Goal: Task Accomplishment & Management: Manage account settings

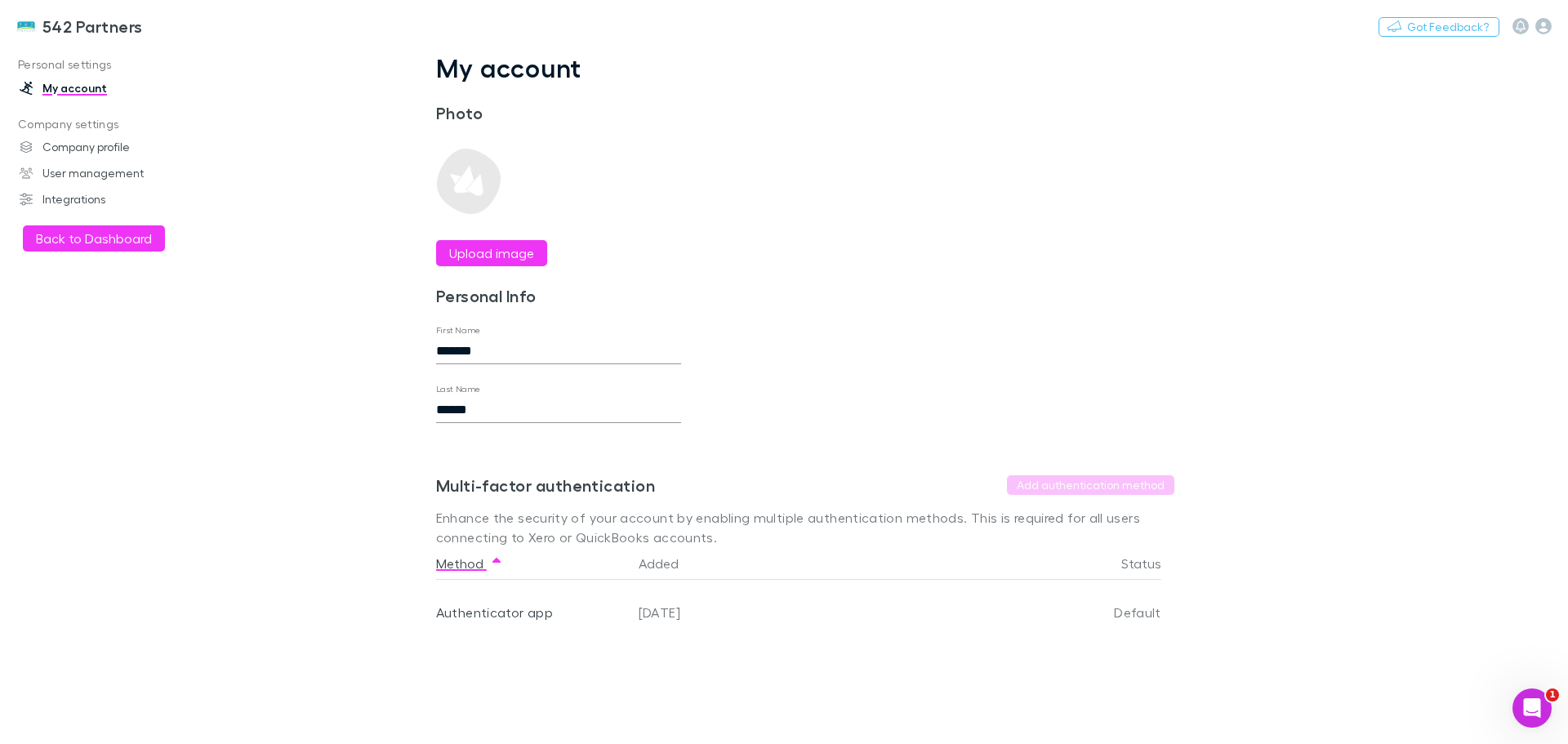
click at [124, 236] on button "Back to Dashboard" at bounding box center [94, 239] width 142 height 27
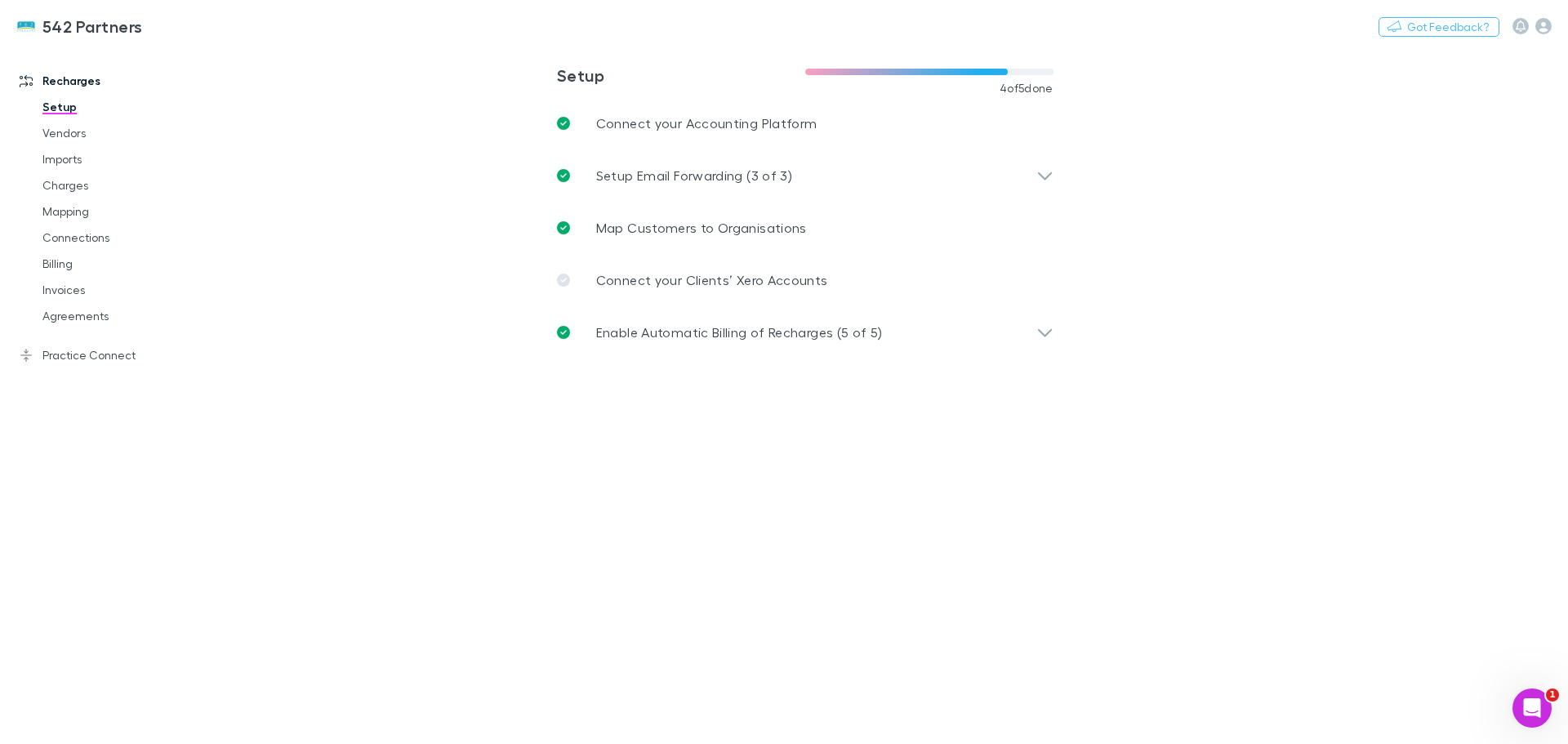
click at [73, 212] on link "Mapping" at bounding box center [124, 211] width 195 height 27
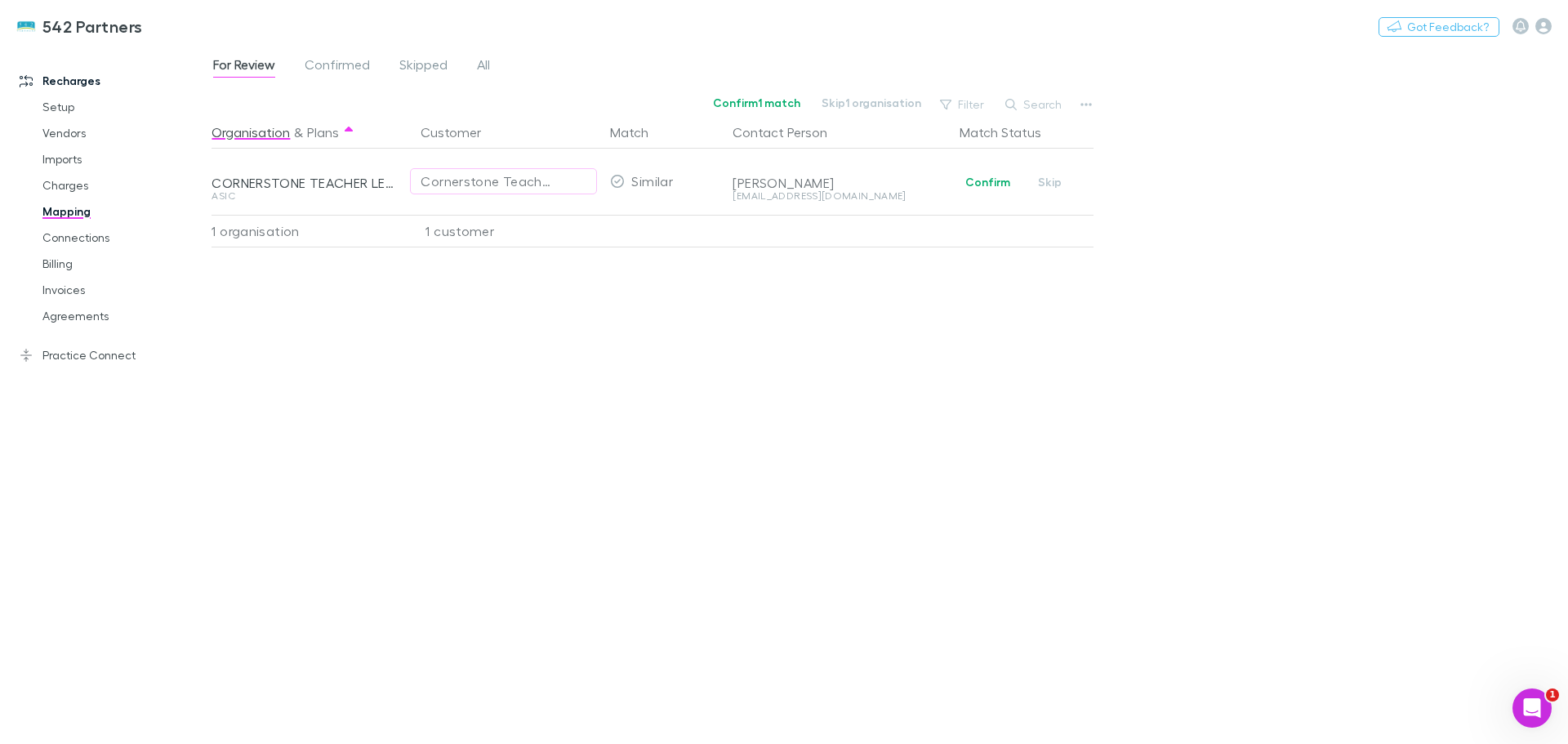
drag, startPoint x: 991, startPoint y: 183, endPoint x: 978, endPoint y: 197, distance: 19.1
click at [991, 182] on button "Confirm" at bounding box center [988, 182] width 66 height 19
click at [59, 290] on link "Invoices" at bounding box center [124, 290] width 195 height 27
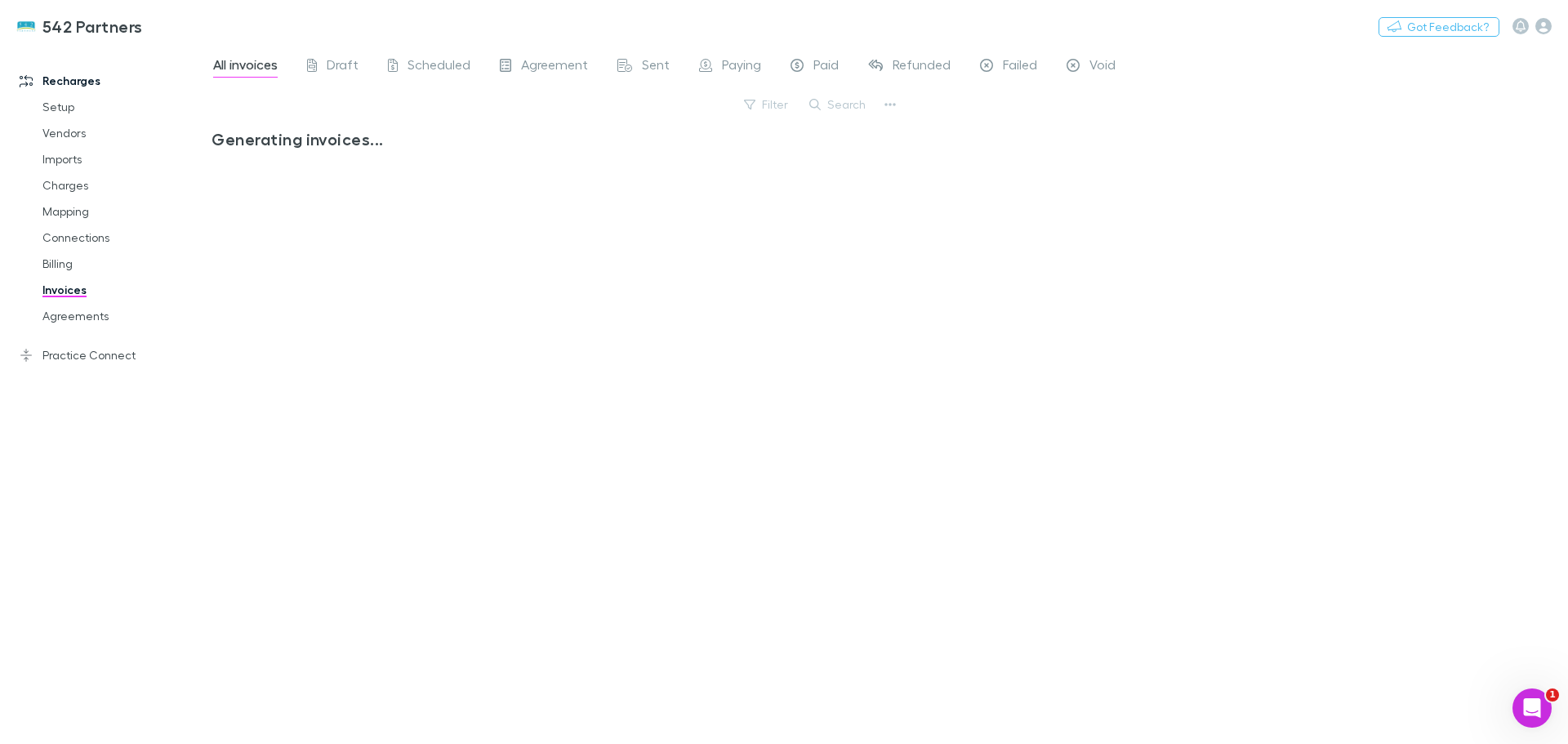
click at [48, 262] on link "Billing" at bounding box center [124, 265] width 195 height 27
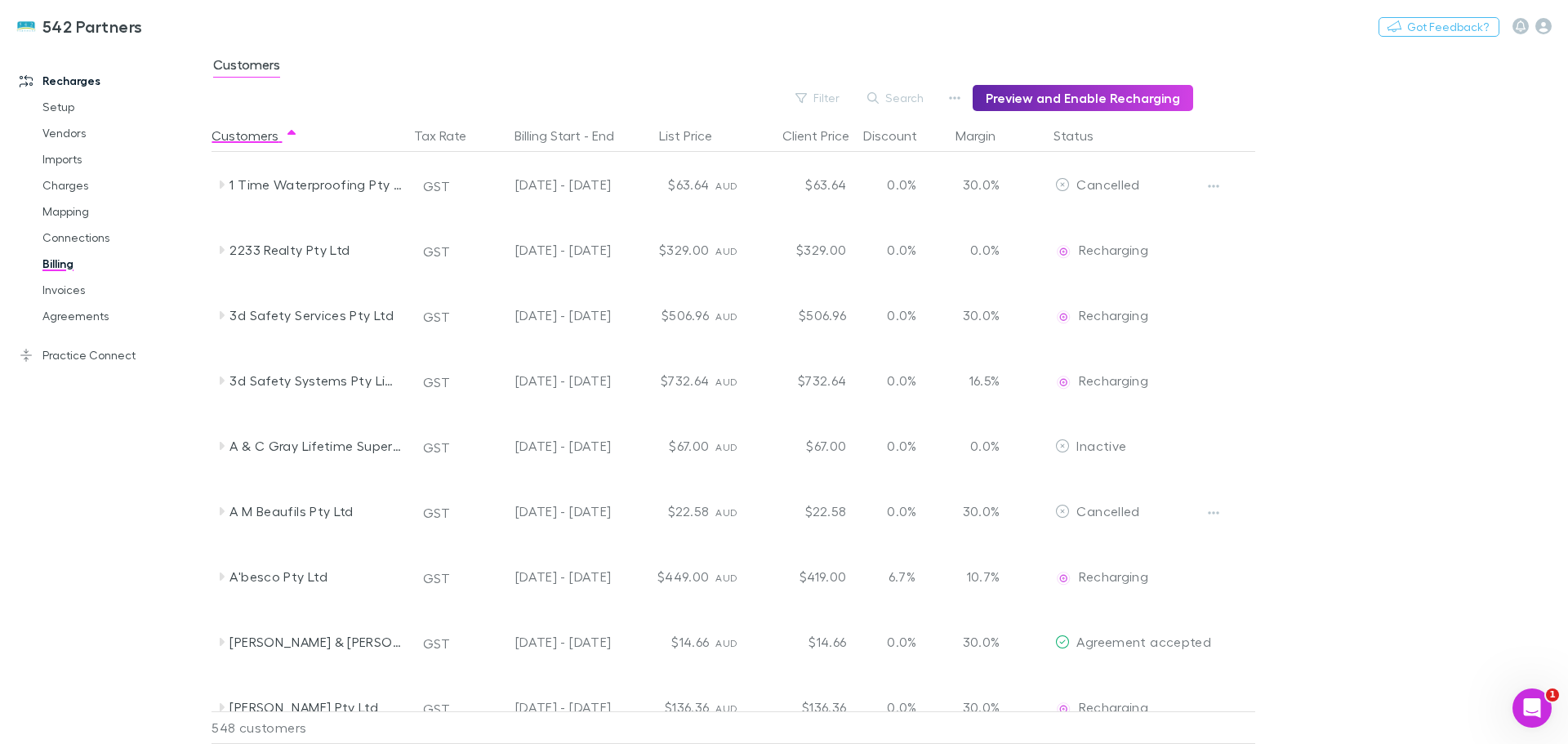
click at [848, 96] on button "Filter" at bounding box center [818, 98] width 62 height 19
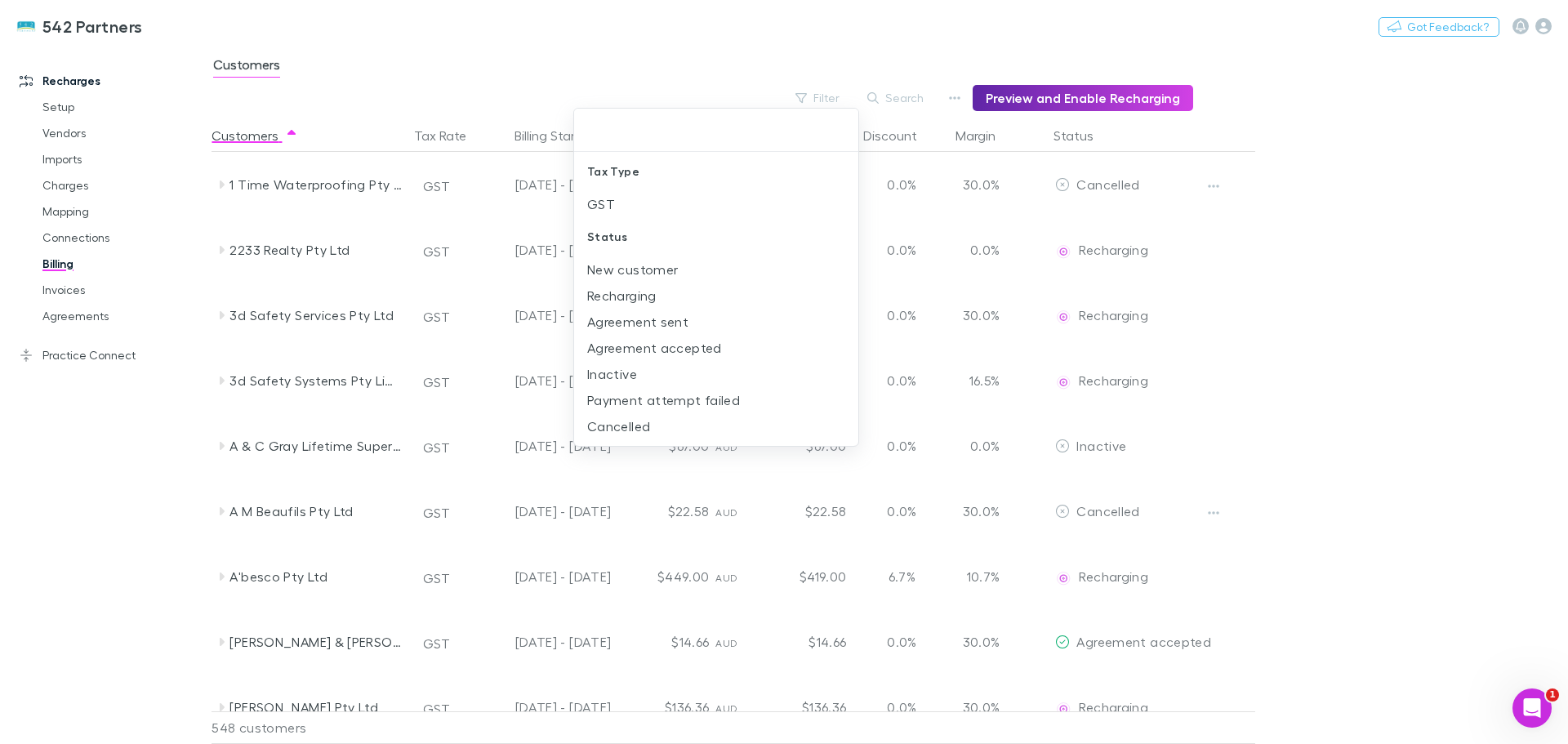
click at [646, 265] on li "New customer" at bounding box center [715, 270] width 284 height 27
click at [1356, 301] on div at bounding box center [784, 372] width 1568 height 744
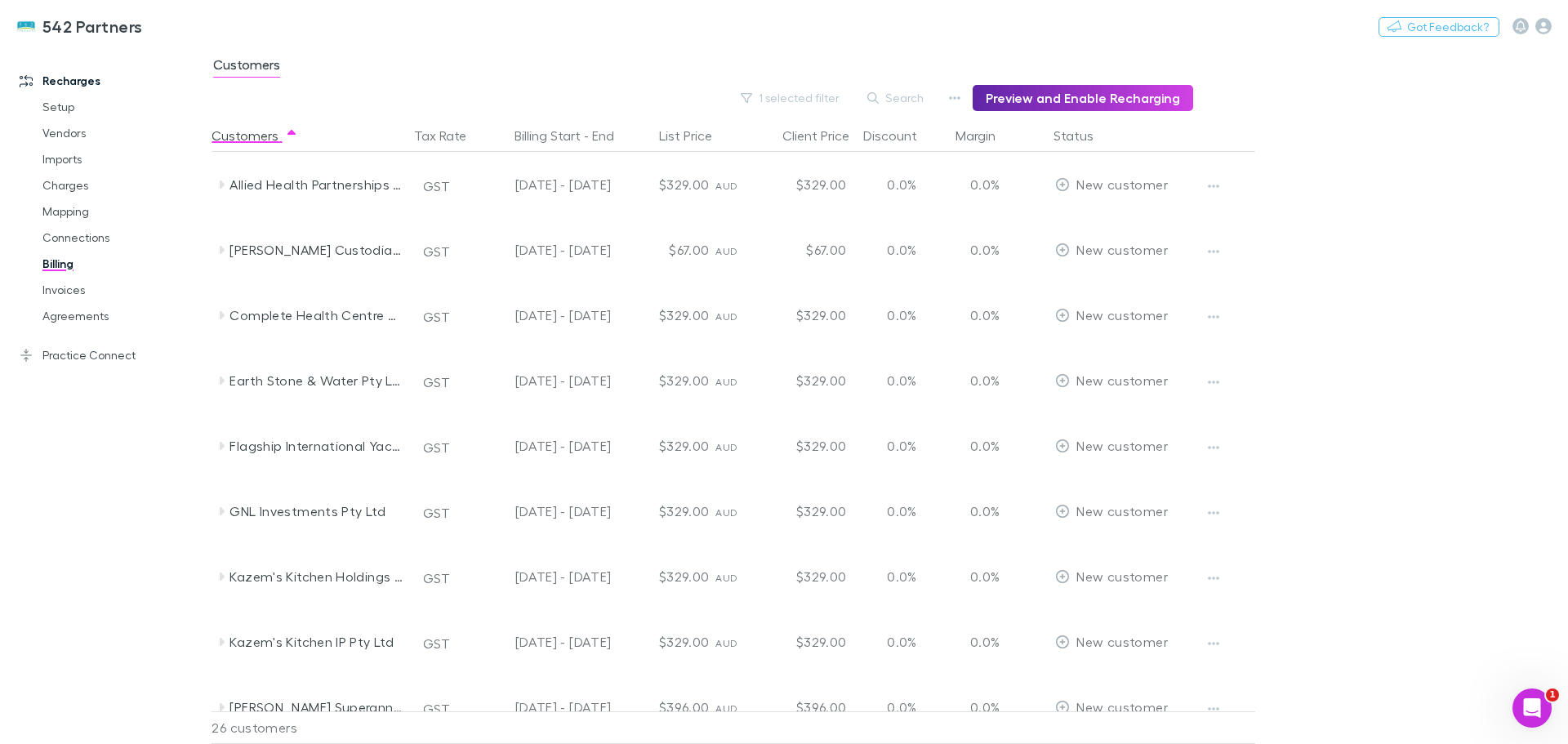
click at [217, 316] on icon at bounding box center [221, 315] width 13 height 13
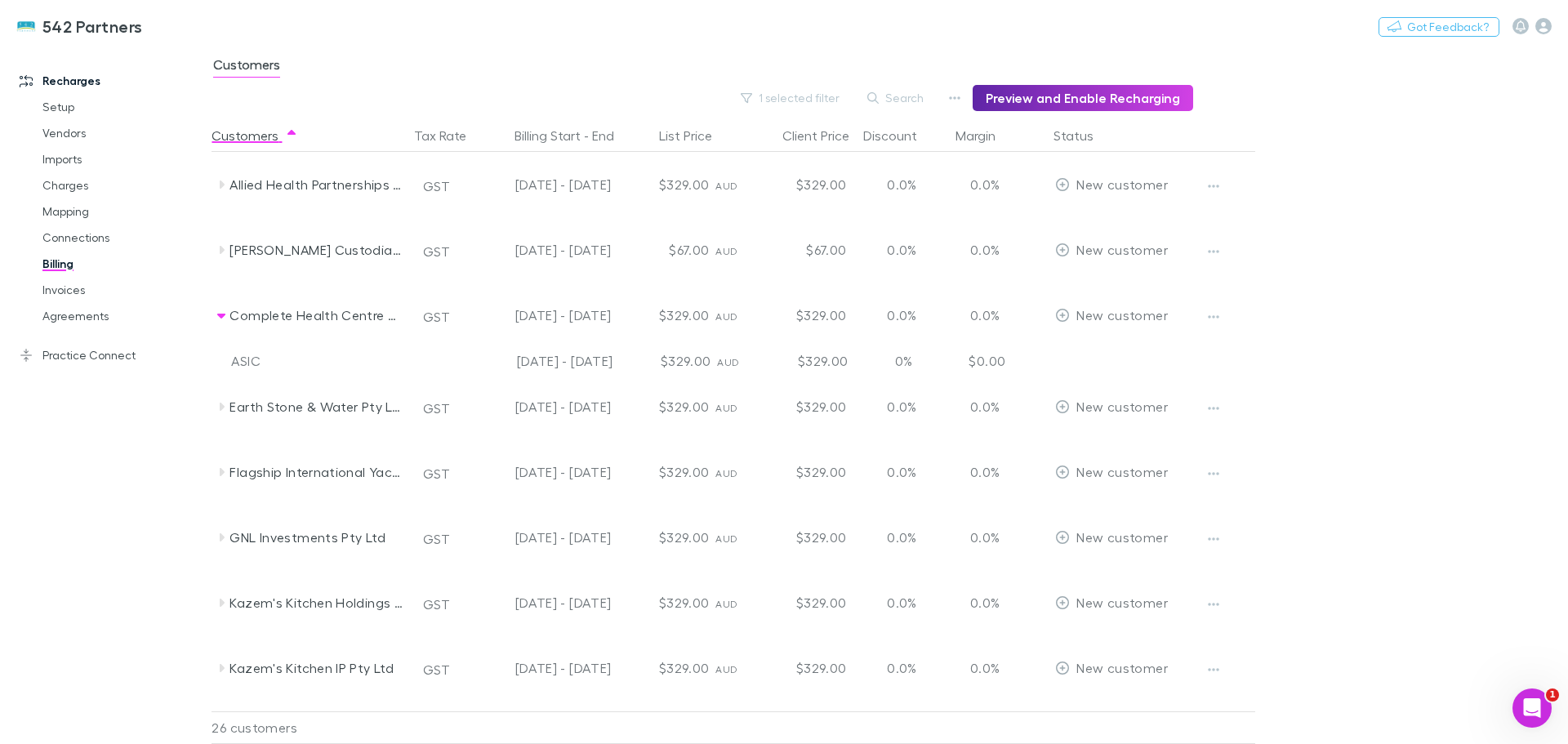
click at [1209, 313] on icon "button" at bounding box center [1213, 317] width 11 height 13
click at [1092, 349] on p "Enable Customer" at bounding box center [1113, 349] width 198 height 19
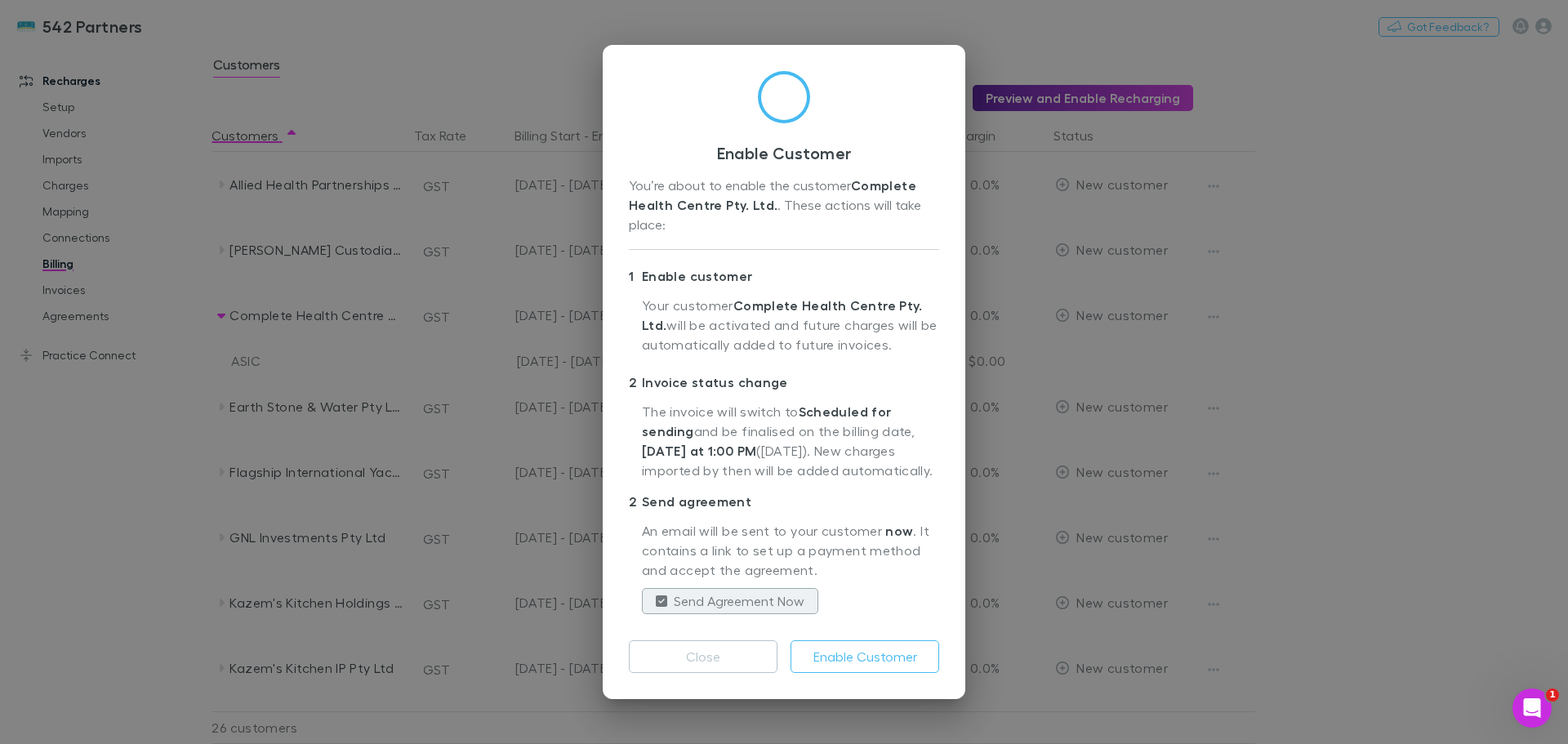
click at [870, 657] on button "Enable Customer" at bounding box center [865, 656] width 149 height 33
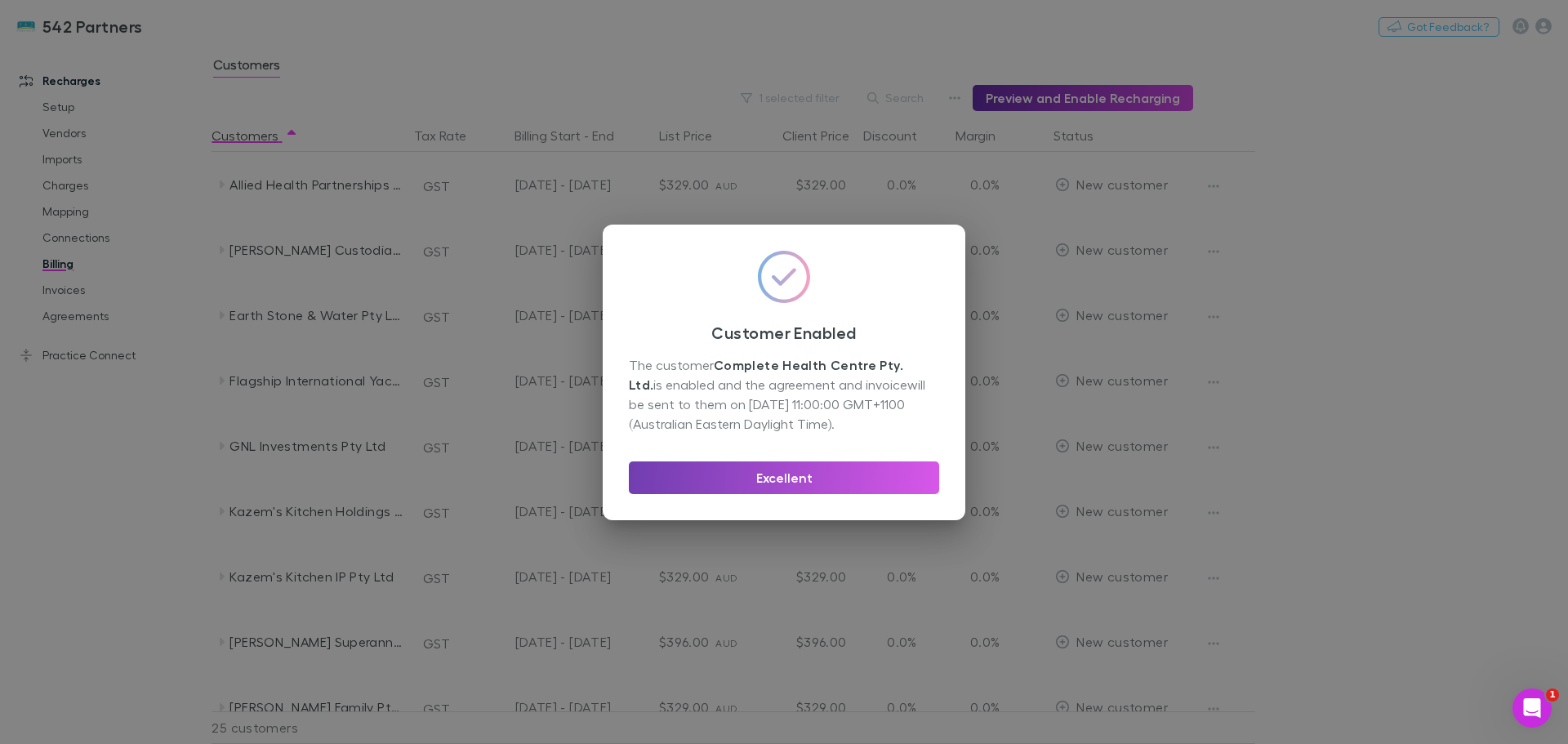
click at [817, 486] on button "Excellent" at bounding box center [784, 478] width 310 height 33
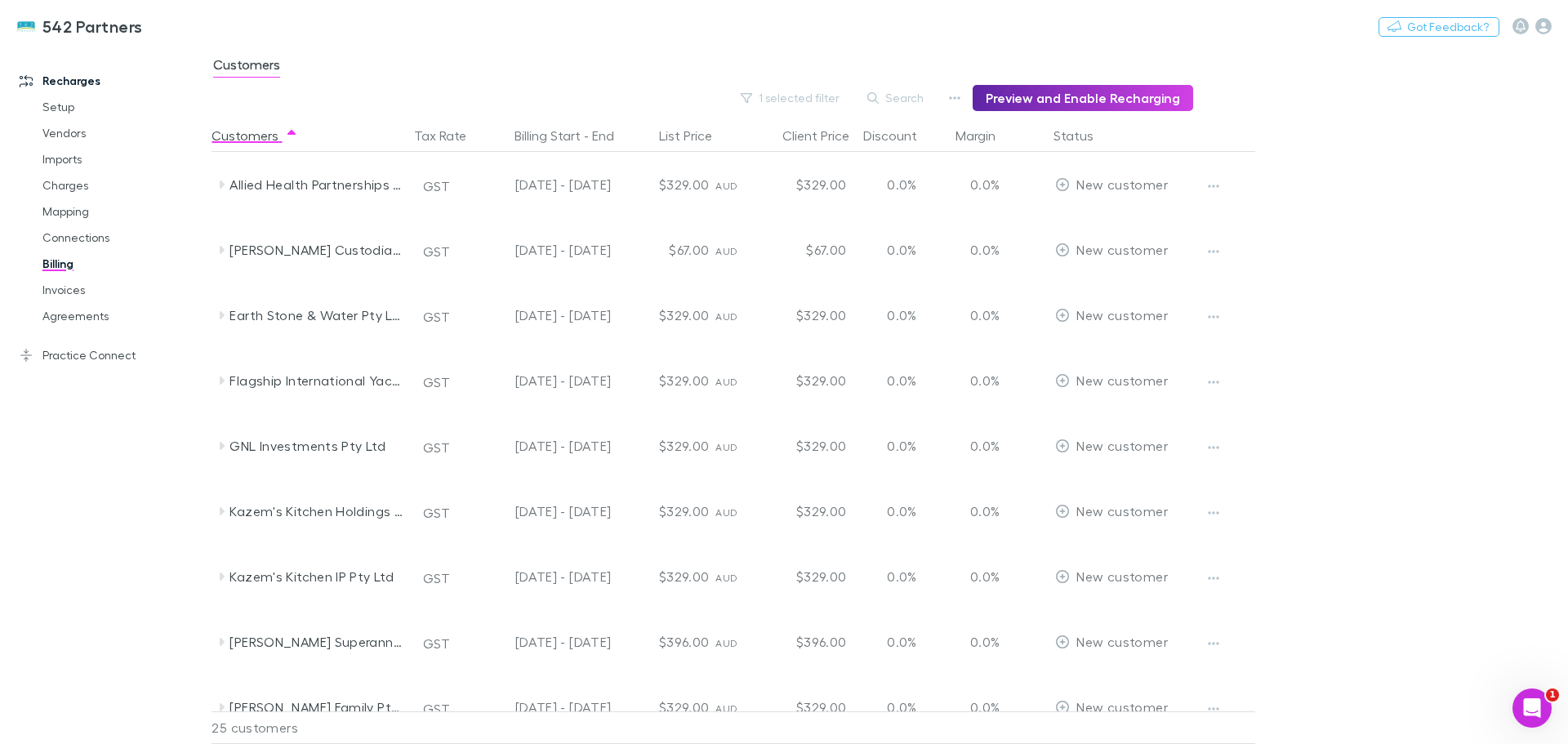
click at [218, 313] on icon at bounding box center [221, 315] width 13 height 13
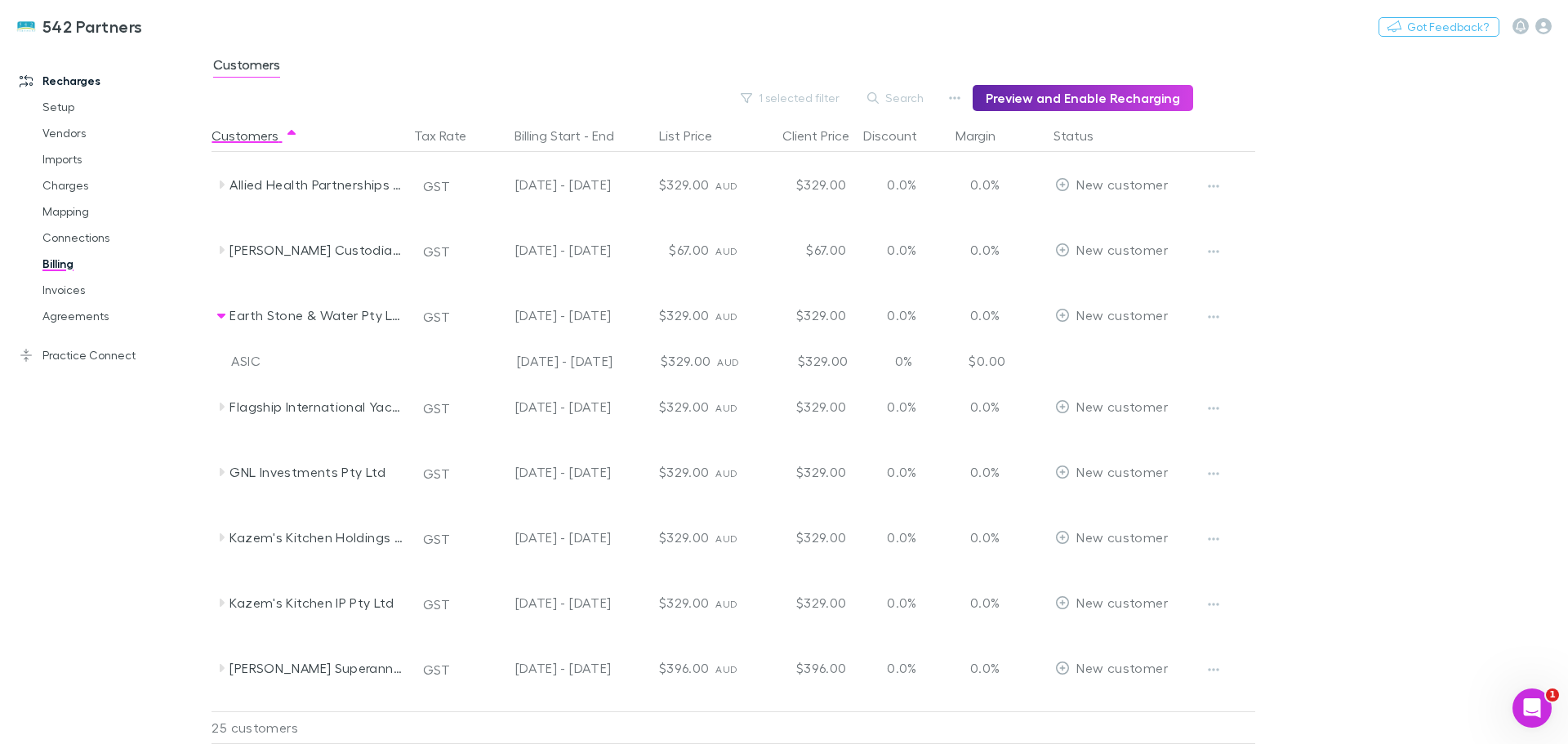
click at [1215, 313] on icon "button" at bounding box center [1213, 317] width 11 height 13
click at [1076, 347] on p "Enable Customer" at bounding box center [1113, 349] width 198 height 19
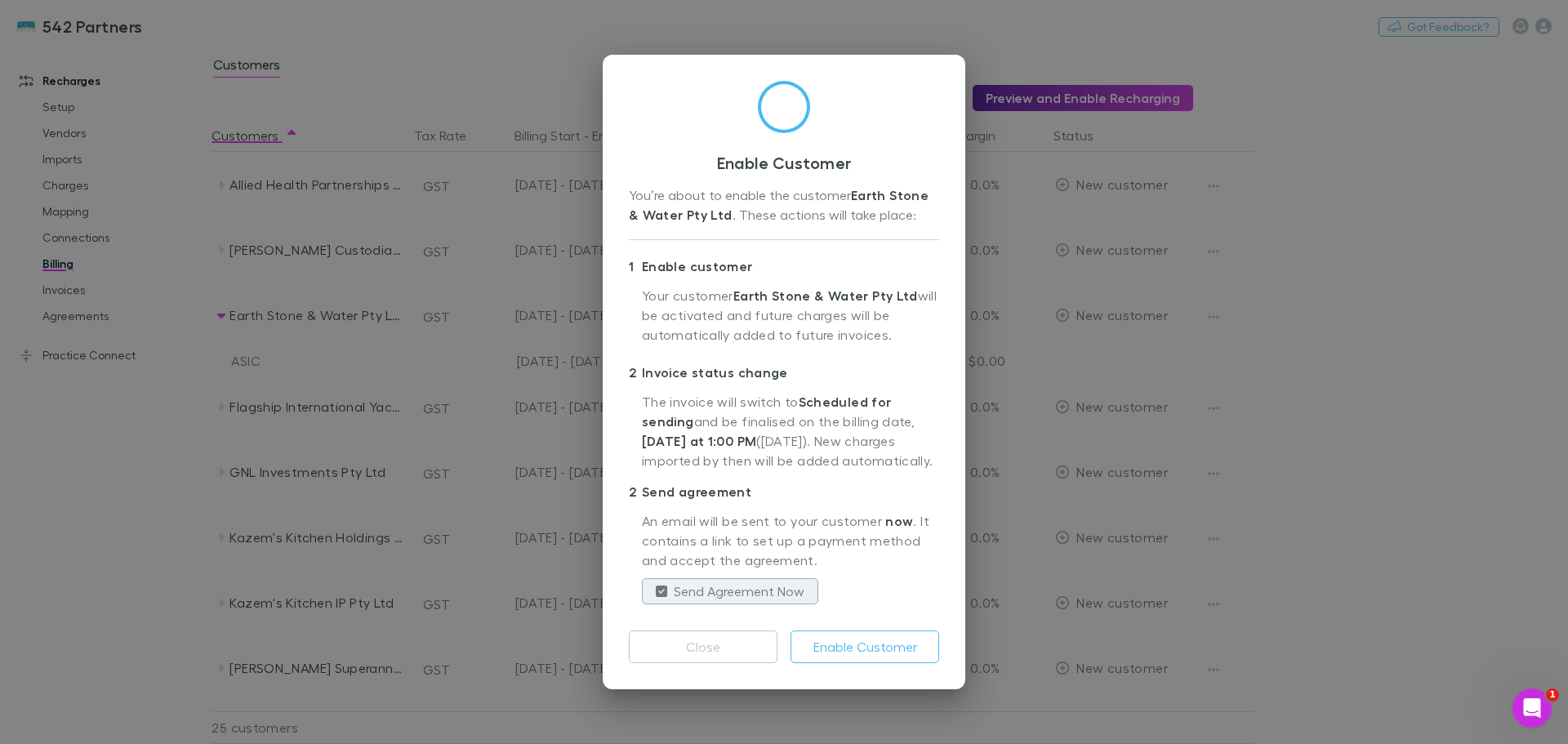
click at [861, 647] on button "Enable Customer" at bounding box center [865, 647] width 149 height 33
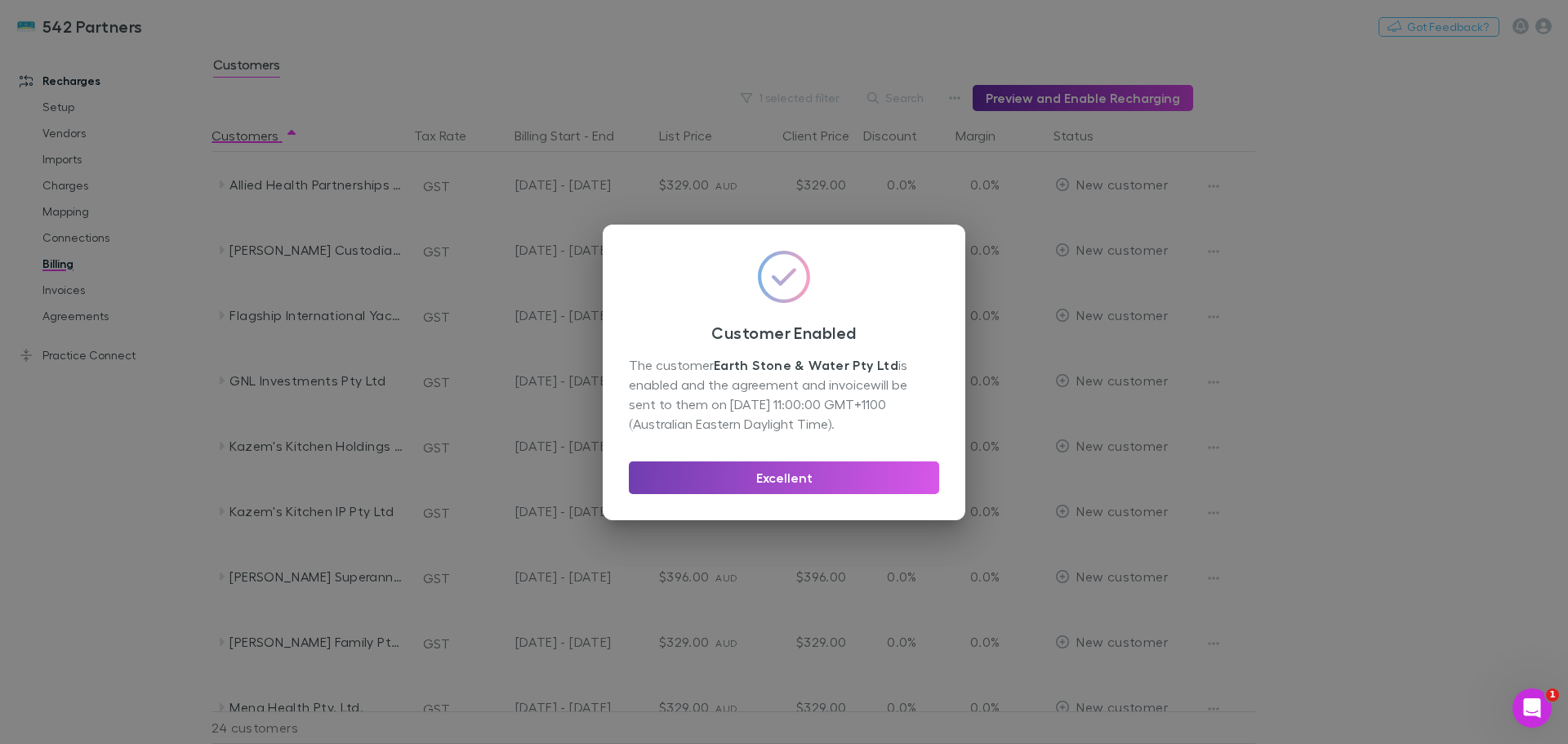
click at [784, 470] on button "Excellent" at bounding box center [784, 478] width 310 height 33
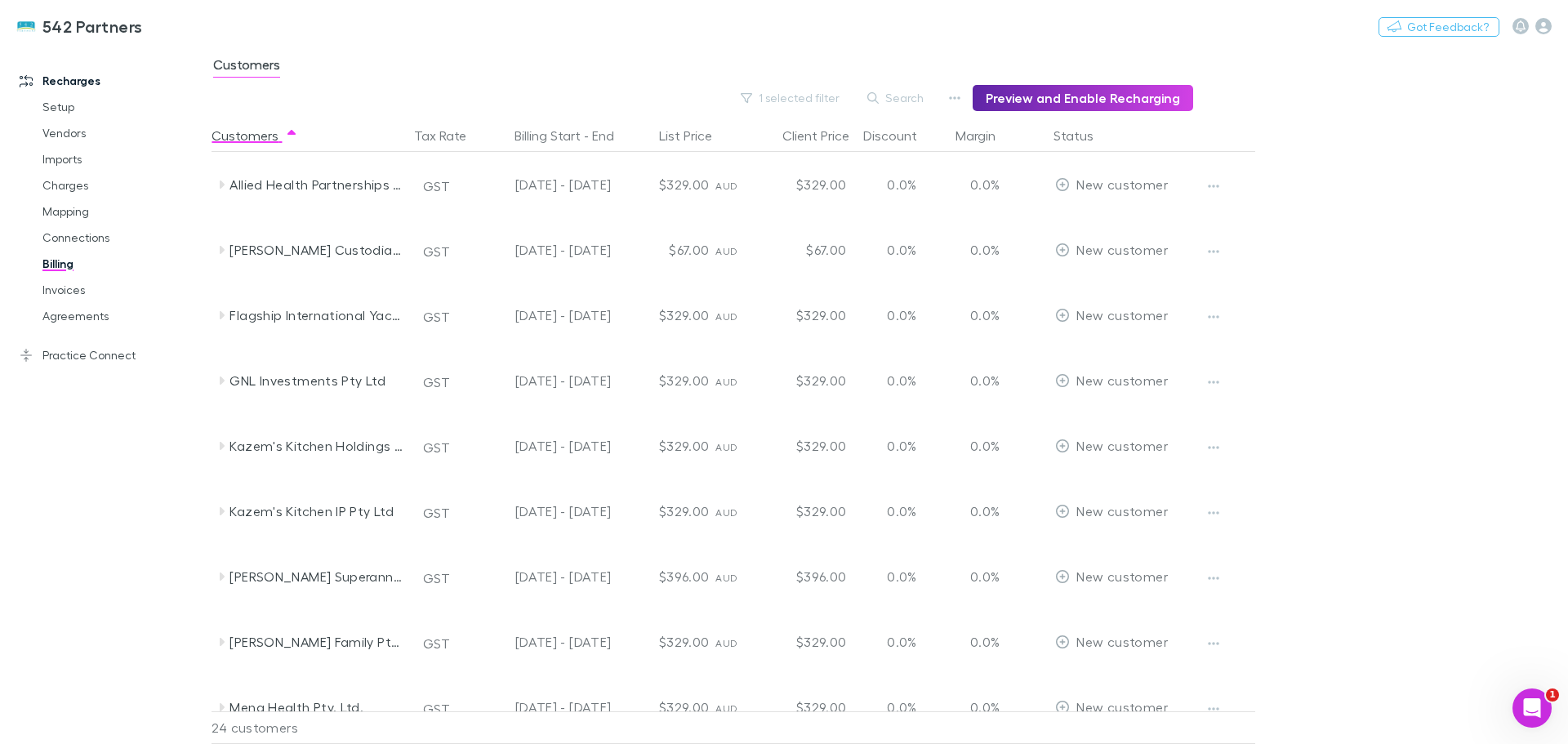
click at [223, 186] on icon at bounding box center [222, 184] width 5 height 8
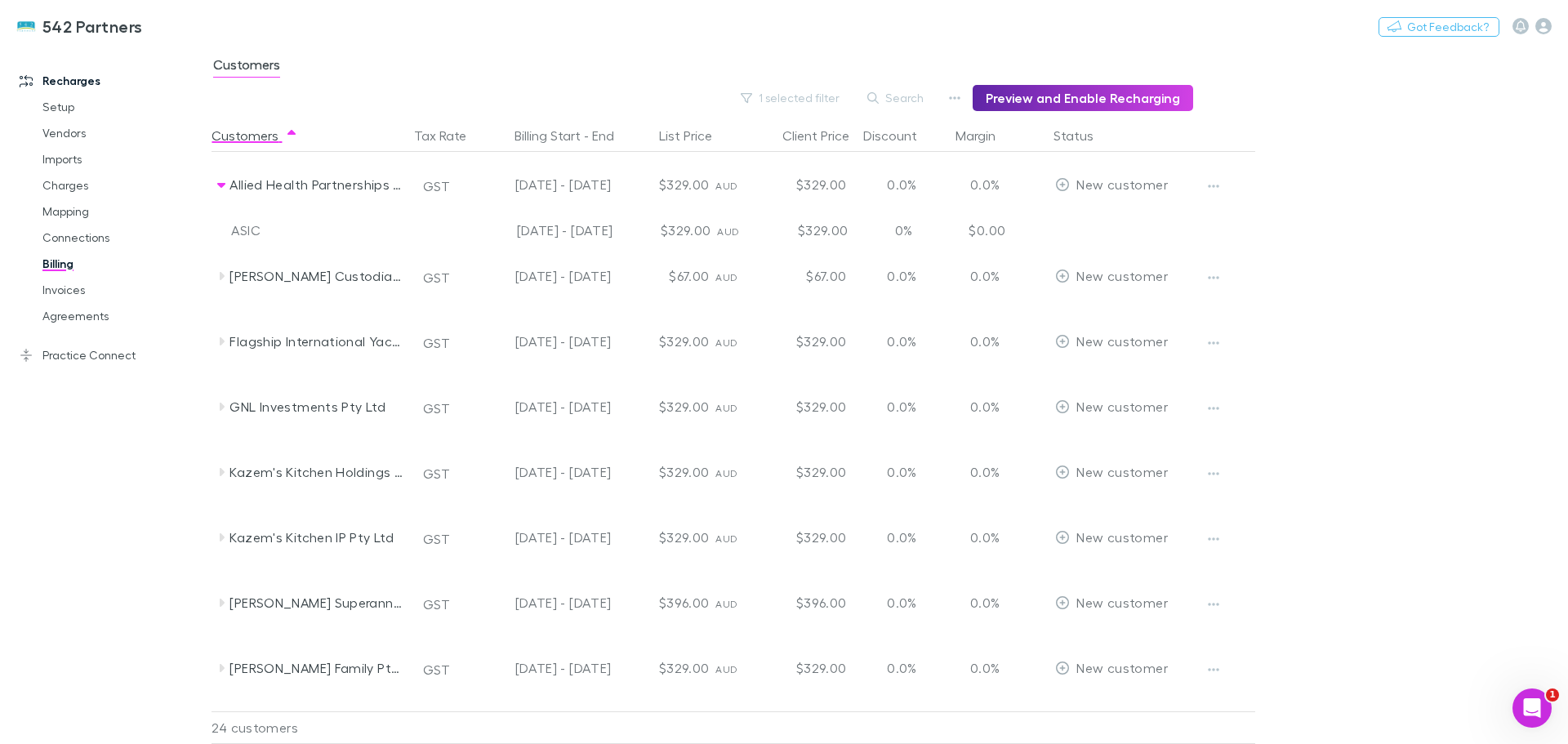
click at [1212, 185] on icon "button" at bounding box center [1213, 186] width 11 height 13
click at [1098, 217] on p "Enable Customer" at bounding box center [1113, 219] width 198 height 19
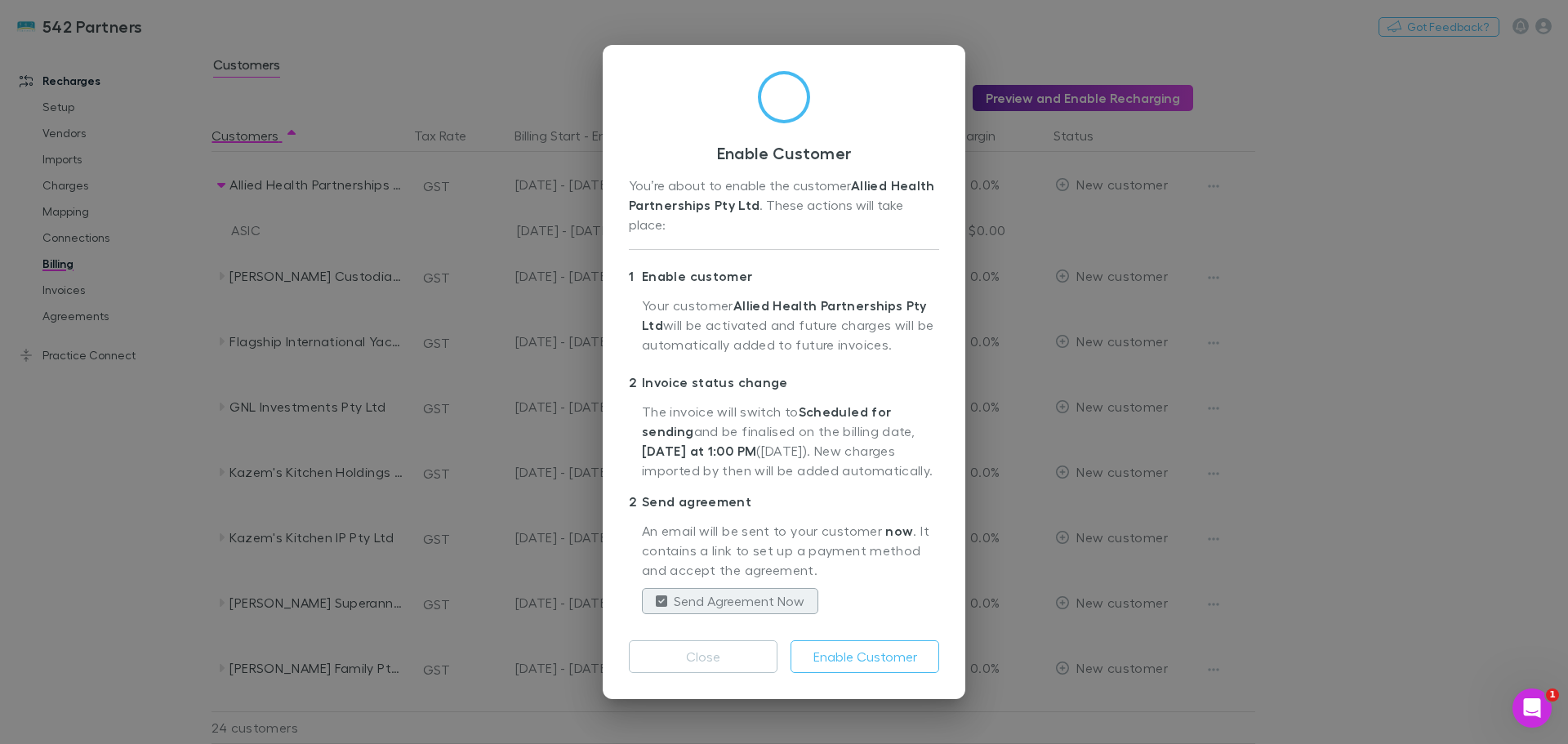
click at [894, 643] on button "Enable Customer" at bounding box center [865, 656] width 149 height 33
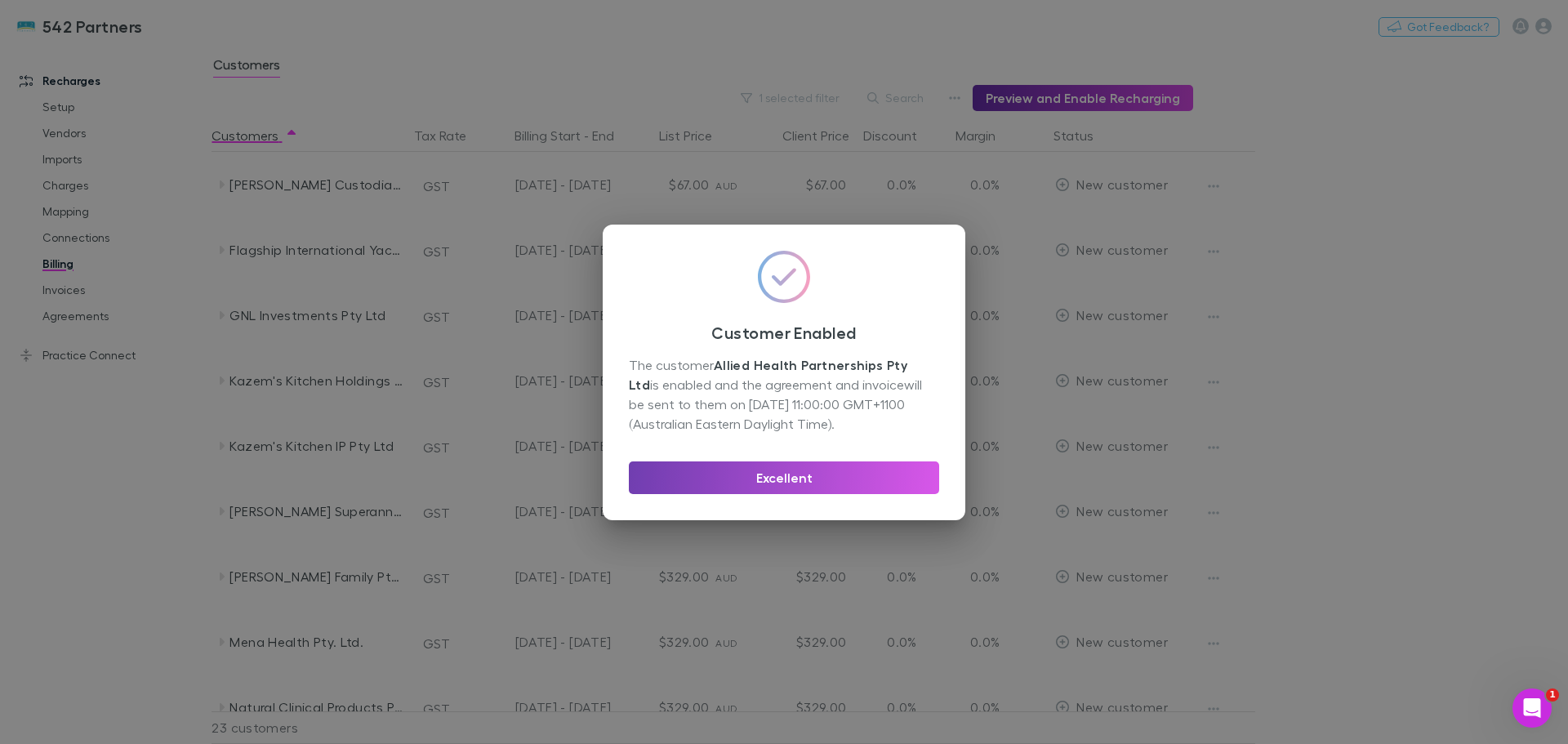
click at [757, 484] on button "Excellent" at bounding box center [784, 478] width 310 height 33
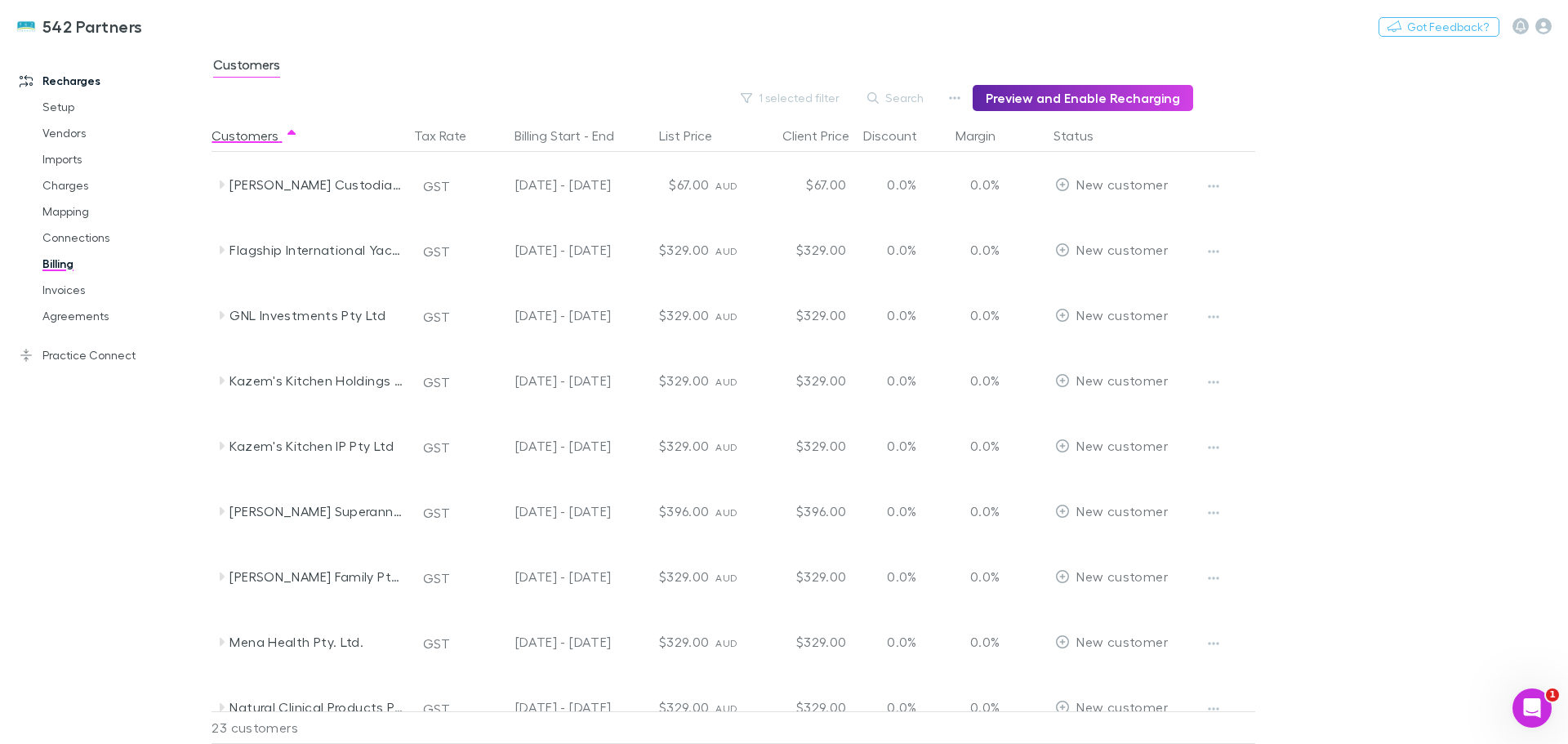
click at [218, 252] on icon at bounding box center [221, 249] width 13 height 13
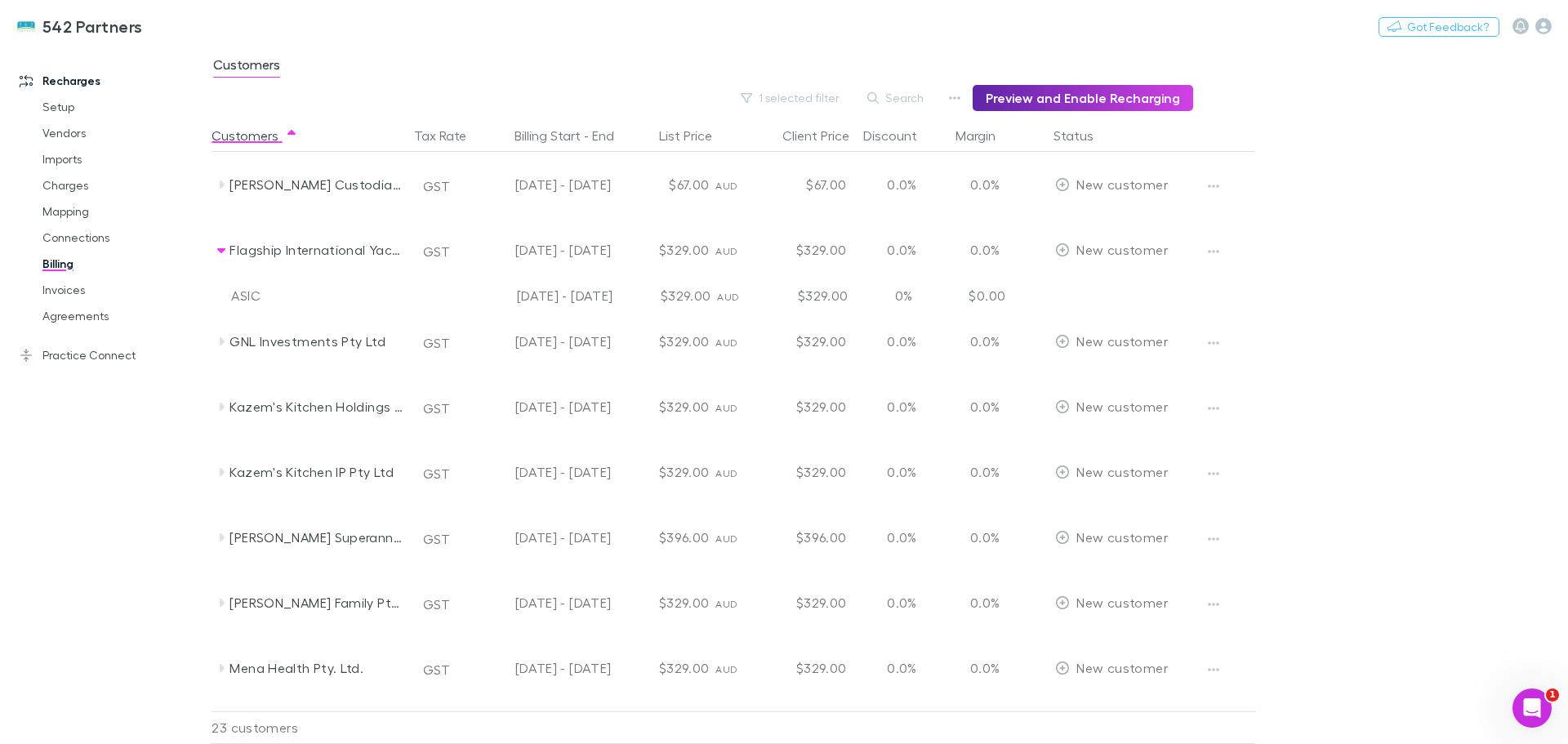
click at [1212, 248] on icon "button" at bounding box center [1213, 251] width 11 height 13
click at [1093, 284] on p "Enable Customer" at bounding box center [1113, 284] width 198 height 19
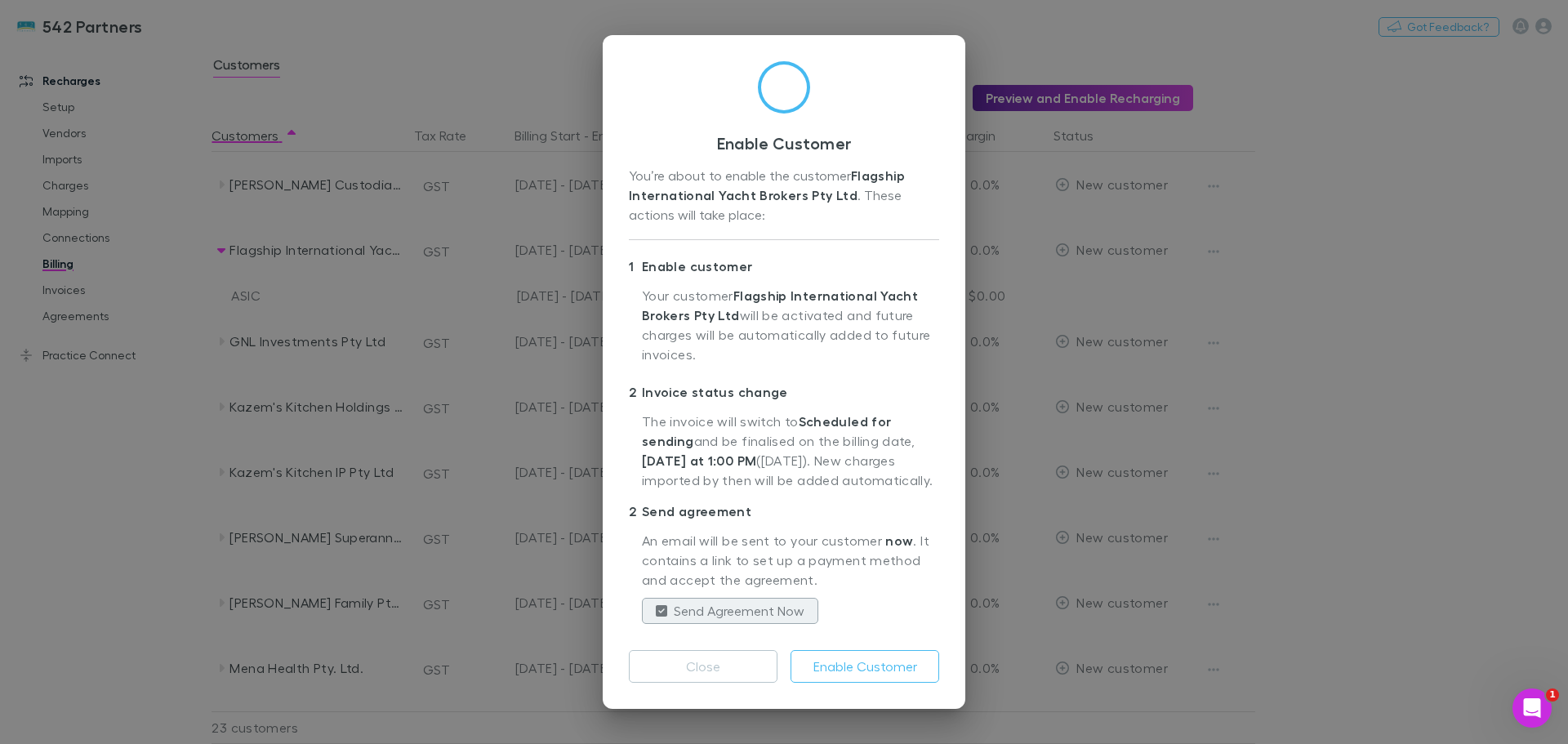
click at [889, 662] on button "Enable Customer" at bounding box center [865, 666] width 149 height 33
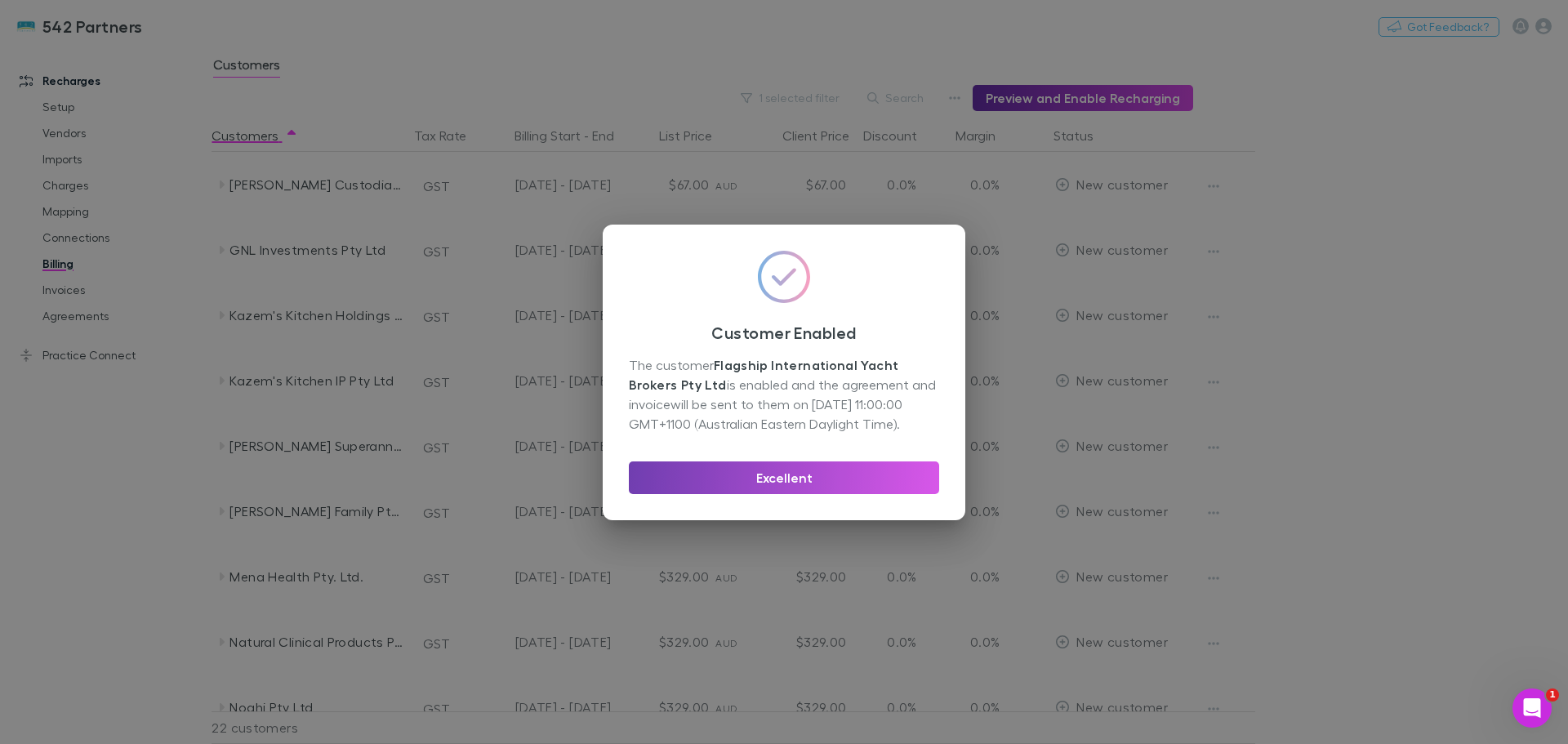
click at [776, 482] on button "Excellent" at bounding box center [784, 478] width 310 height 33
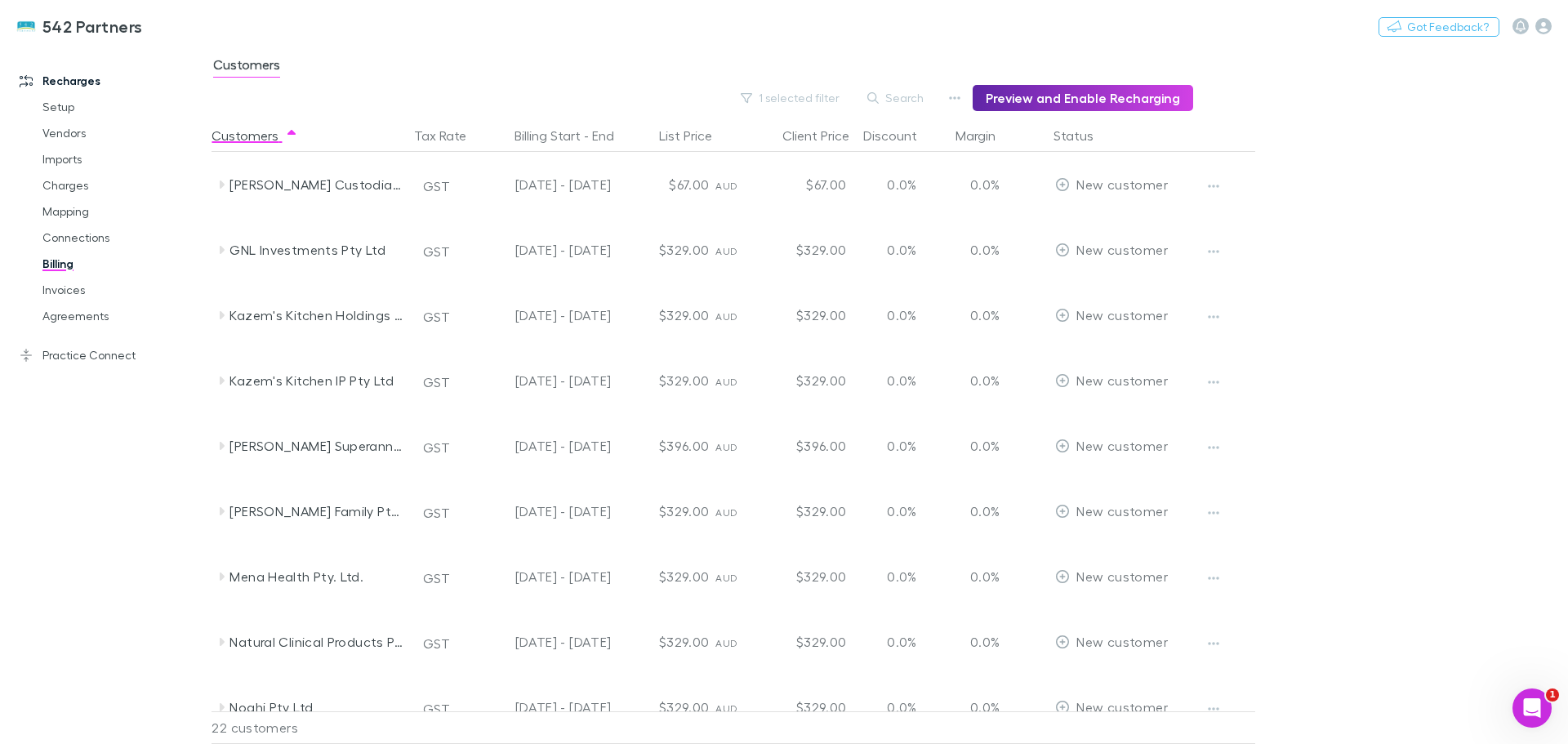
click at [224, 188] on icon at bounding box center [221, 184] width 13 height 13
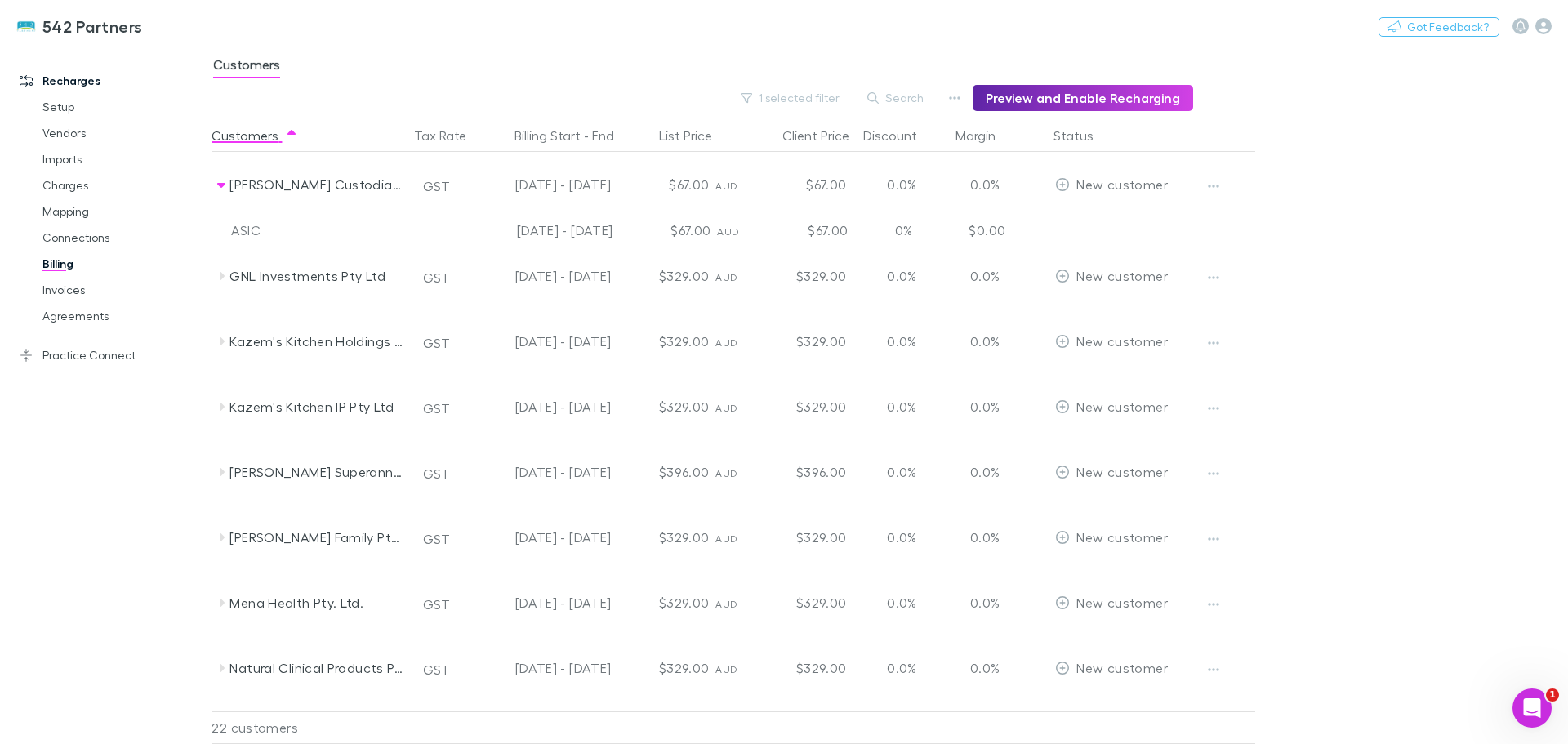
click at [215, 280] on icon at bounding box center [221, 276] width 13 height 13
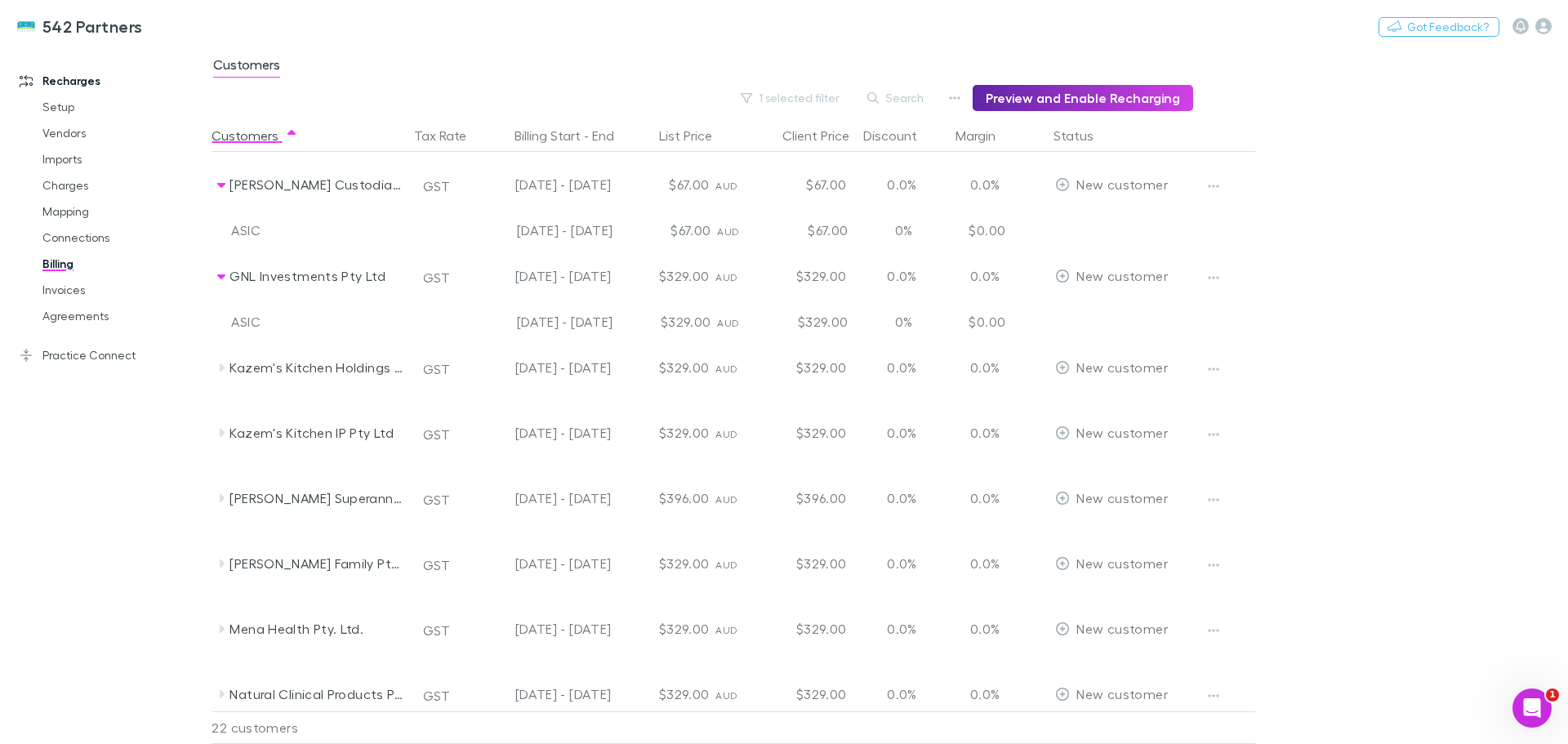
drag, startPoint x: 57, startPoint y: 292, endPoint x: 543, endPoint y: 315, distance: 486.5
click at [57, 292] on link "Invoices" at bounding box center [124, 290] width 195 height 27
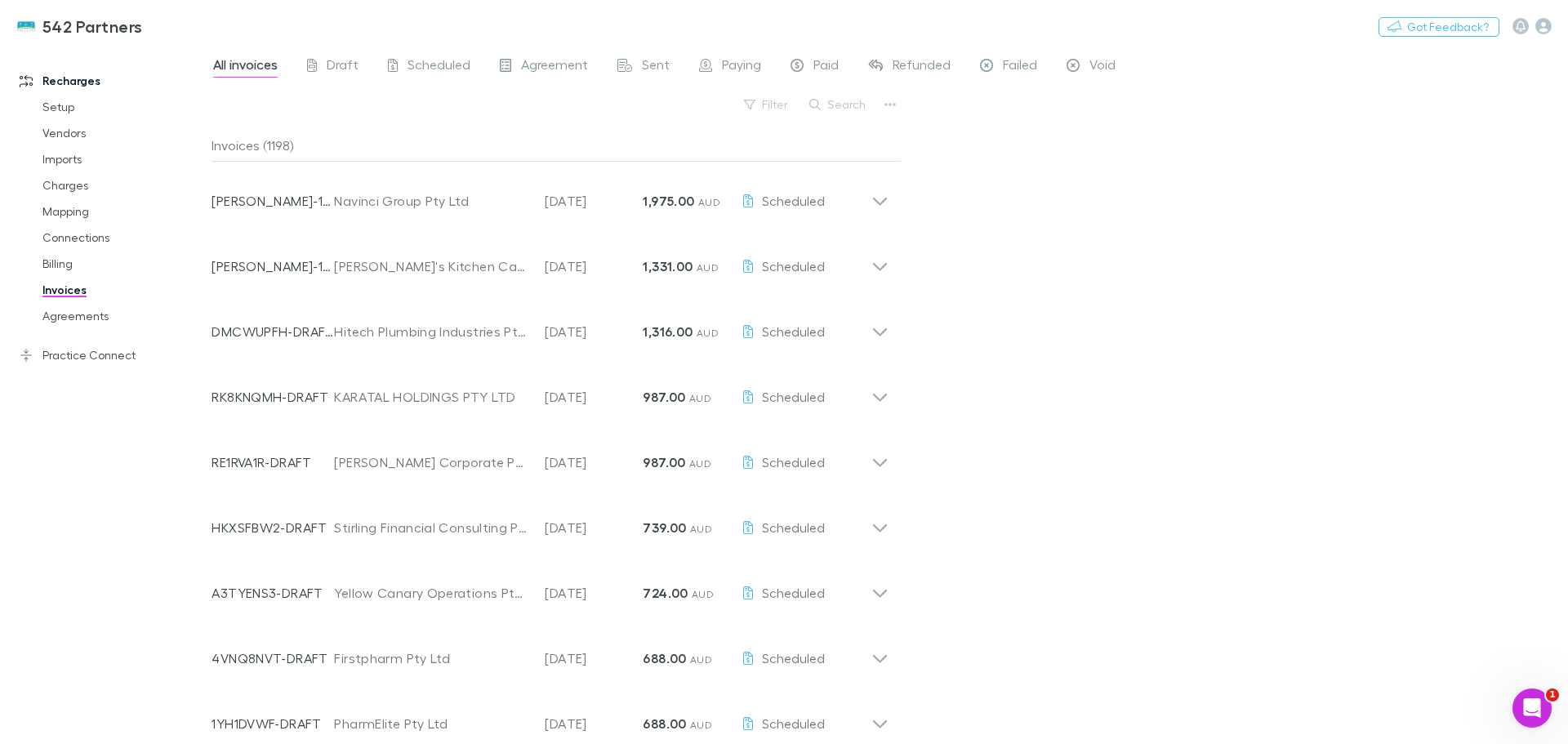
click at [859, 102] on button "Search" at bounding box center [838, 104] width 74 height 19
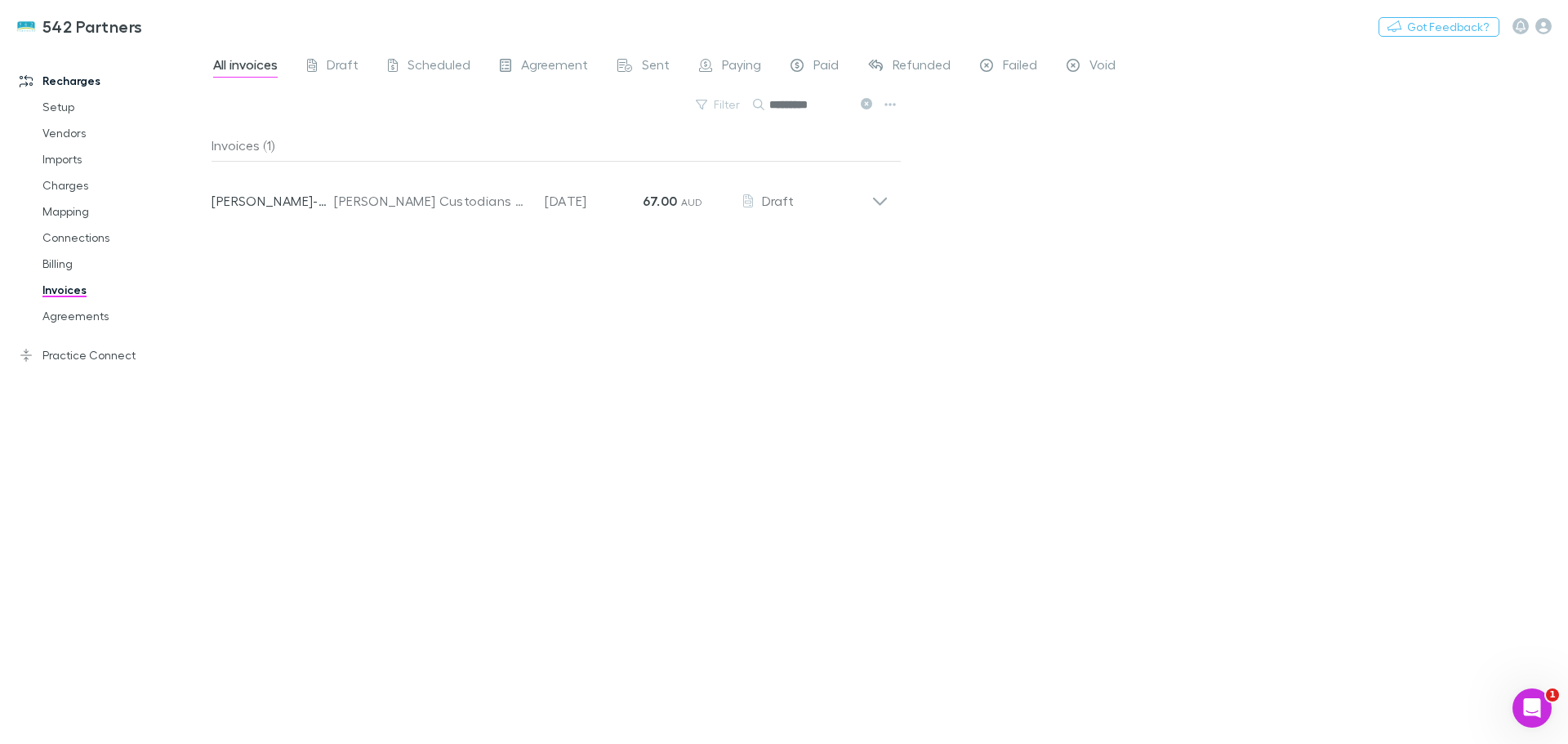
type input "*********"
click at [880, 199] on icon at bounding box center [879, 194] width 17 height 33
click at [864, 104] on icon at bounding box center [866, 104] width 11 height 12
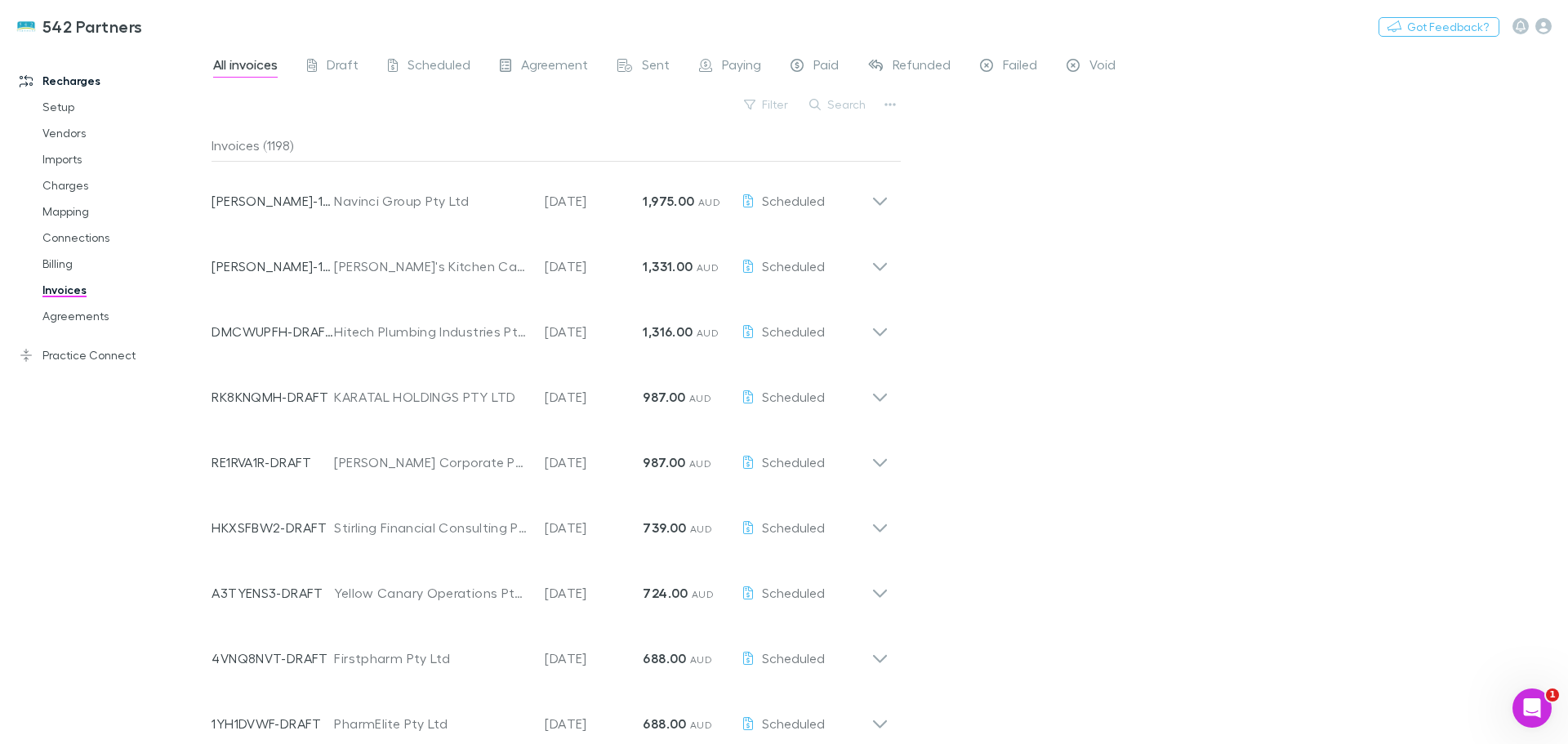
click at [882, 262] on icon at bounding box center [879, 259] width 17 height 33
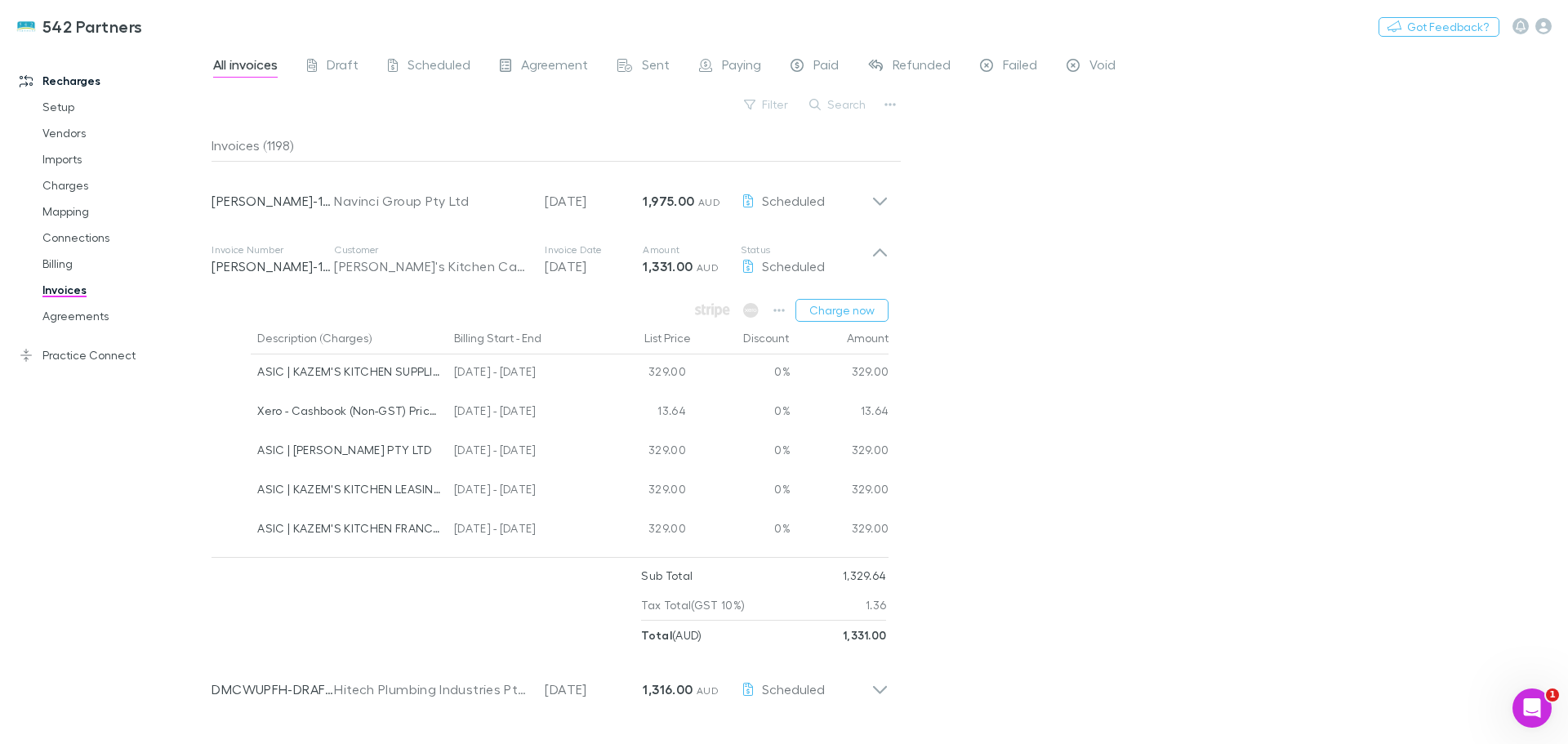
click at [882, 262] on icon at bounding box center [879, 259] width 17 height 33
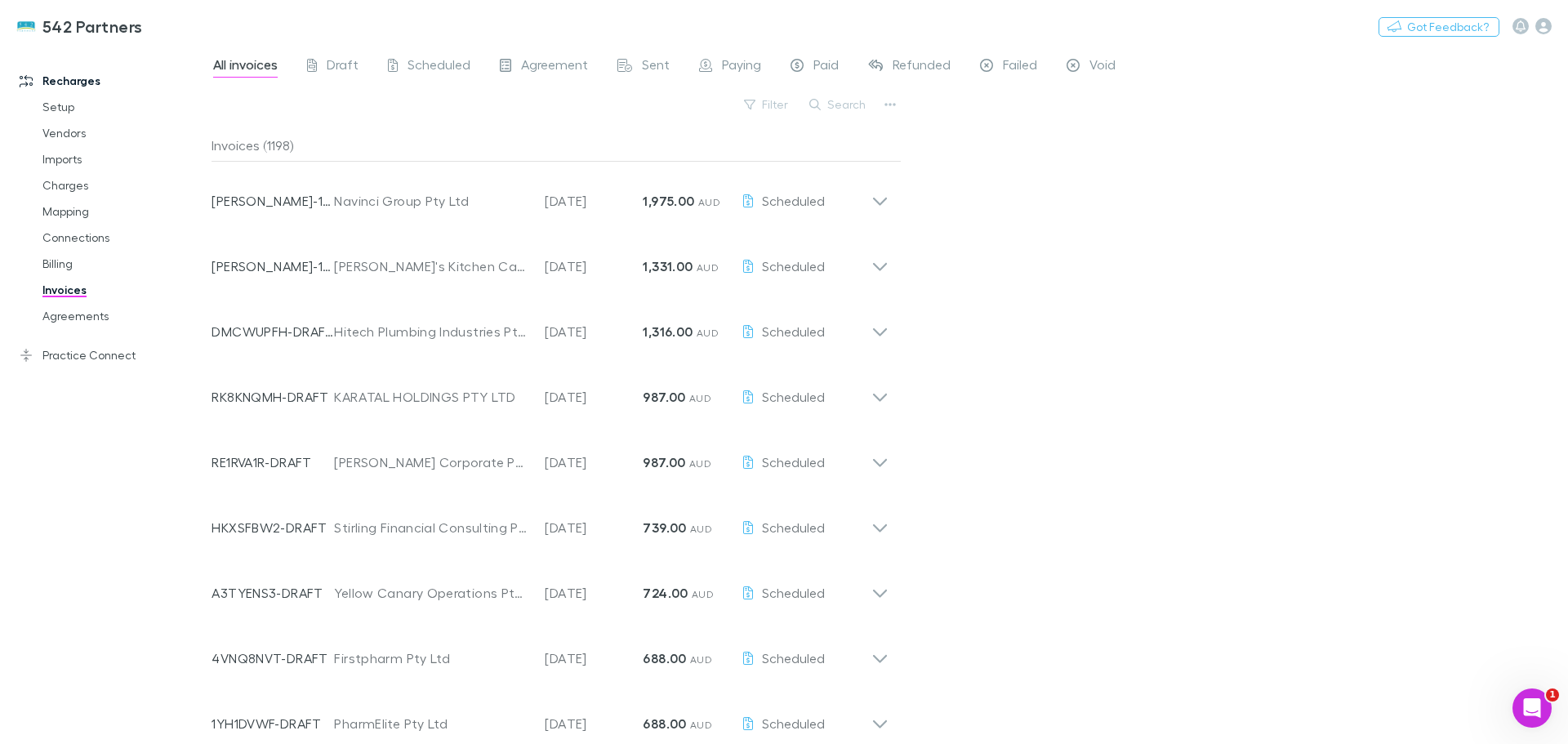
click at [54, 211] on link "Mapping" at bounding box center [124, 211] width 195 height 27
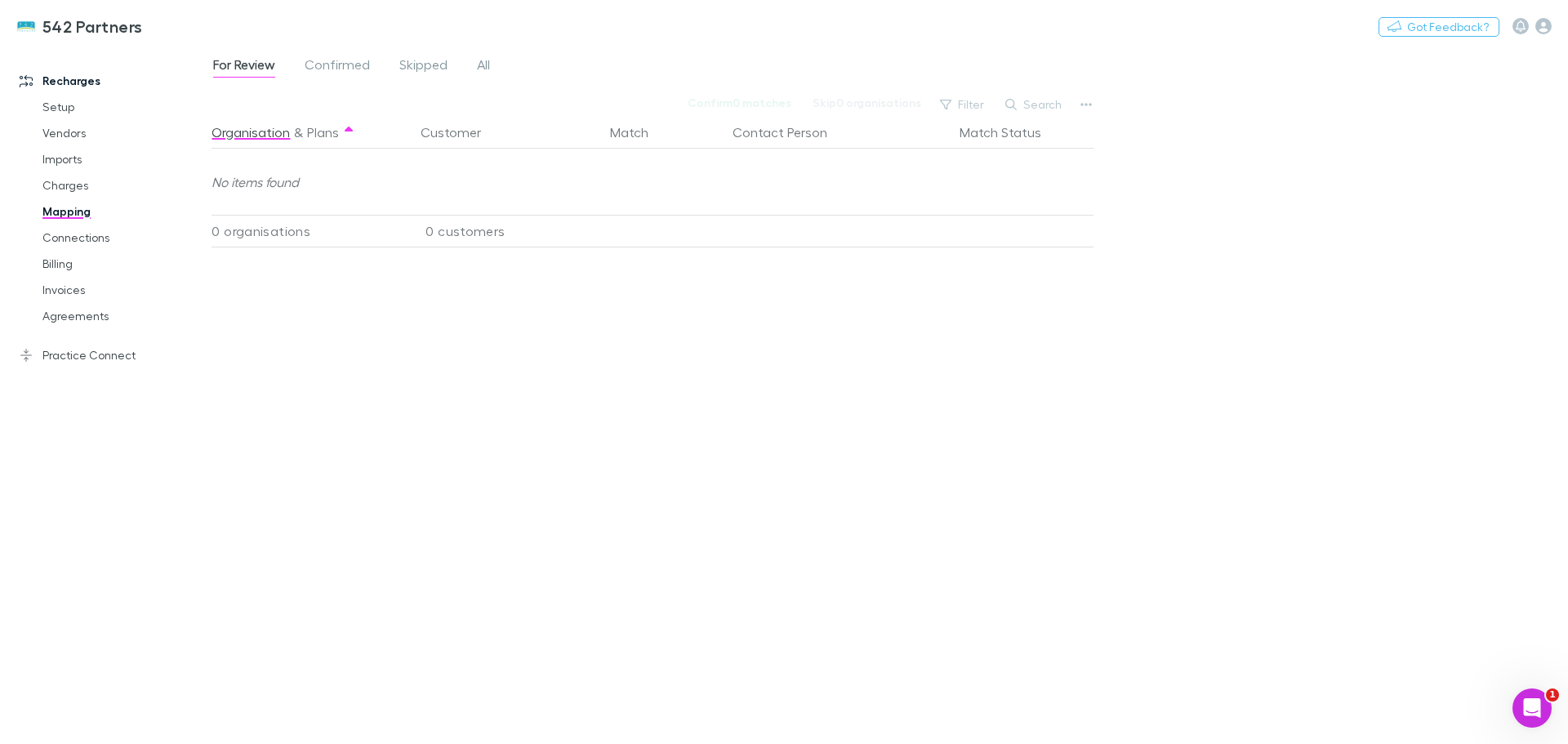
click at [482, 64] on span "All" at bounding box center [483, 67] width 13 height 21
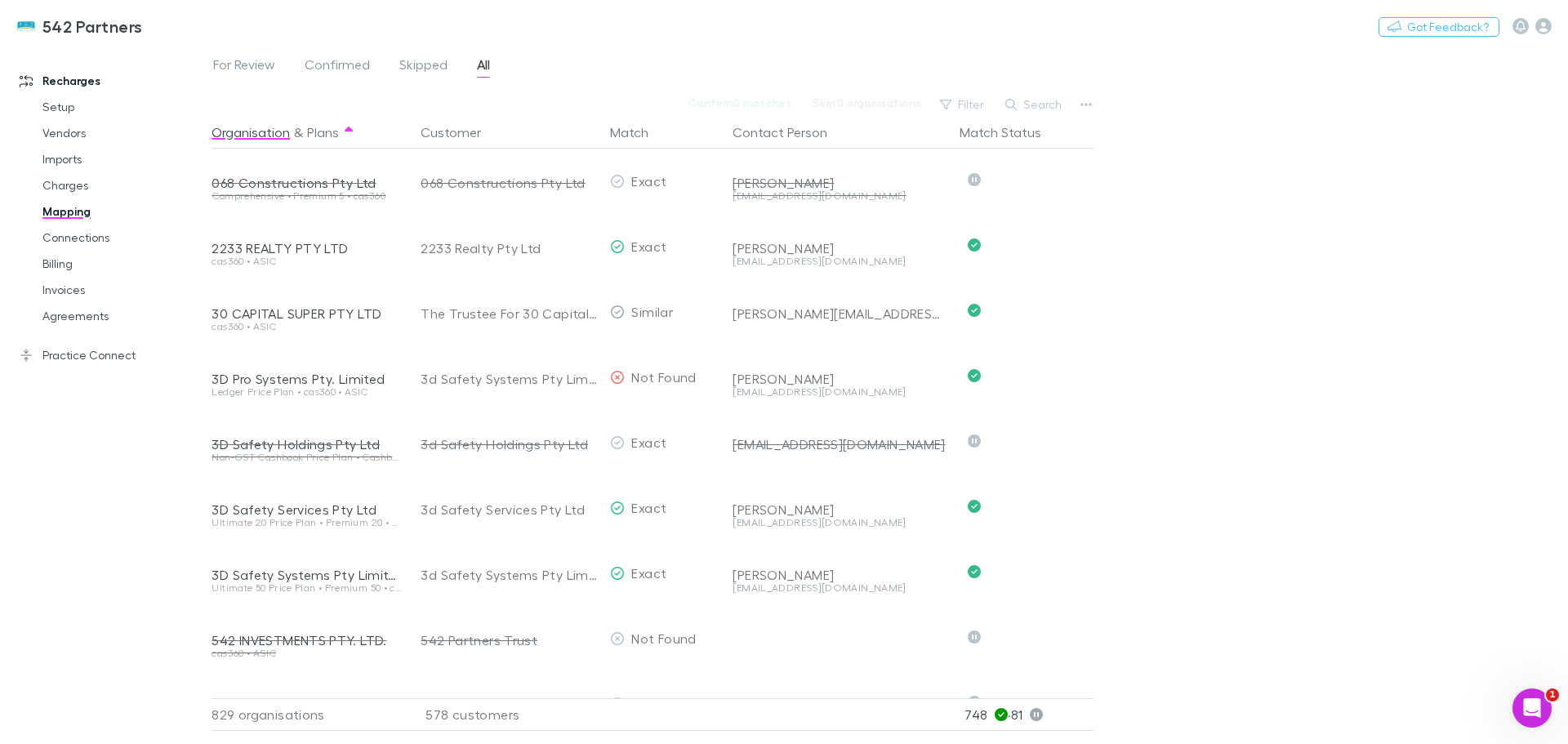
click at [1037, 103] on button "Search" at bounding box center [1035, 104] width 74 height 19
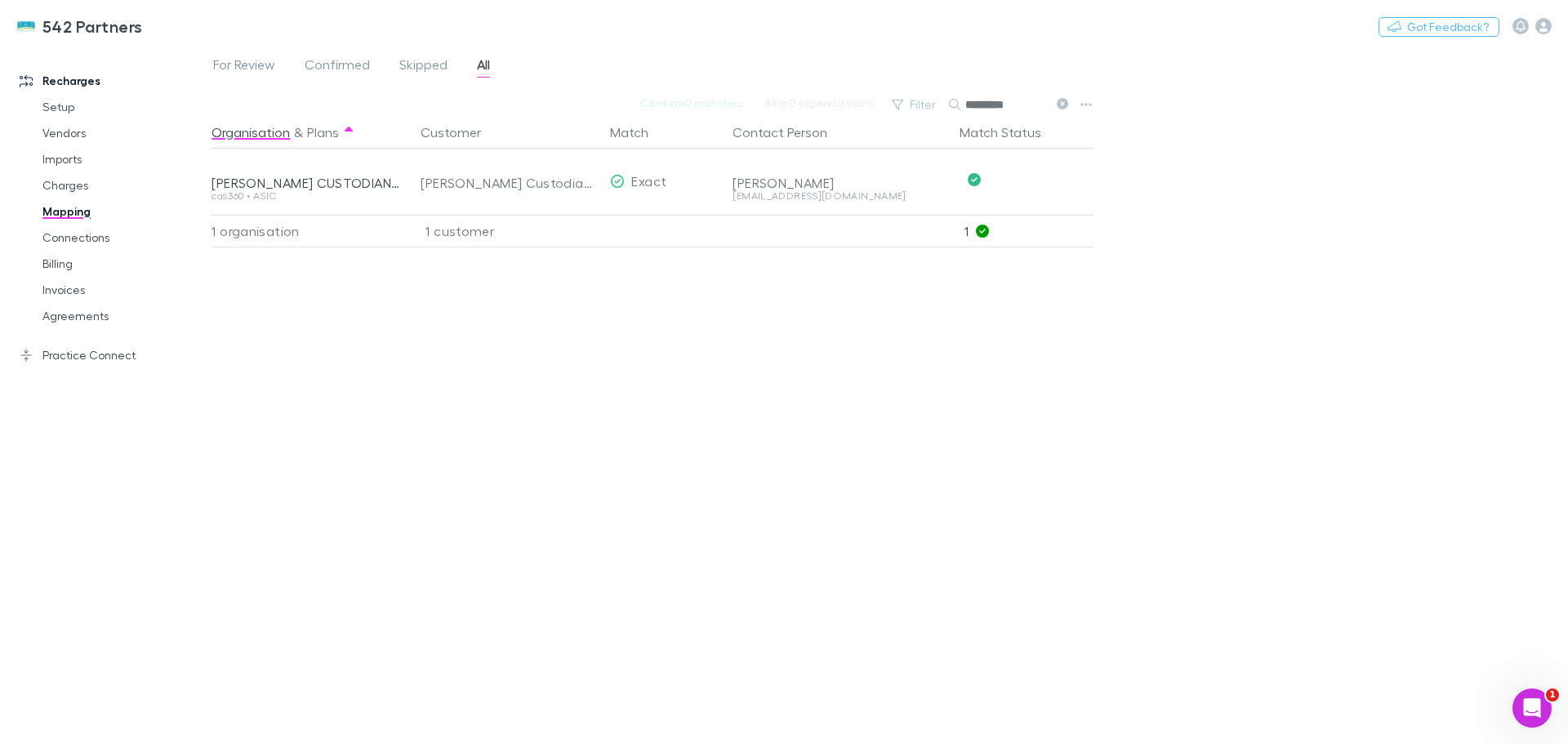
type input "*********"
click at [1036, 185] on button "Undo" at bounding box center [1036, 180] width 52 height 19
click at [492, 180] on div "[PERSON_NAME] Custodians Pty Limited" at bounding box center [487, 181] width 134 height 19
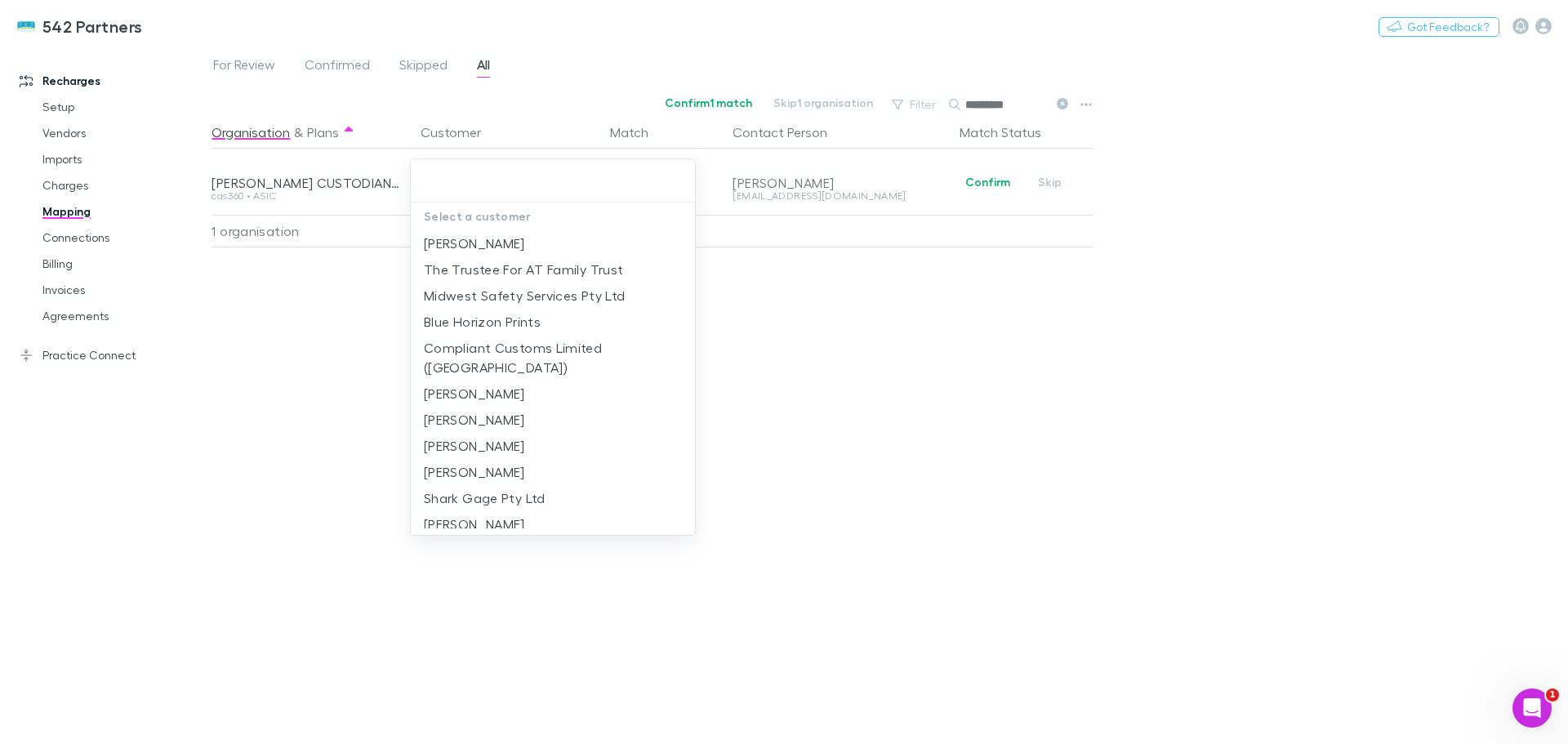
click at [531, 180] on input "text" at bounding box center [553, 180] width 272 height 30
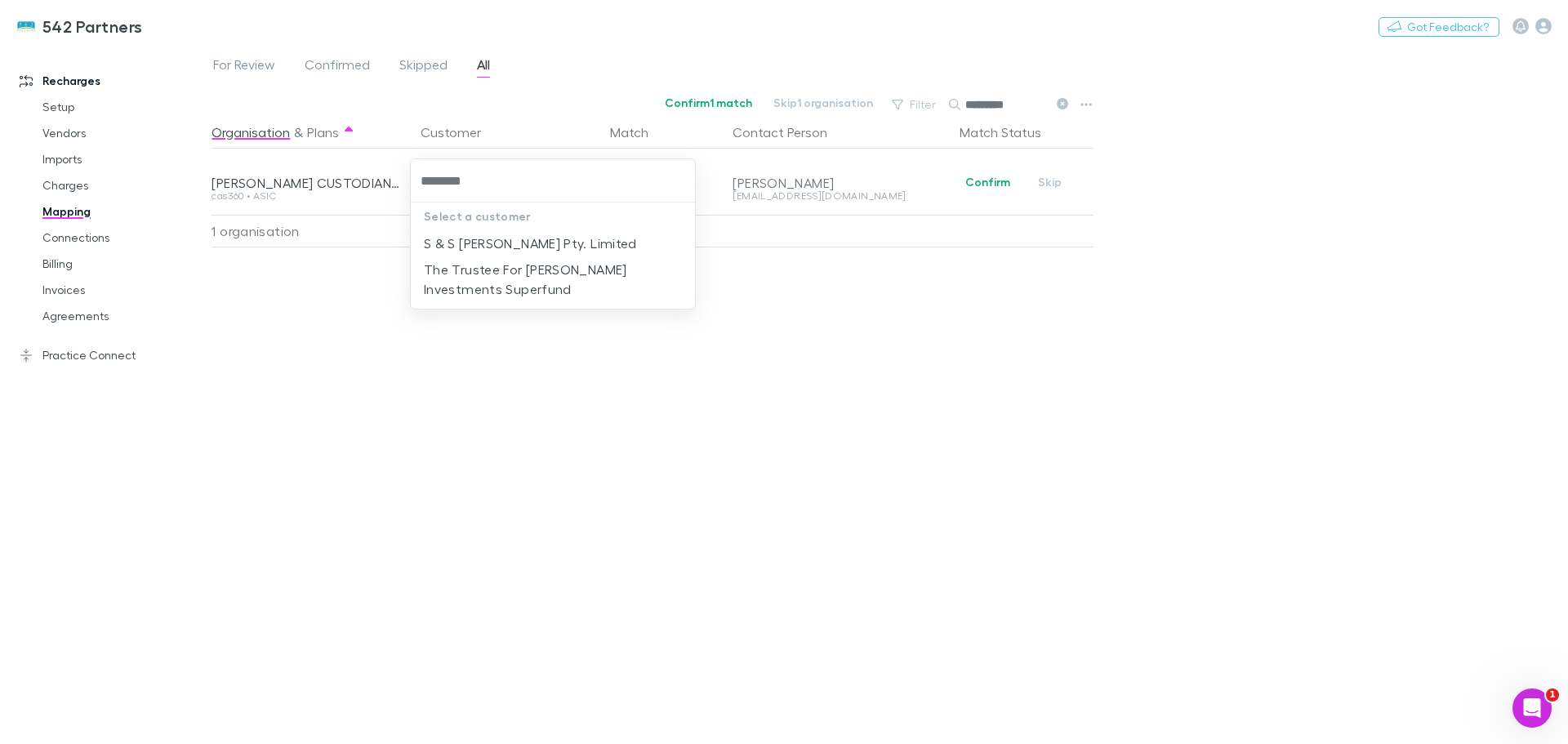
type input "*********"
click at [530, 281] on li "The Trustee For [PERSON_NAME] Investments Superfund" at bounding box center [553, 280] width 284 height 46
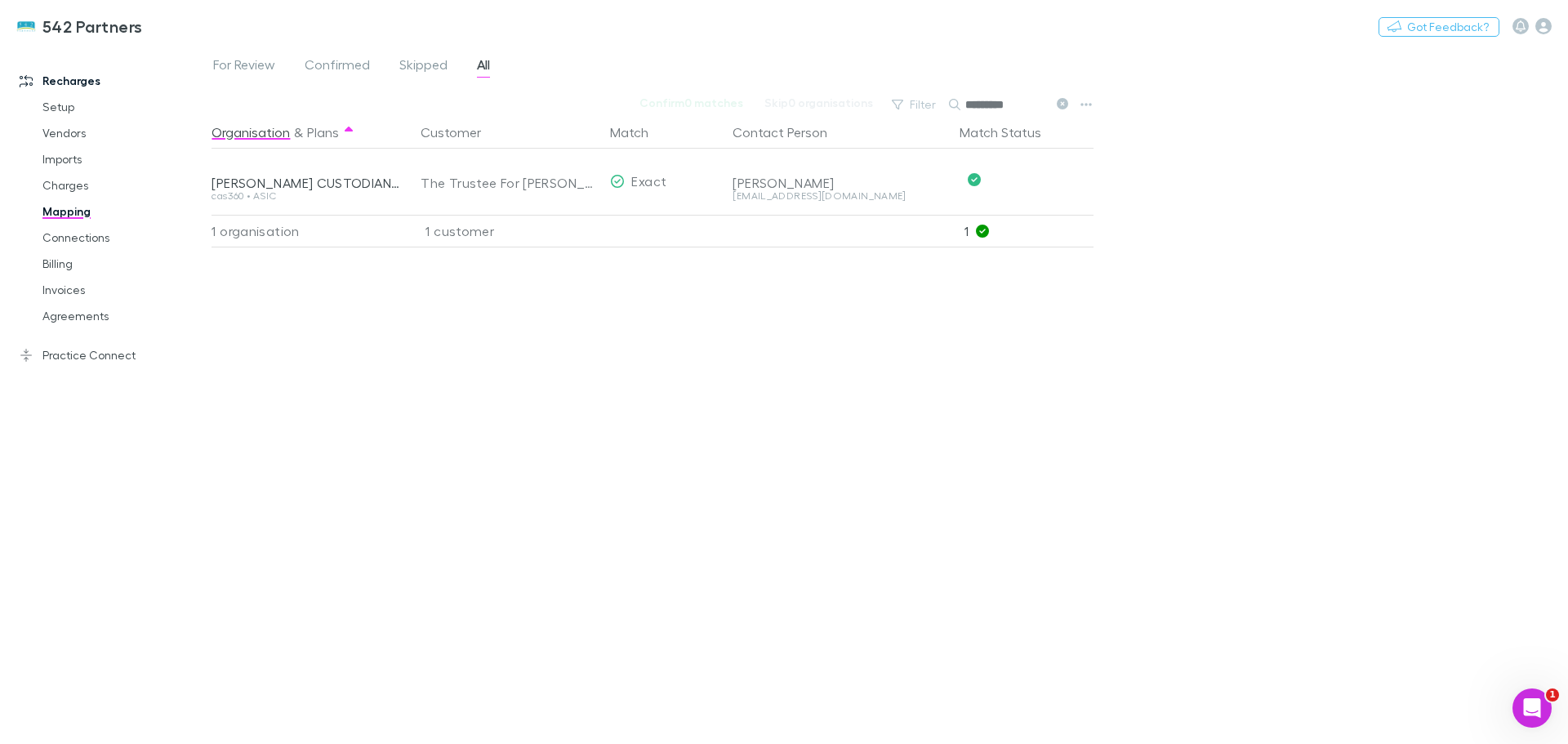
click at [57, 291] on link "Invoices" at bounding box center [124, 290] width 195 height 27
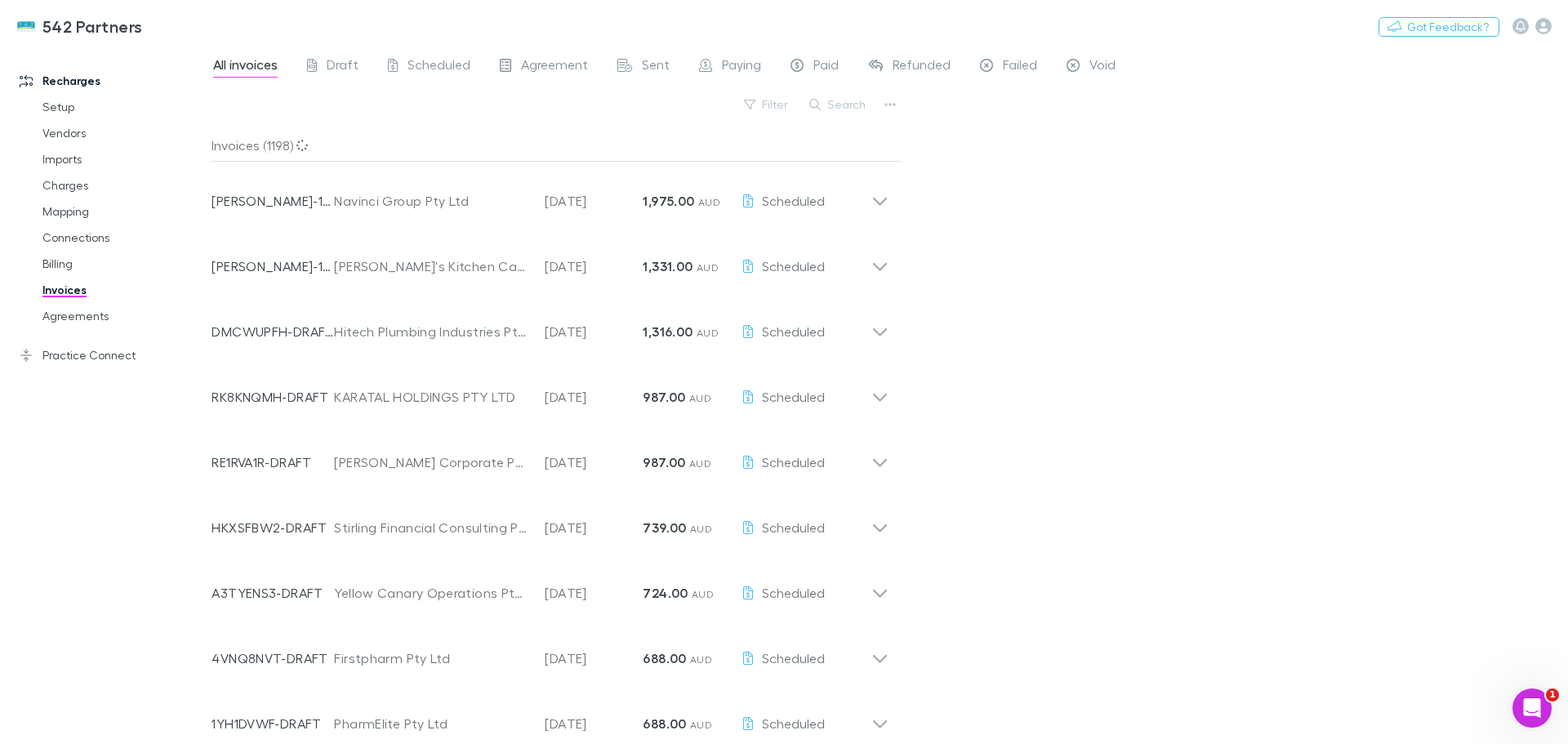
click at [876, 196] on icon at bounding box center [879, 194] width 17 height 33
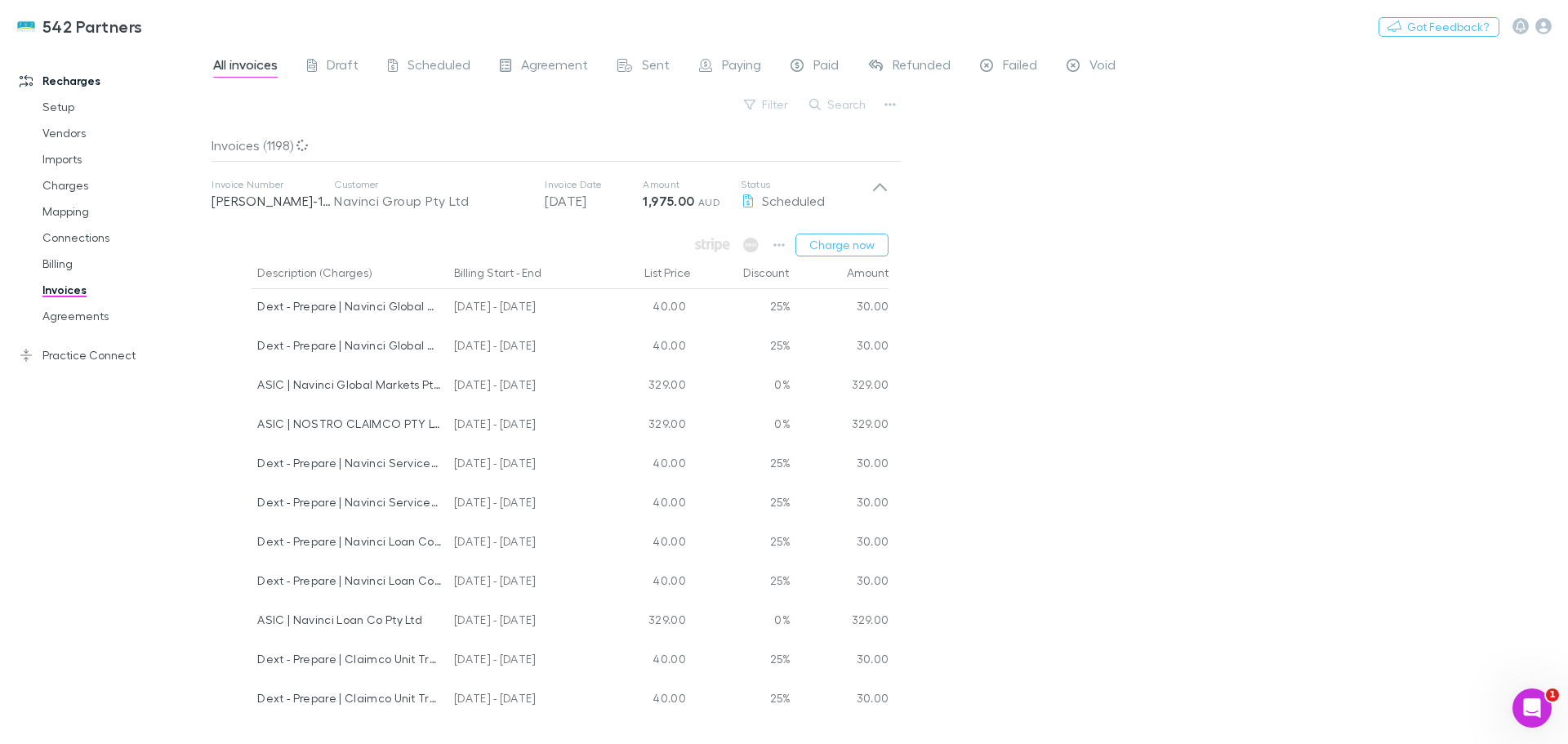
click at [57, 265] on link "Billing" at bounding box center [124, 265] width 195 height 27
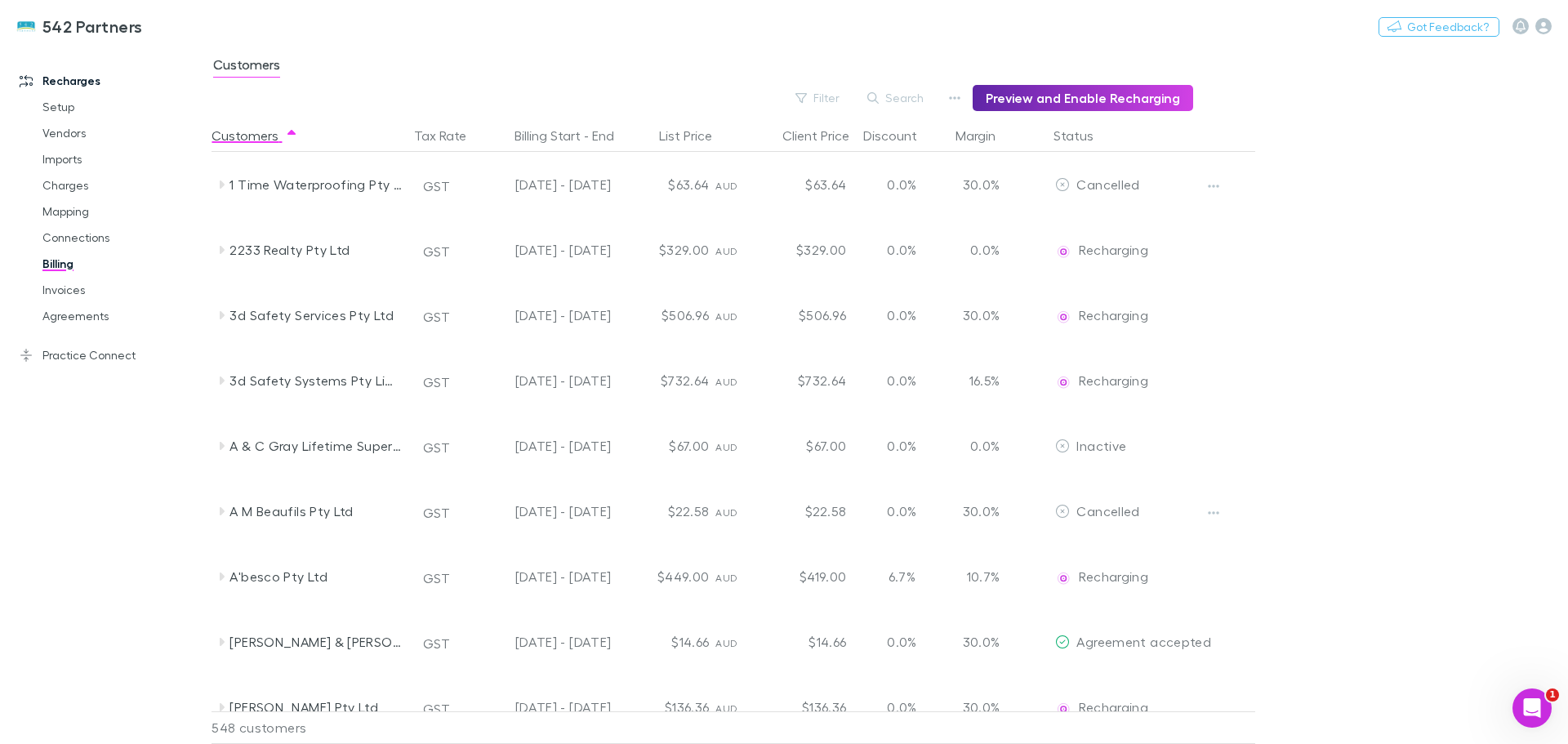
click at [911, 98] on button "Search" at bounding box center [896, 98] width 74 height 19
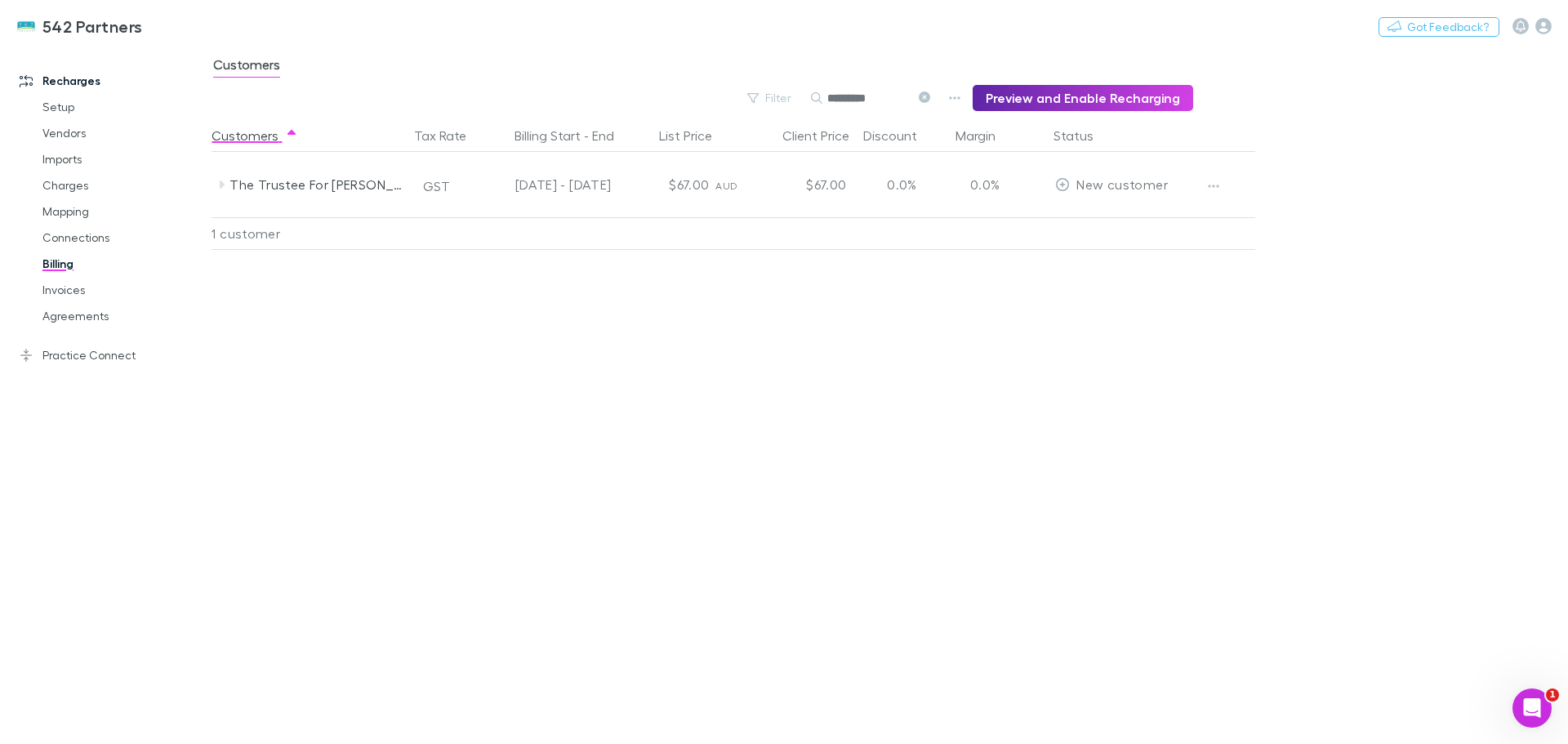
type input "*********"
click at [218, 187] on icon at bounding box center [221, 184] width 13 height 13
click at [1212, 180] on icon "button" at bounding box center [1213, 186] width 11 height 13
click at [1069, 218] on p "Enable Customer" at bounding box center [1113, 219] width 198 height 19
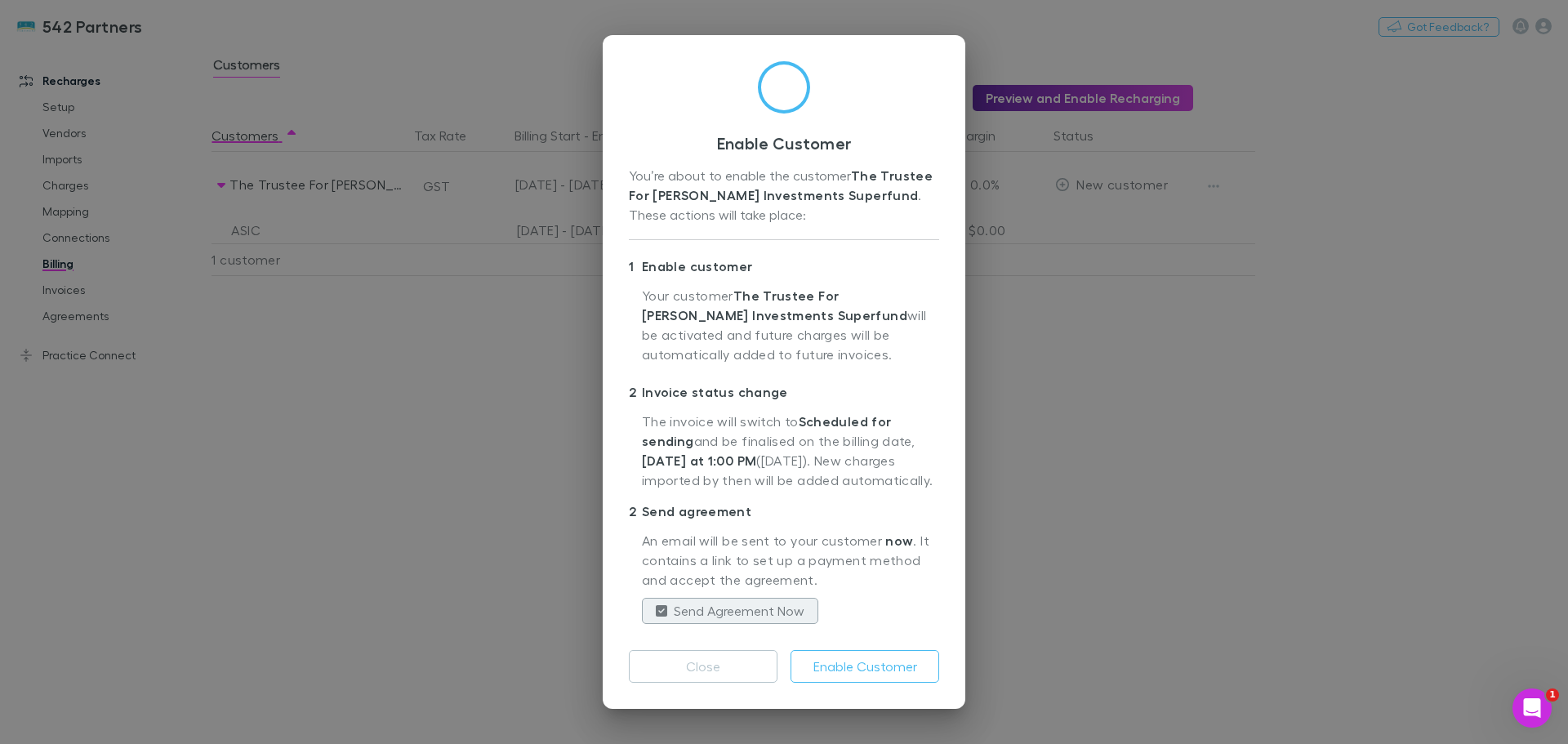
click at [859, 664] on button "Enable Customer" at bounding box center [865, 666] width 149 height 33
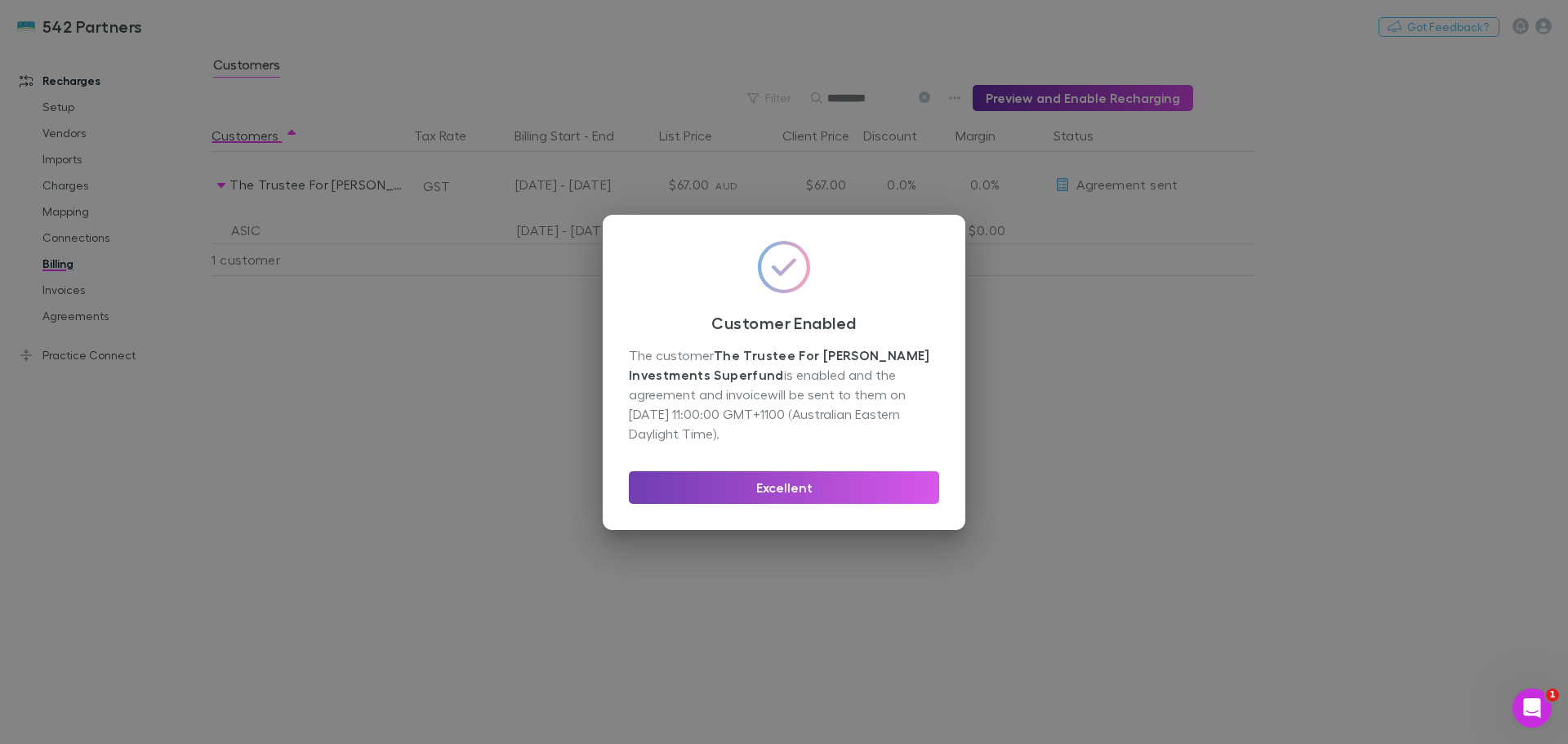
click at [788, 486] on button "Excellent" at bounding box center [784, 487] width 310 height 33
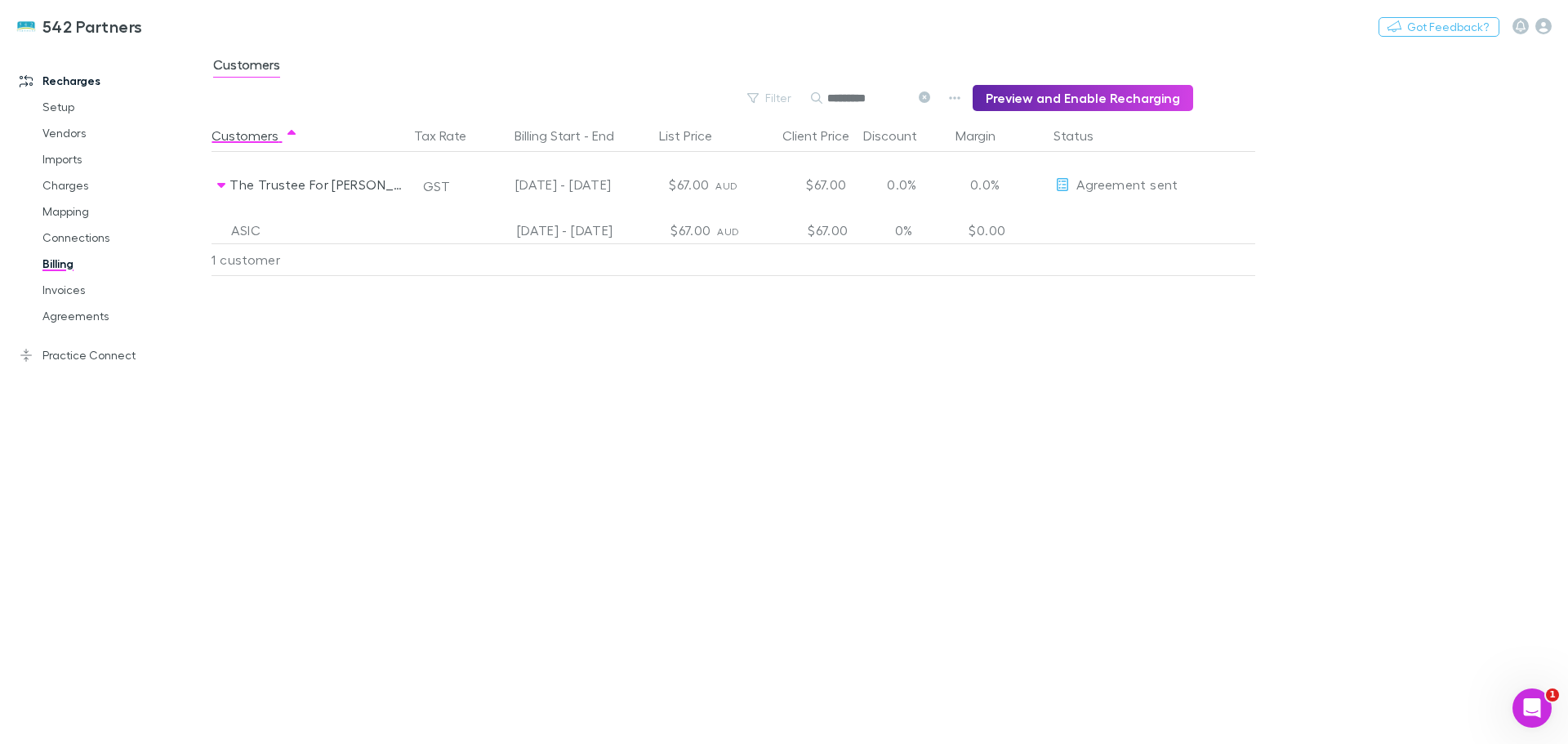
click at [934, 96] on button at bounding box center [923, 99] width 19 height 16
click at [862, 98] on button "Search" at bounding box center [836, 98] width 52 height 1
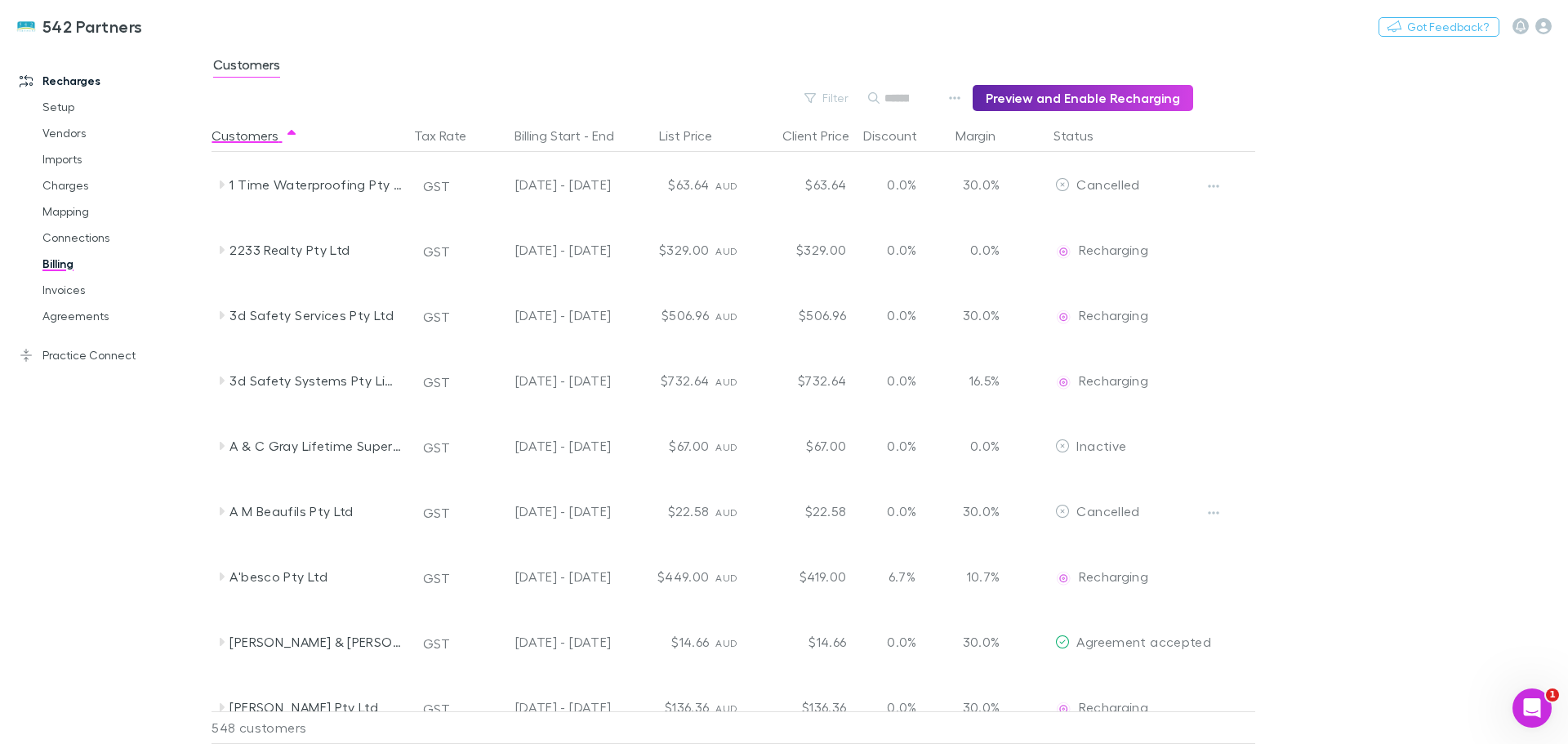
click at [784, 101] on div "Filter Search Preview and Enable Recharging" at bounding box center [702, 98] width 982 height 27
click at [839, 99] on button "Filter" at bounding box center [818, 98] width 62 height 19
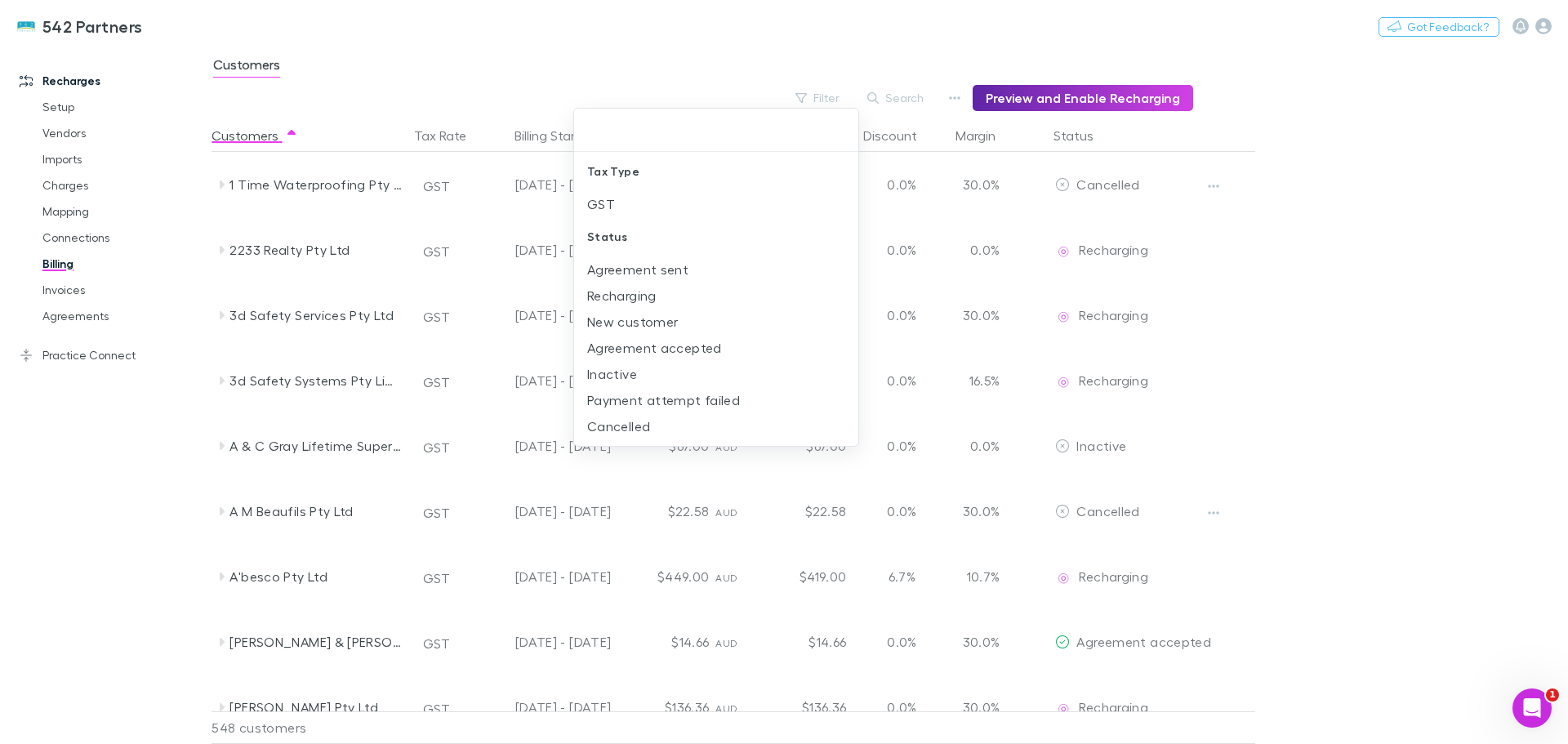
click at [658, 322] on li "New customer" at bounding box center [715, 322] width 284 height 27
click at [1328, 296] on div at bounding box center [784, 372] width 1568 height 744
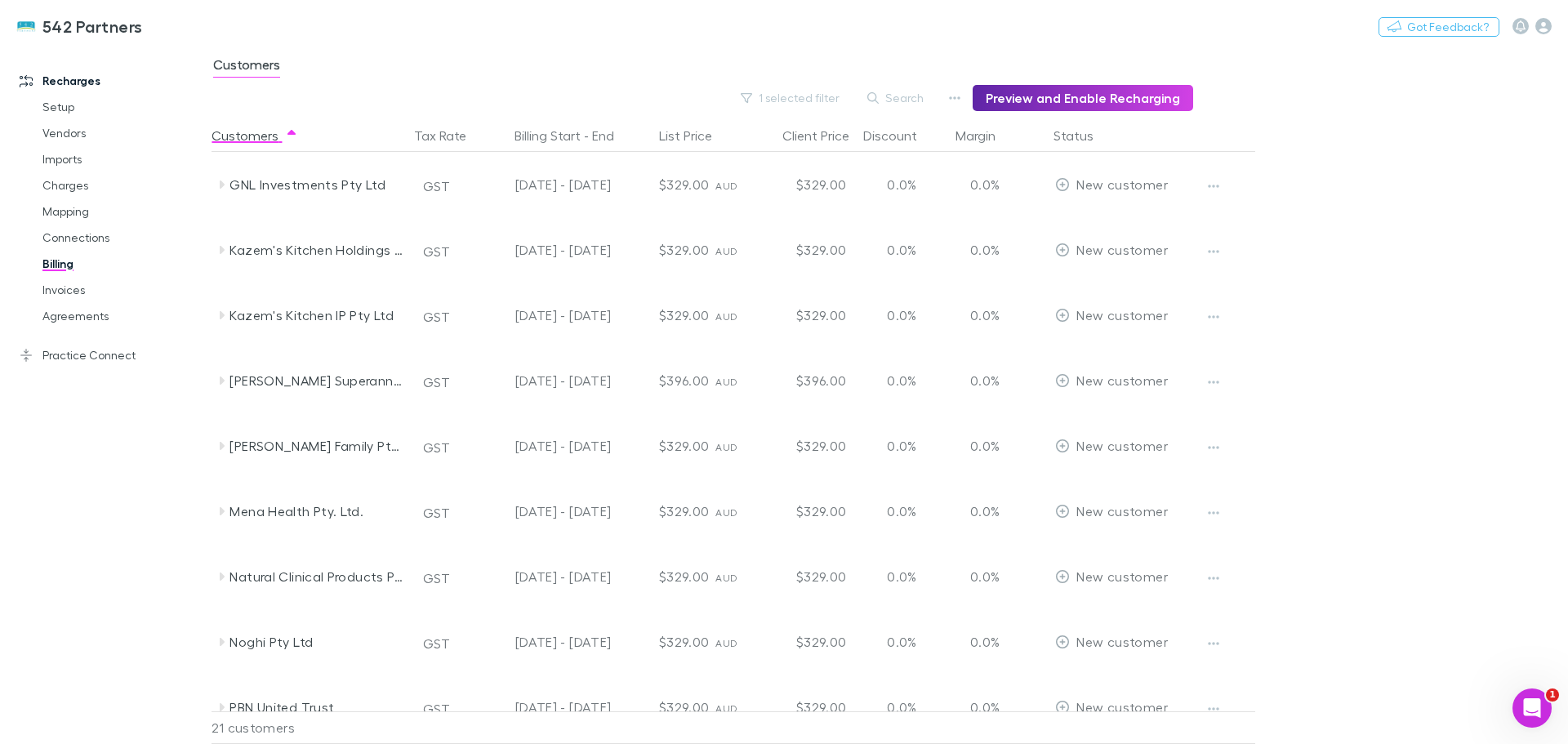
click at [219, 181] on icon at bounding box center [221, 184] width 13 height 13
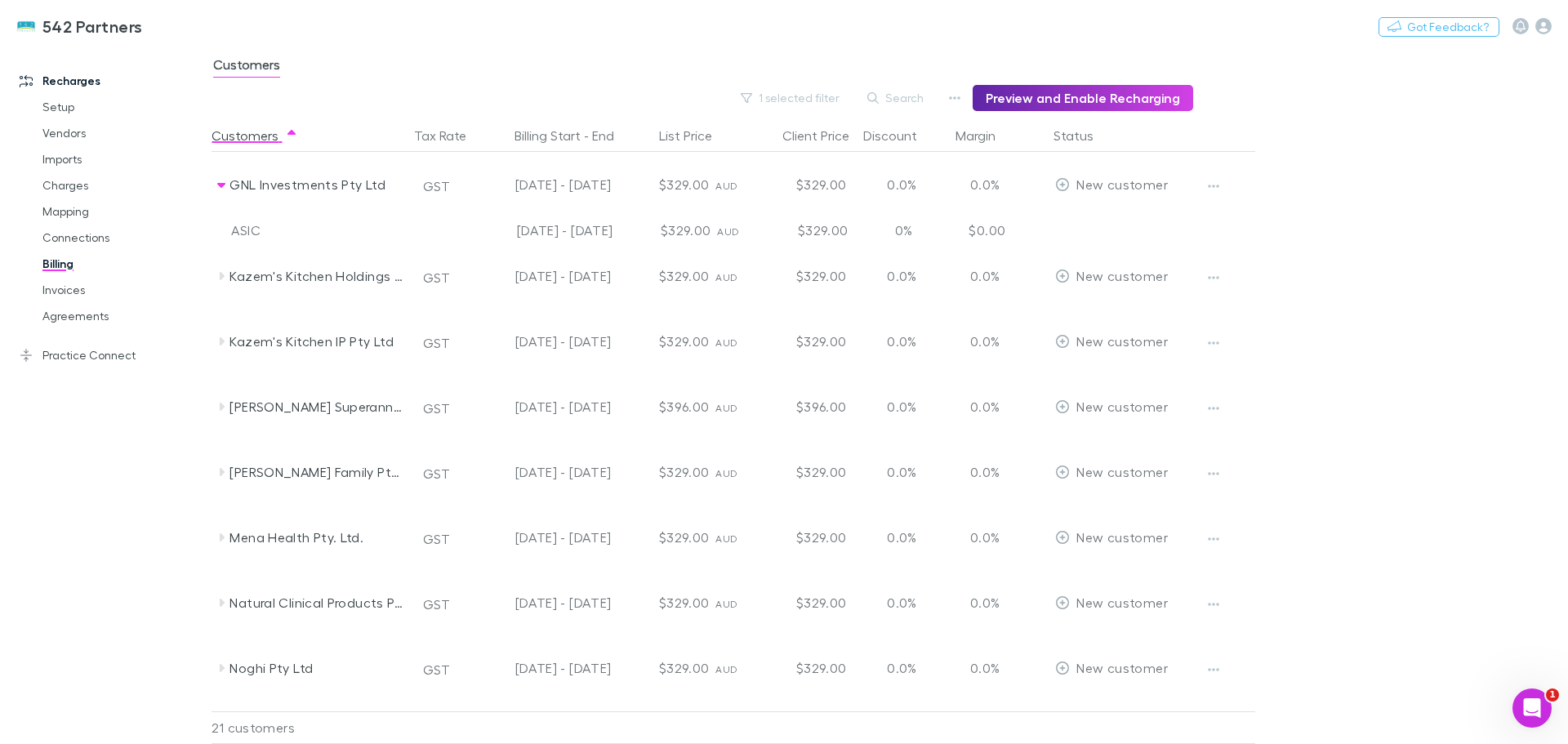
click at [219, 277] on icon at bounding box center [221, 276] width 13 height 13
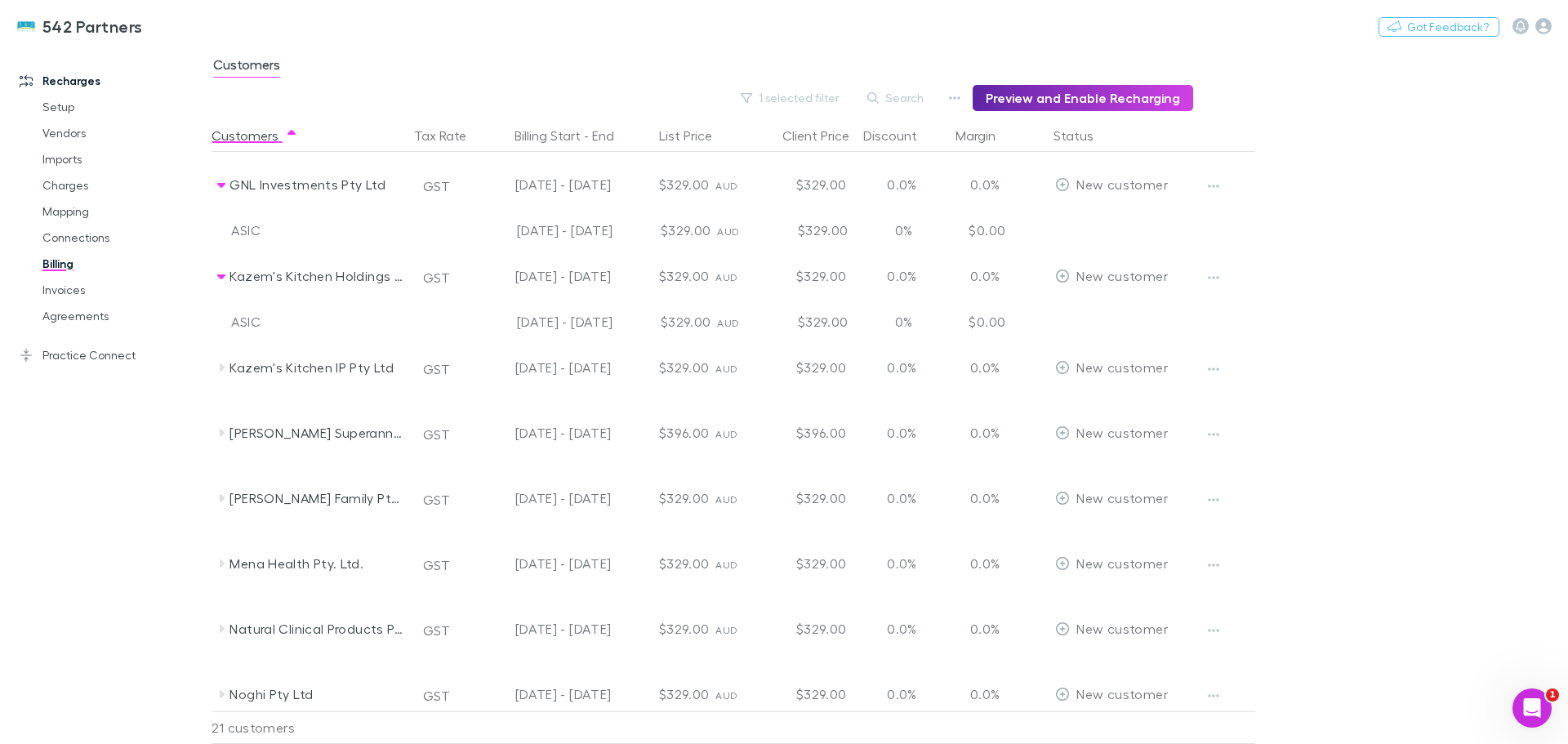
click at [59, 208] on link "Mapping" at bounding box center [124, 211] width 195 height 27
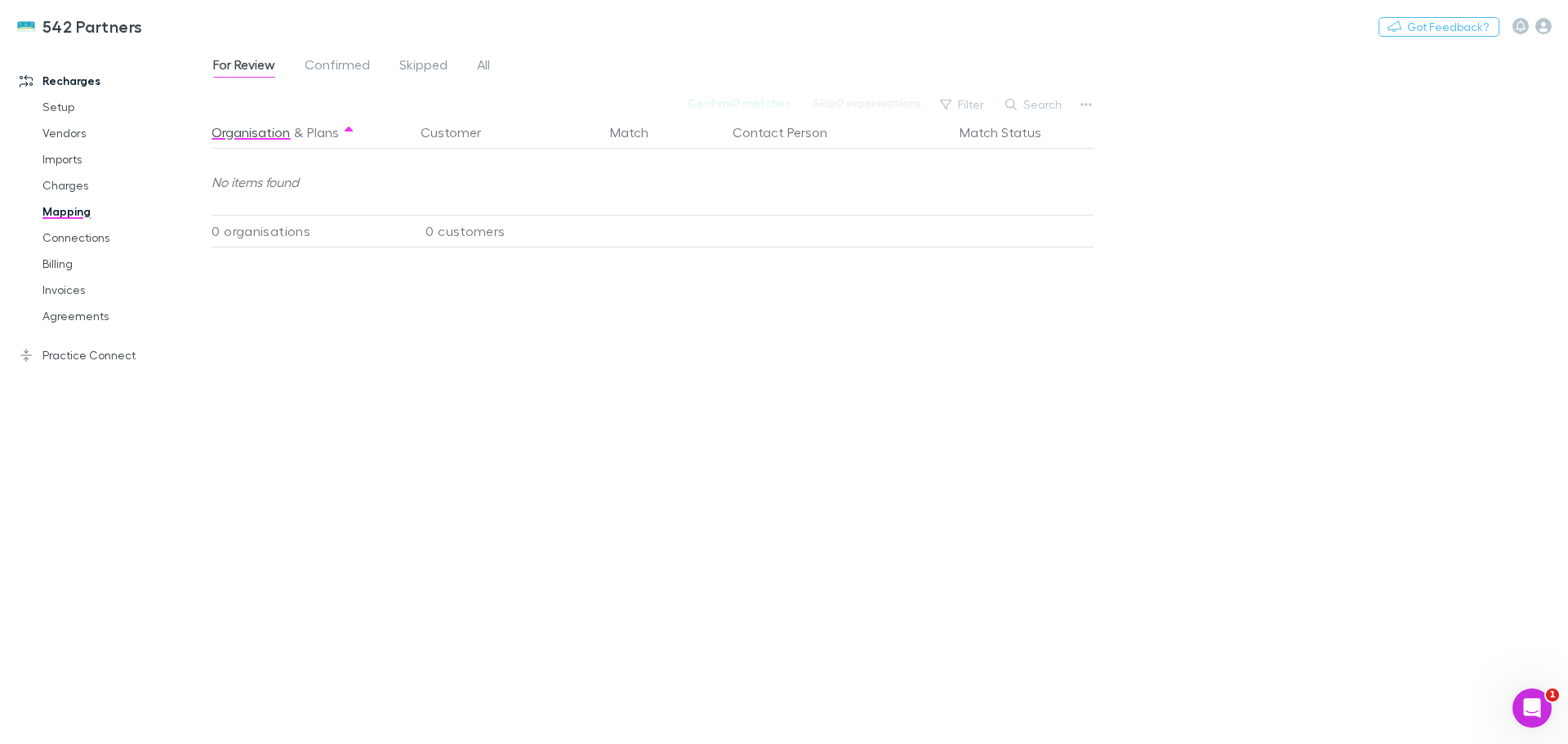
click at [485, 60] on span "All" at bounding box center [483, 67] width 13 height 21
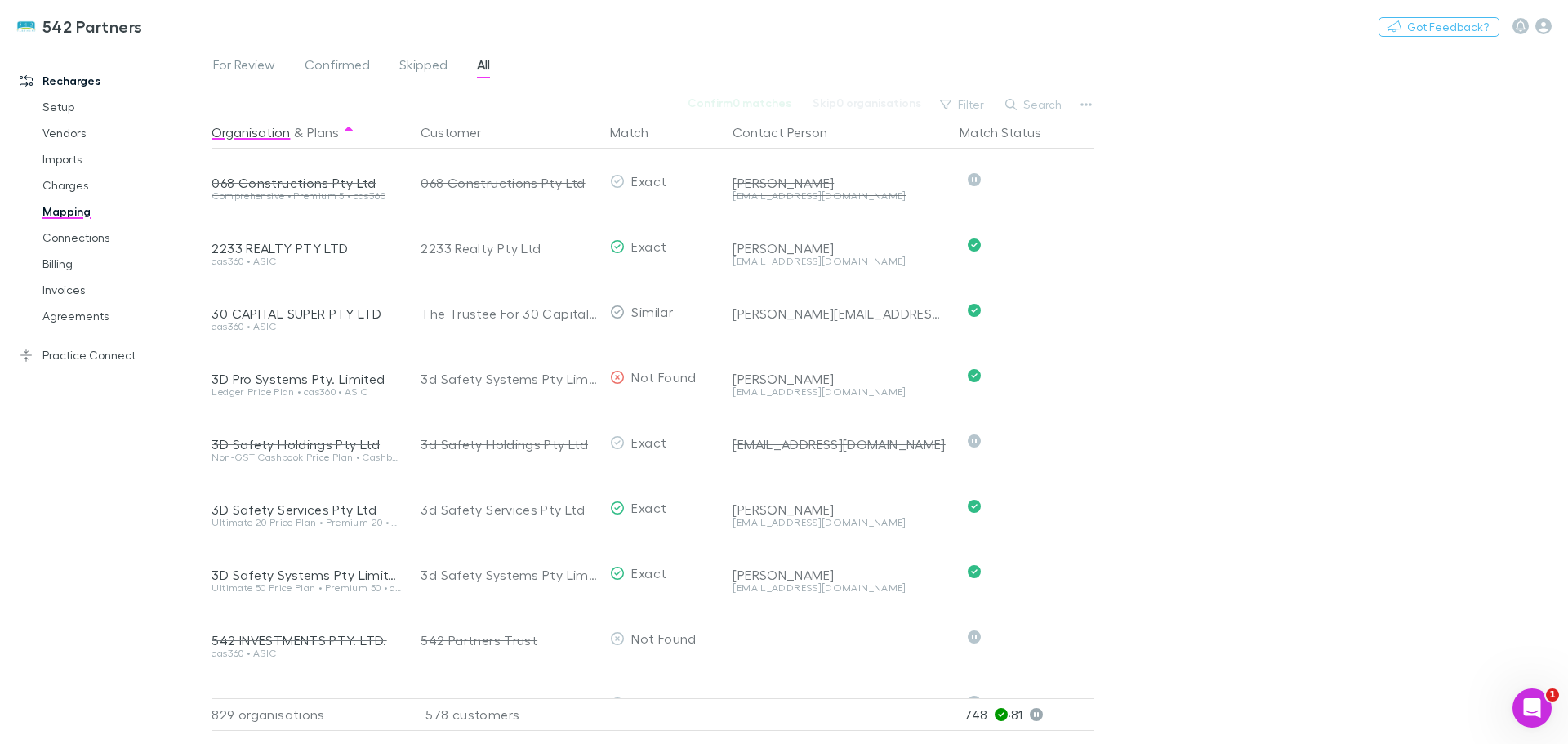
click at [1030, 107] on button "Search" at bounding box center [1035, 104] width 74 height 19
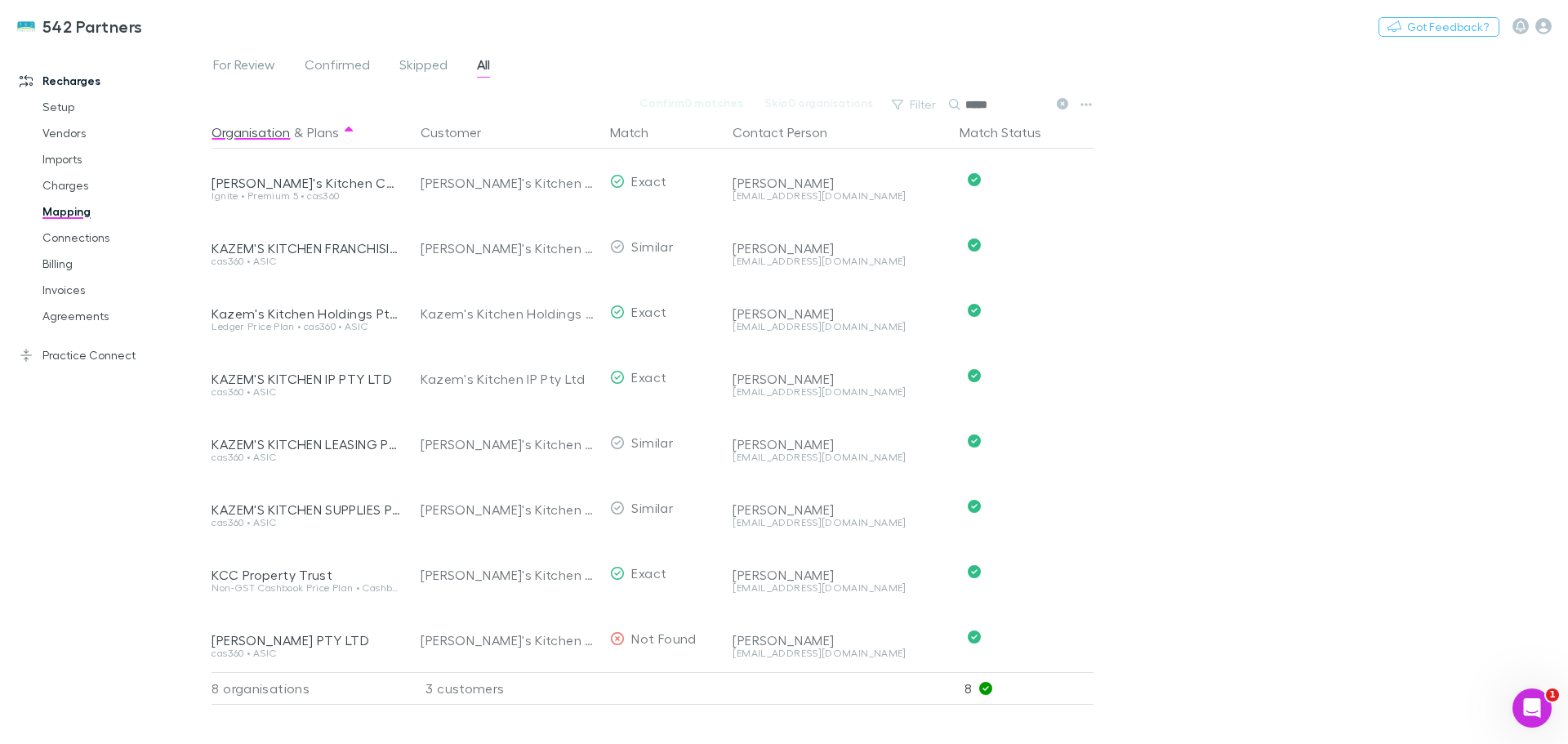
type input "*****"
click at [1042, 312] on button "Undo" at bounding box center [1036, 311] width 52 height 19
click at [501, 311] on div "Kazem's Kitchen Holdings Pty Ltd" at bounding box center [487, 312] width 134 height 19
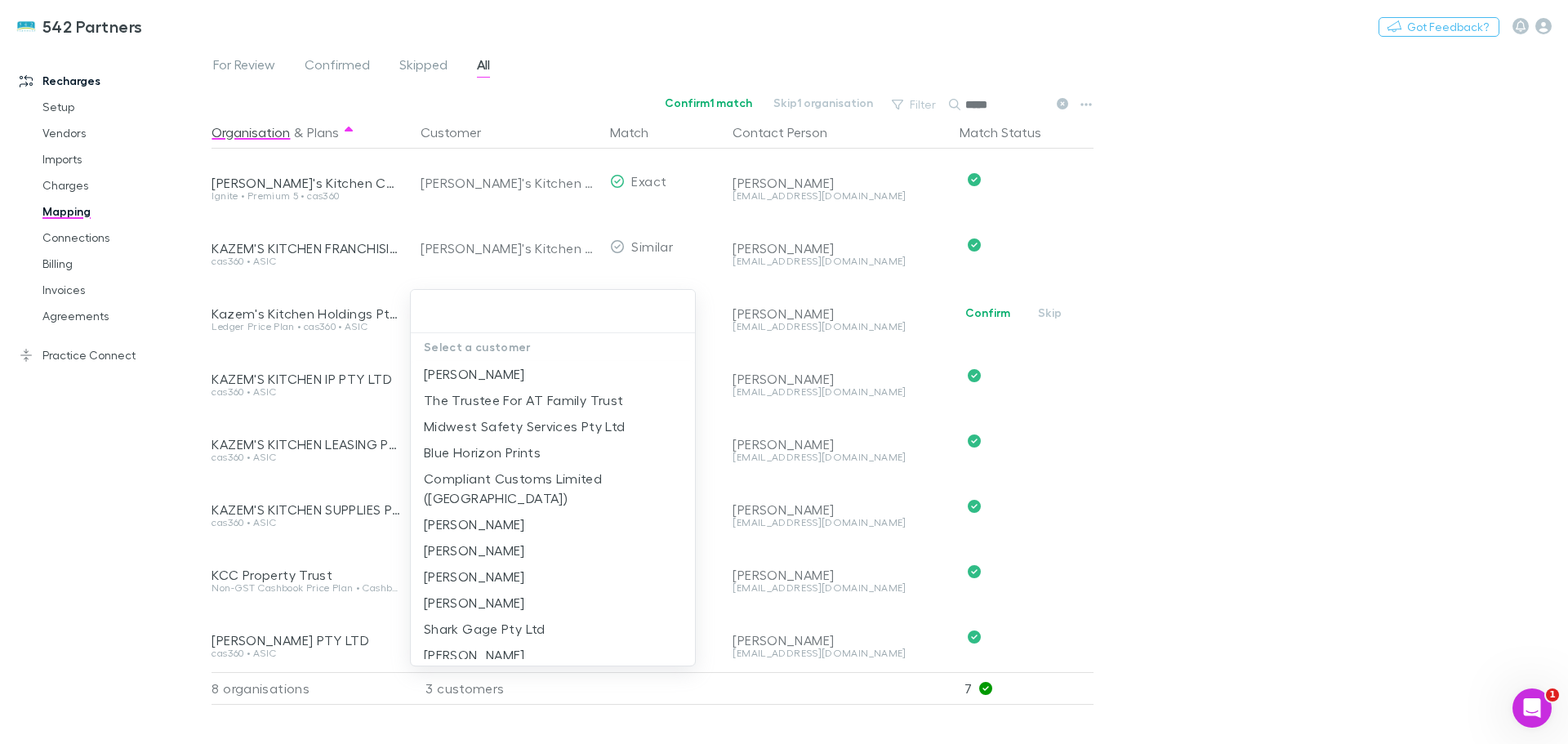
click at [501, 311] on input "text" at bounding box center [553, 311] width 272 height 30
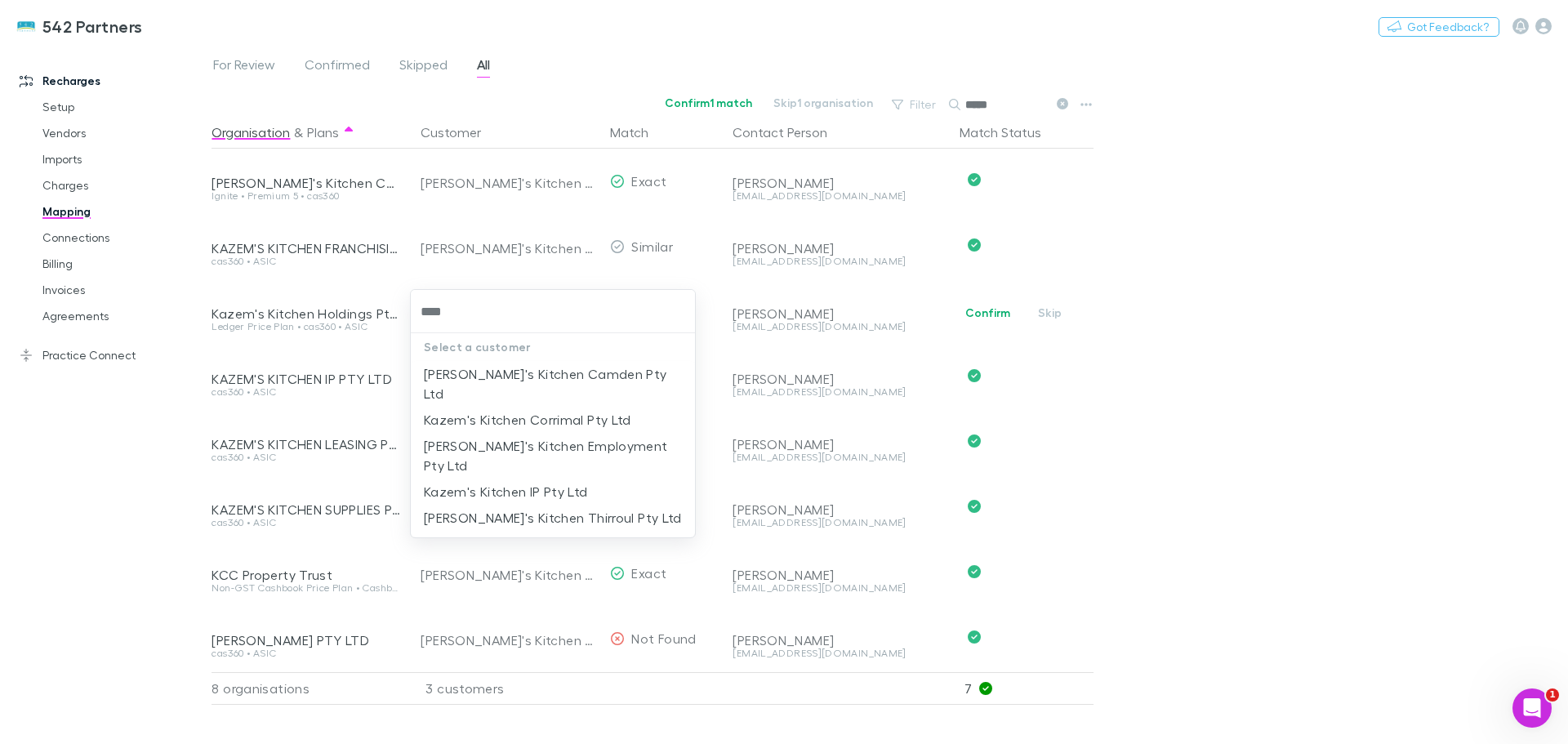
type input "*****"
click at [528, 378] on li "[PERSON_NAME]'s Kitchen Camden Pty Ltd" at bounding box center [553, 384] width 284 height 46
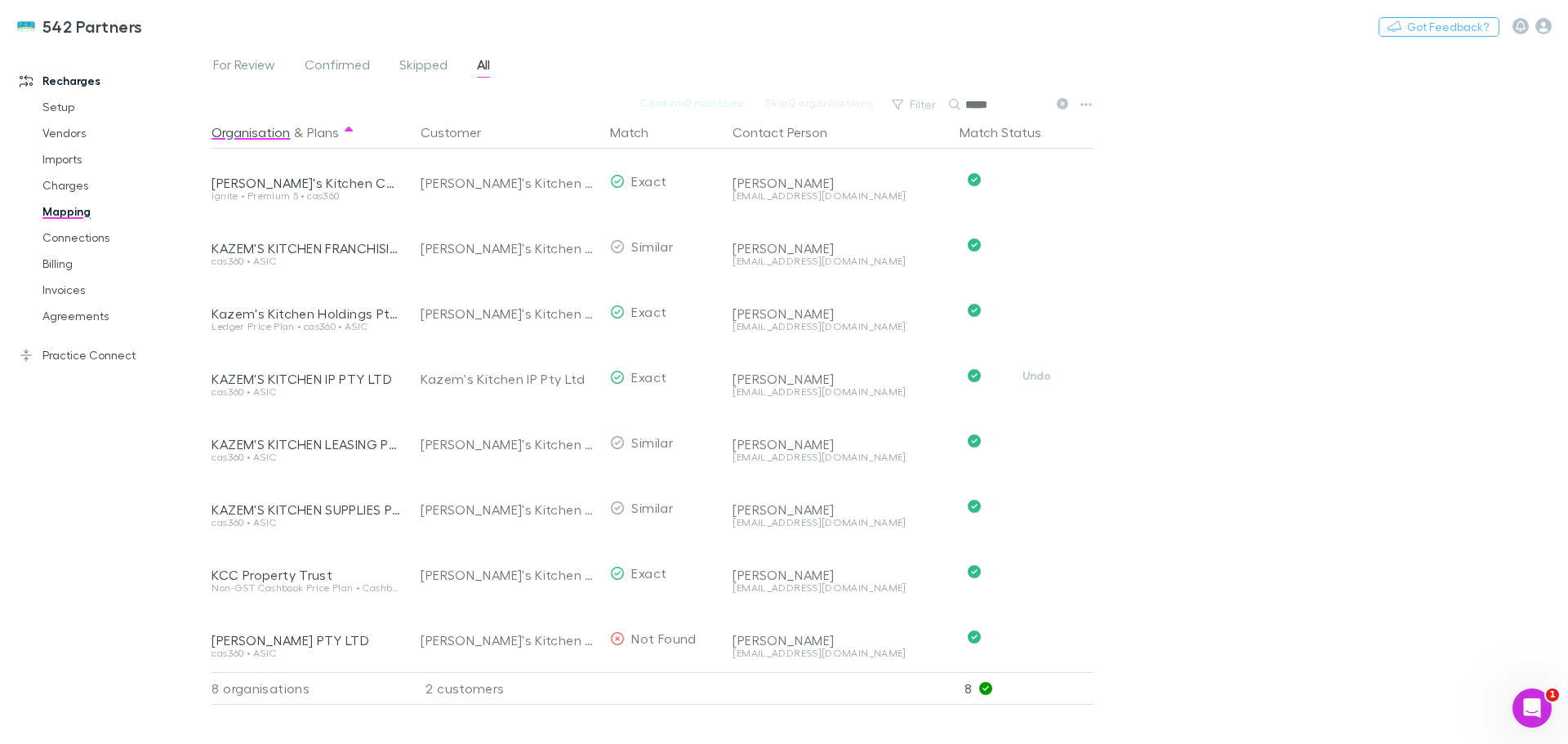
click at [1029, 377] on button "Undo" at bounding box center [1036, 376] width 52 height 19
click at [547, 381] on div "Kazem's Kitchen IP Pty Ltd" at bounding box center [487, 378] width 134 height 19
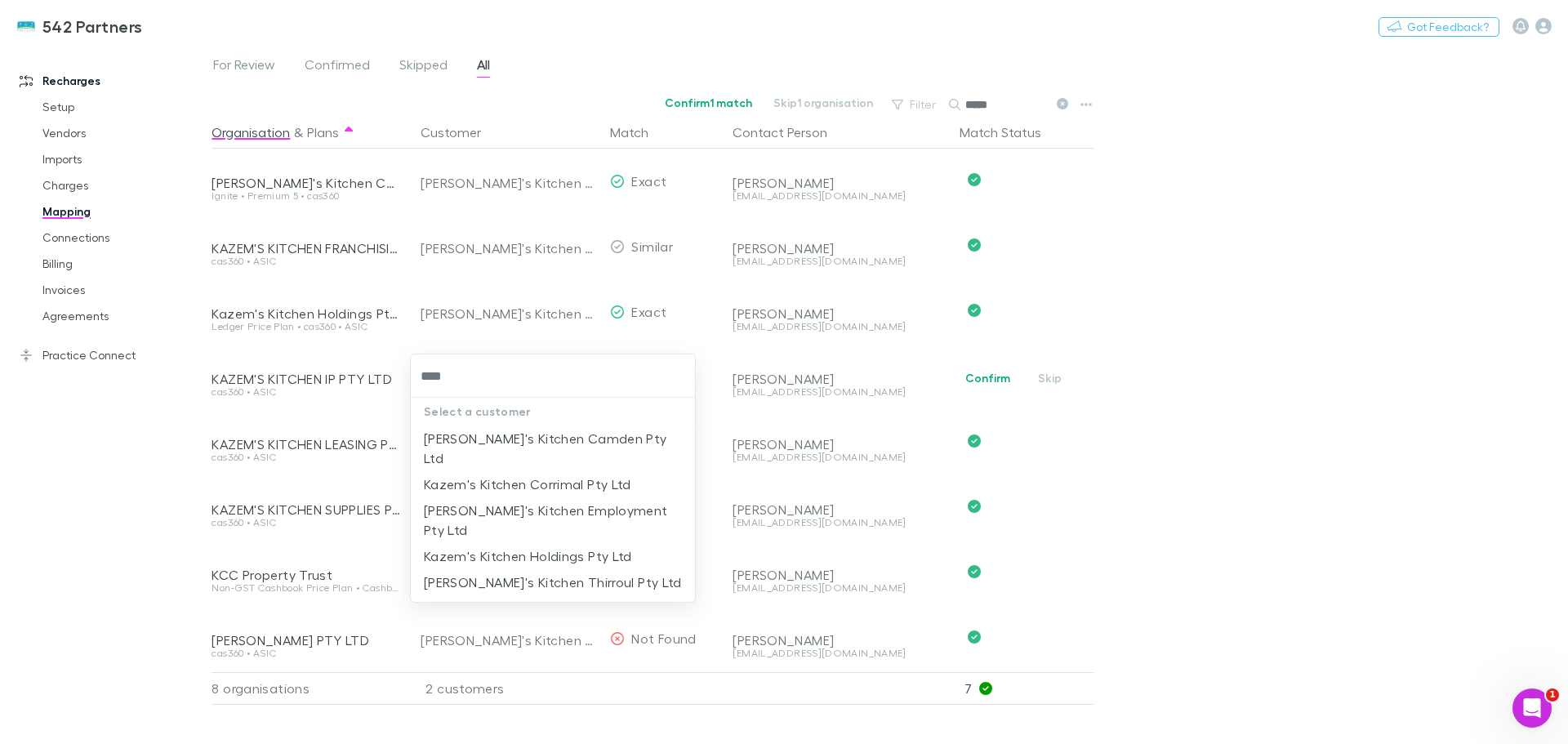
type input "*****"
click at [562, 430] on li "[PERSON_NAME]'s Kitchen Camden Pty Ltd" at bounding box center [553, 449] width 284 height 46
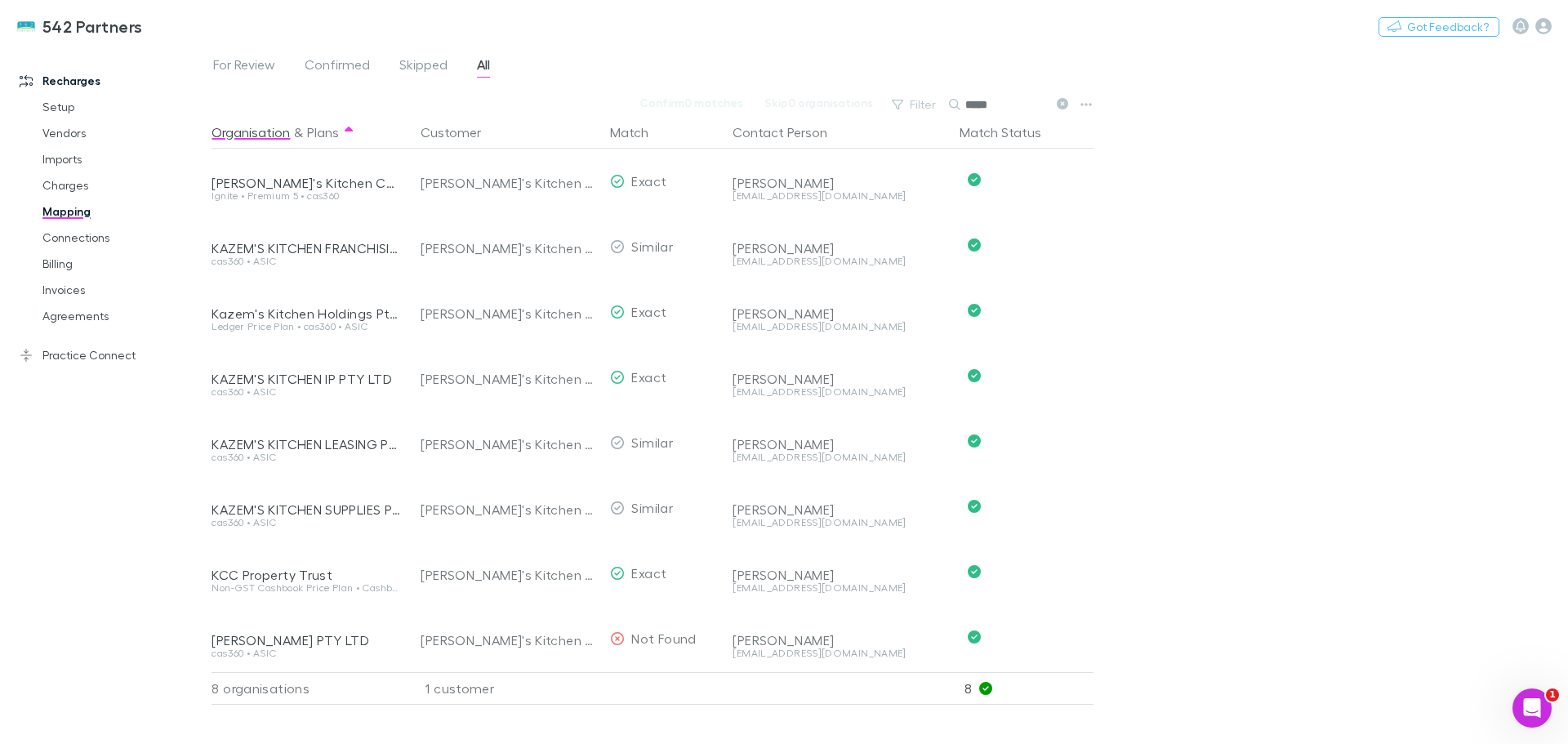
click at [50, 262] on link "Billing" at bounding box center [124, 265] width 195 height 27
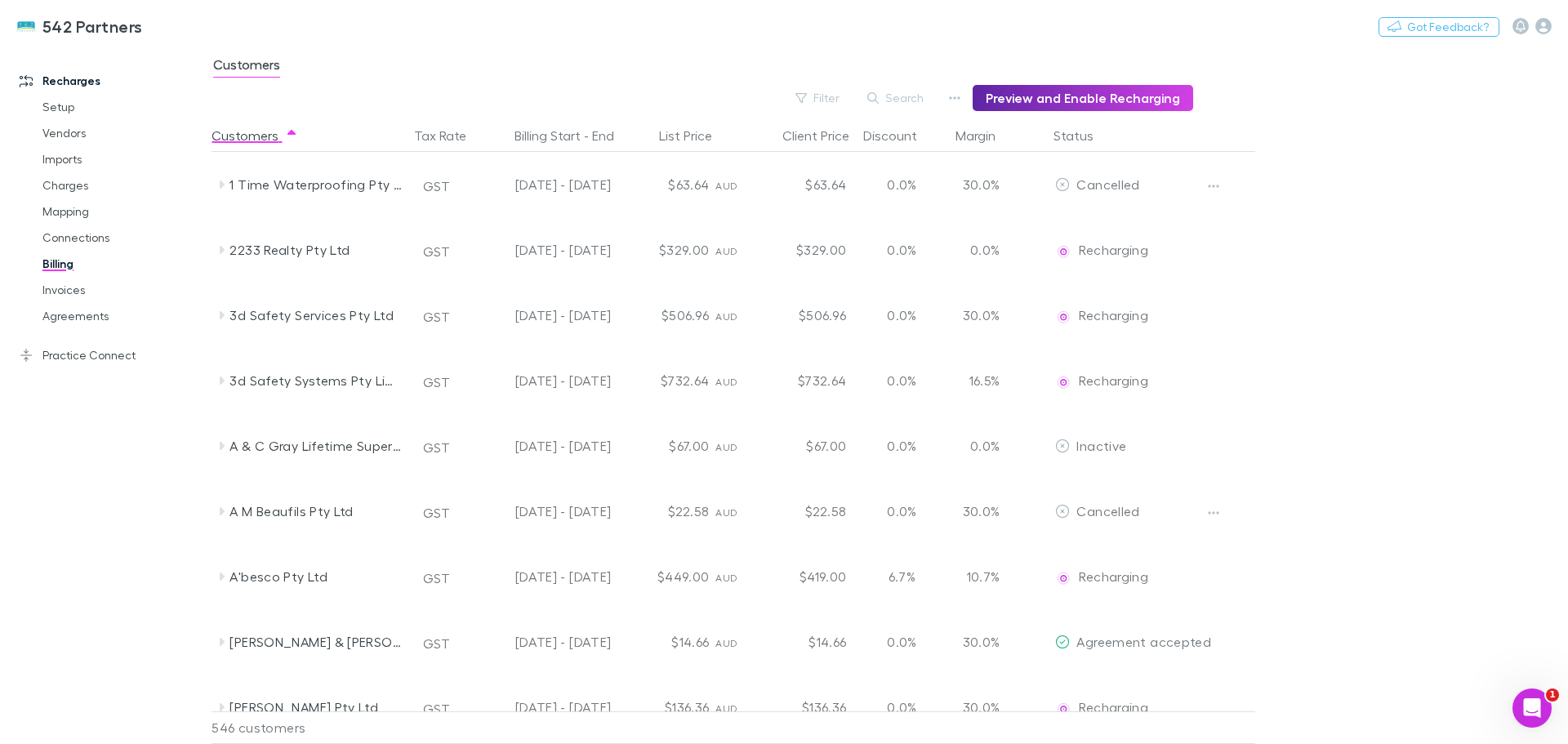
click at [838, 102] on button "Filter" at bounding box center [818, 98] width 62 height 19
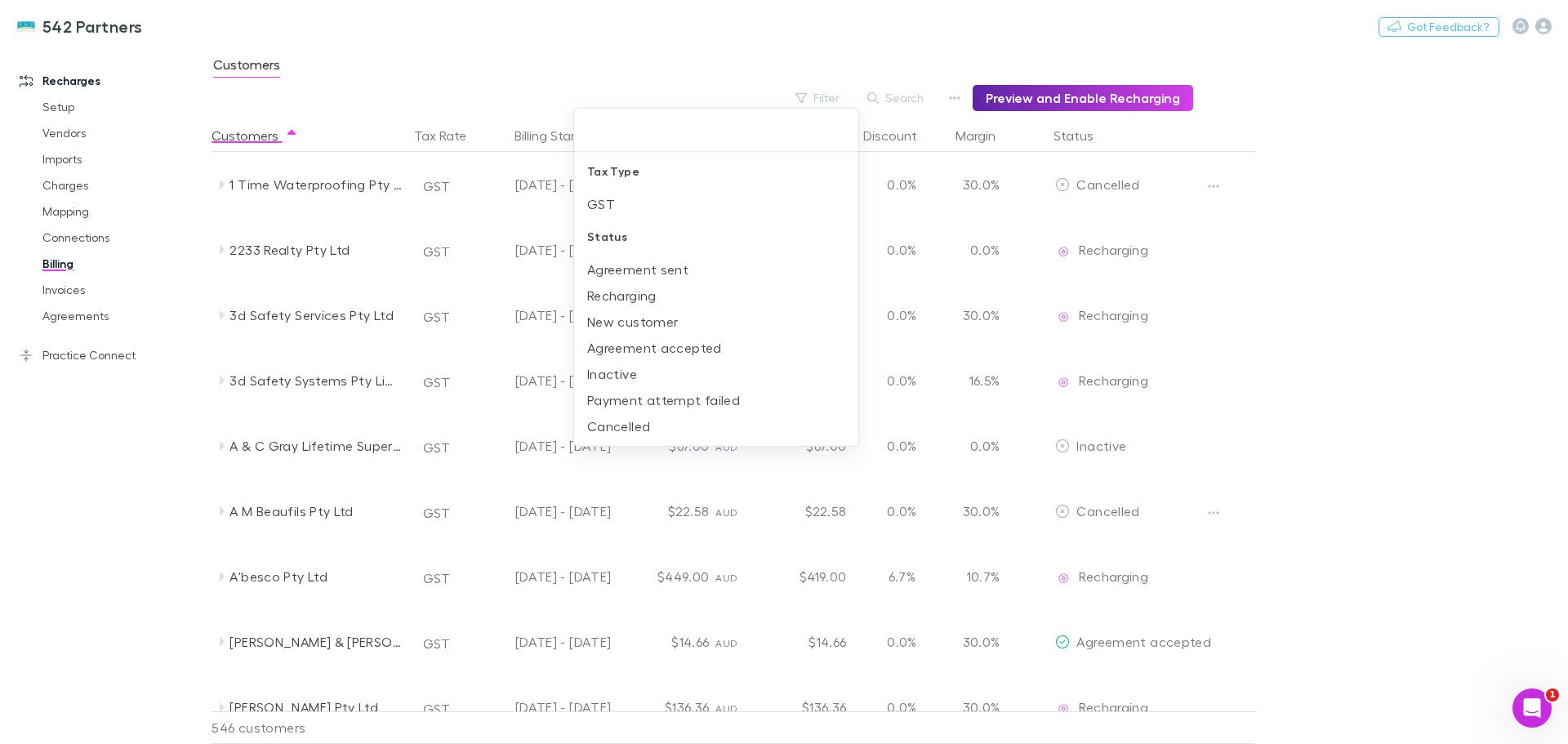
click at [627, 315] on li "New customer" at bounding box center [715, 322] width 284 height 27
click at [218, 248] on div at bounding box center [784, 372] width 1568 height 744
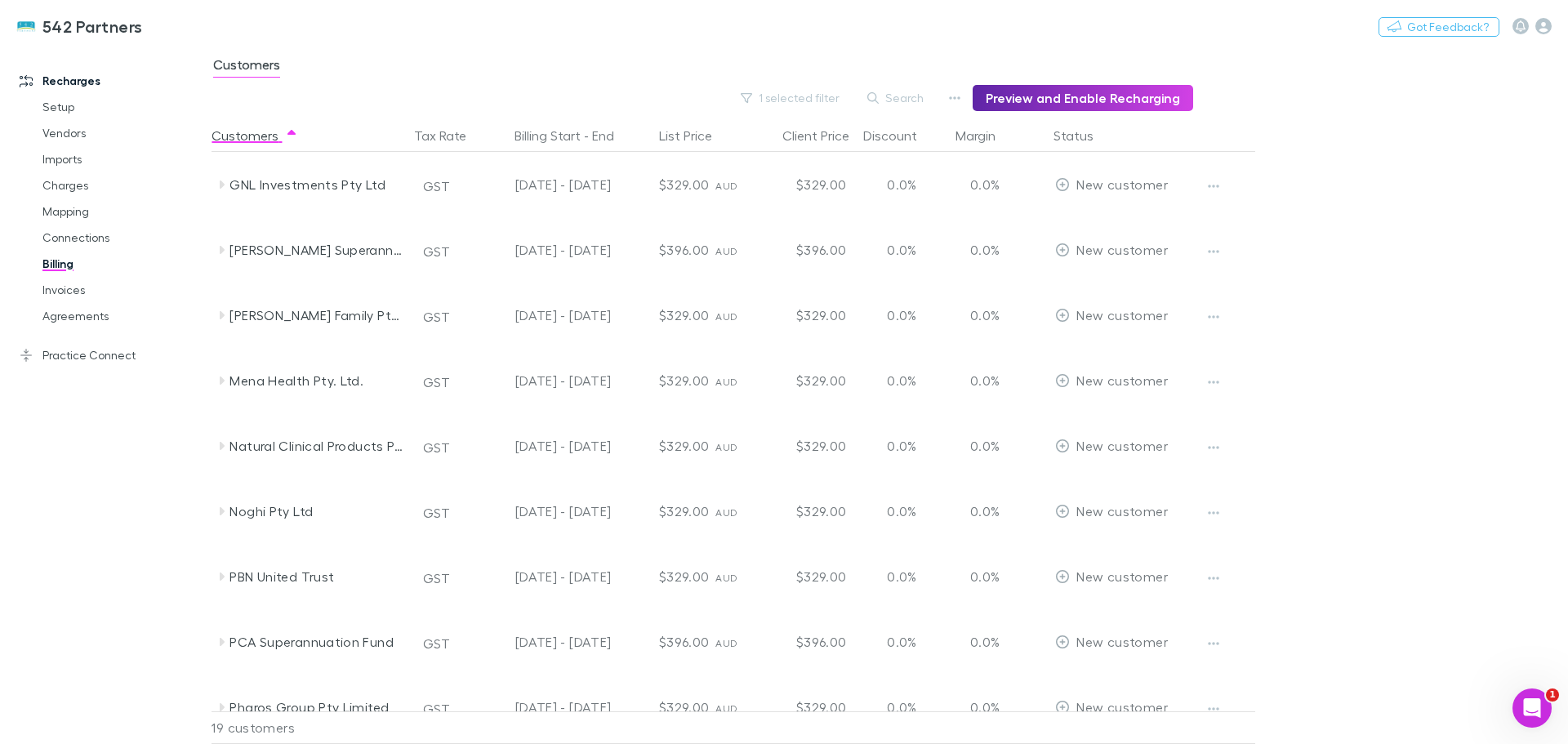
click at [218, 251] on icon at bounding box center [221, 249] width 13 height 13
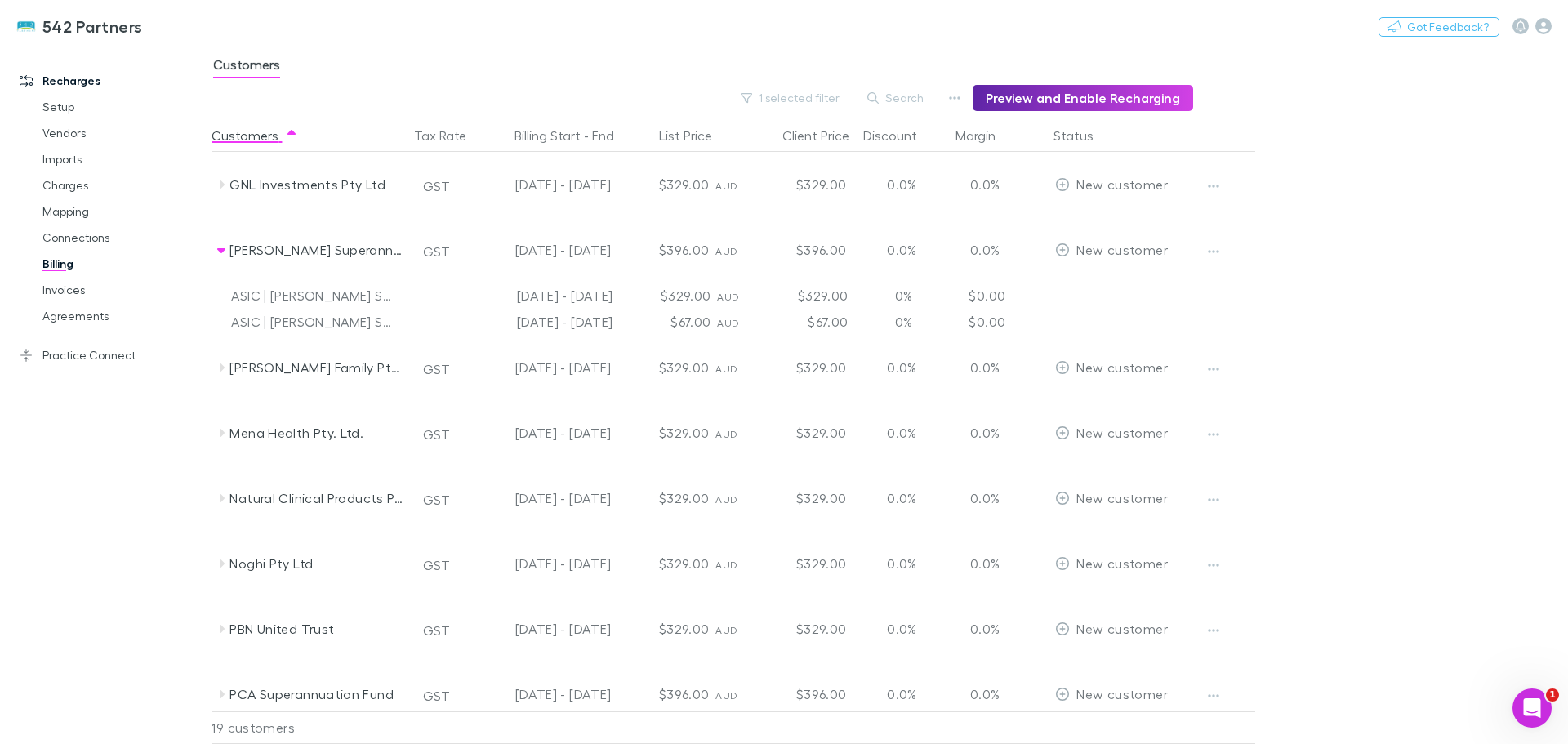
click at [225, 250] on icon at bounding box center [221, 251] width 8 height 5
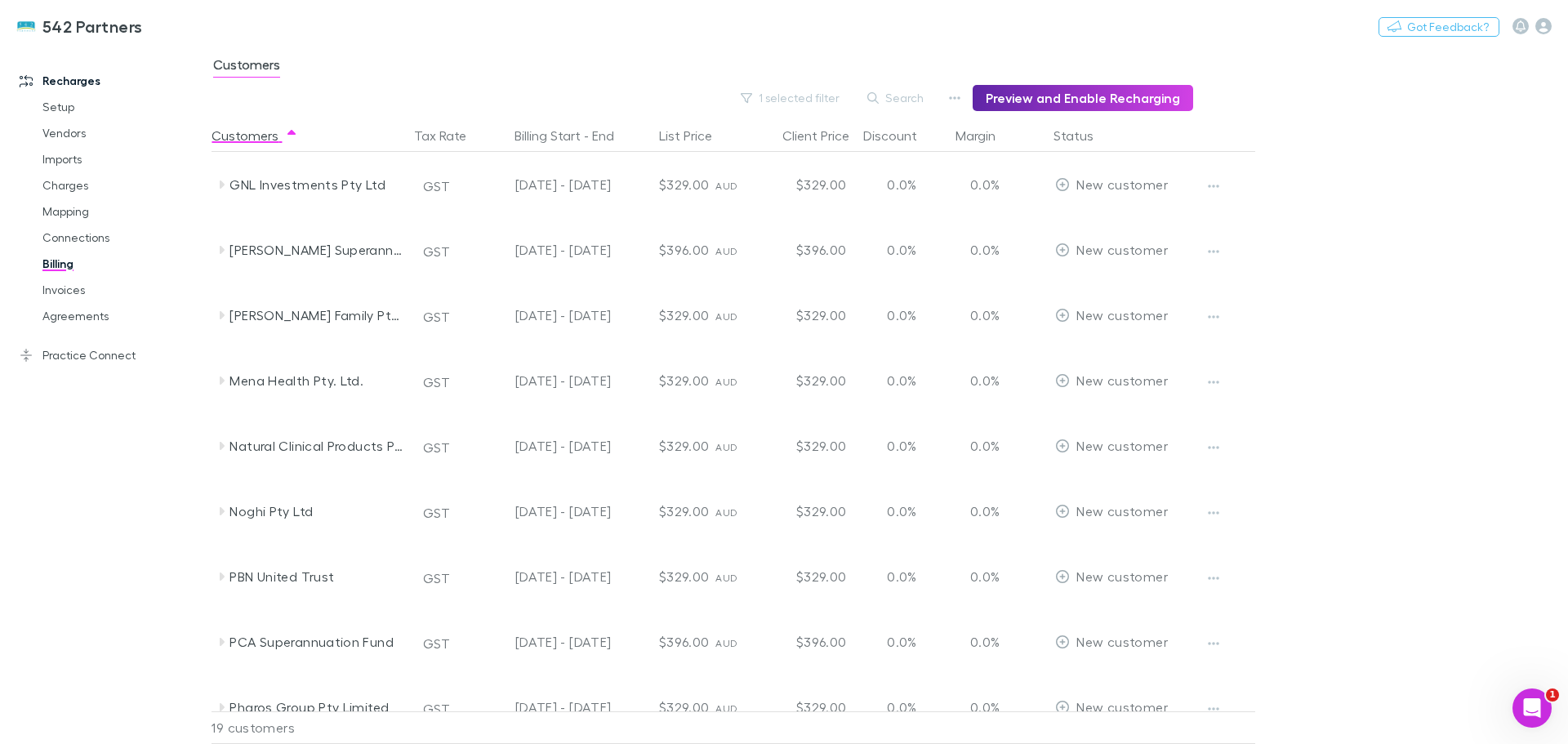
click at [225, 250] on icon at bounding box center [222, 249] width 5 height 8
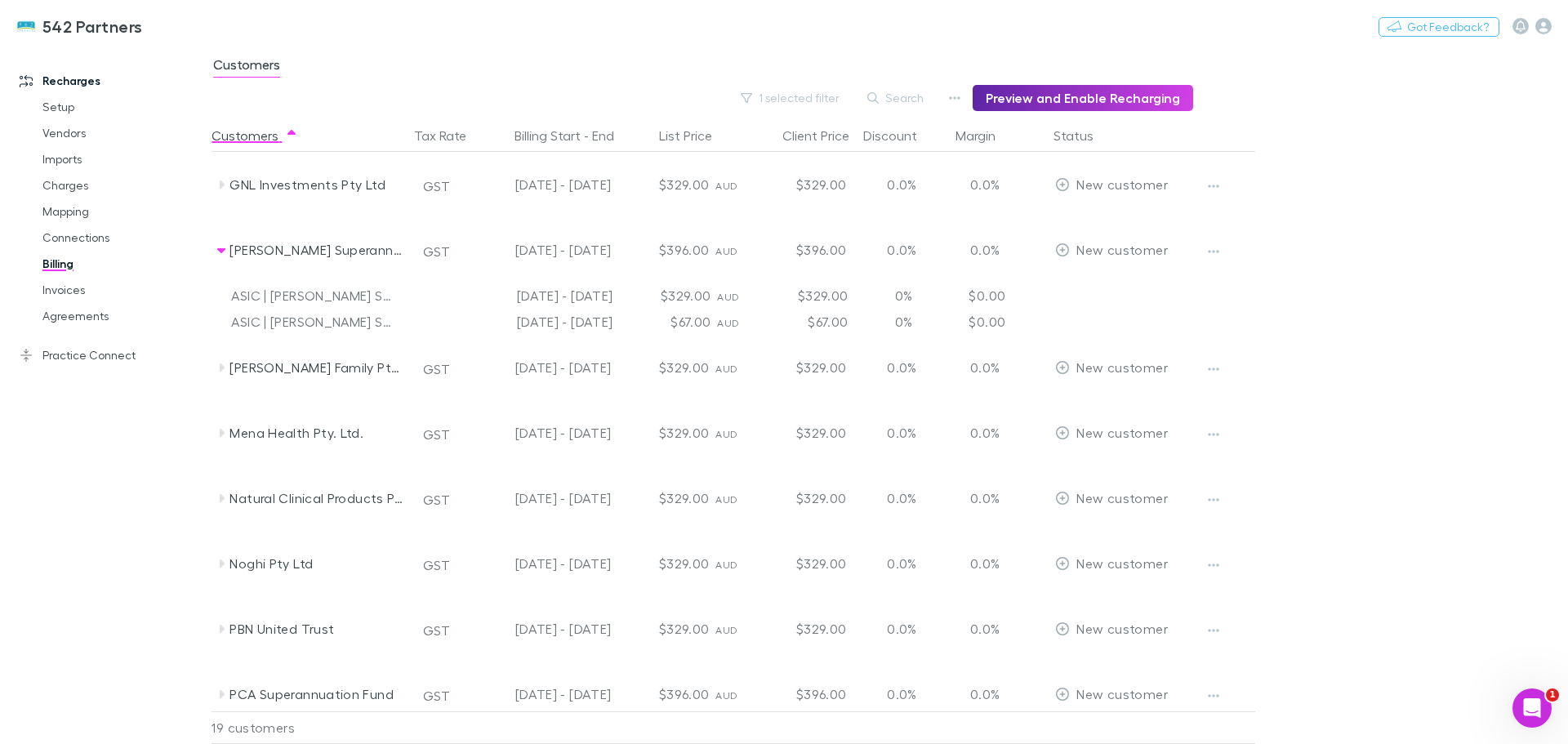
click at [1215, 246] on icon "button" at bounding box center [1213, 251] width 11 height 13
click at [1075, 283] on p "Enable Customer" at bounding box center [1113, 284] width 198 height 19
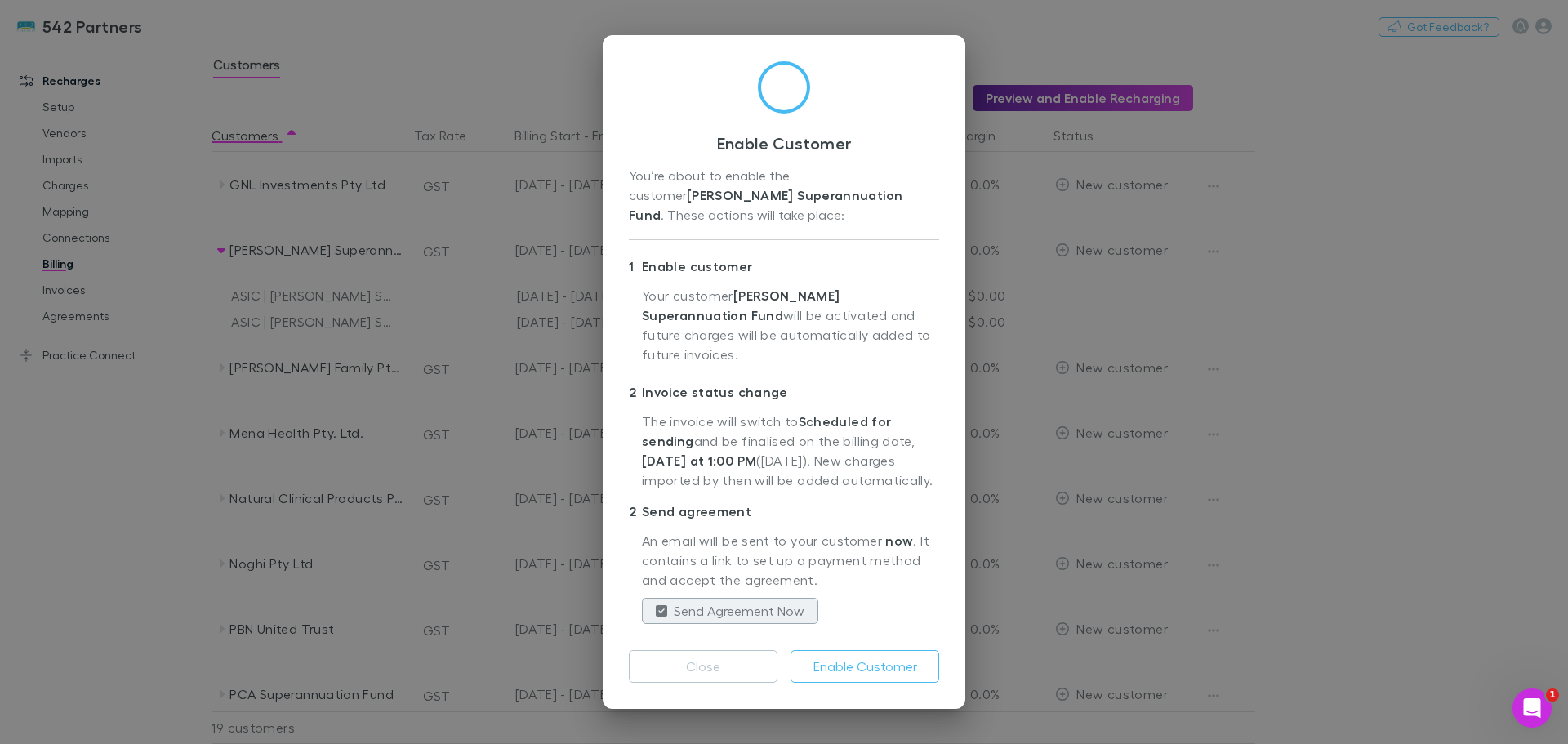
click at [863, 650] on button "Enable Customer" at bounding box center [865, 666] width 149 height 33
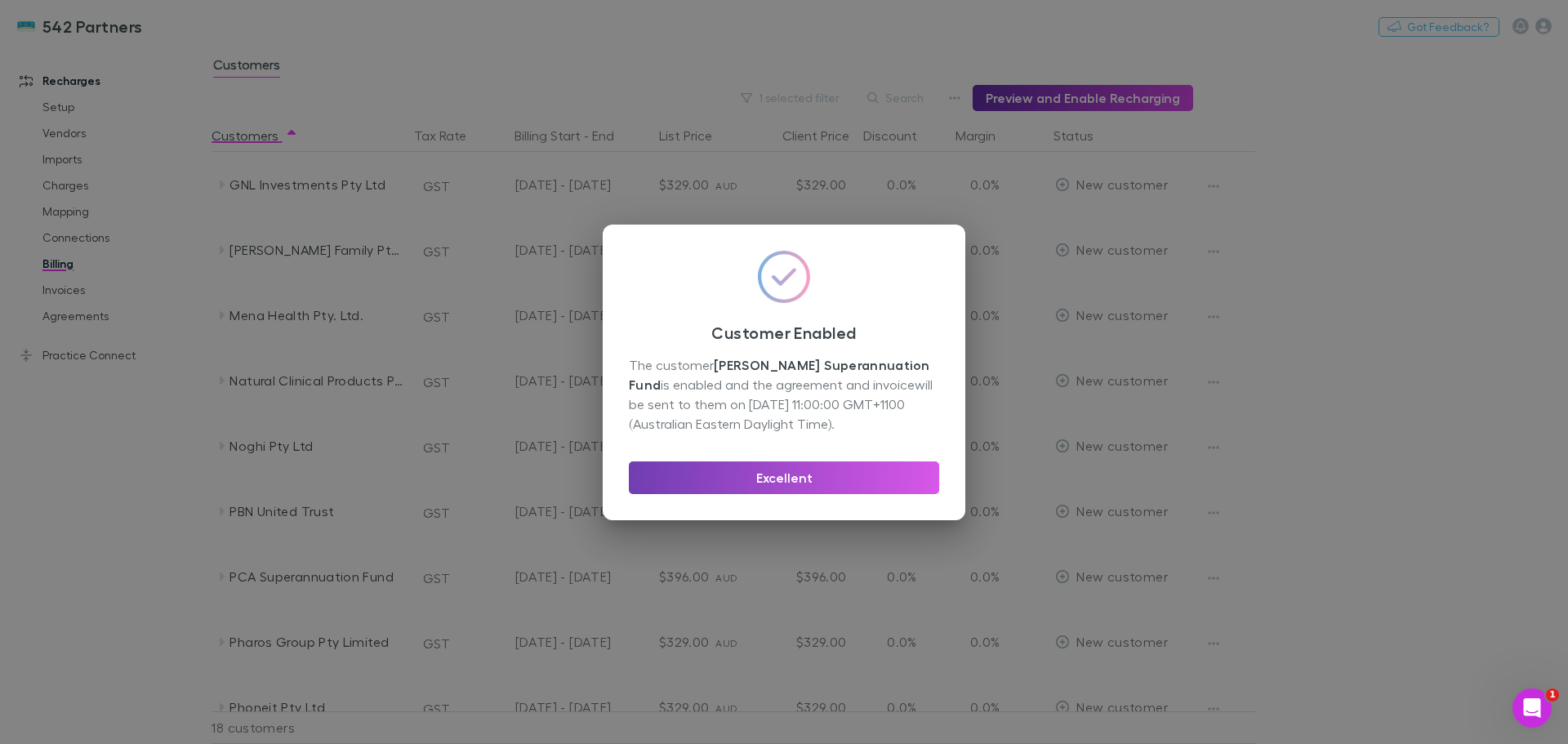
click at [797, 471] on button "Excellent" at bounding box center [784, 478] width 310 height 33
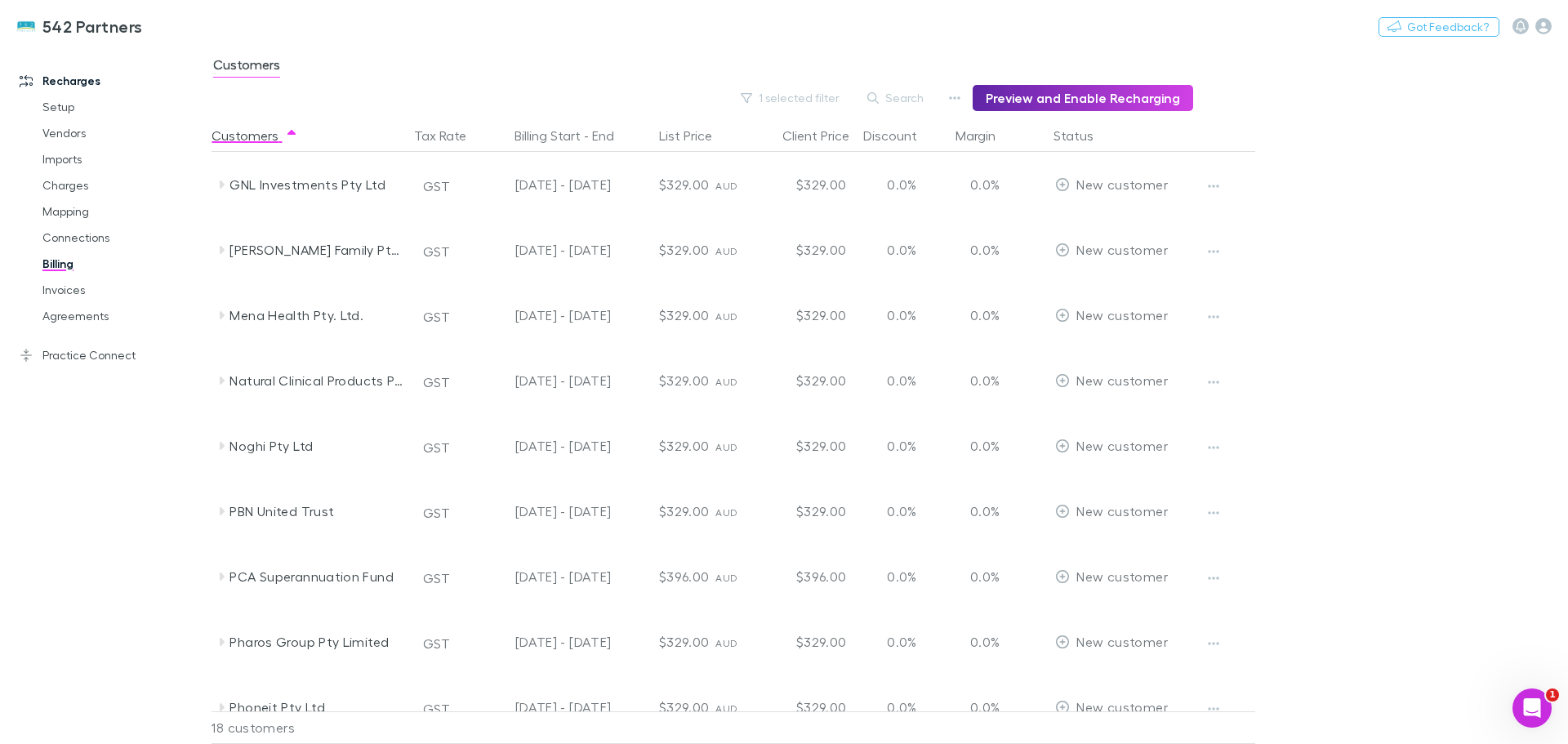
click at [218, 250] on icon at bounding box center [221, 249] width 13 height 13
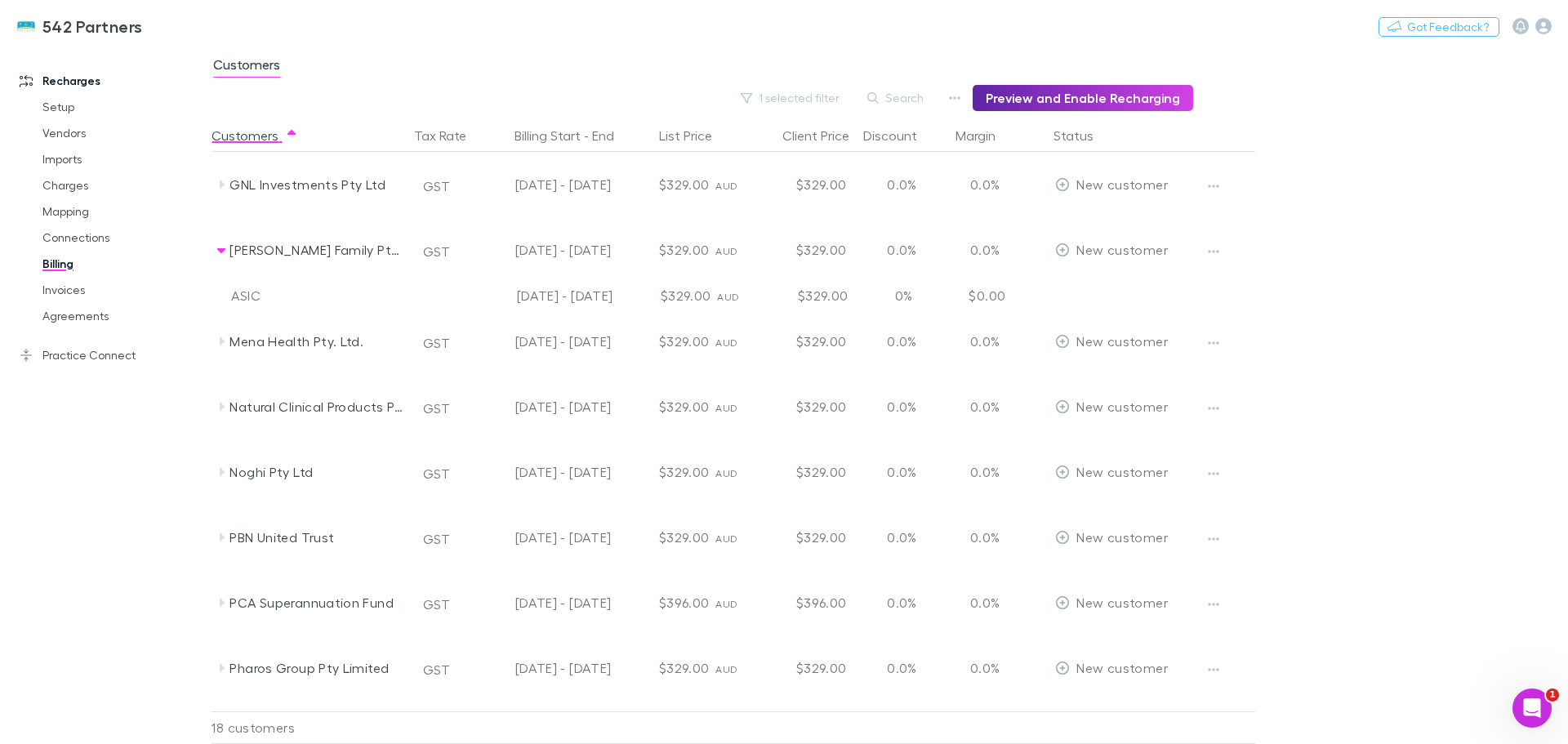
click at [48, 210] on link "Mapping" at bounding box center [124, 211] width 195 height 27
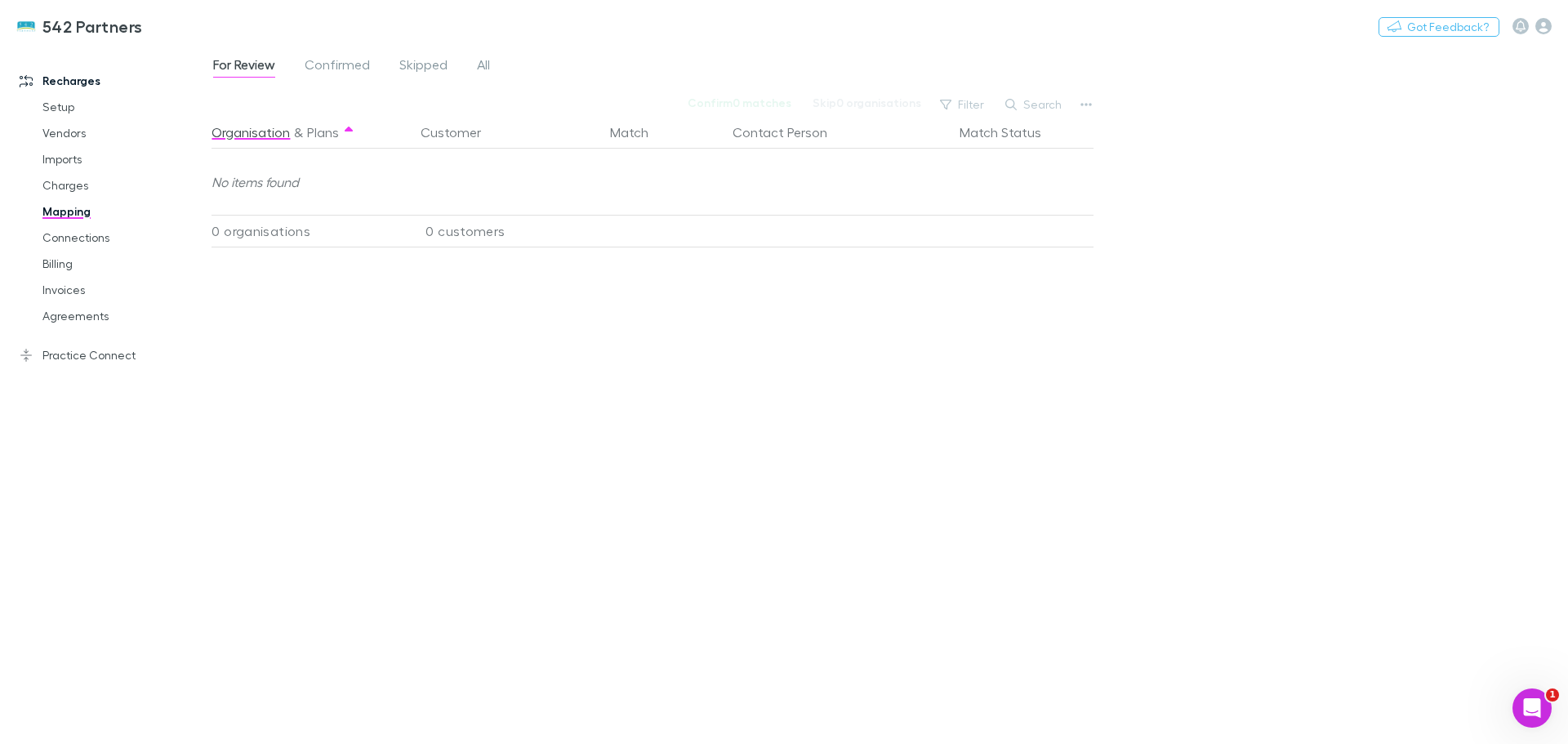
click at [486, 65] on span "All" at bounding box center [483, 67] width 13 height 21
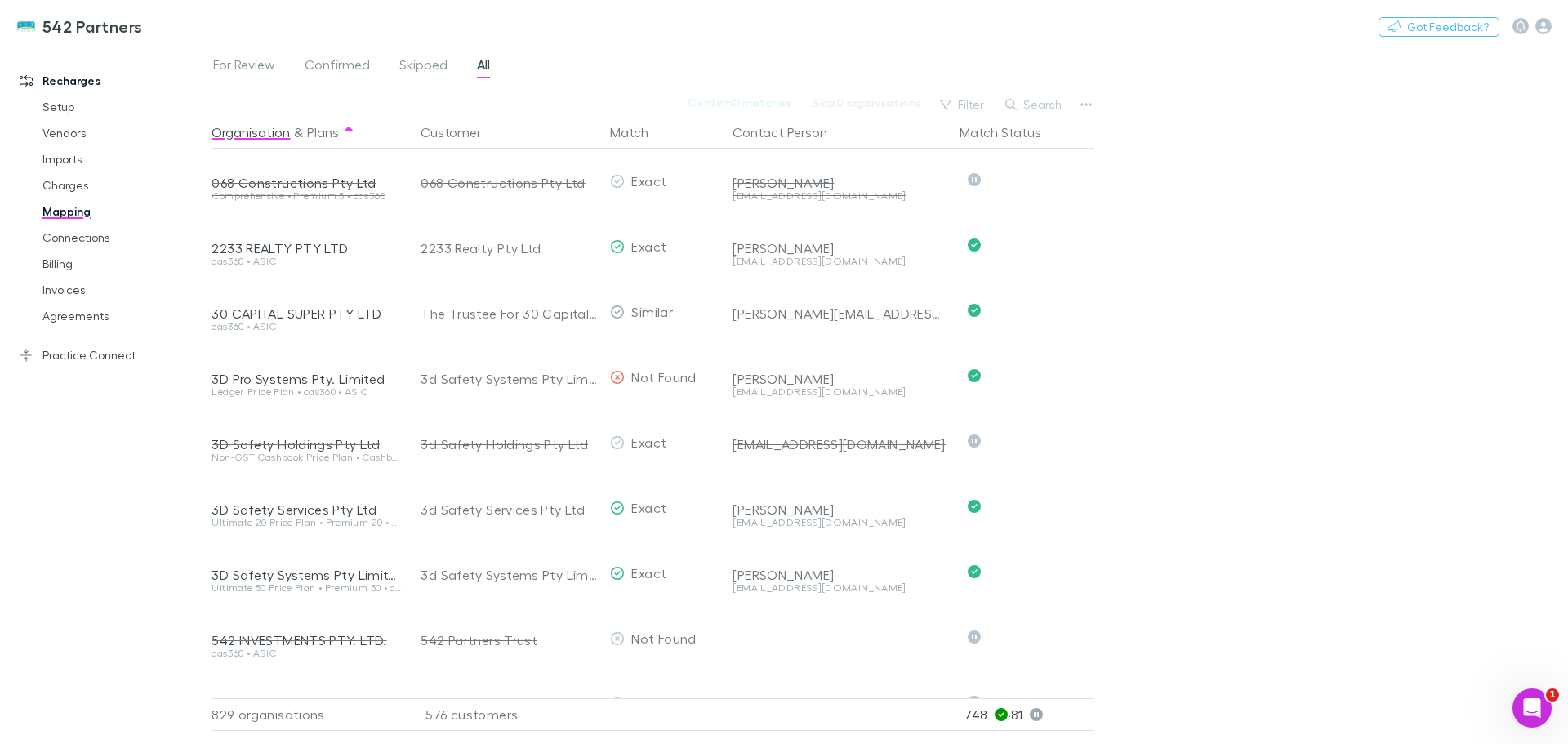
click at [1036, 102] on button "Search" at bounding box center [1035, 104] width 74 height 19
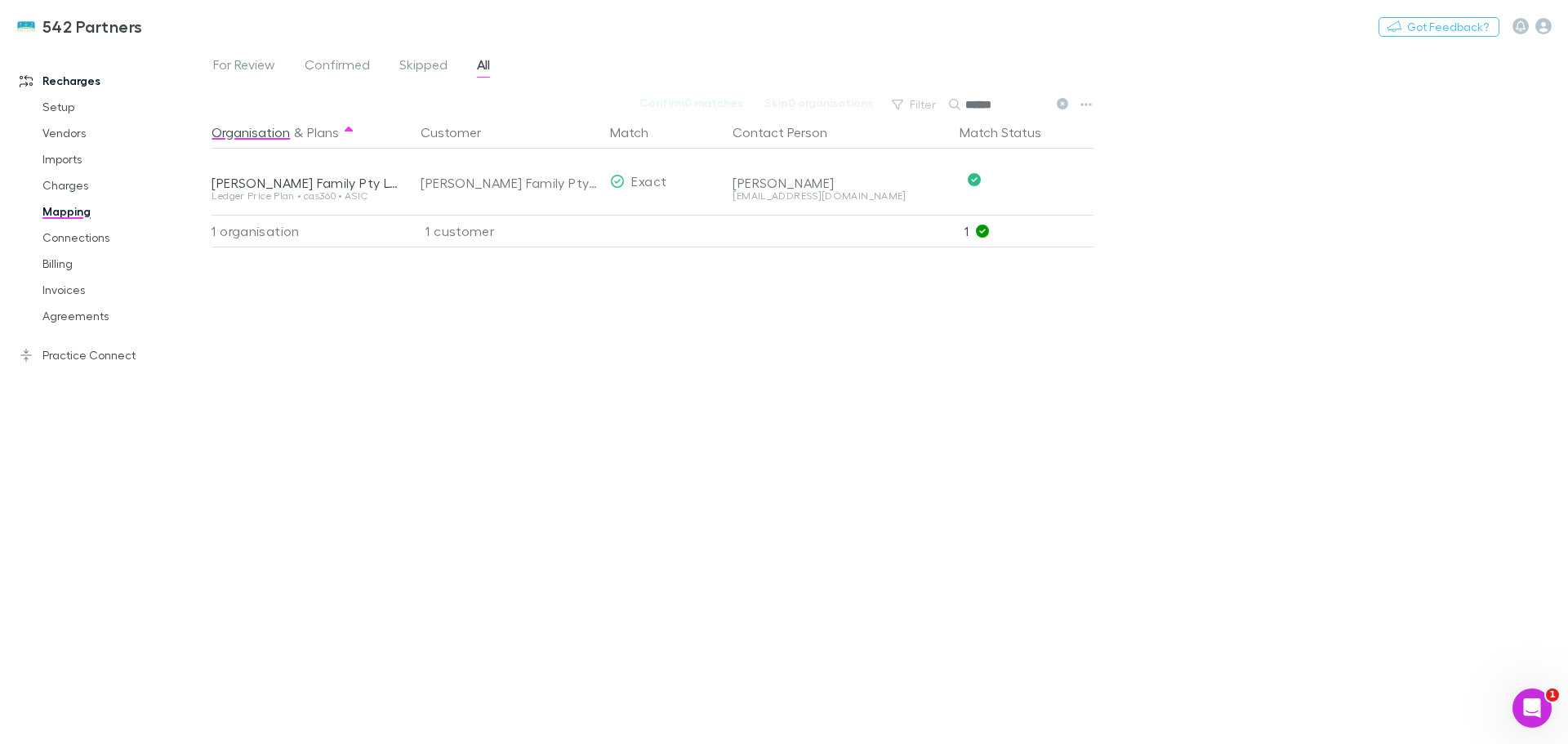
type input "******"
drag, startPoint x: 1029, startPoint y: 180, endPoint x: 913, endPoint y: 165, distance: 117.0
click at [1029, 180] on button "Undo" at bounding box center [1036, 180] width 52 height 19
click at [455, 187] on div "[PERSON_NAME] Family Pty Ltd" at bounding box center [487, 181] width 134 height 19
type input "*******"
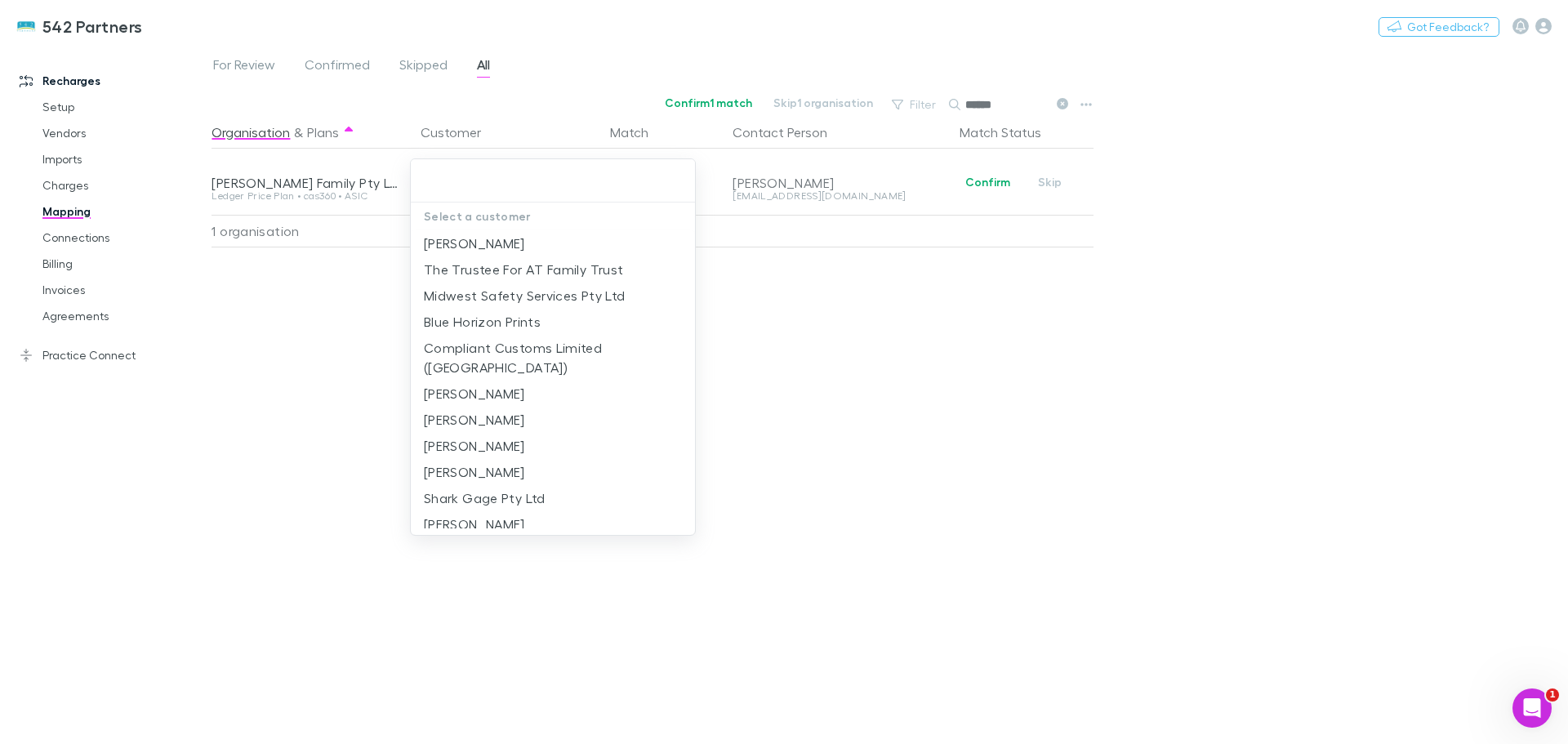
click at [455, 187] on input "text" at bounding box center [553, 180] width 272 height 30
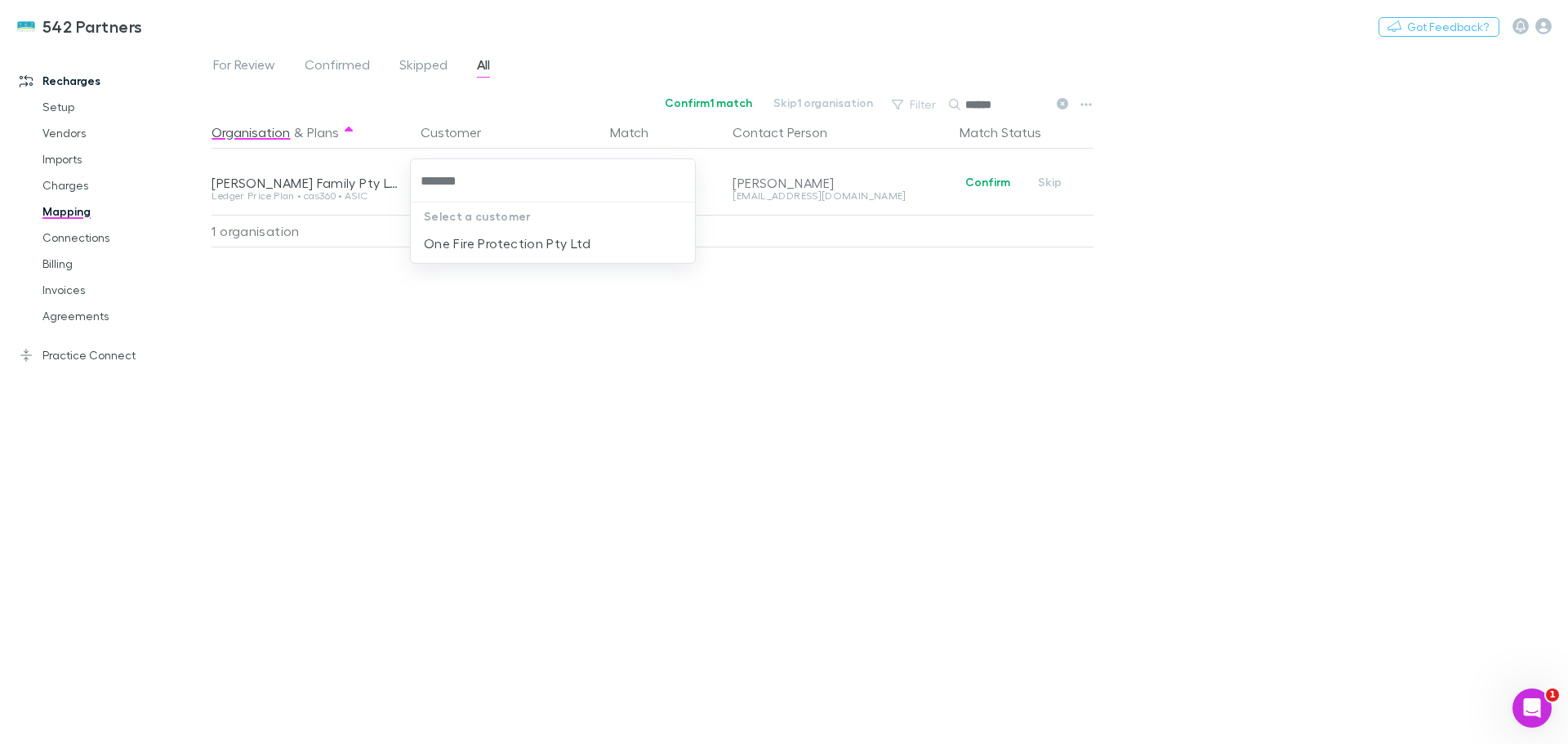
type input "********"
click at [486, 242] on li "One Fire Protection Pty Ltd" at bounding box center [553, 243] width 284 height 27
click at [60, 260] on link "Billing" at bounding box center [124, 265] width 195 height 27
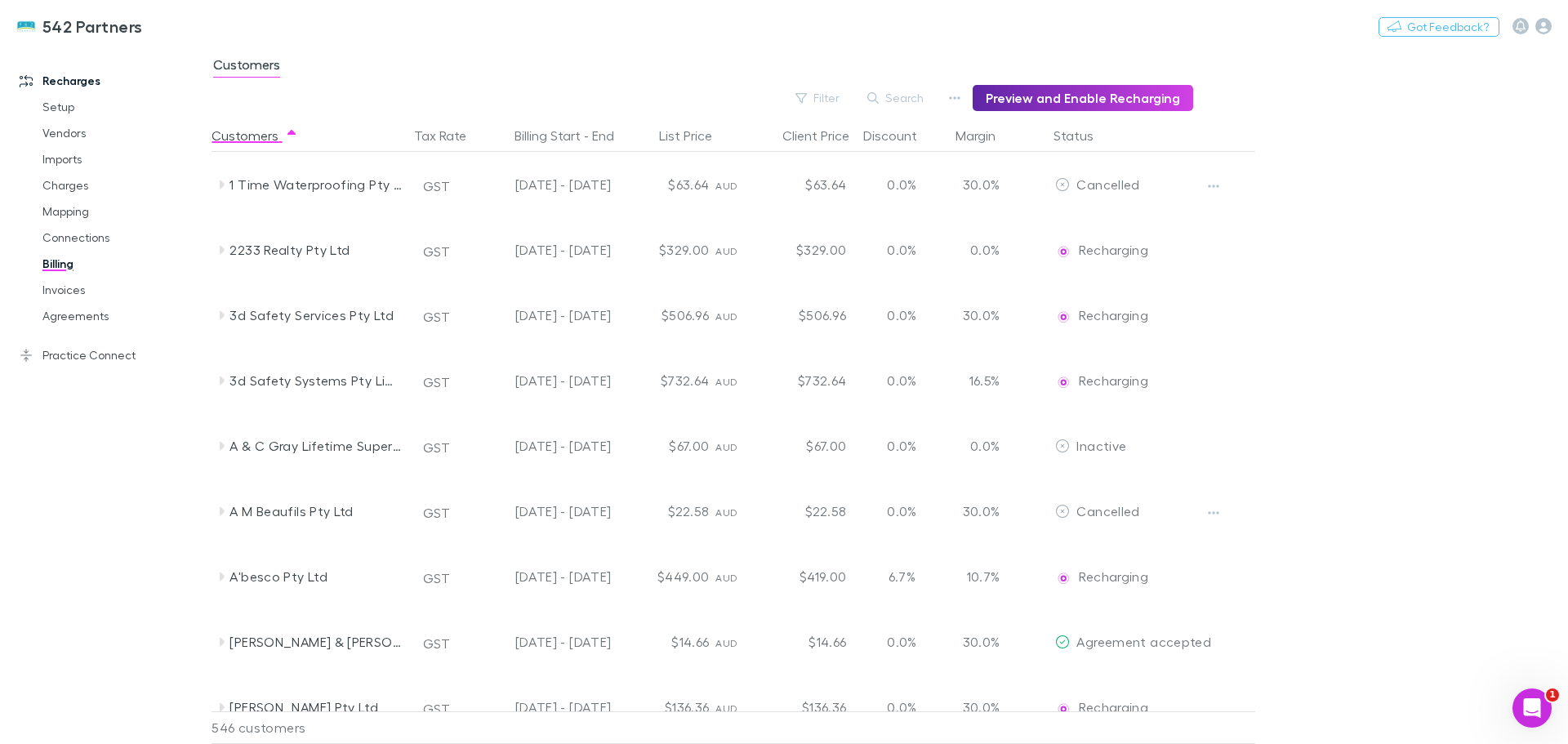
click at [845, 97] on button "Filter" at bounding box center [818, 98] width 62 height 19
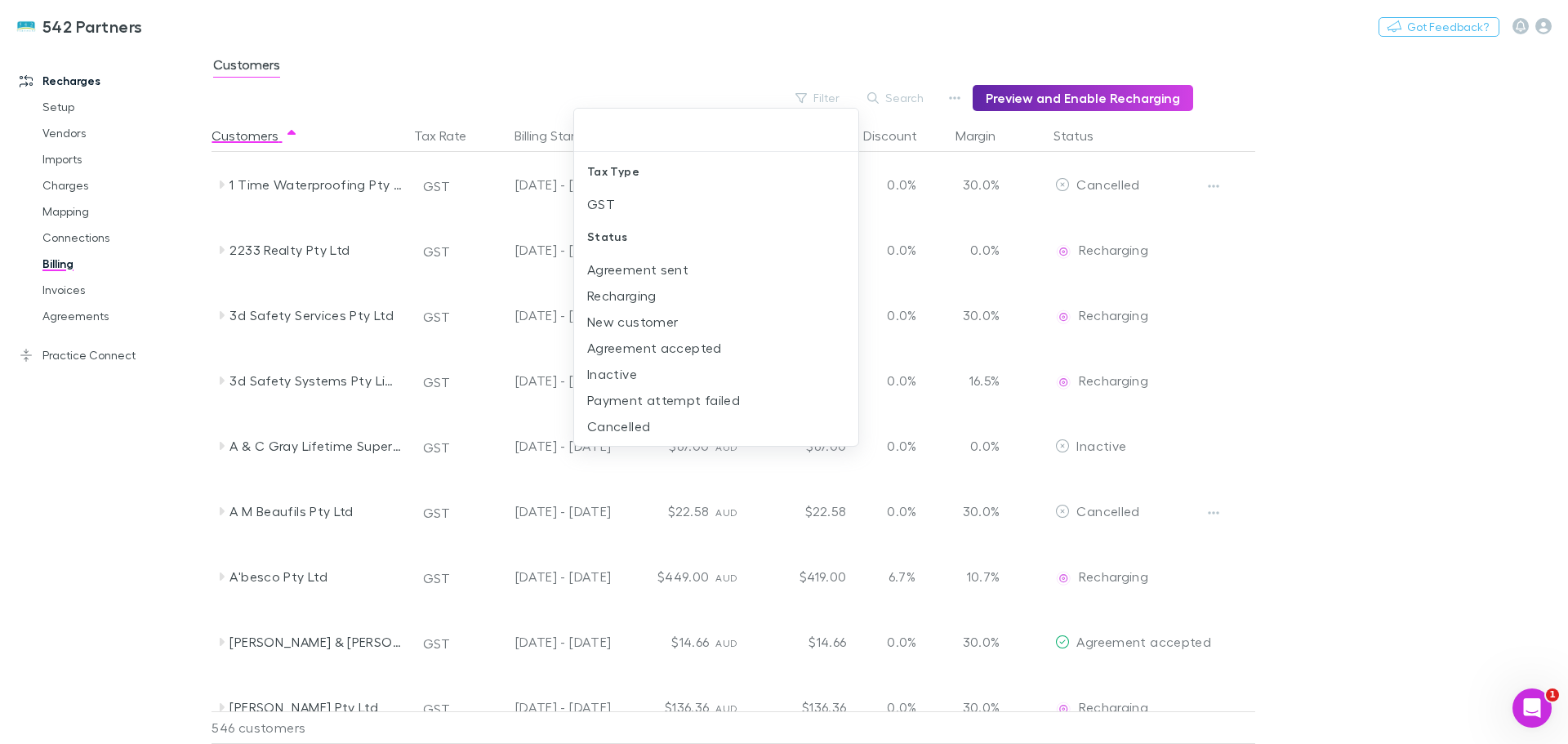
click at [650, 326] on li "New customer" at bounding box center [715, 322] width 284 height 27
click at [222, 449] on div at bounding box center [784, 372] width 1568 height 744
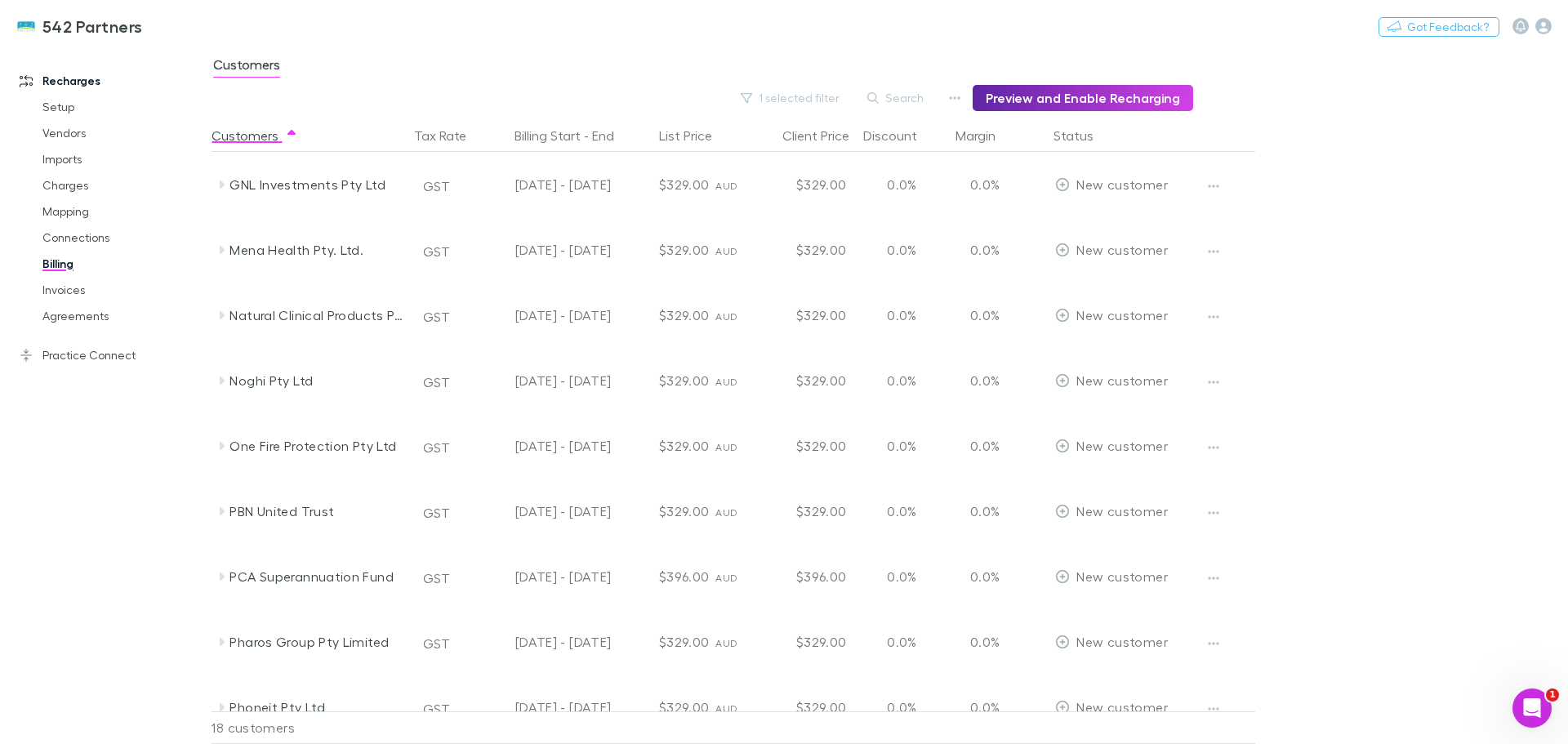
click at [220, 445] on icon at bounding box center [222, 446] width 5 height 8
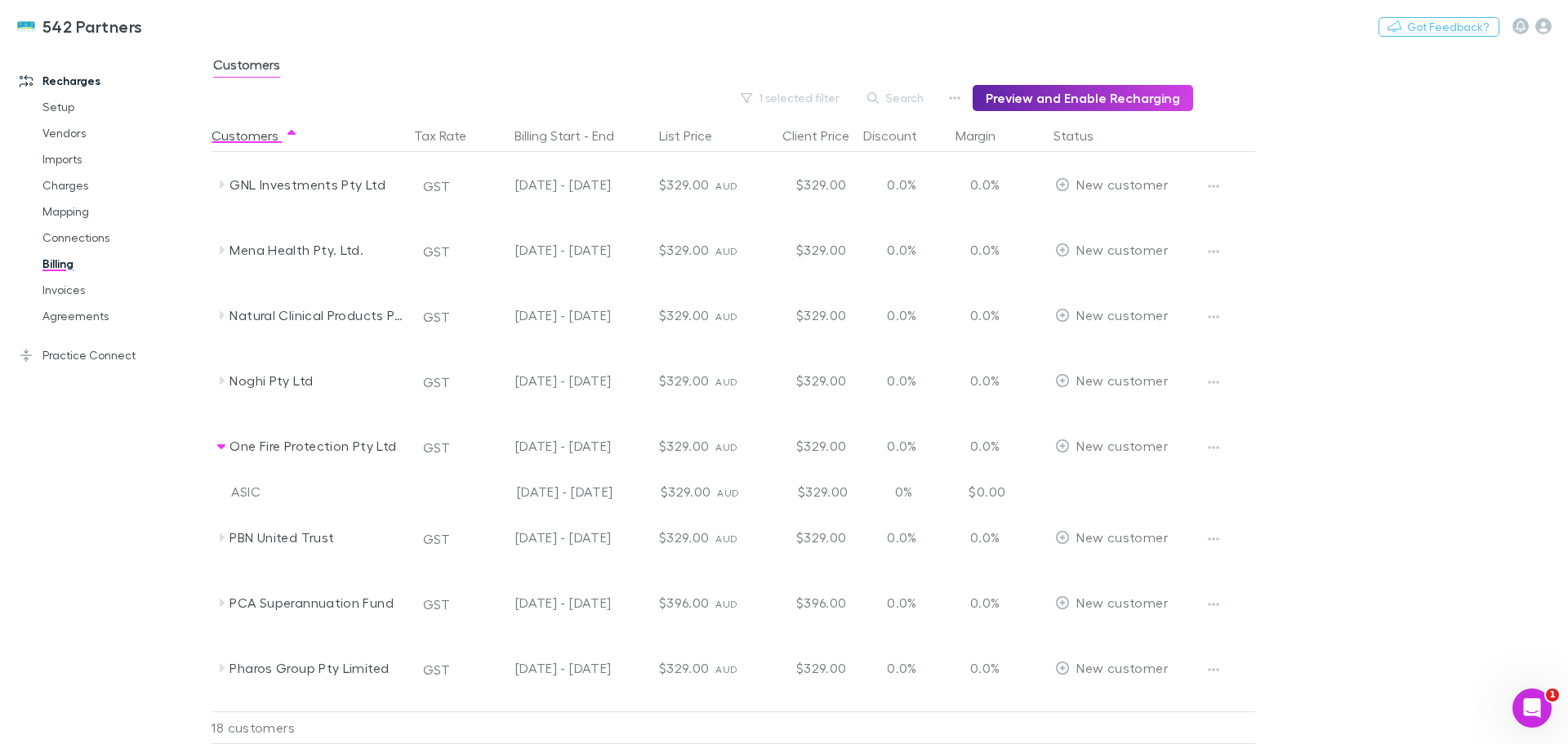
click at [1207, 443] on button "button" at bounding box center [1213, 448] width 23 height 23
click at [1108, 479] on p "Enable Customer" at bounding box center [1113, 480] width 198 height 19
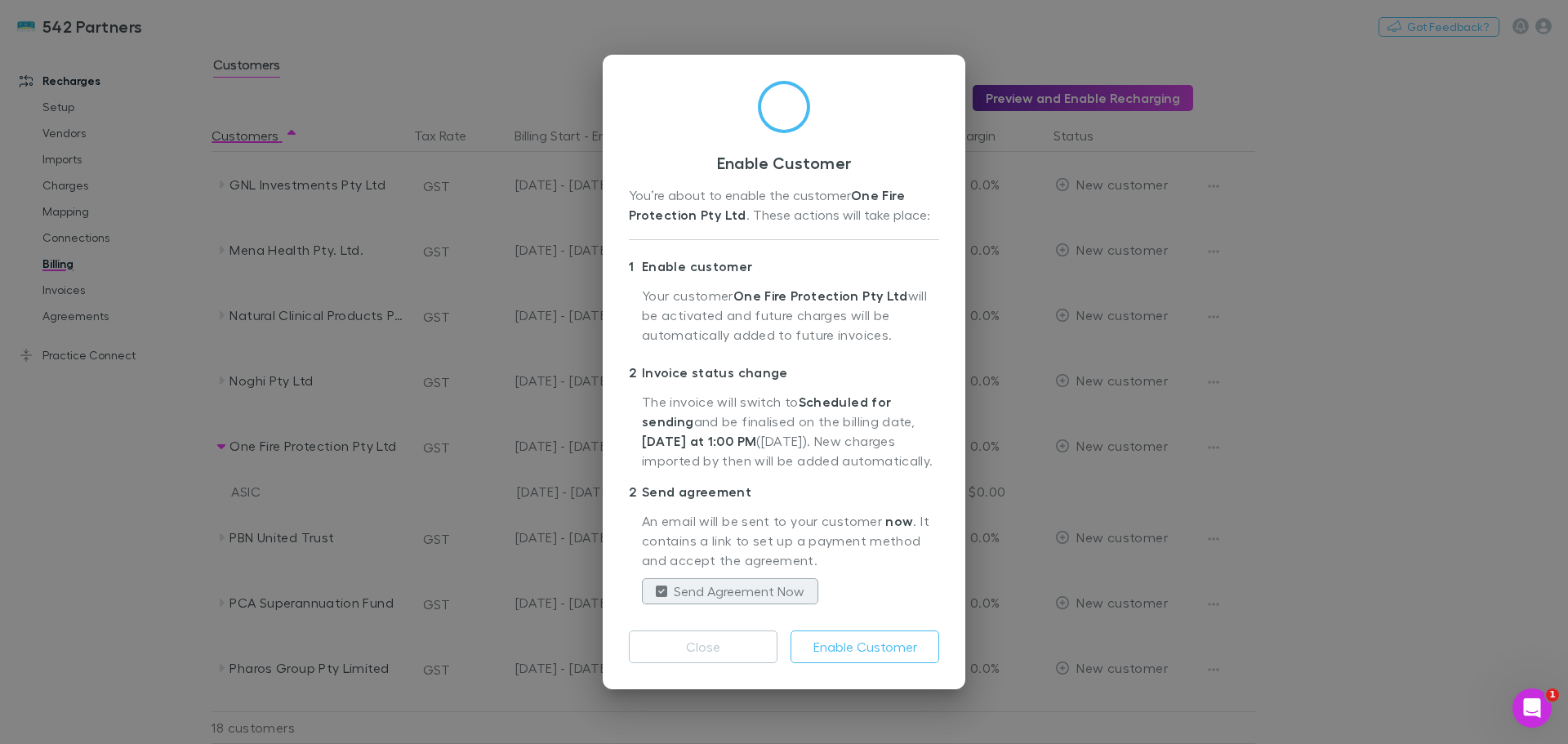
click at [881, 646] on button "Enable Customer" at bounding box center [865, 647] width 149 height 33
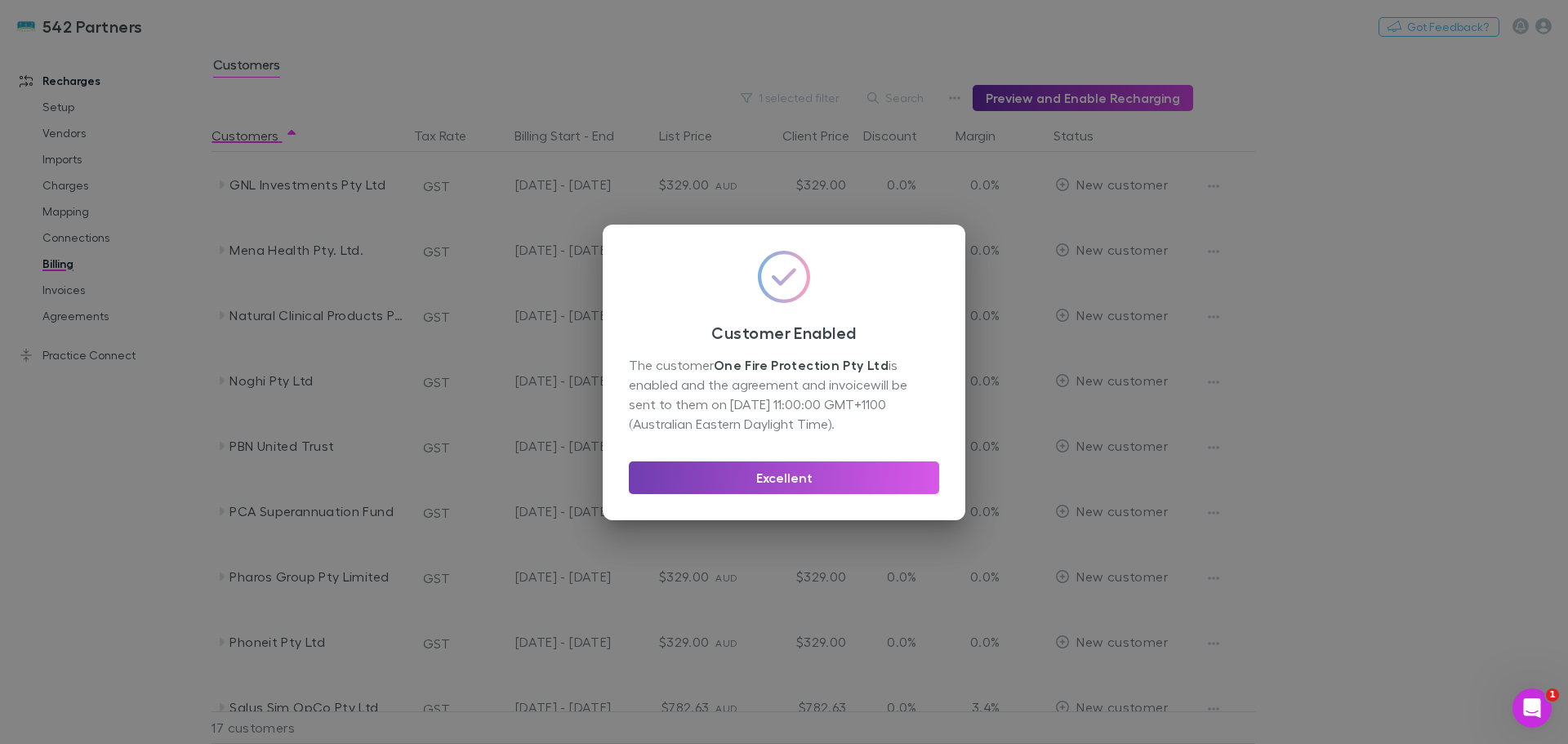
click at [746, 472] on button "Excellent" at bounding box center [784, 478] width 310 height 33
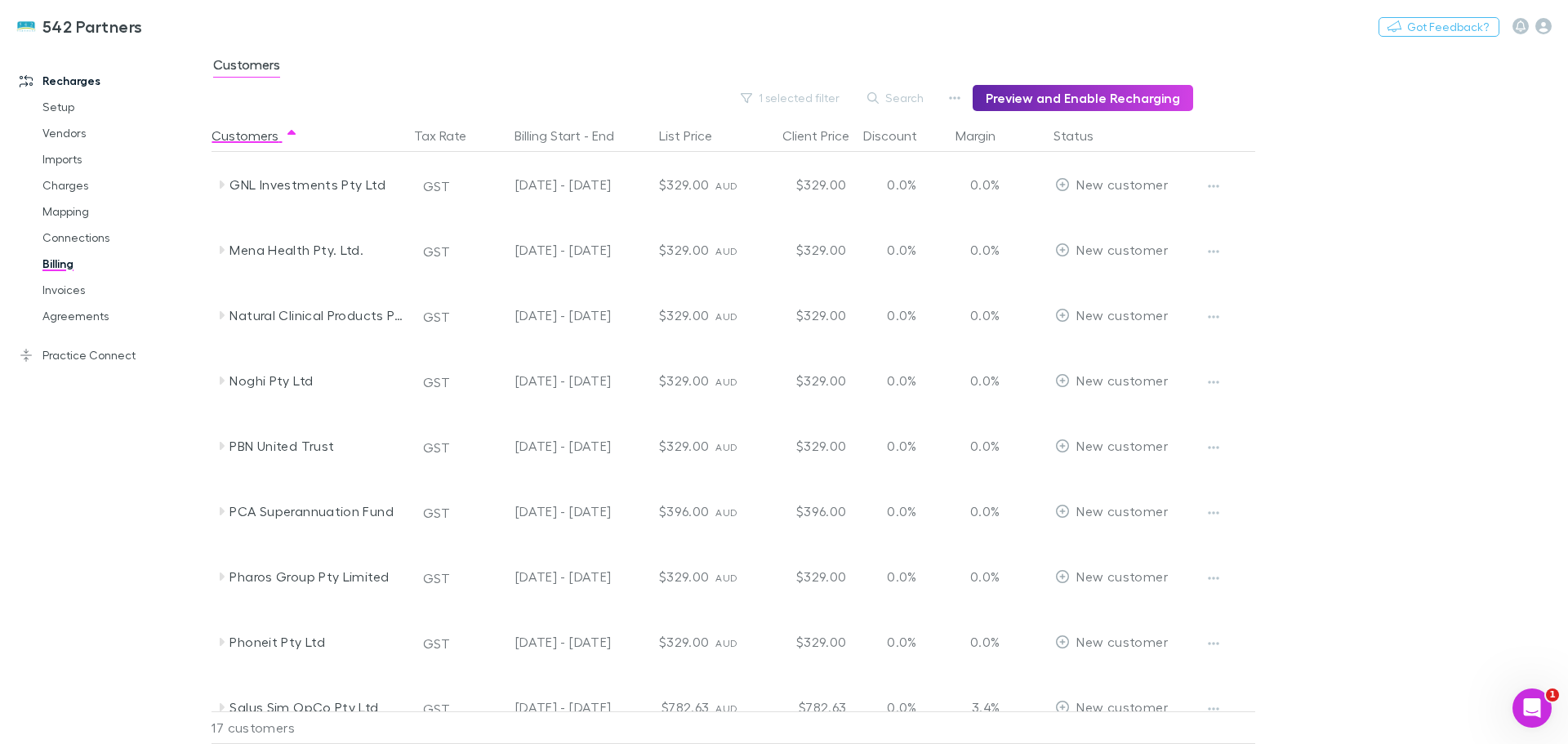
click at [221, 516] on icon at bounding box center [221, 511] width 13 height 13
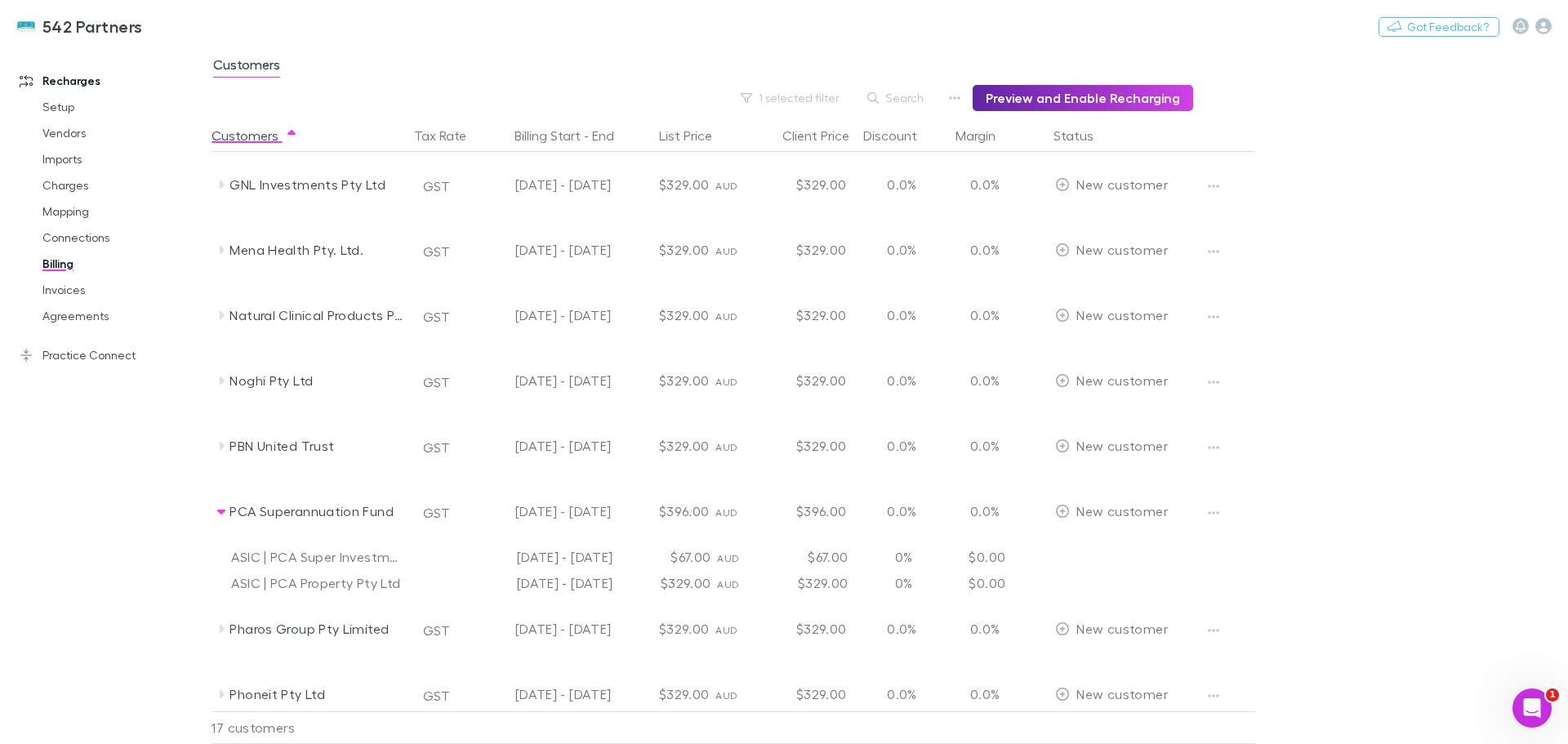
click at [1212, 518] on icon "button" at bounding box center [1213, 513] width 11 height 13
click at [1091, 546] on p "Enable Customer" at bounding box center [1113, 546] width 198 height 19
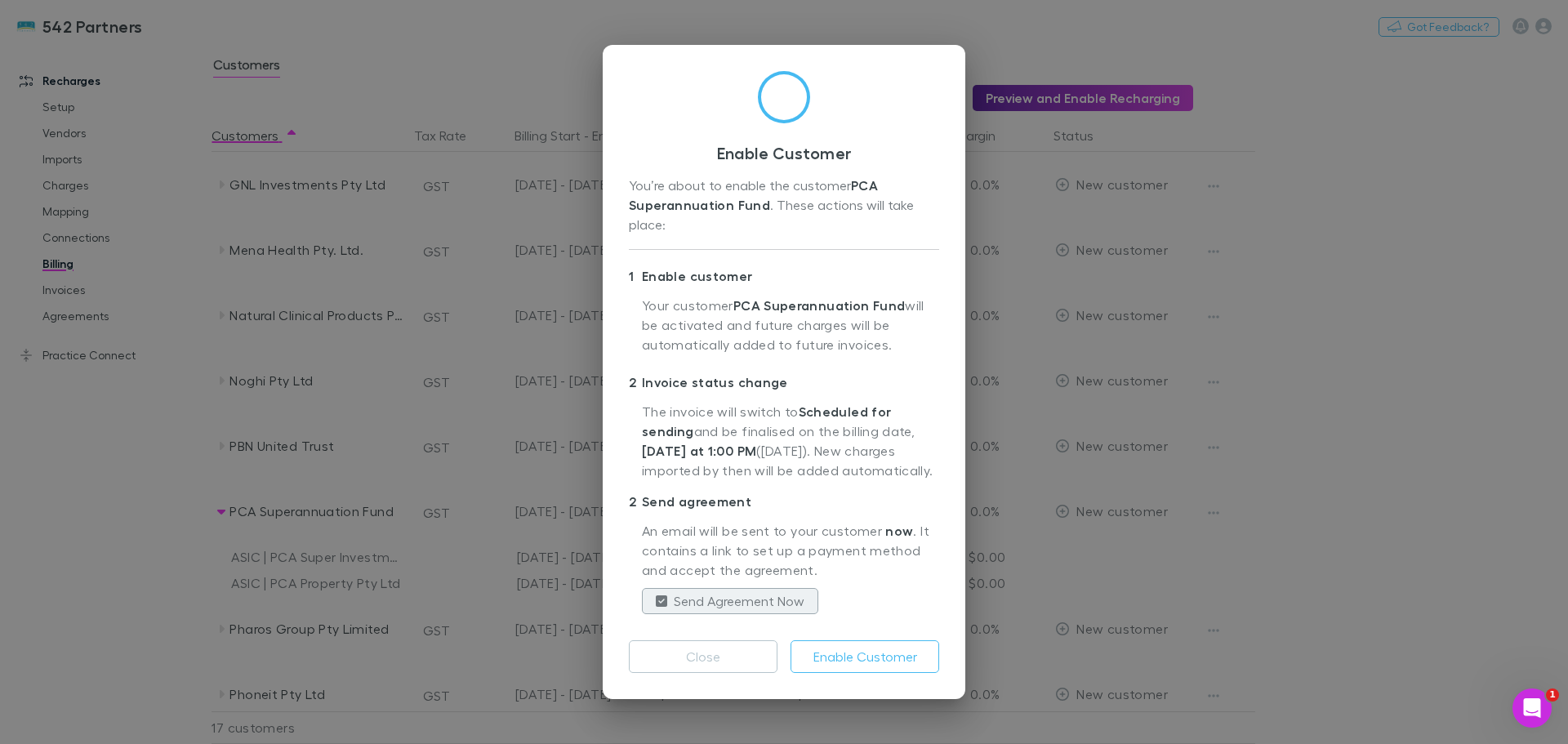
click at [901, 656] on button "Enable Customer" at bounding box center [865, 656] width 149 height 33
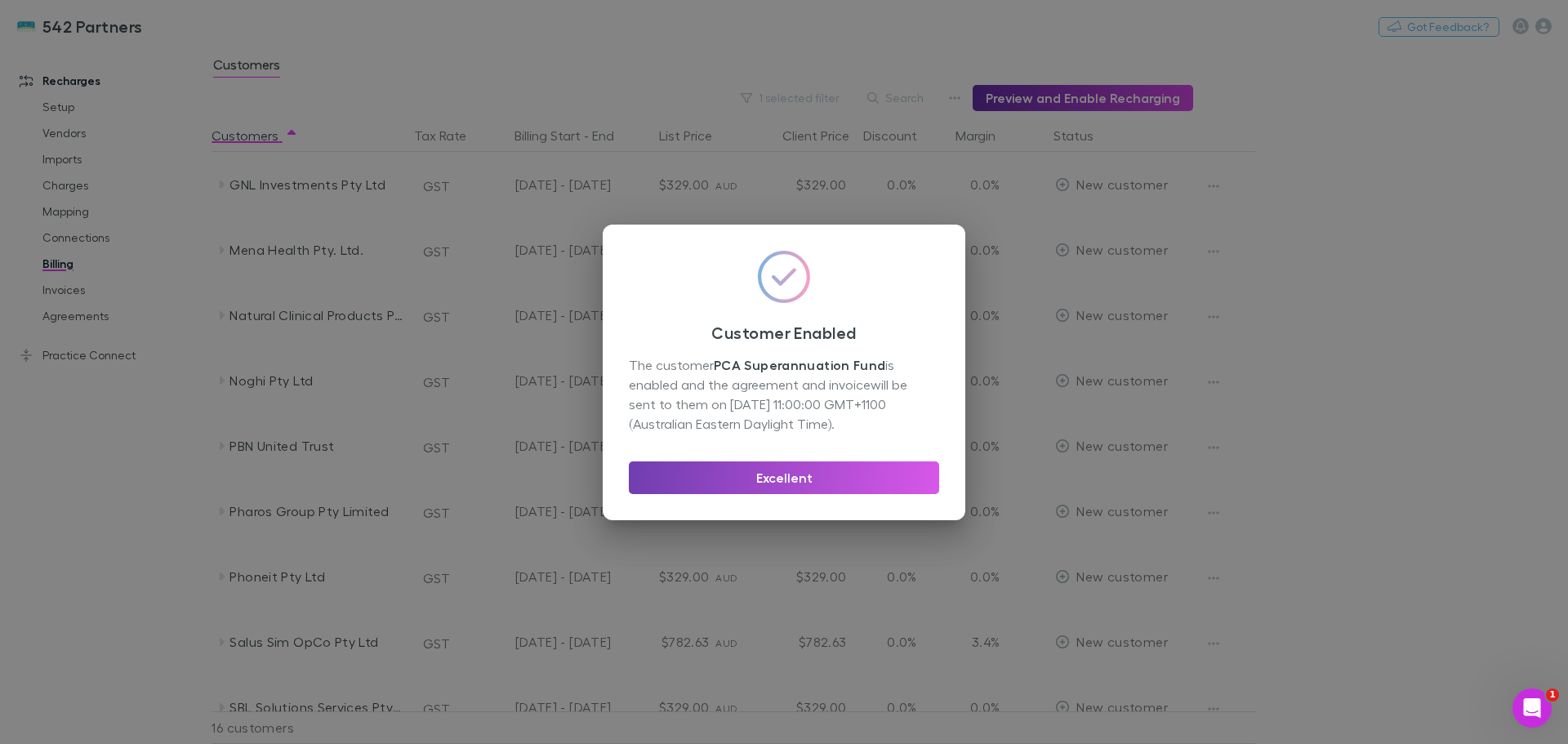
click at [789, 473] on button "Excellent" at bounding box center [784, 478] width 310 height 33
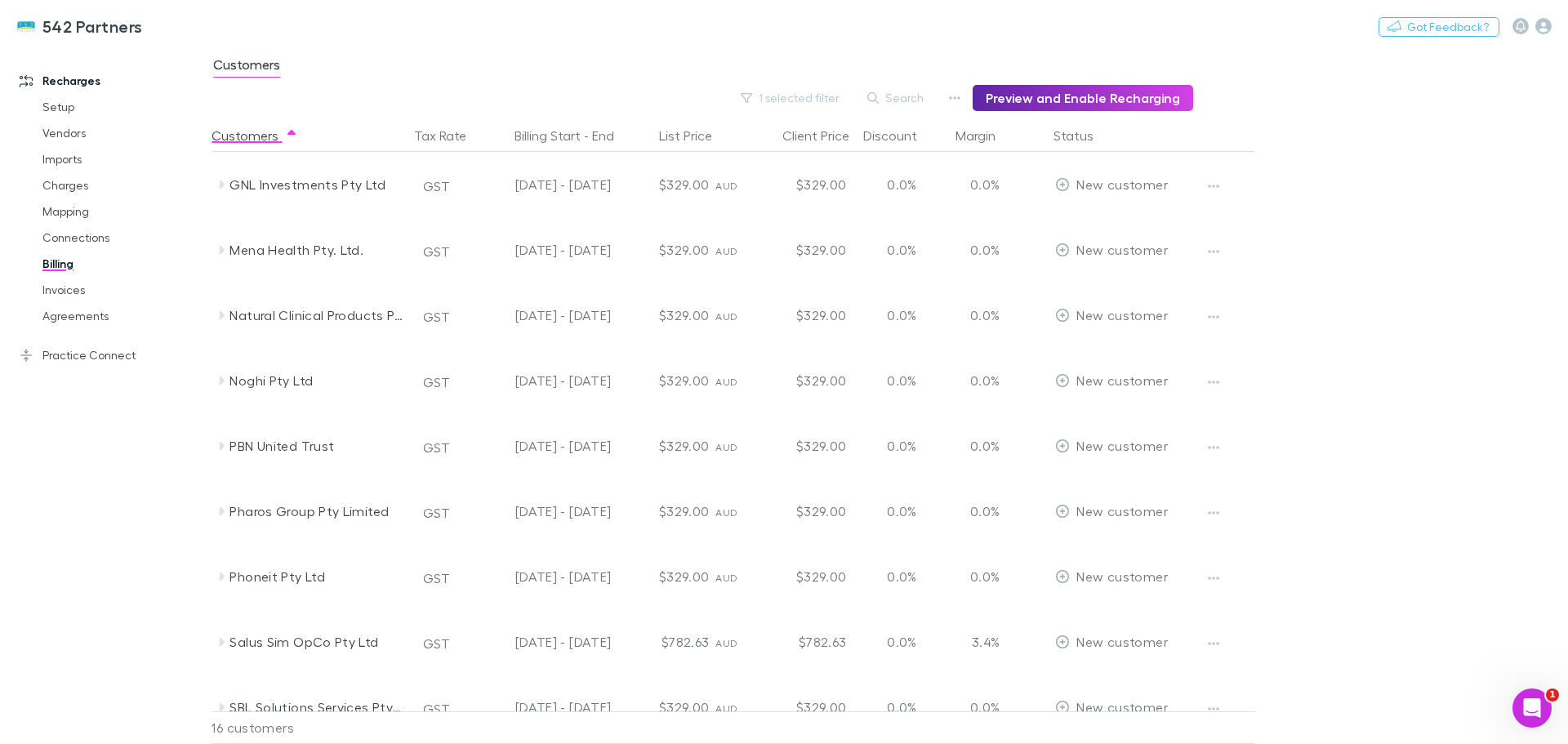
click at [220, 574] on icon at bounding box center [222, 576] width 5 height 8
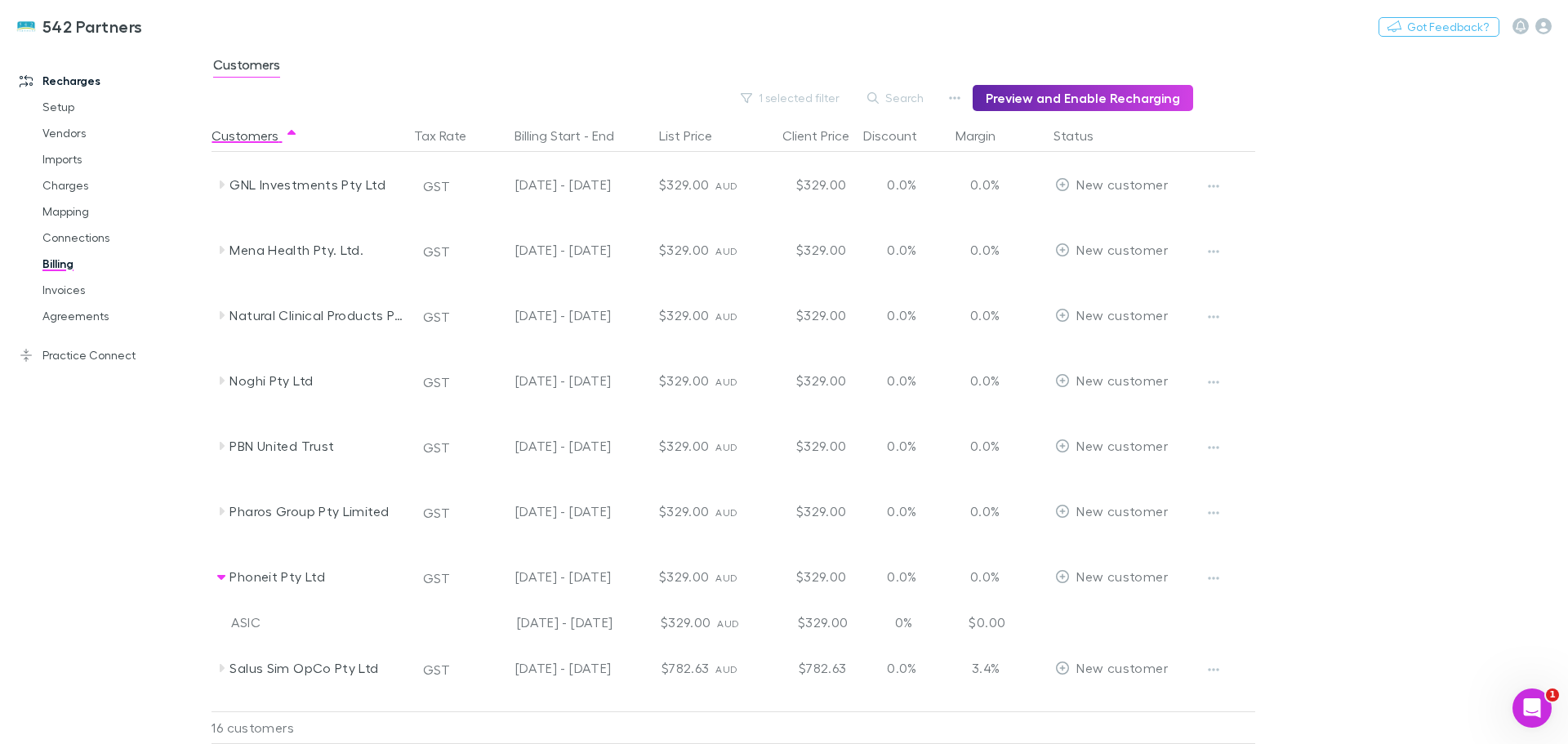
click at [1215, 571] on button "button" at bounding box center [1213, 579] width 23 height 23
click at [1108, 610] on p "Enable Customer" at bounding box center [1113, 611] width 198 height 19
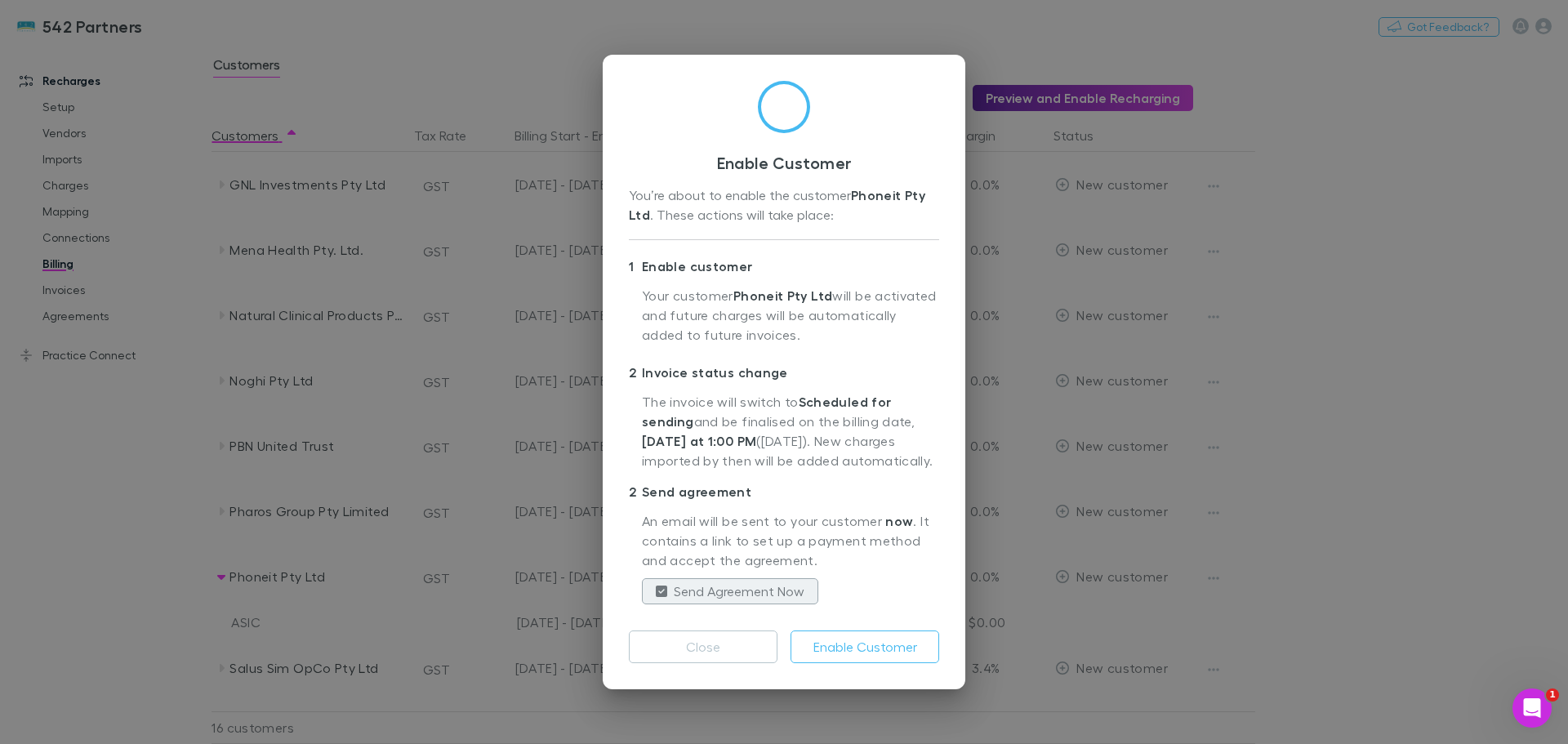
click at [858, 645] on button "Enable Customer" at bounding box center [865, 647] width 149 height 33
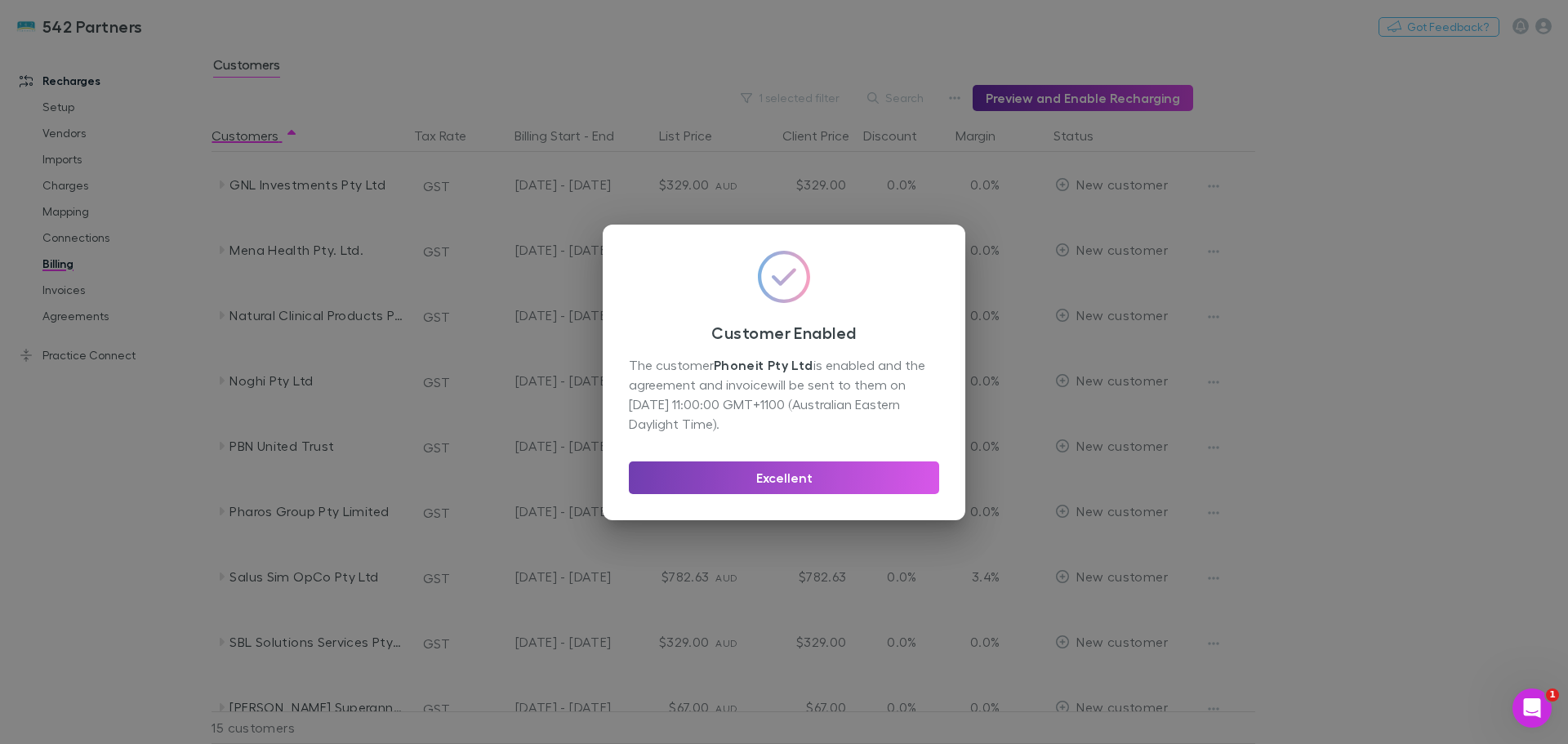
click at [772, 480] on button "Excellent" at bounding box center [784, 478] width 310 height 33
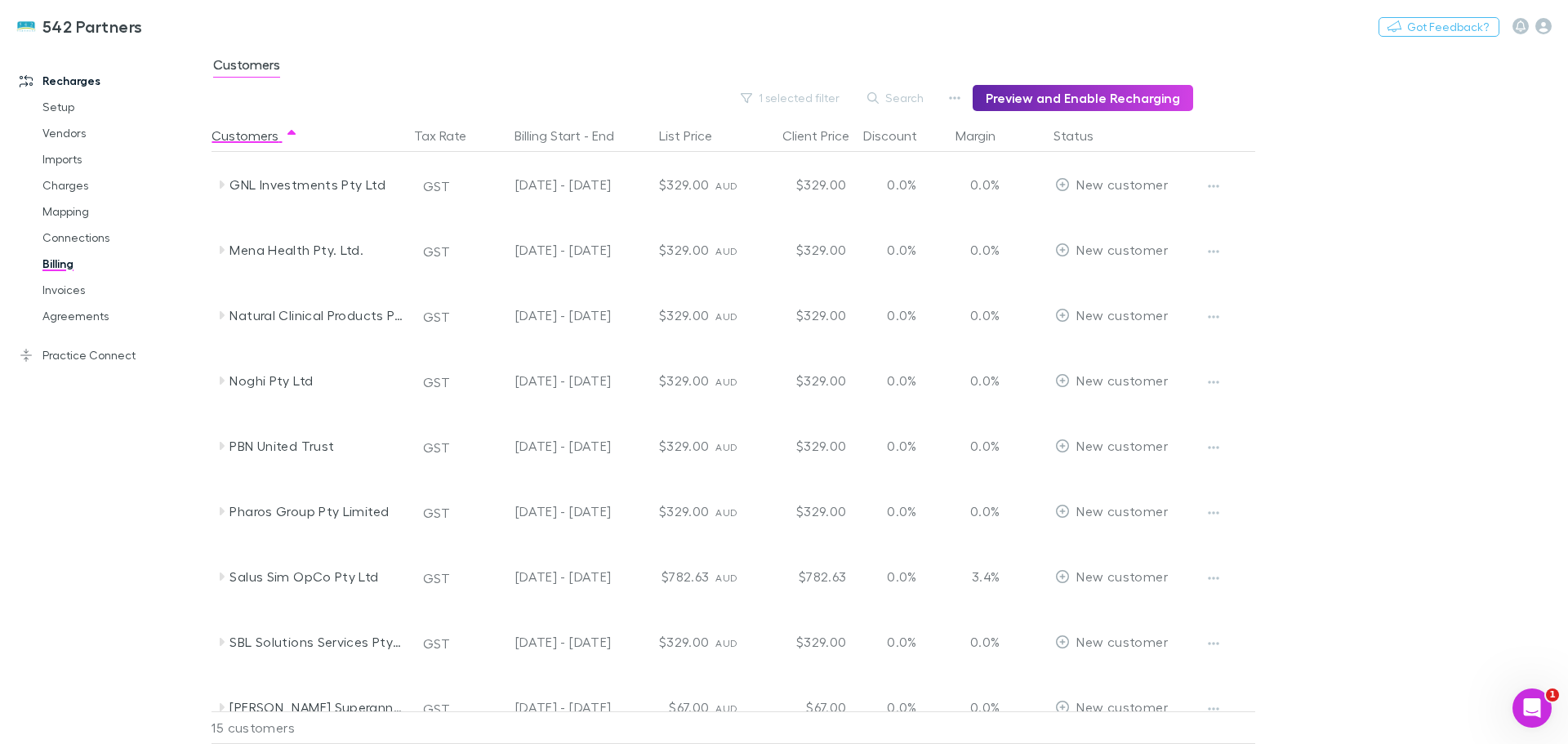
click at [220, 315] on icon at bounding box center [222, 315] width 5 height 8
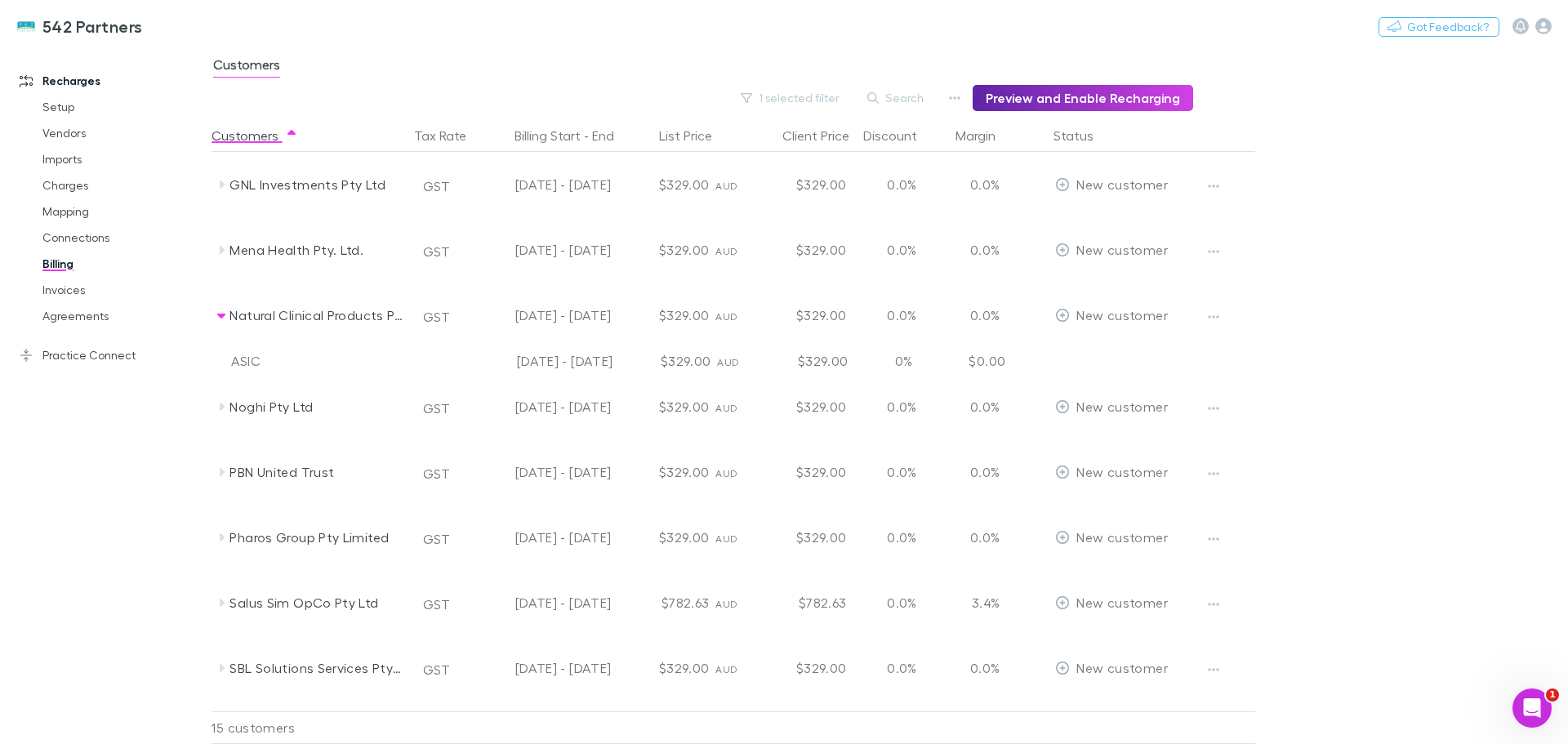
click at [1212, 318] on icon "button" at bounding box center [1213, 317] width 11 height 13
click at [1094, 349] on p "Enable Customer" at bounding box center [1113, 349] width 198 height 19
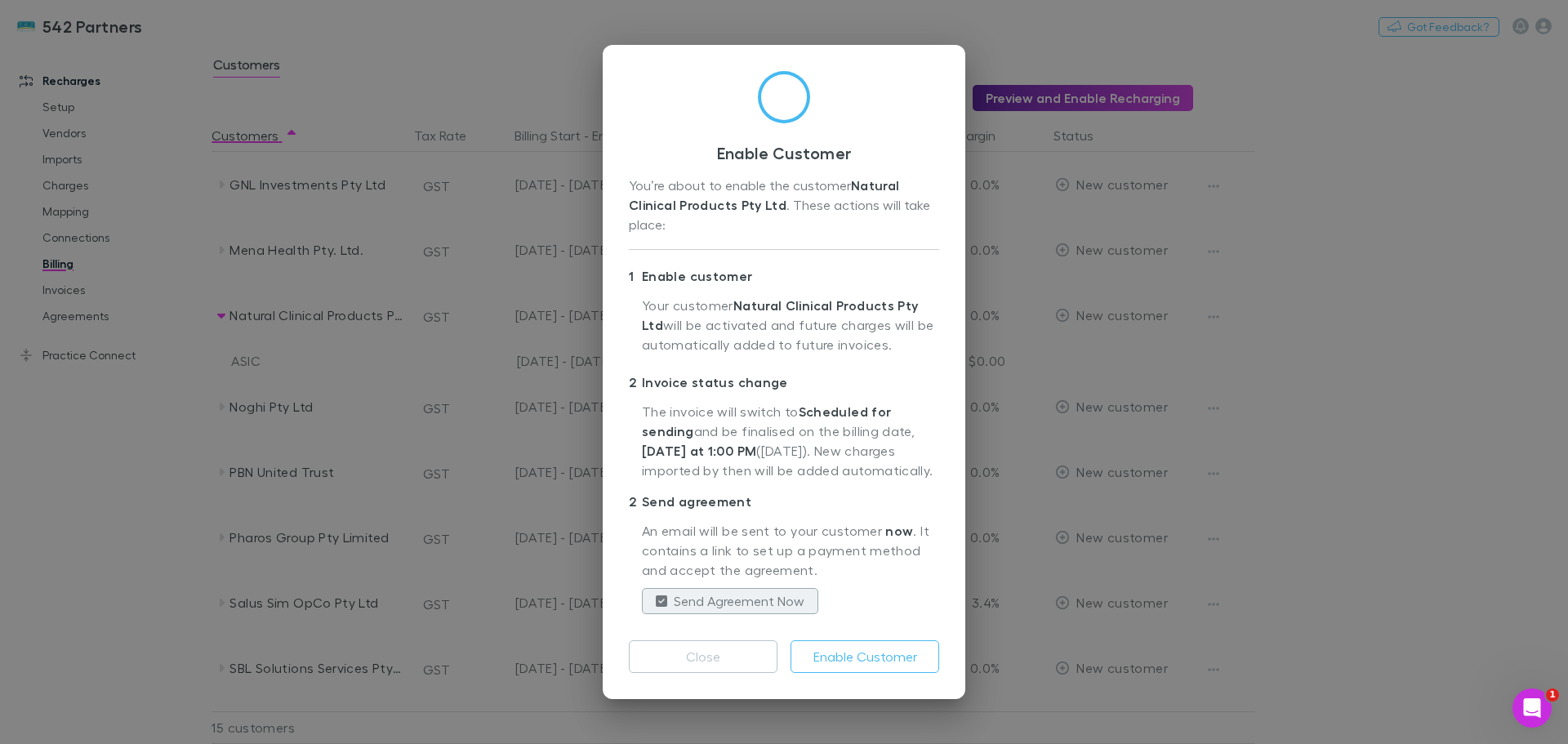
click at [902, 656] on button "Enable Customer" at bounding box center [865, 656] width 149 height 33
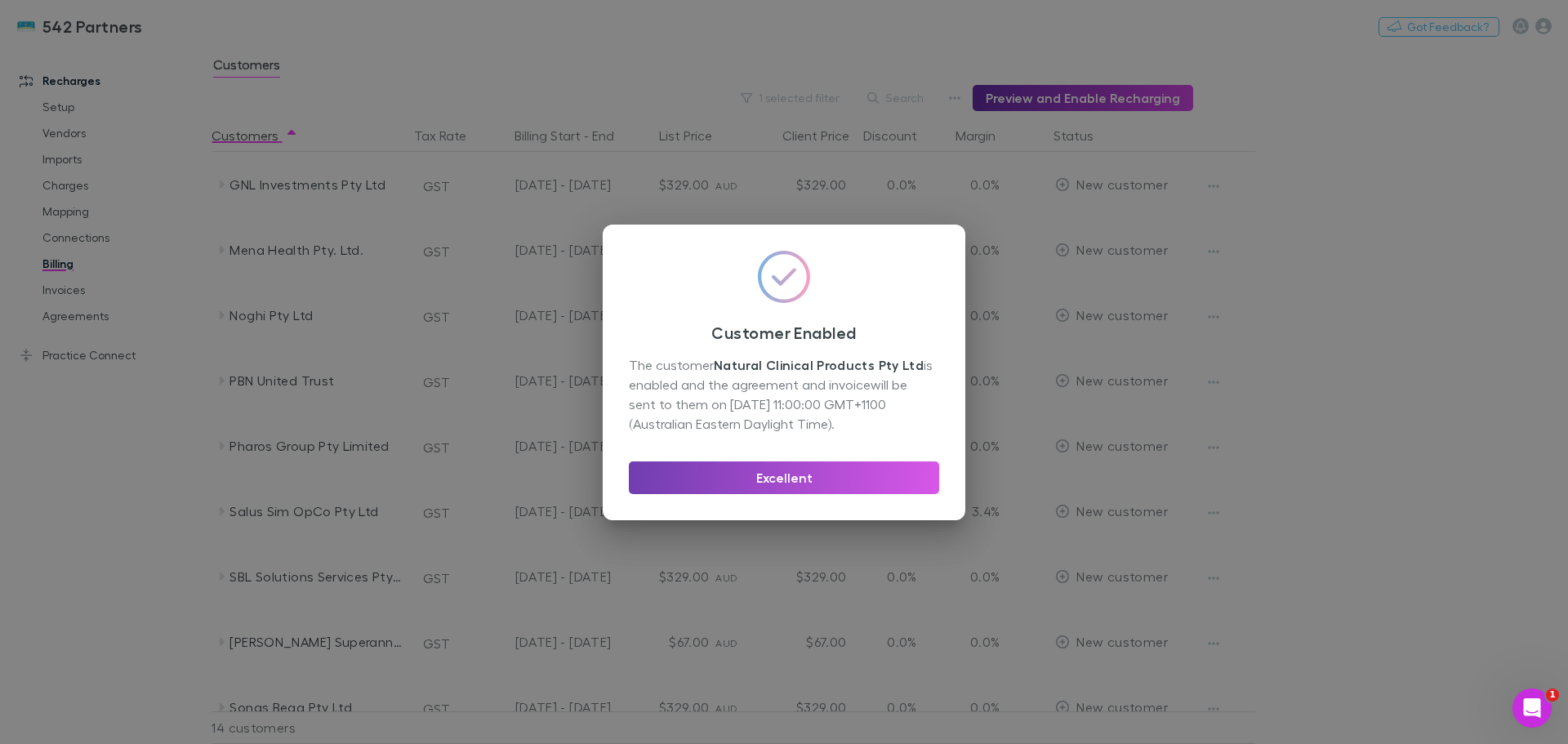
click at [815, 464] on button "Excellent" at bounding box center [784, 478] width 310 height 33
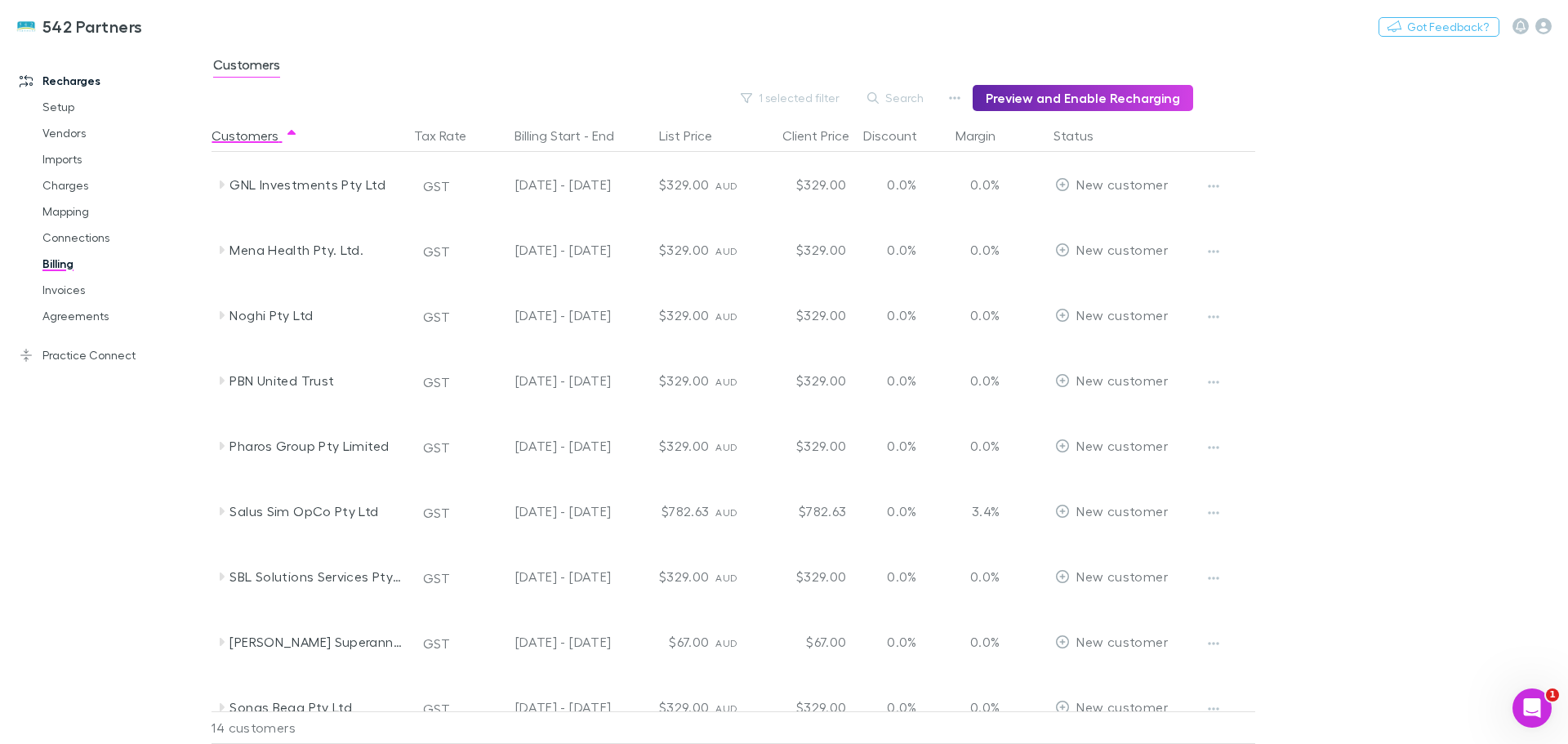
click at [220, 247] on icon at bounding box center [222, 249] width 5 height 8
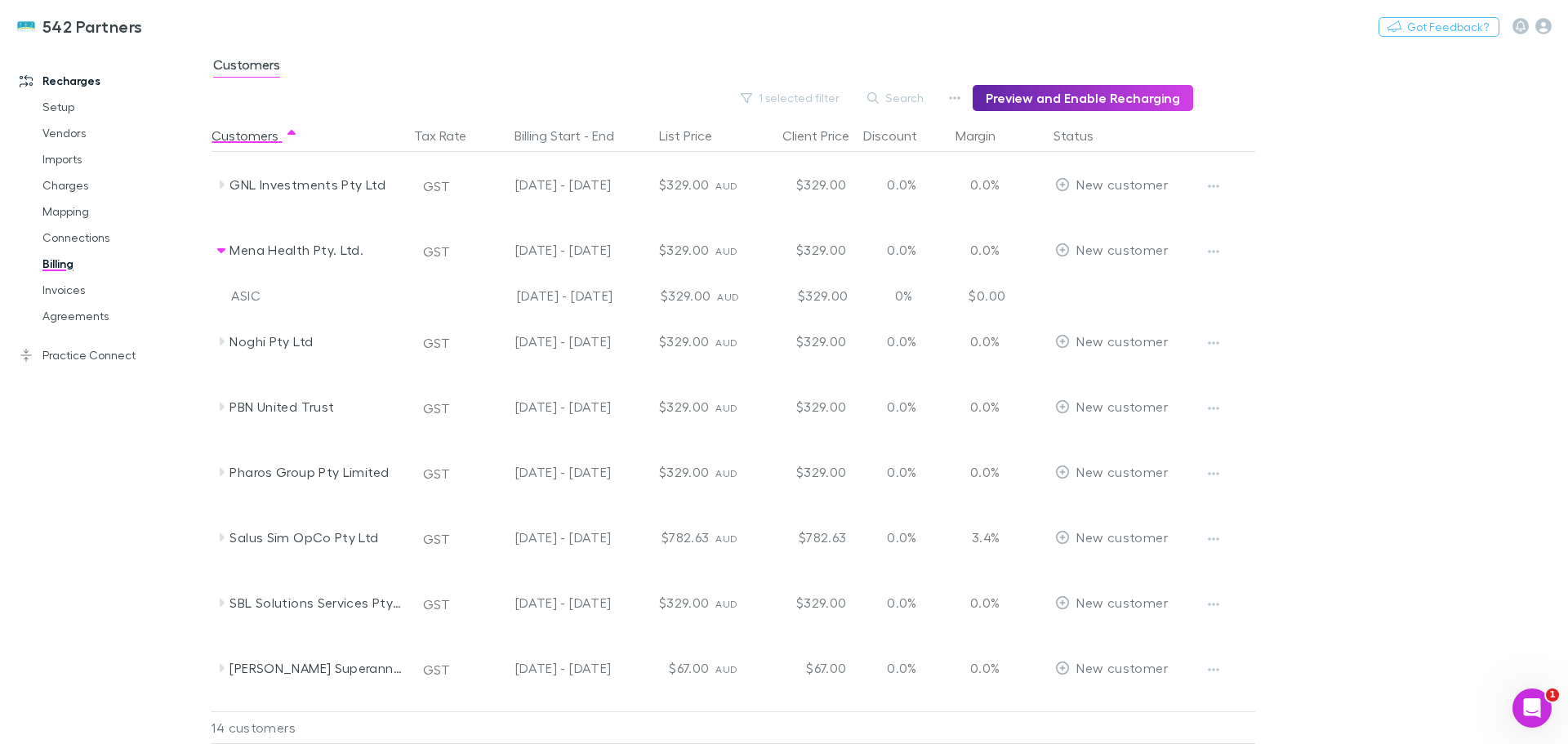
click at [1211, 251] on icon "button" at bounding box center [1213, 251] width 11 height 13
click at [1108, 291] on p "Enable Customer" at bounding box center [1113, 284] width 198 height 19
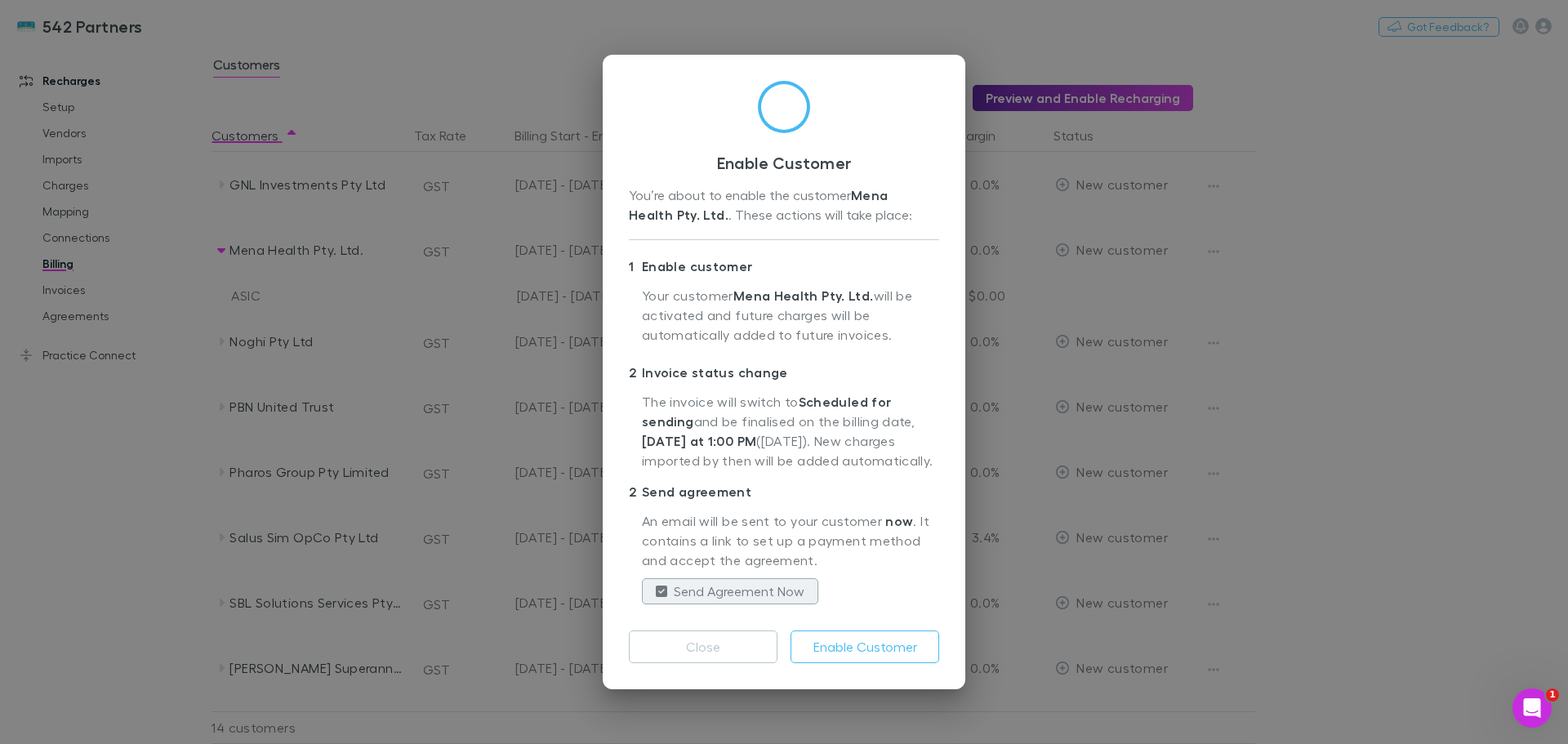
click at [889, 652] on button "Enable Customer" at bounding box center [865, 647] width 149 height 33
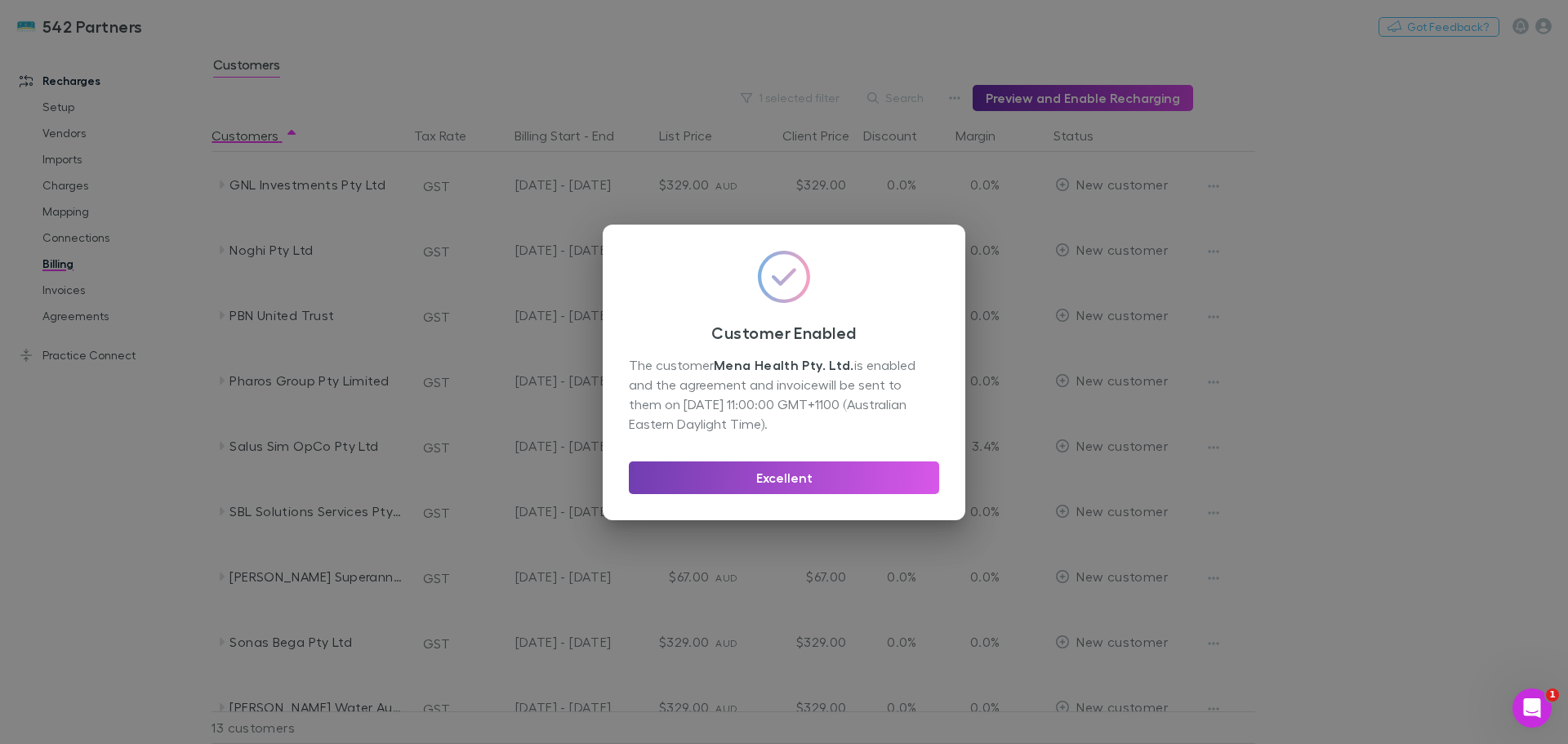
click at [848, 482] on button "Excellent" at bounding box center [784, 478] width 310 height 33
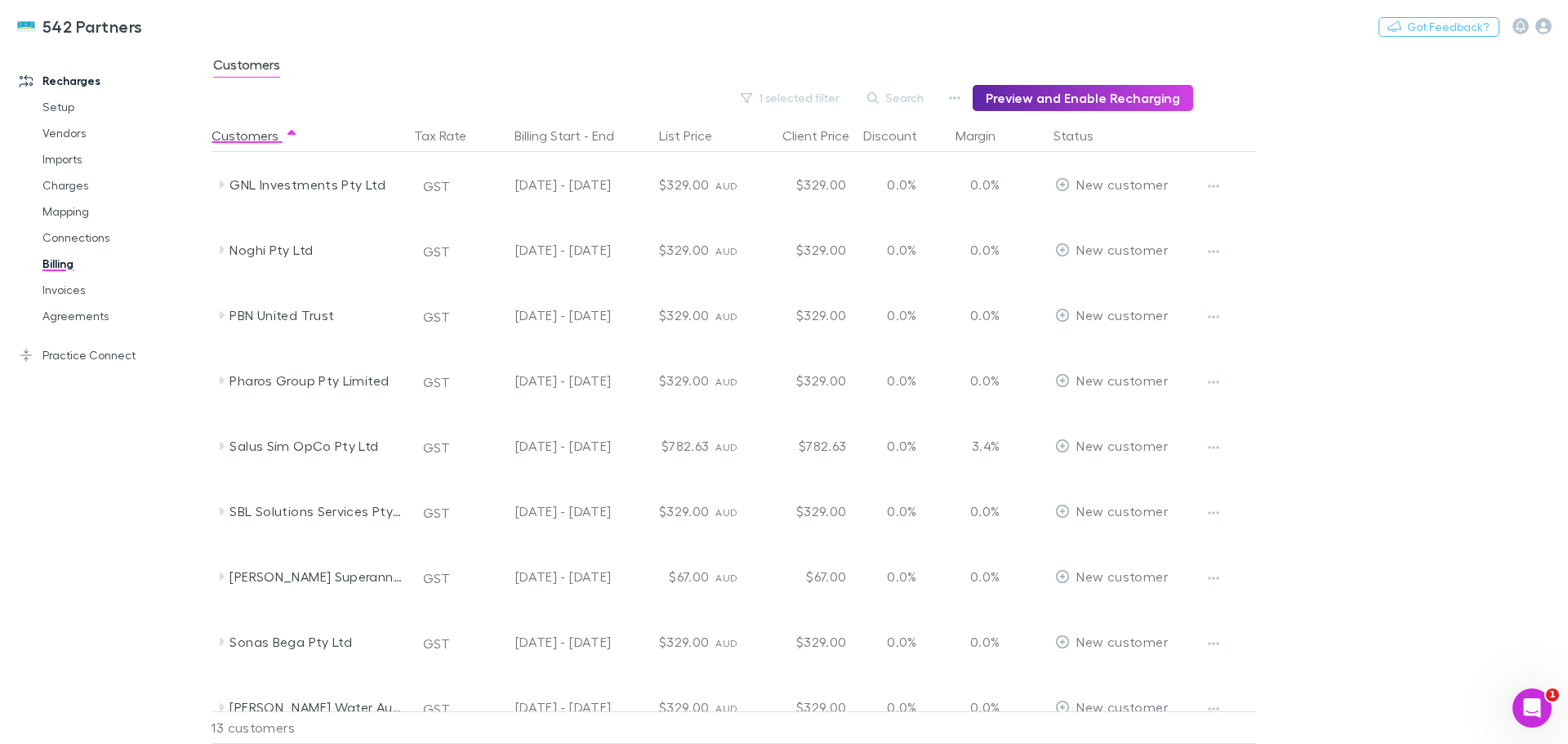
click at [219, 382] on icon at bounding box center [221, 380] width 13 height 13
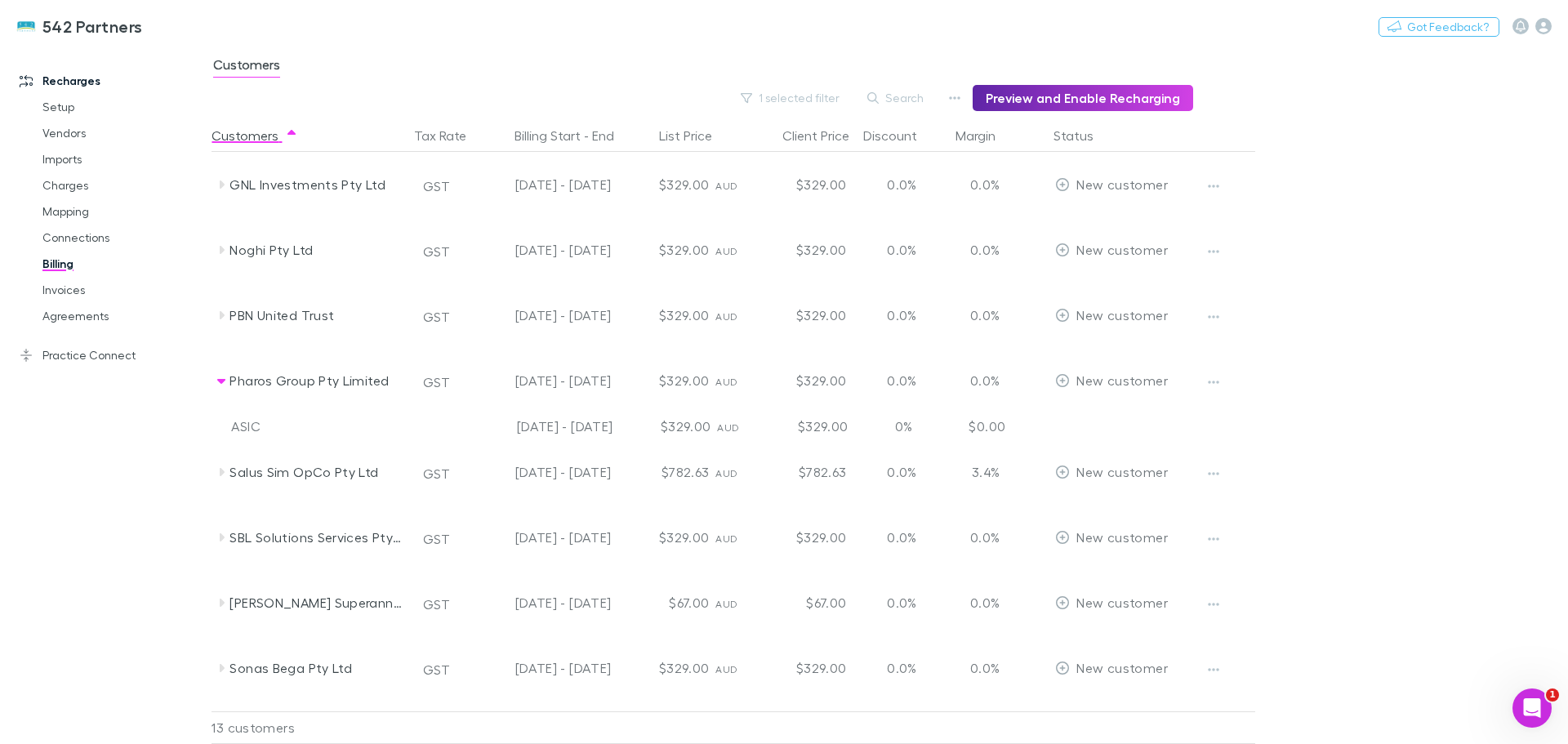
click at [1210, 380] on icon "button" at bounding box center [1213, 382] width 11 height 13
click at [1103, 416] on p "Enable Customer" at bounding box center [1113, 415] width 198 height 19
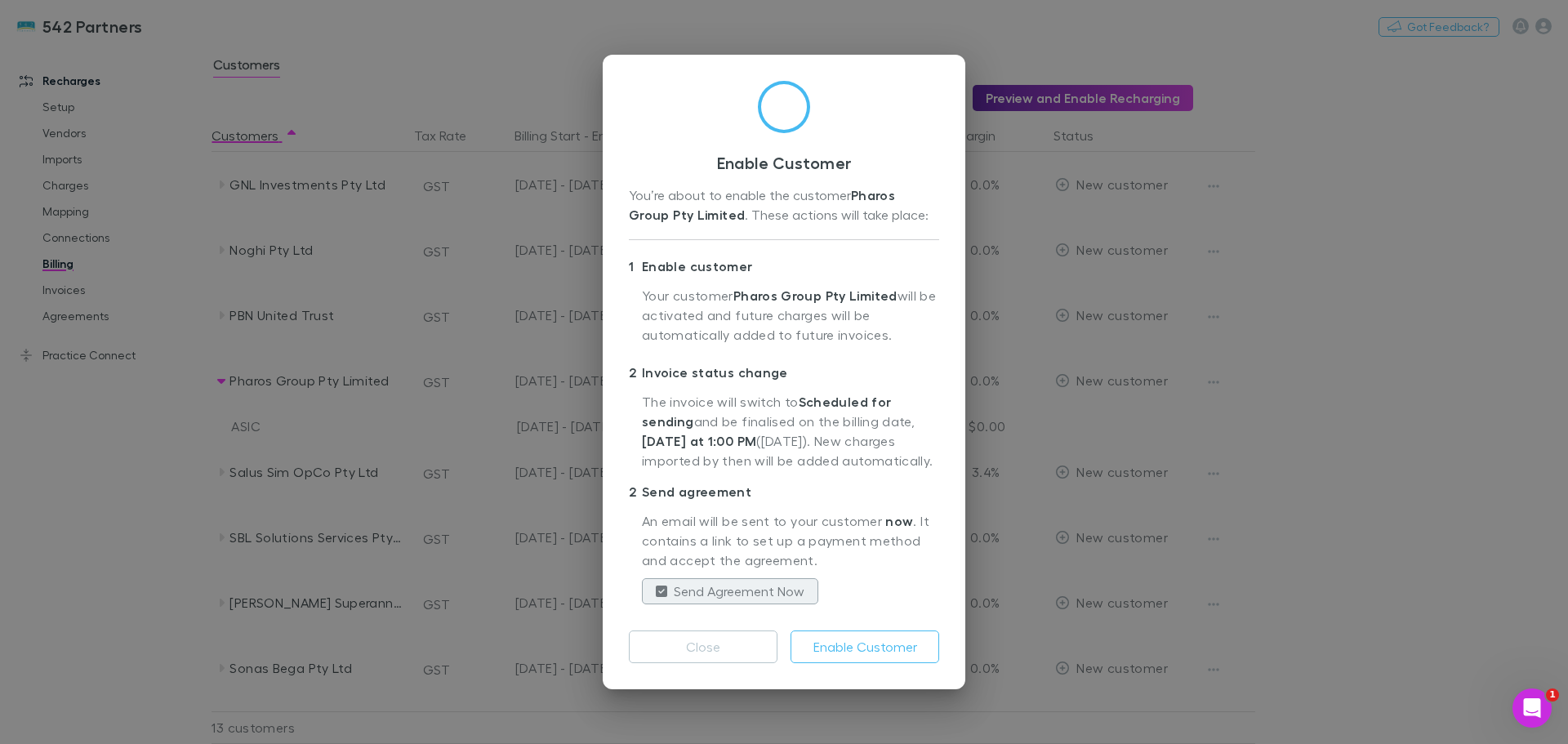
click at [866, 652] on button "Enable Customer" at bounding box center [865, 647] width 149 height 33
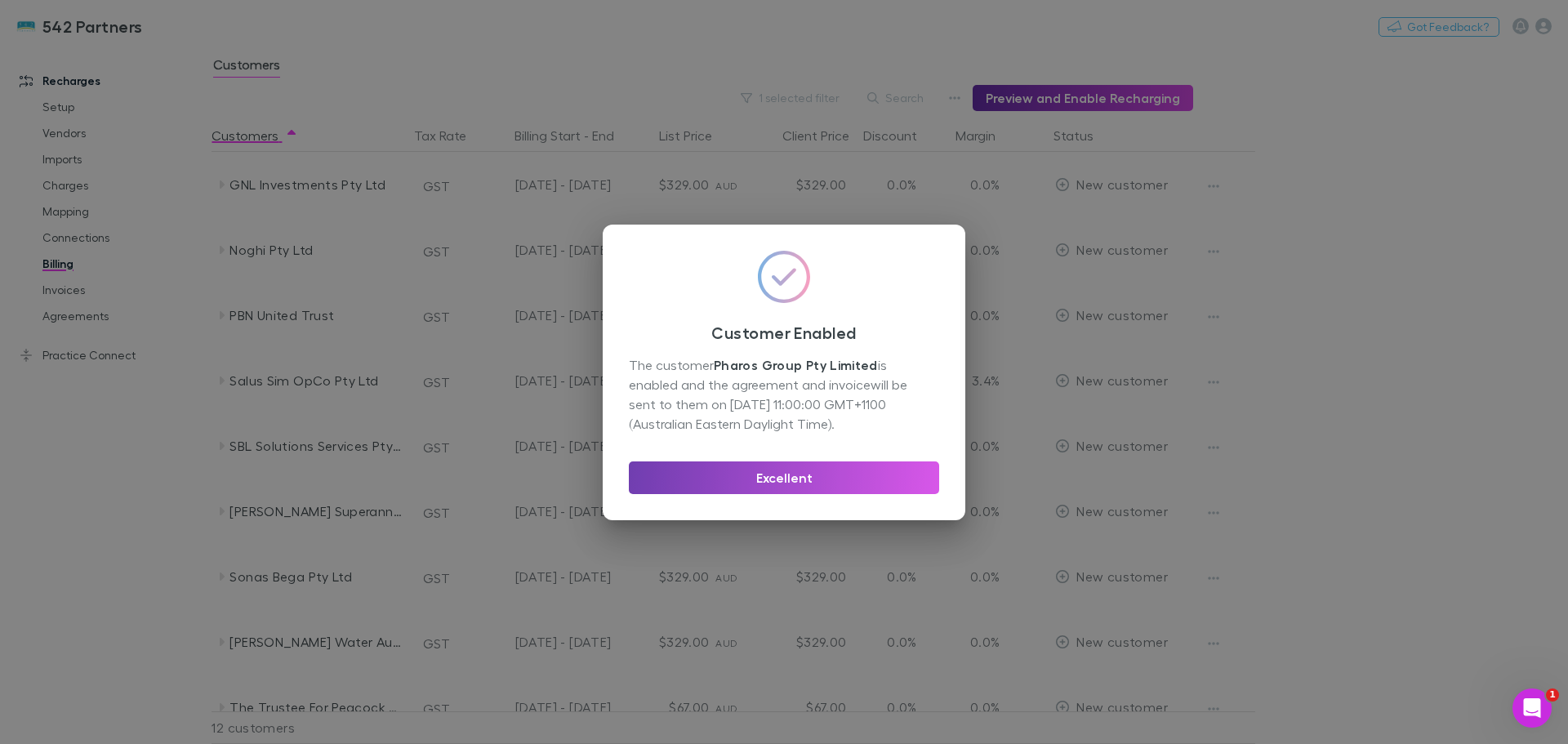
click at [830, 479] on button "Excellent" at bounding box center [784, 478] width 310 height 33
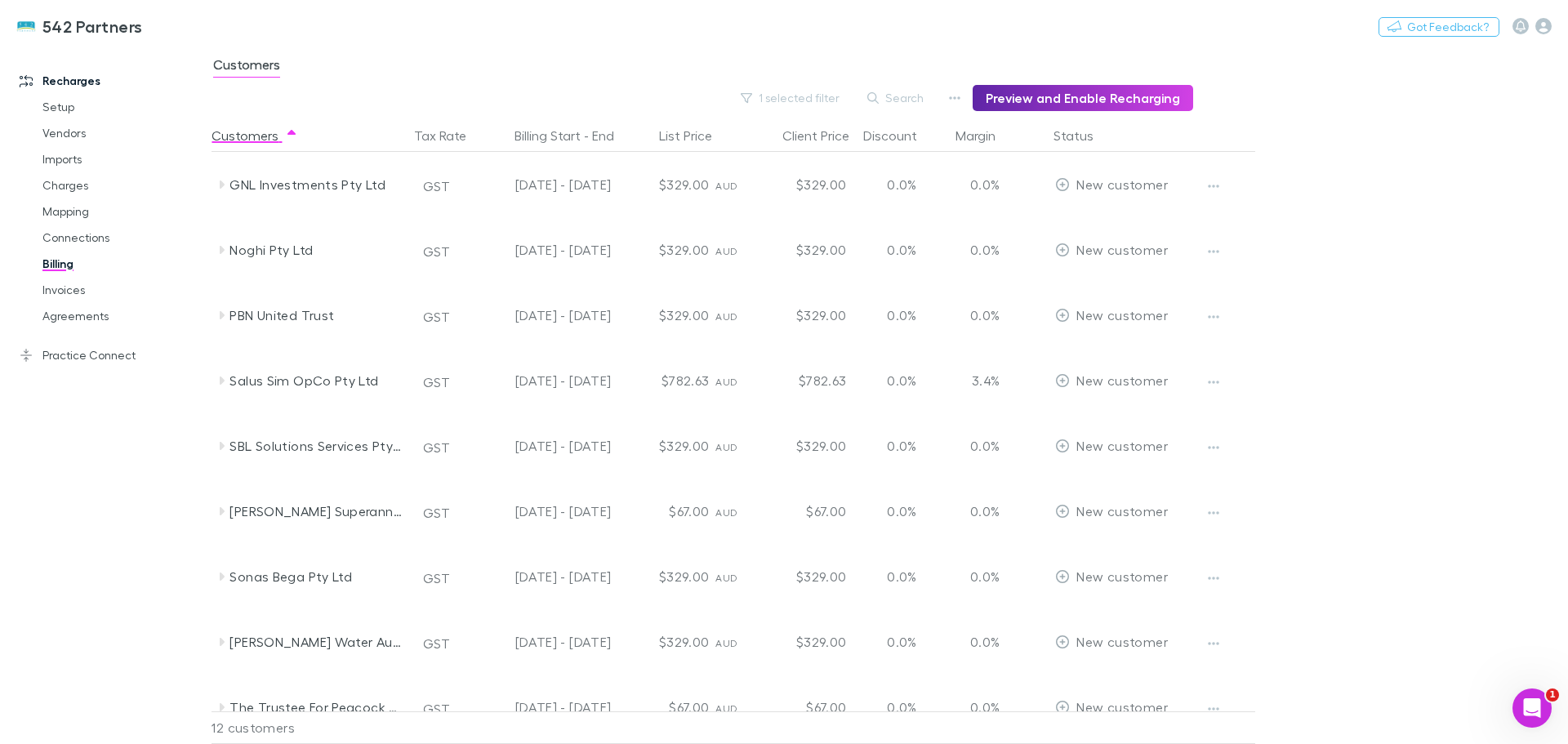
click at [218, 314] on icon at bounding box center [221, 315] width 13 height 13
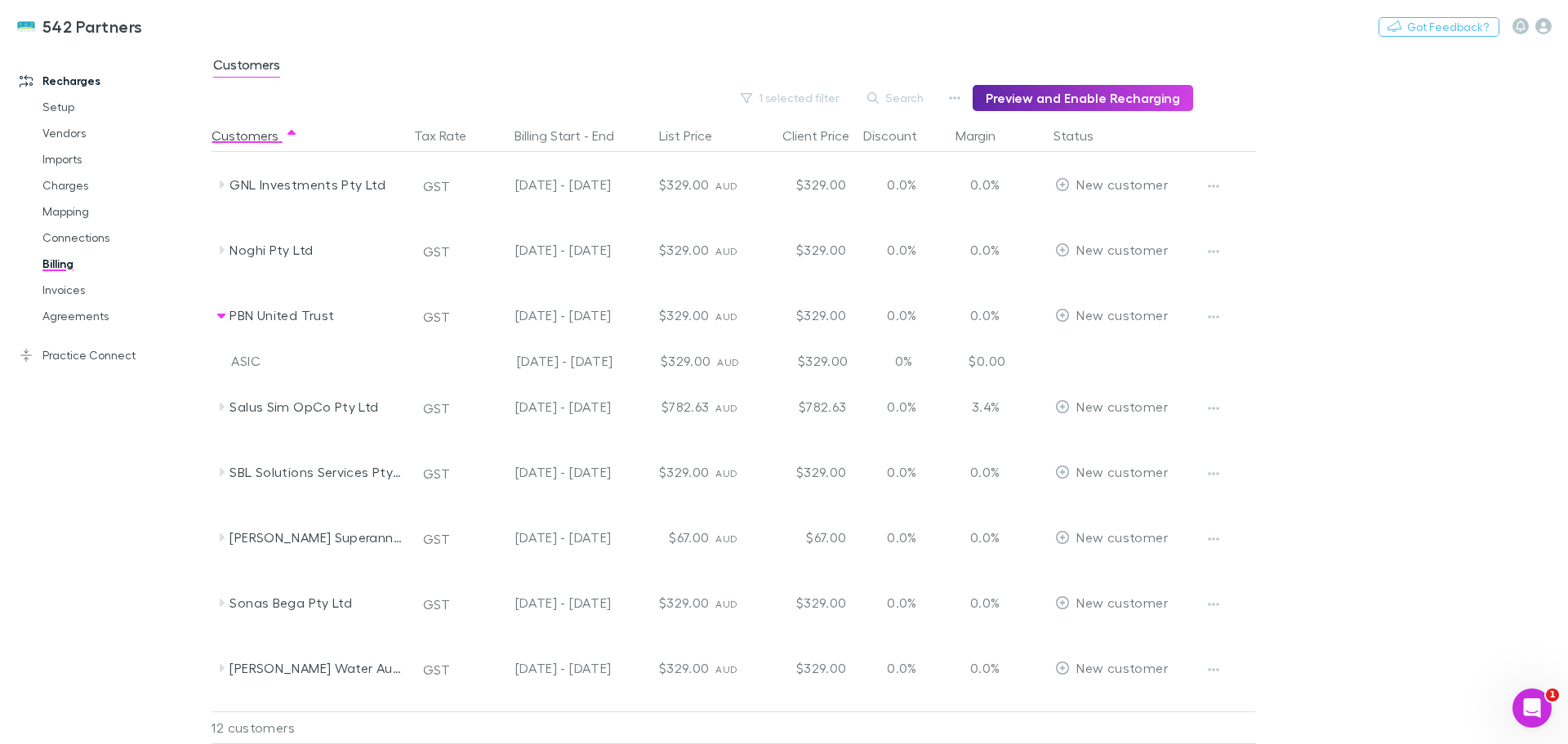
click at [1212, 318] on icon "button" at bounding box center [1213, 317] width 11 height 13
click at [1098, 357] on p "Enable Customer" at bounding box center [1113, 349] width 198 height 19
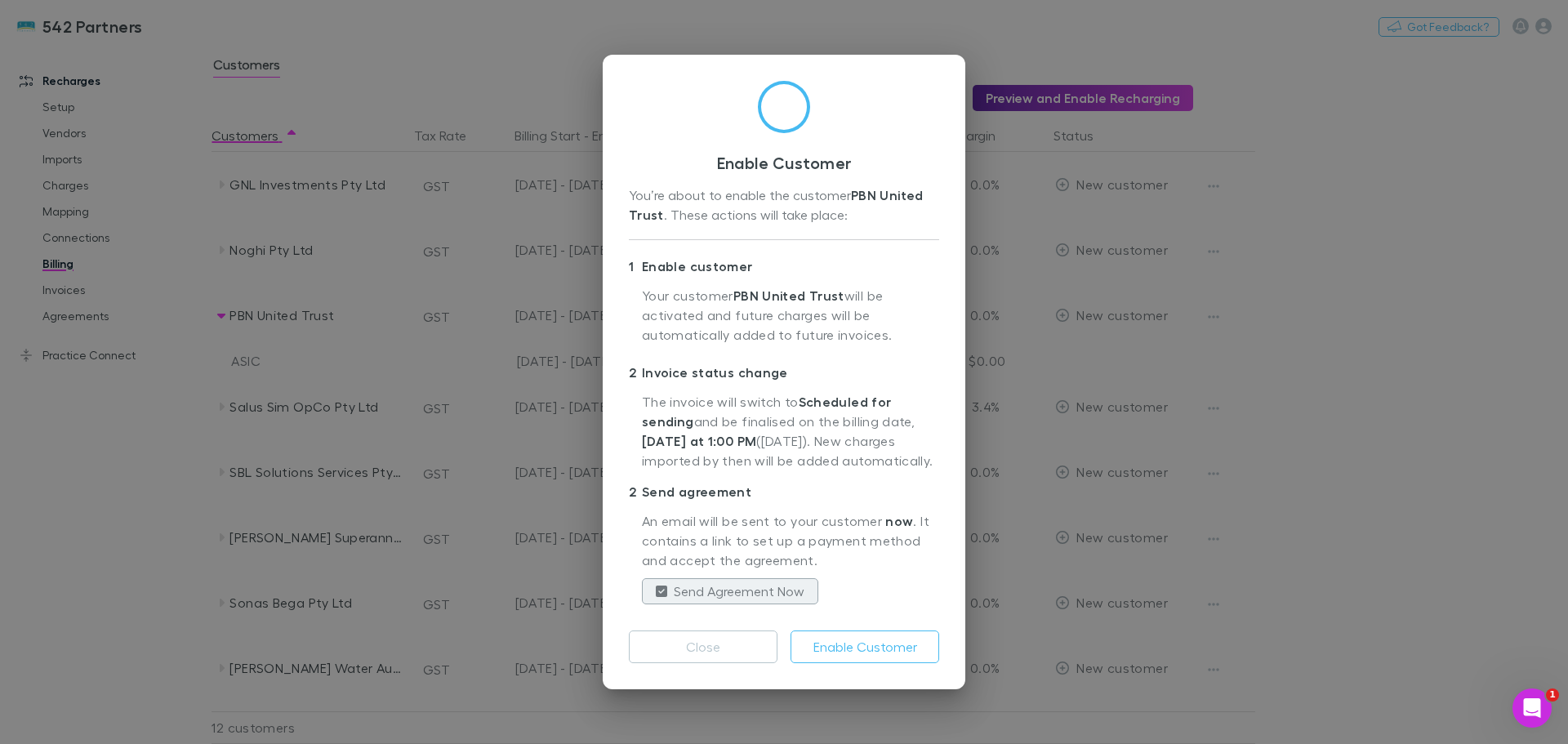
click at [888, 656] on button "Enable Customer" at bounding box center [865, 647] width 149 height 33
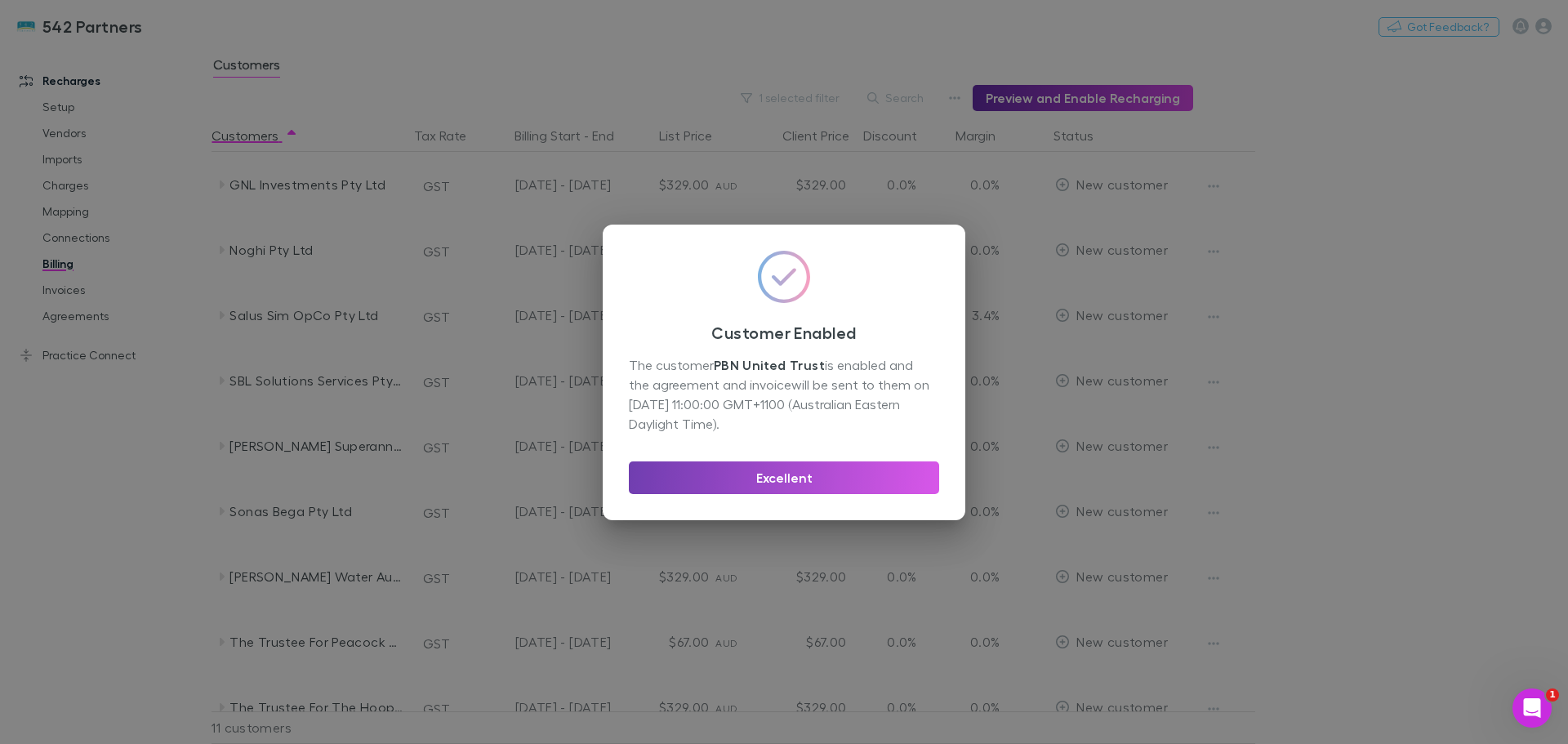
click at [765, 474] on button "Excellent" at bounding box center [784, 478] width 310 height 33
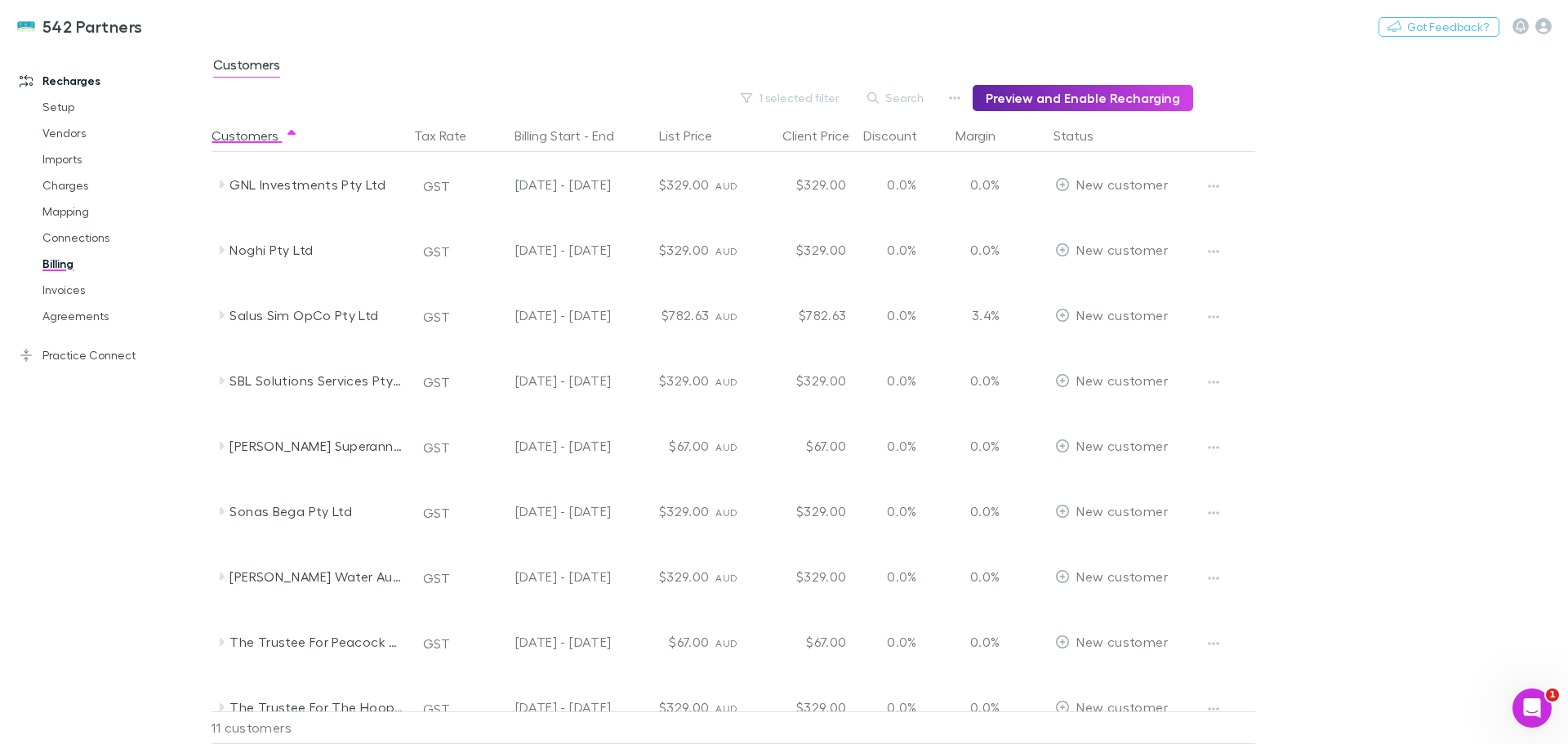
click at [214, 379] on div "SBL Solutions Services Pty Ltd" at bounding box center [311, 380] width 196 height 65
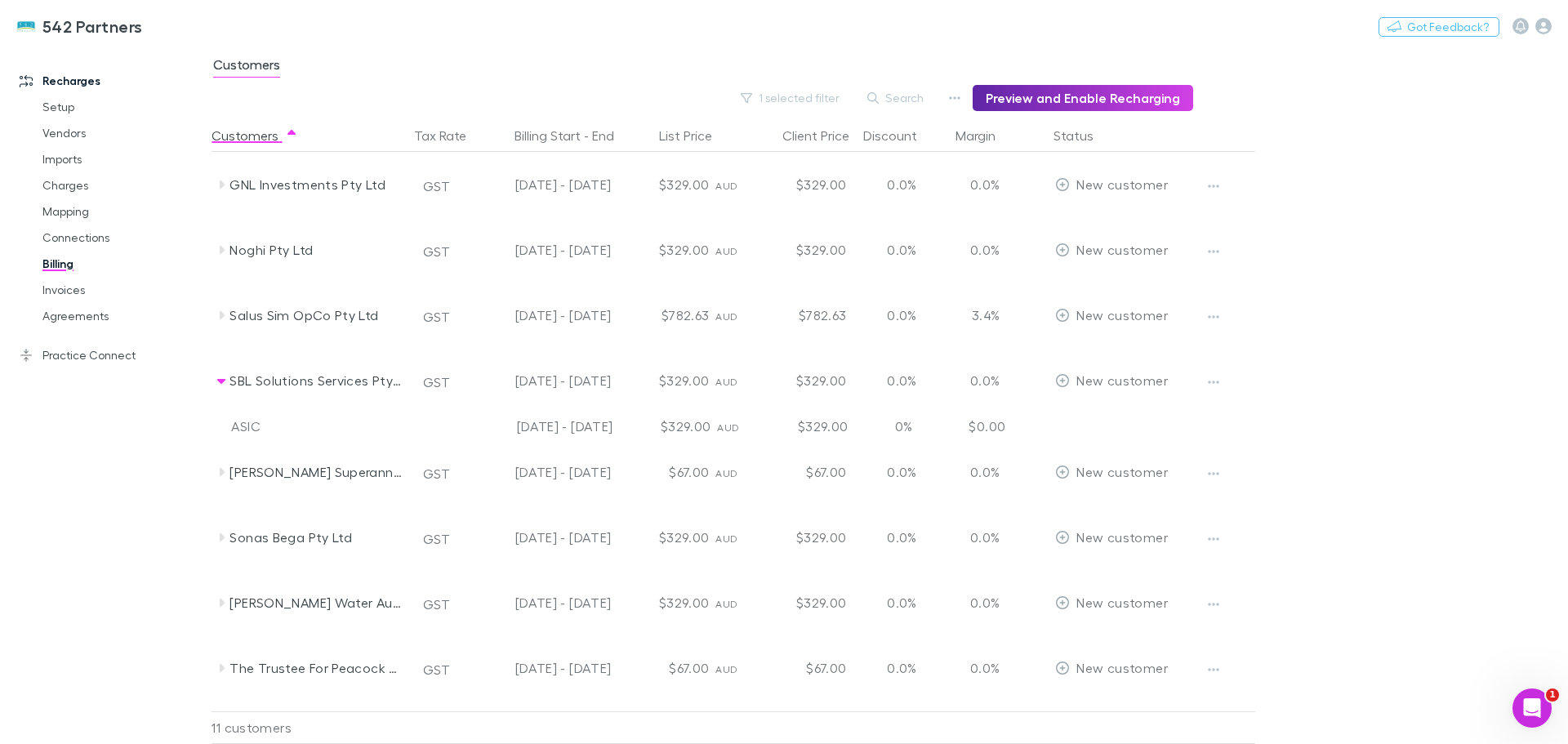
click at [223, 252] on icon at bounding box center [221, 249] width 13 height 13
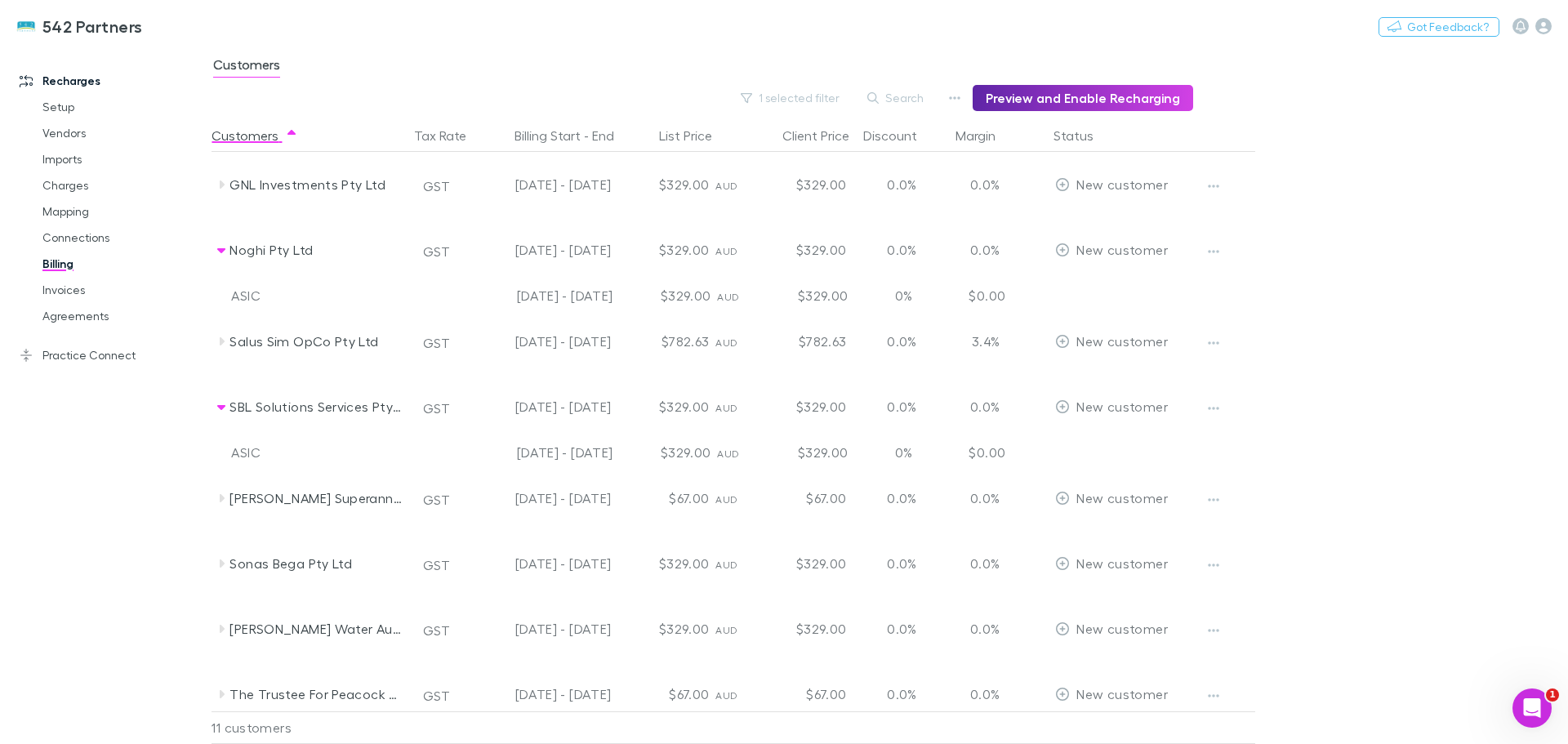
click at [1211, 251] on icon "button" at bounding box center [1214, 252] width 11 height 4
click at [1079, 295] on li "Enable Customer" at bounding box center [1113, 284] width 225 height 29
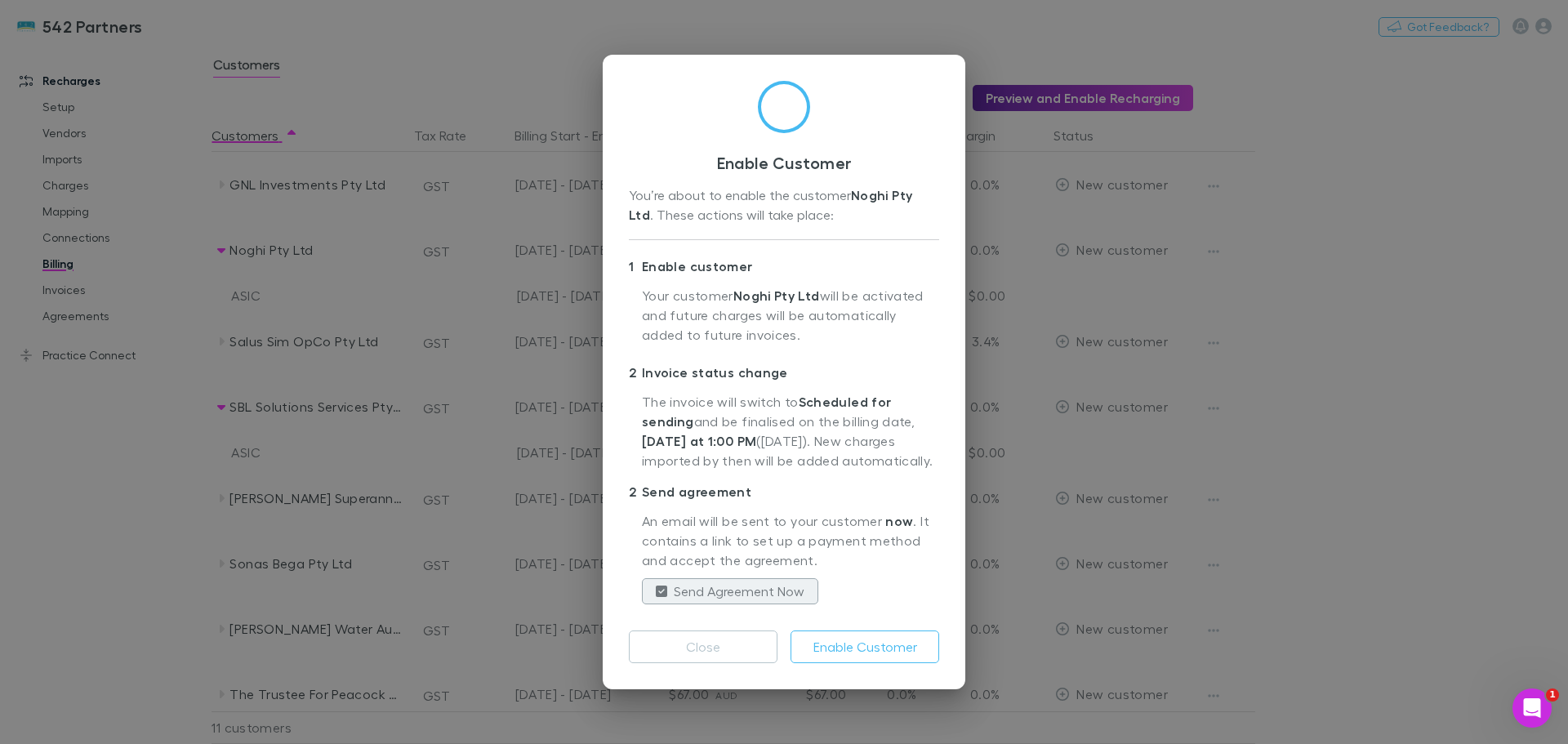
click at [873, 647] on button "Enable Customer" at bounding box center [865, 647] width 149 height 33
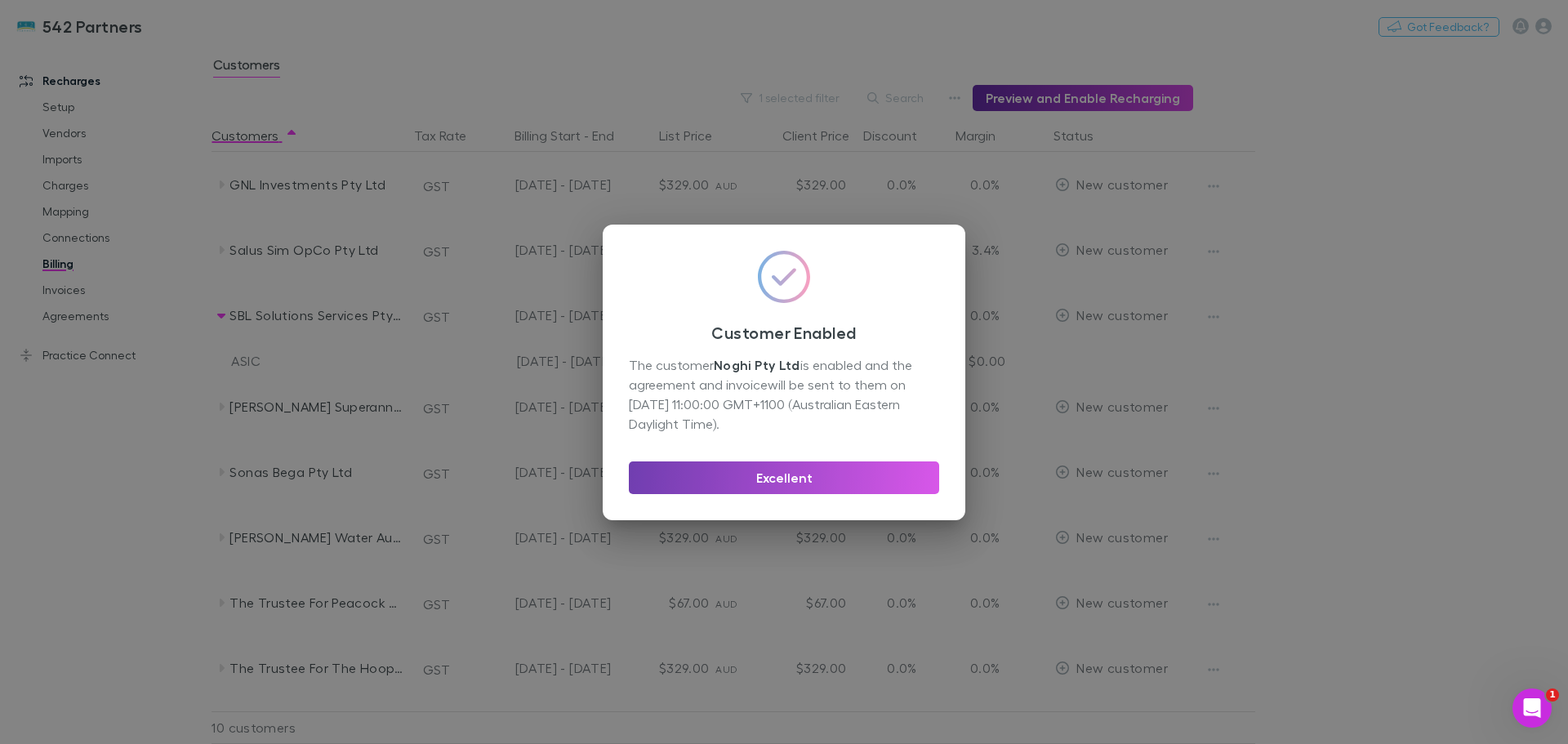
click at [749, 475] on button "Excellent" at bounding box center [784, 478] width 310 height 33
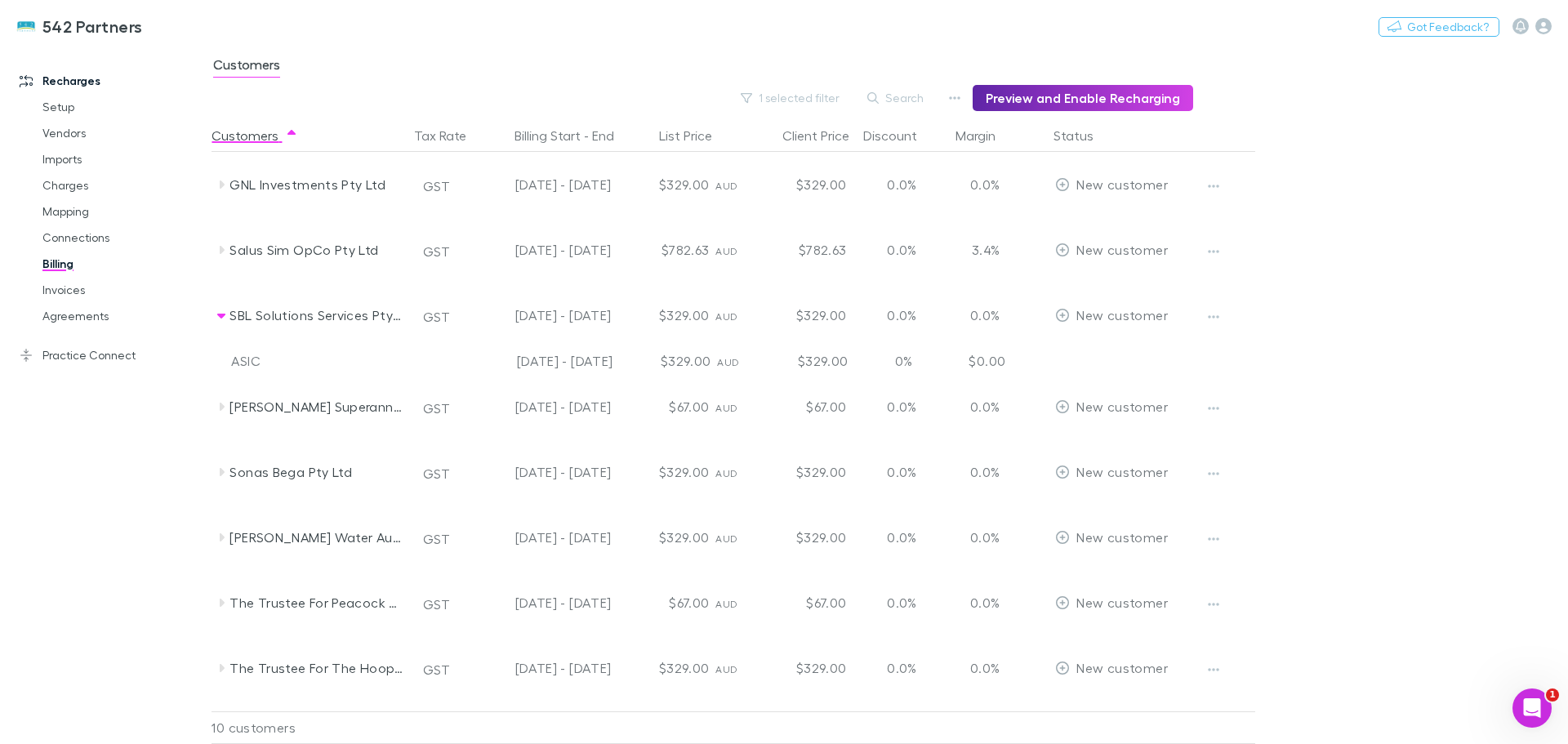
click at [223, 406] on icon at bounding box center [222, 406] width 5 height 8
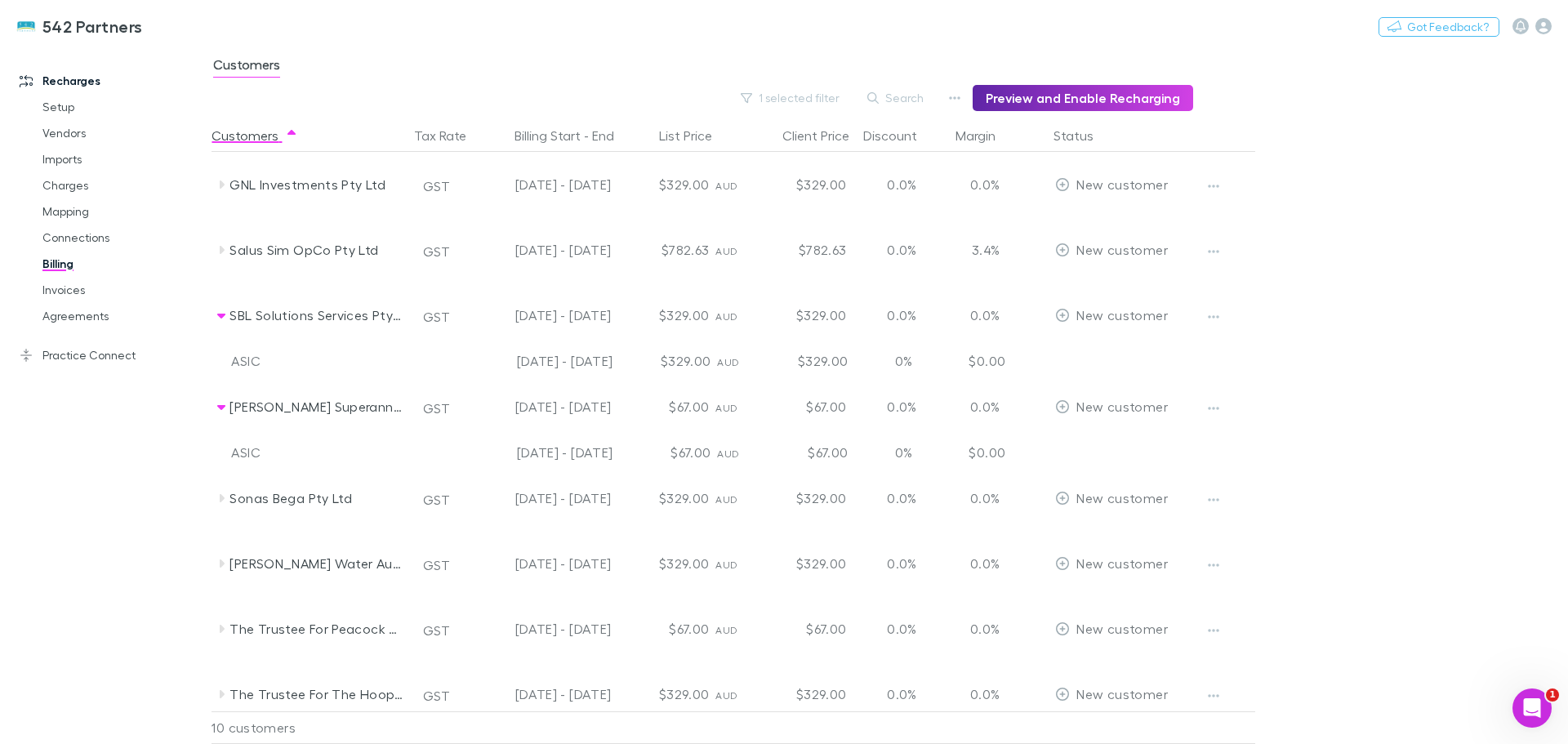
click at [1215, 403] on icon "button" at bounding box center [1213, 408] width 11 height 13
click at [1070, 441] on p "Enable Customer" at bounding box center [1113, 441] width 198 height 19
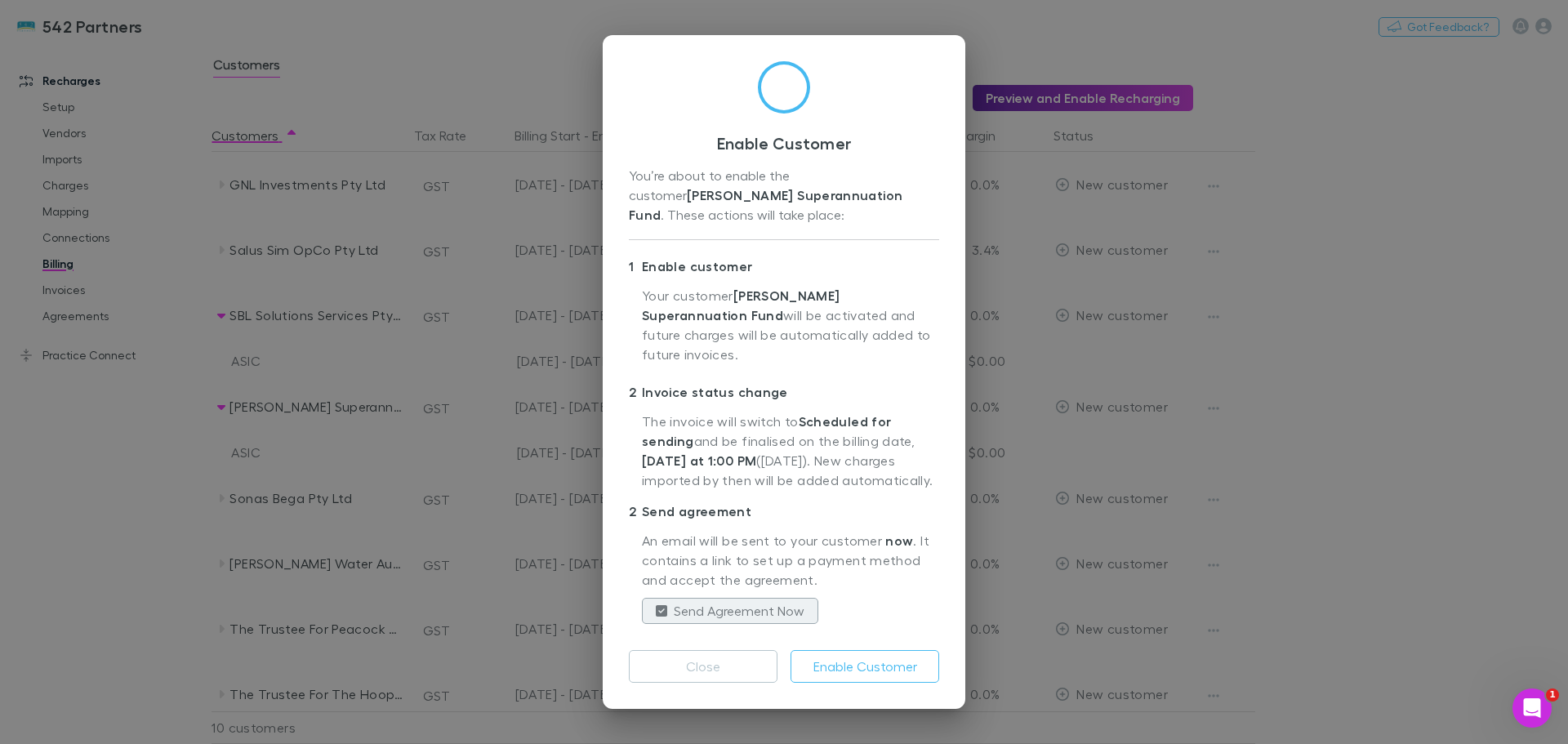
click at [899, 656] on button "Enable Customer" at bounding box center [865, 666] width 149 height 33
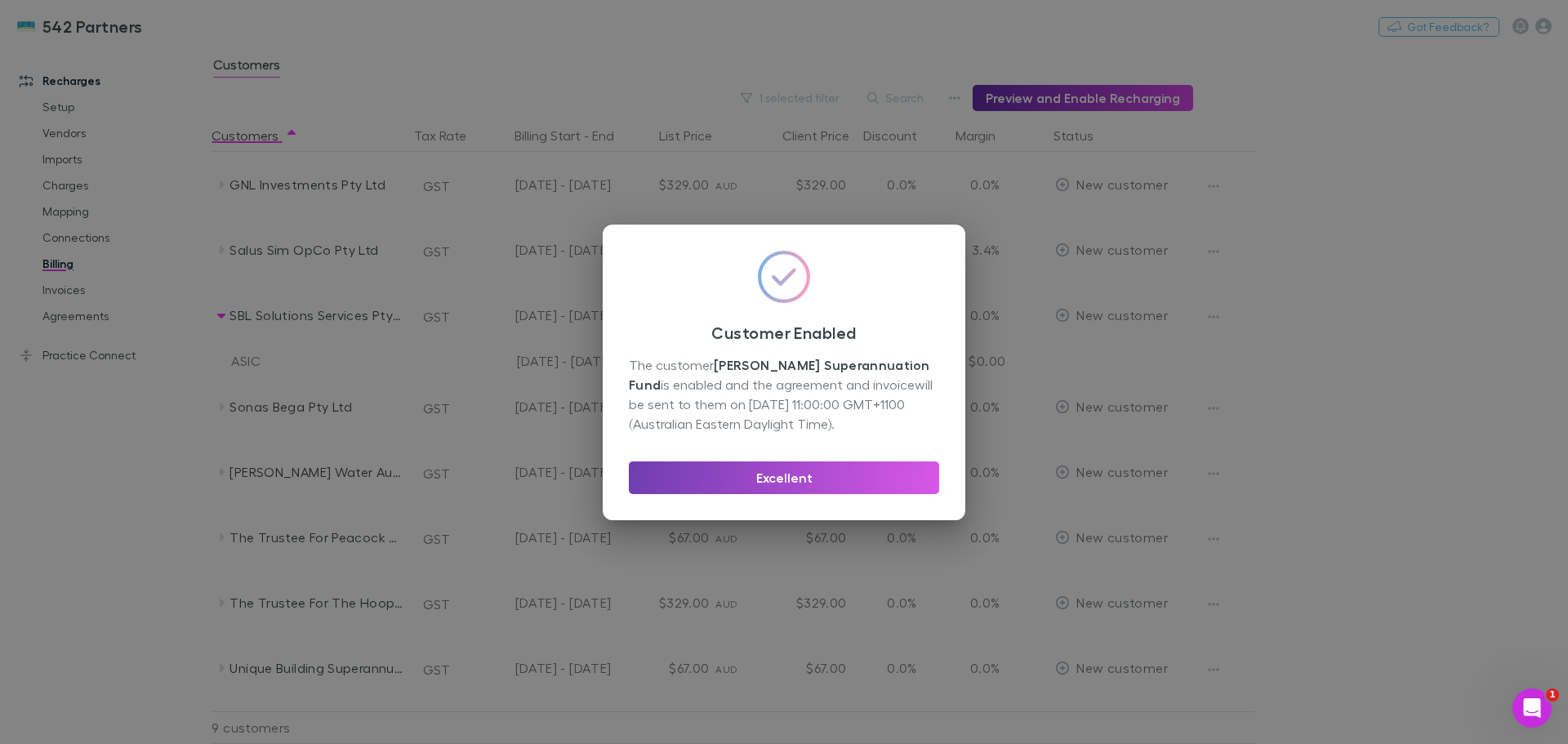
click at [793, 471] on button "Excellent" at bounding box center [784, 478] width 310 height 33
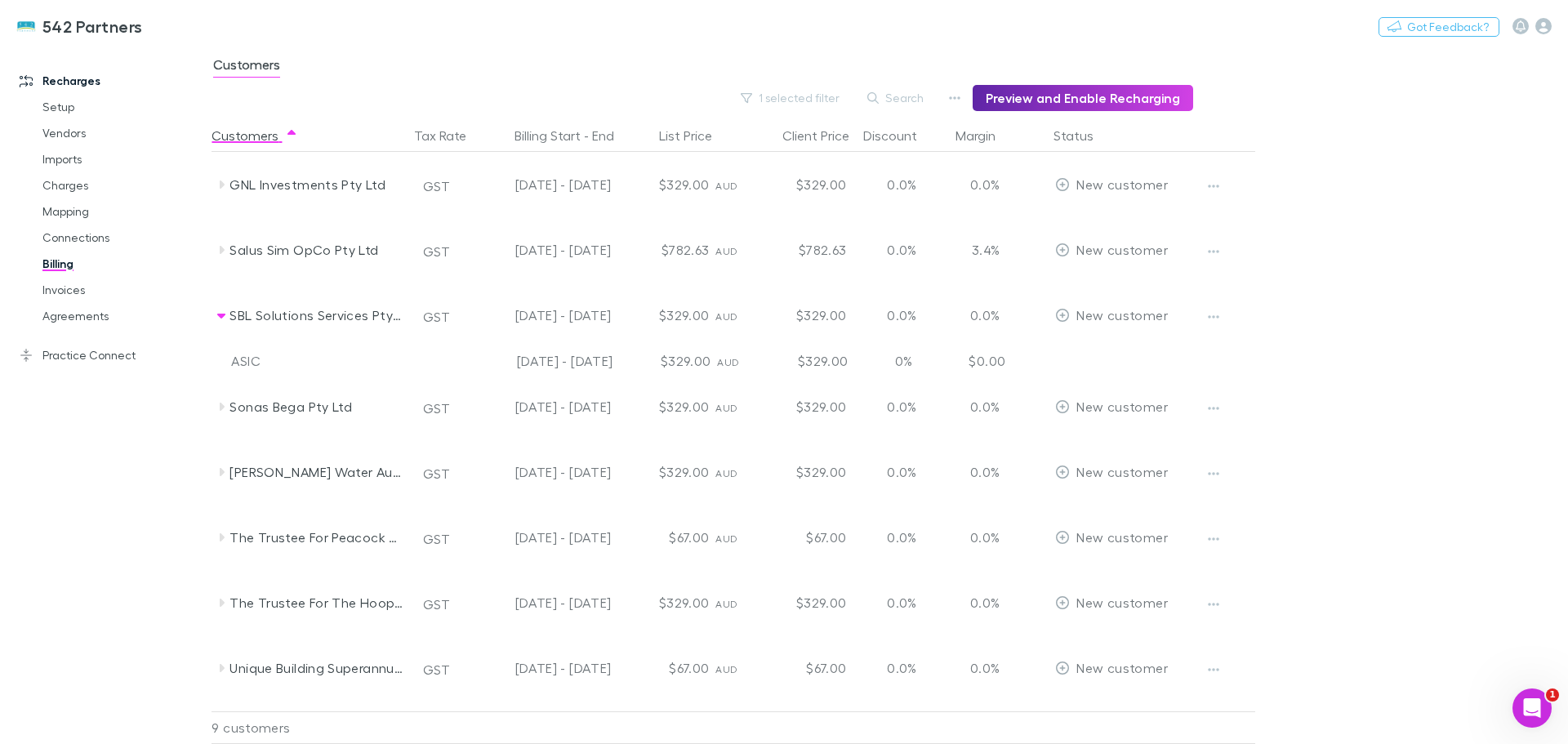
click at [222, 407] on icon at bounding box center [222, 406] width 5 height 8
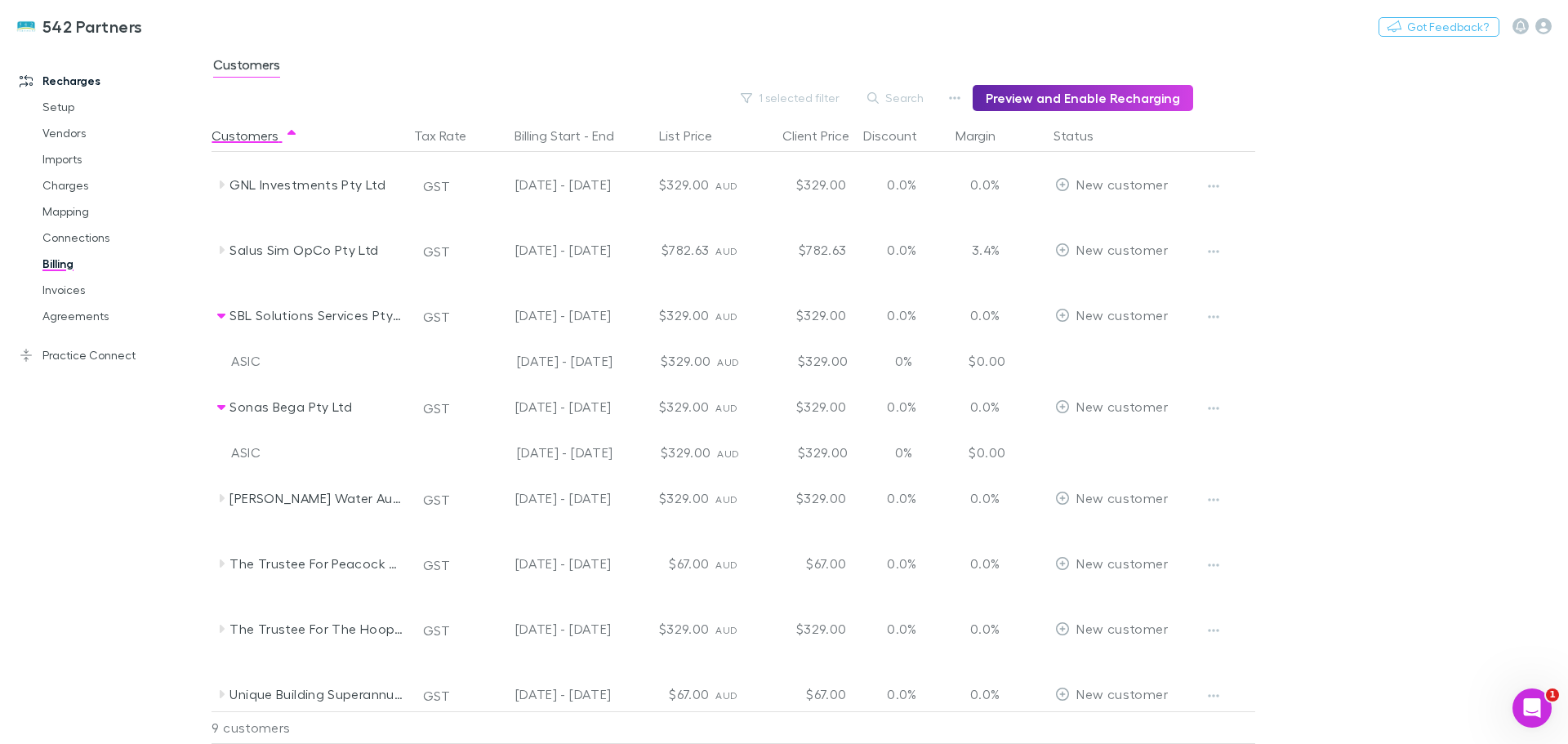
click at [1214, 412] on icon "button" at bounding box center [1213, 408] width 11 height 13
click at [1128, 434] on p "Enable Customer" at bounding box center [1113, 441] width 198 height 19
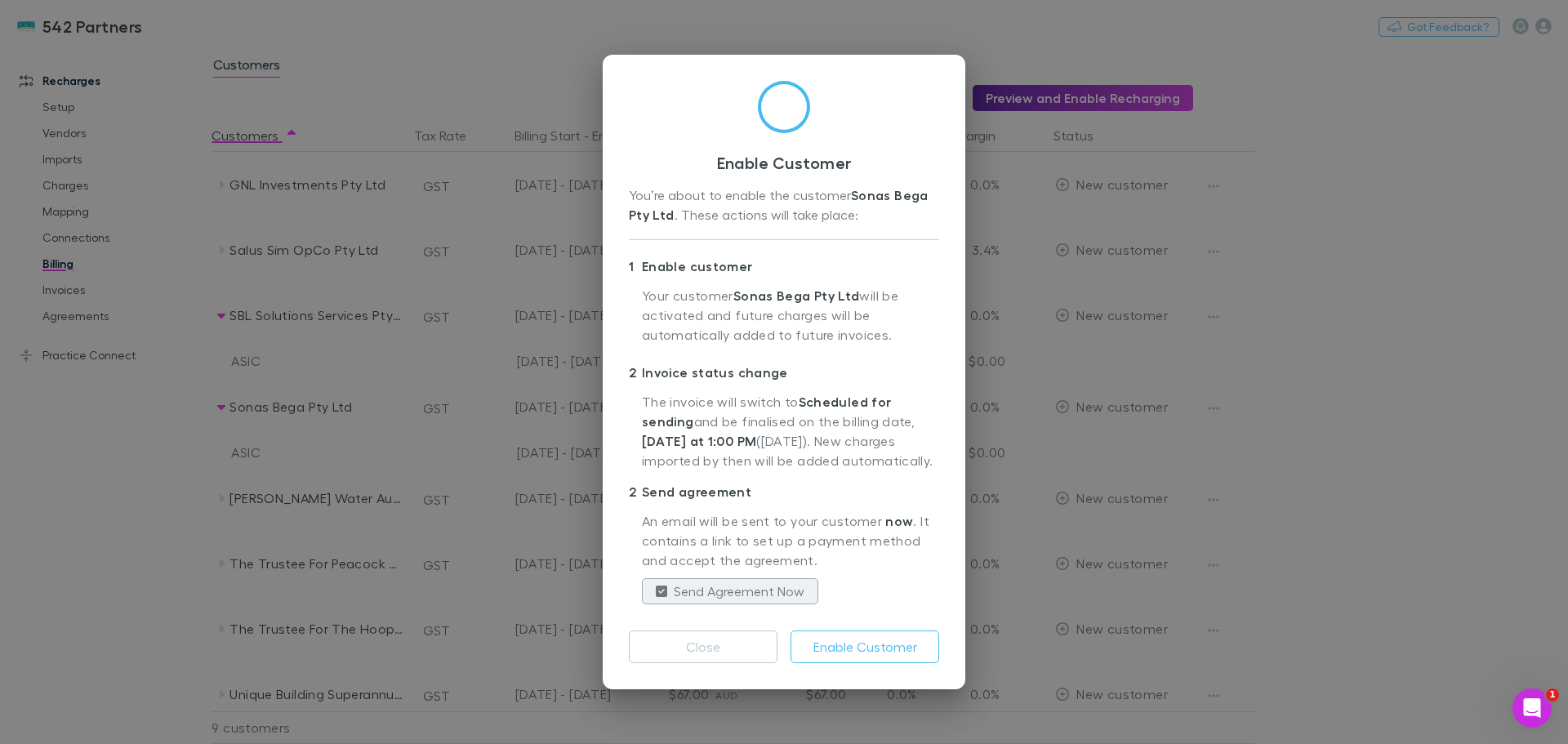
click at [854, 651] on button "Enable Customer" at bounding box center [865, 647] width 149 height 33
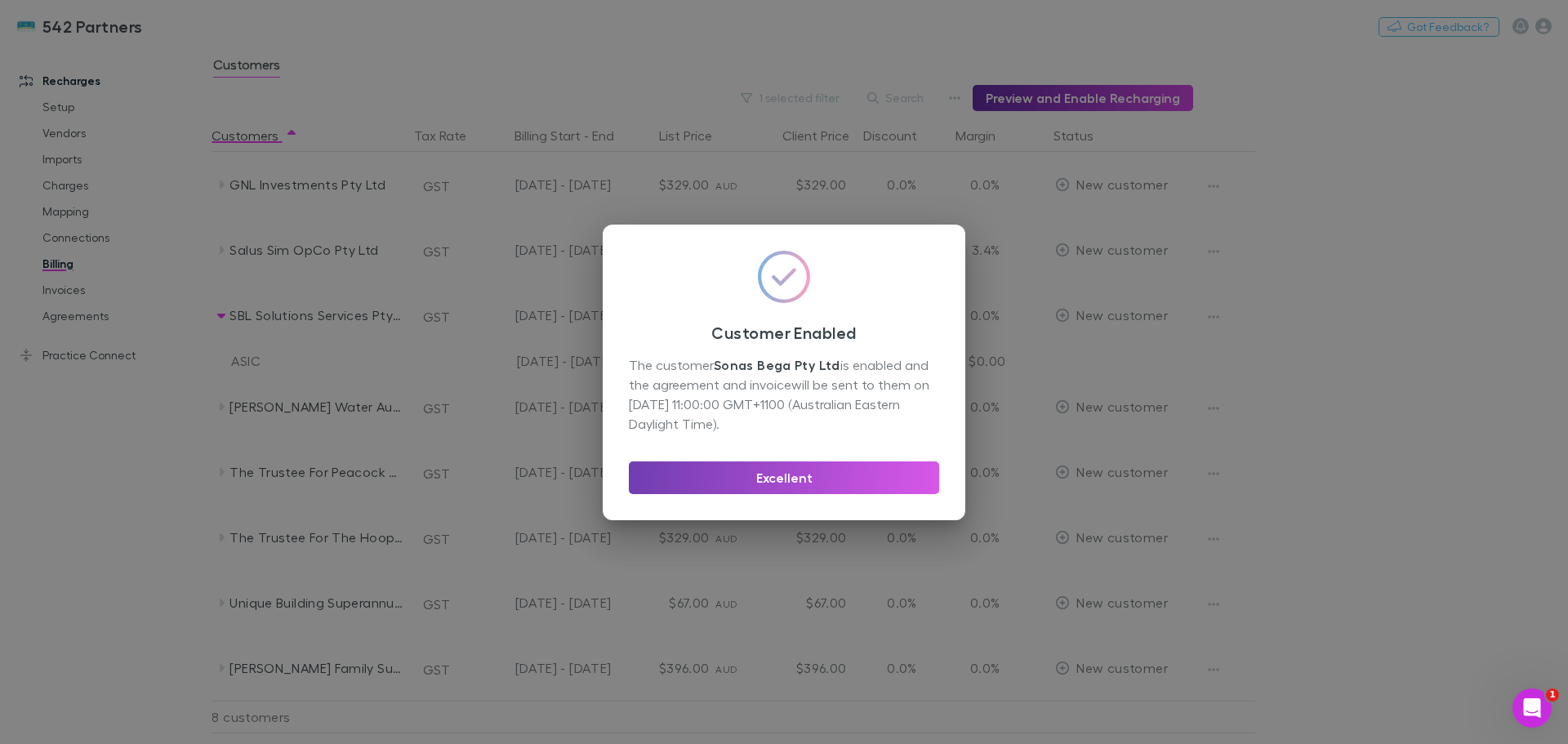
click at [786, 474] on button "Excellent" at bounding box center [784, 478] width 310 height 33
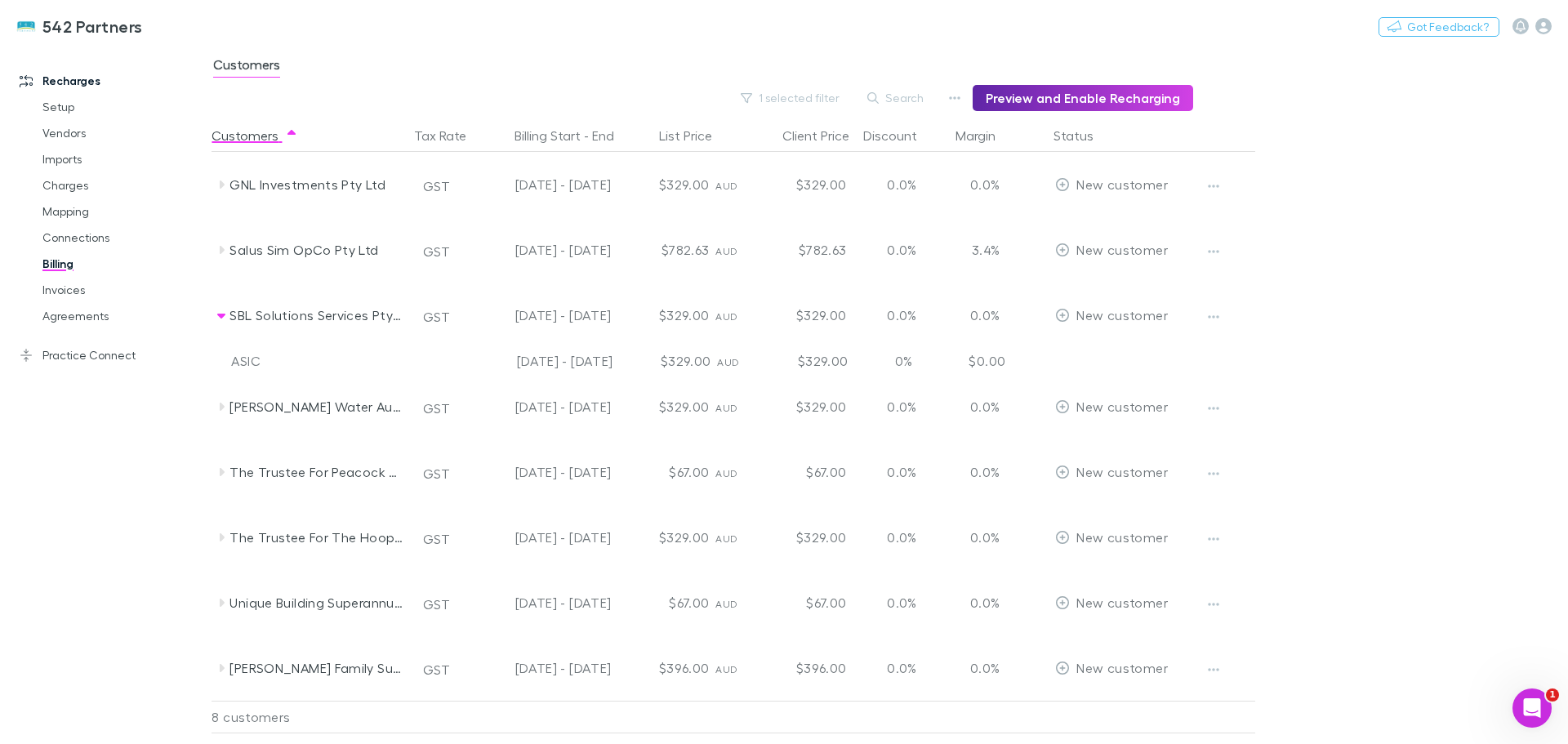
click at [218, 669] on icon at bounding box center [221, 668] width 13 height 13
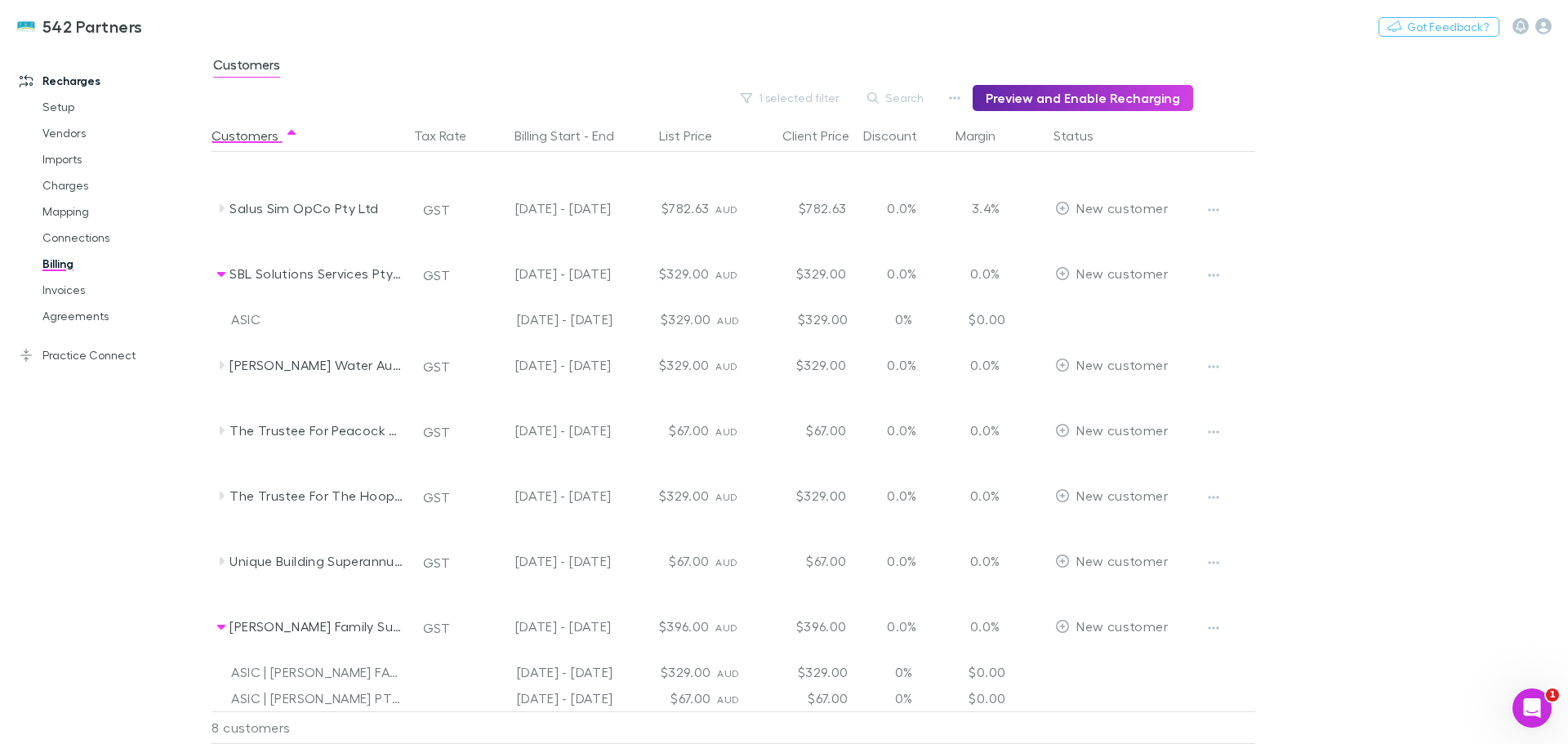
click at [1218, 630] on icon "button" at bounding box center [1213, 628] width 11 height 13
click at [219, 562] on div at bounding box center [784, 372] width 1568 height 744
click at [219, 562] on icon at bounding box center [221, 561] width 13 height 13
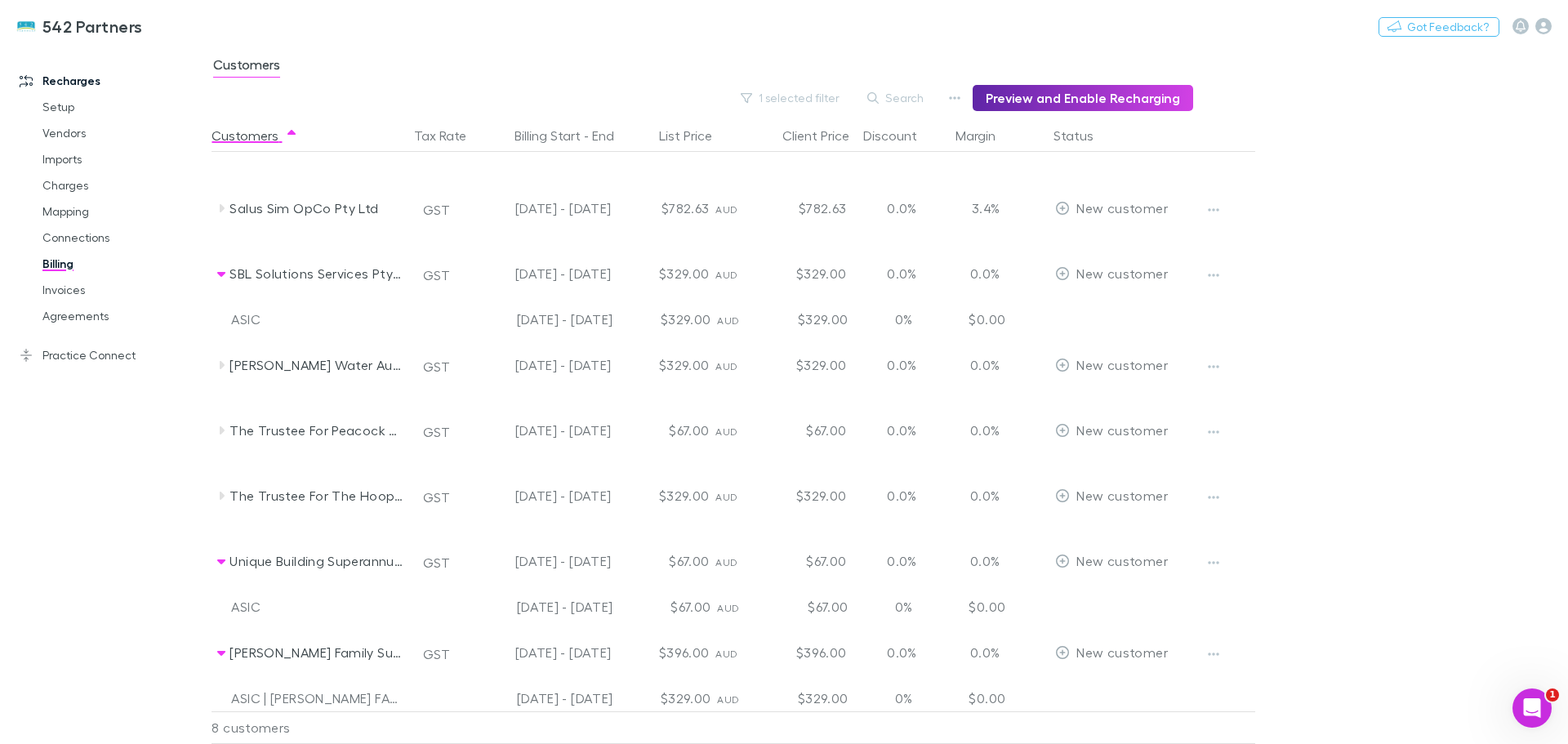
click at [1217, 564] on icon "button" at bounding box center [1214, 563] width 11 height 4
click at [1121, 600] on p "Enable Customer" at bounding box center [1113, 595] width 198 height 19
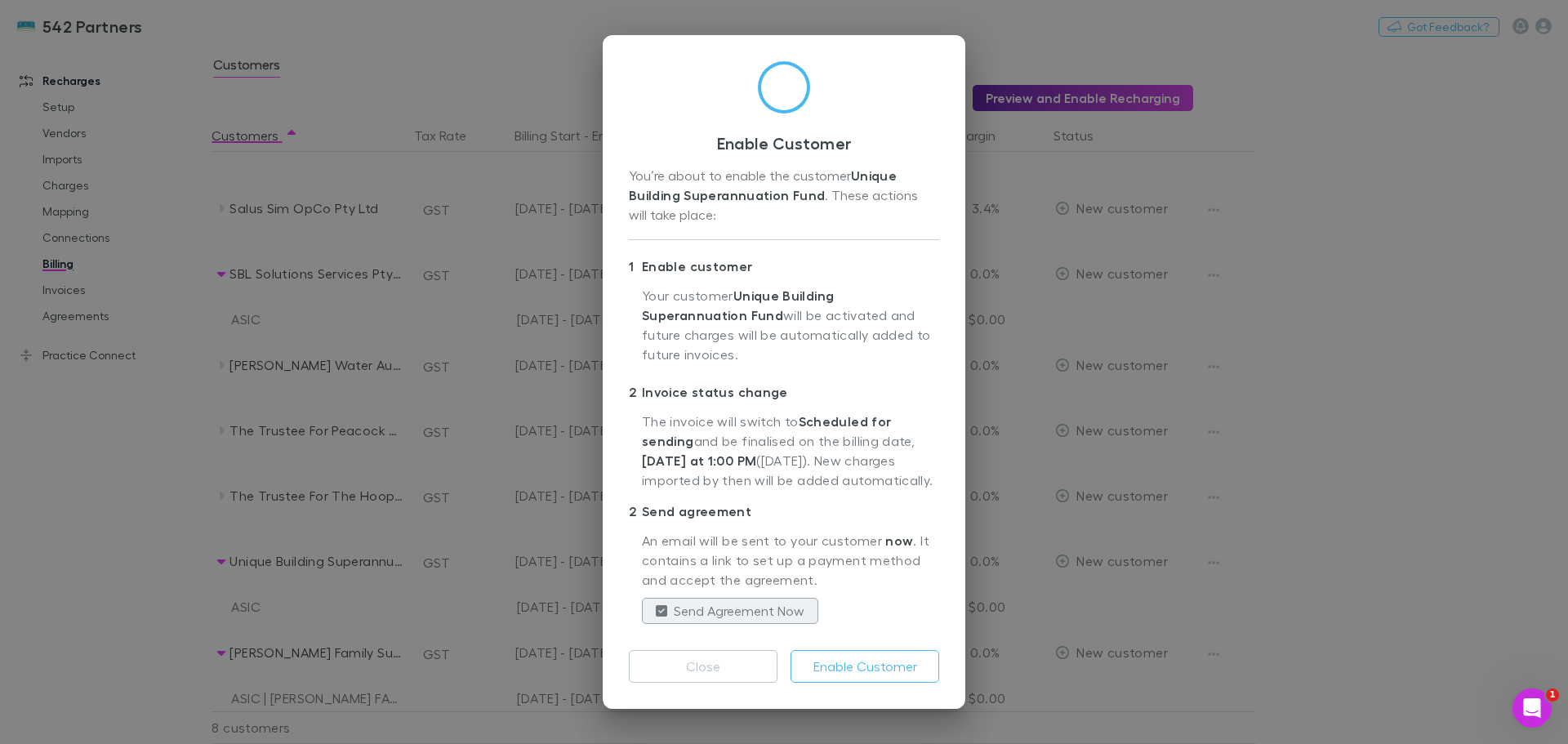
click at [900, 663] on button "Enable Customer" at bounding box center [865, 666] width 149 height 33
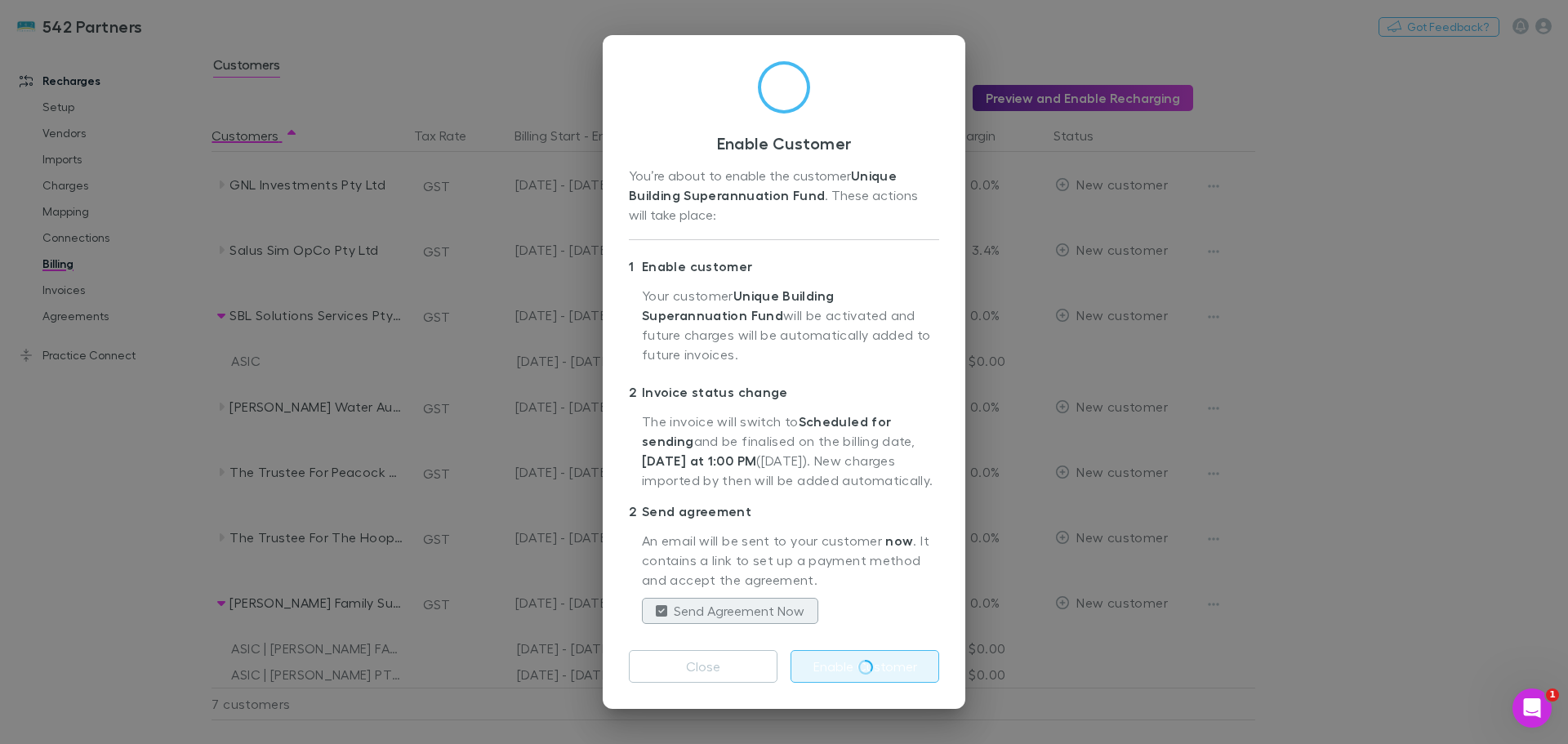
scroll to position [0, 0]
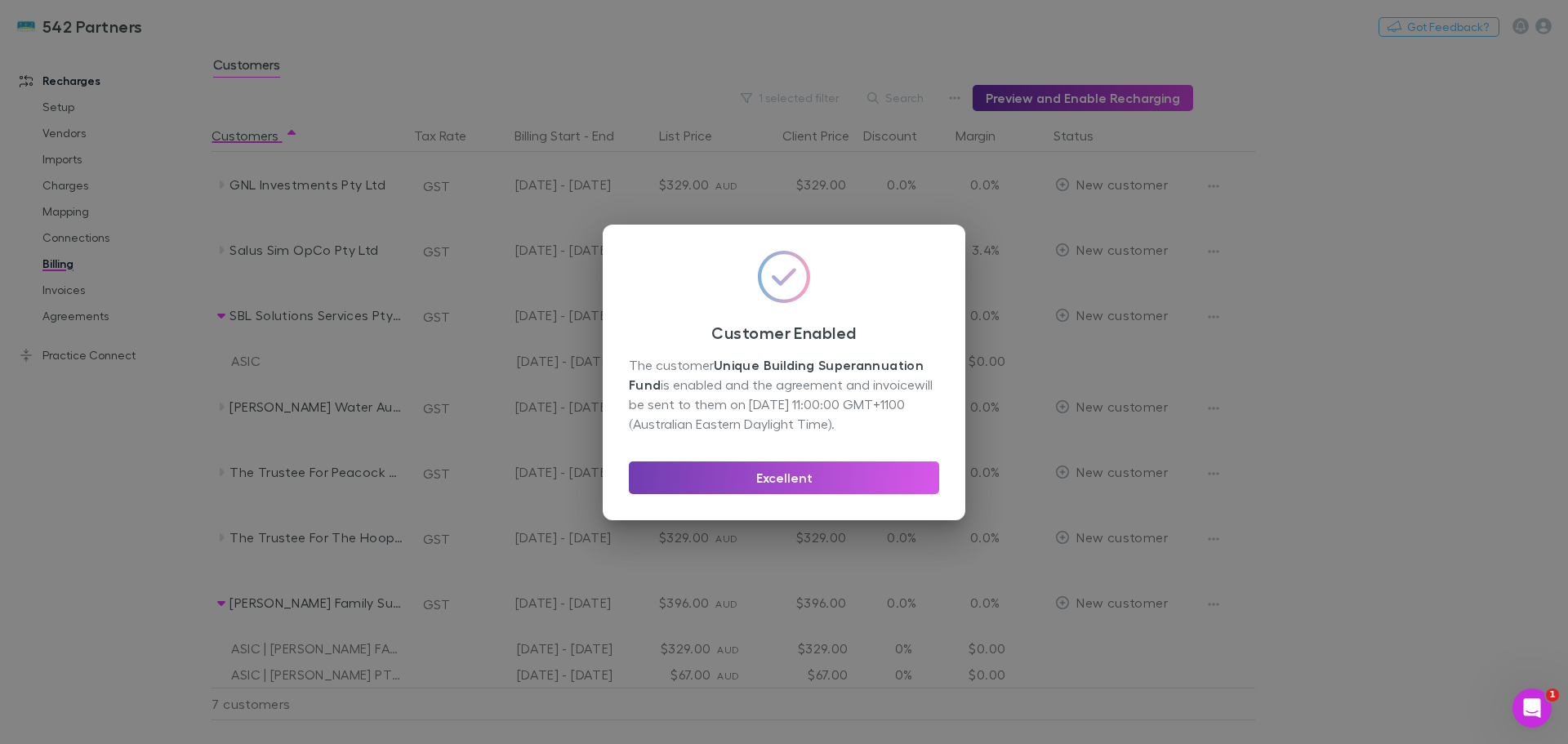
click at [822, 469] on button "Excellent" at bounding box center [784, 478] width 310 height 33
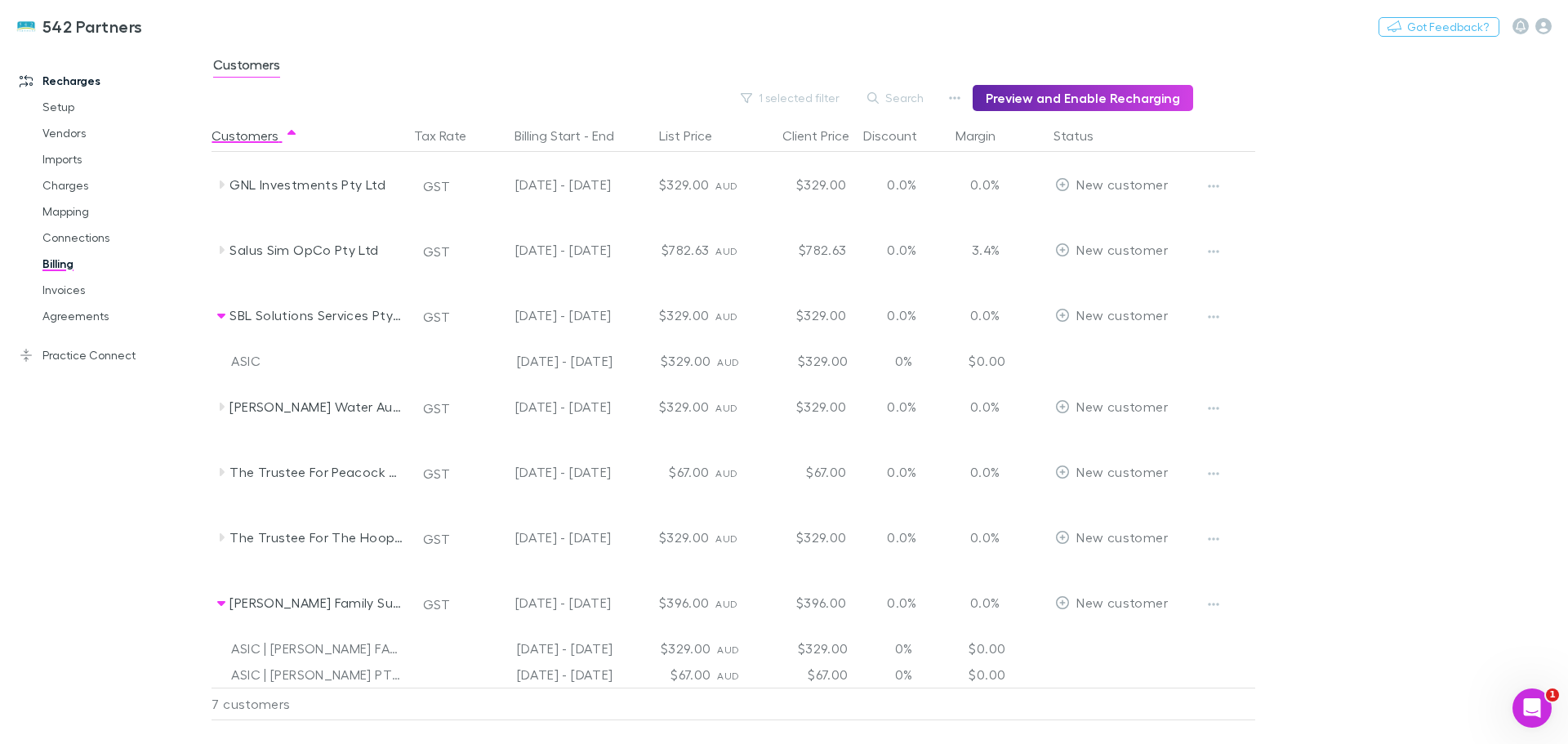
click at [219, 533] on icon at bounding box center [221, 537] width 13 height 13
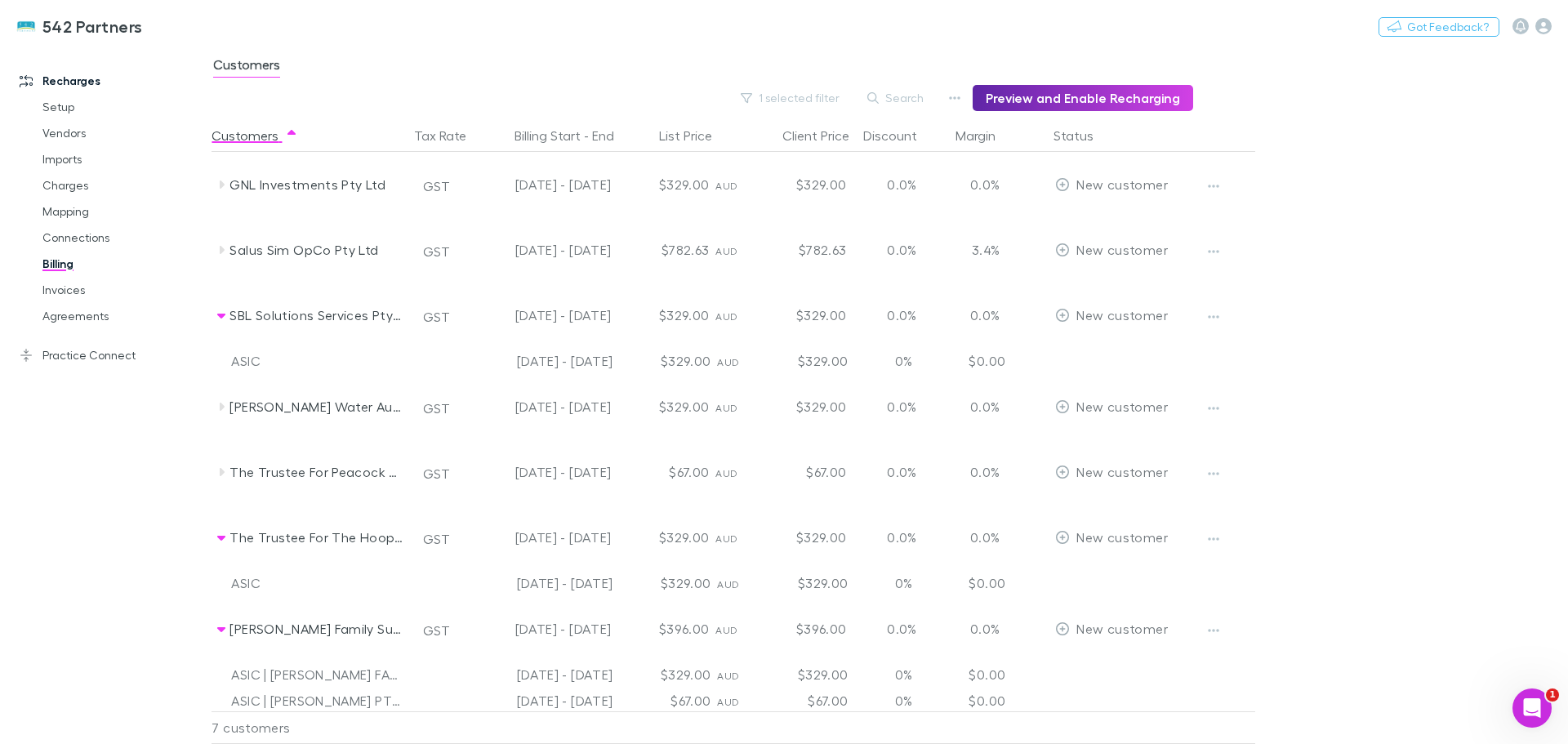
click at [1212, 535] on icon "button" at bounding box center [1213, 539] width 11 height 13
click at [1113, 571] on p "Enable Customer" at bounding box center [1113, 571] width 198 height 19
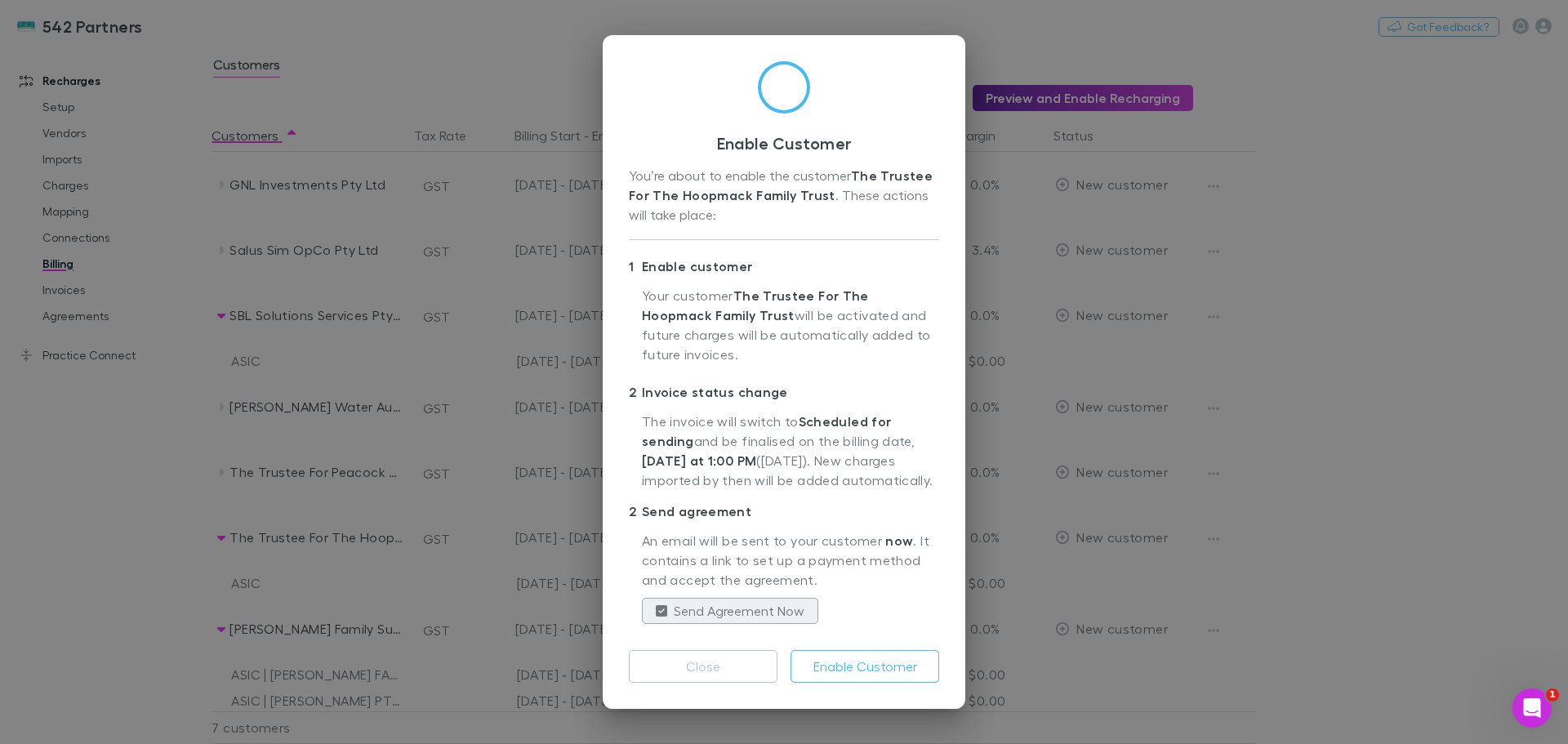
click at [890, 679] on button "Enable Customer" at bounding box center [865, 666] width 149 height 33
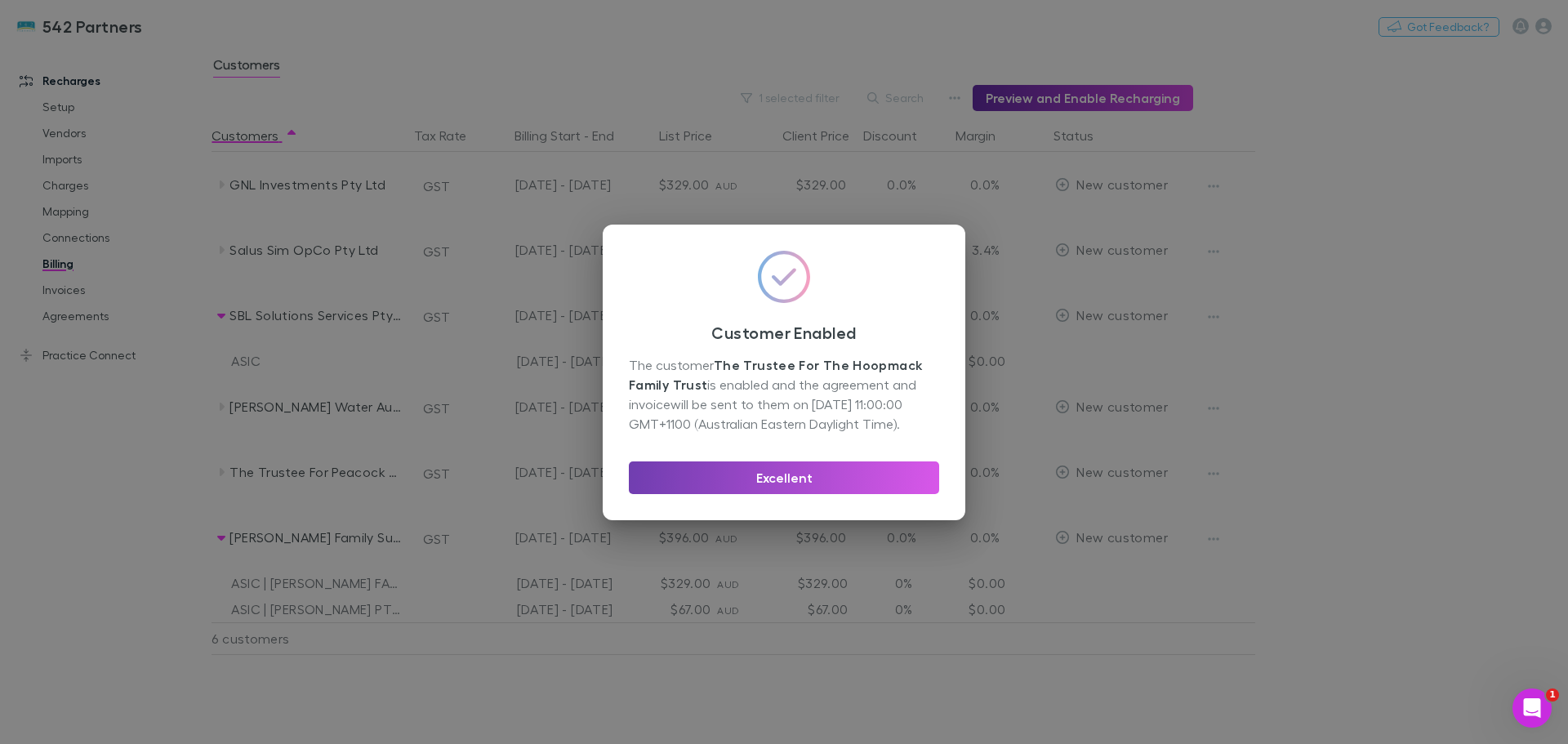
click at [770, 491] on button "Excellent" at bounding box center [784, 478] width 310 height 33
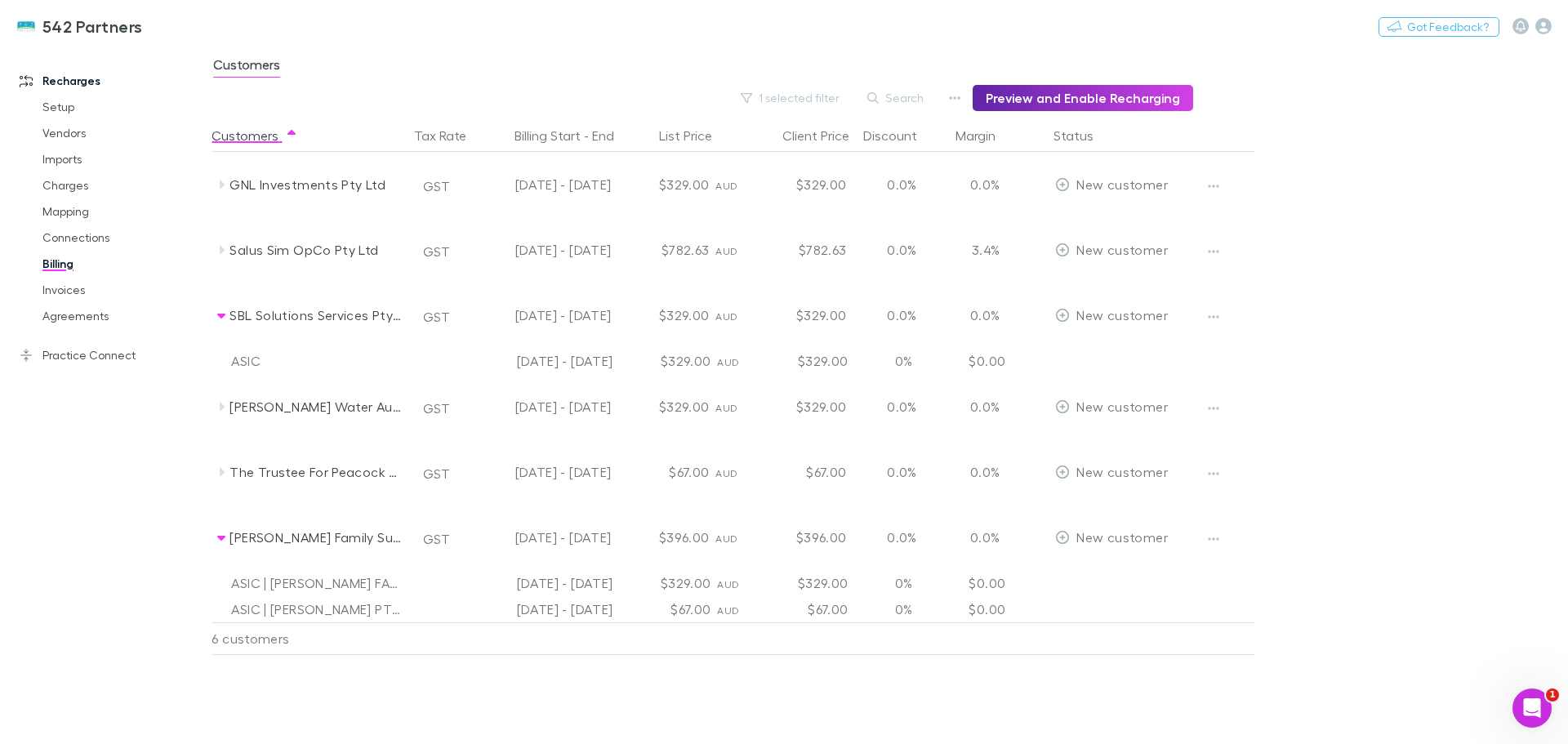
click at [223, 407] on icon at bounding box center [222, 406] width 5 height 8
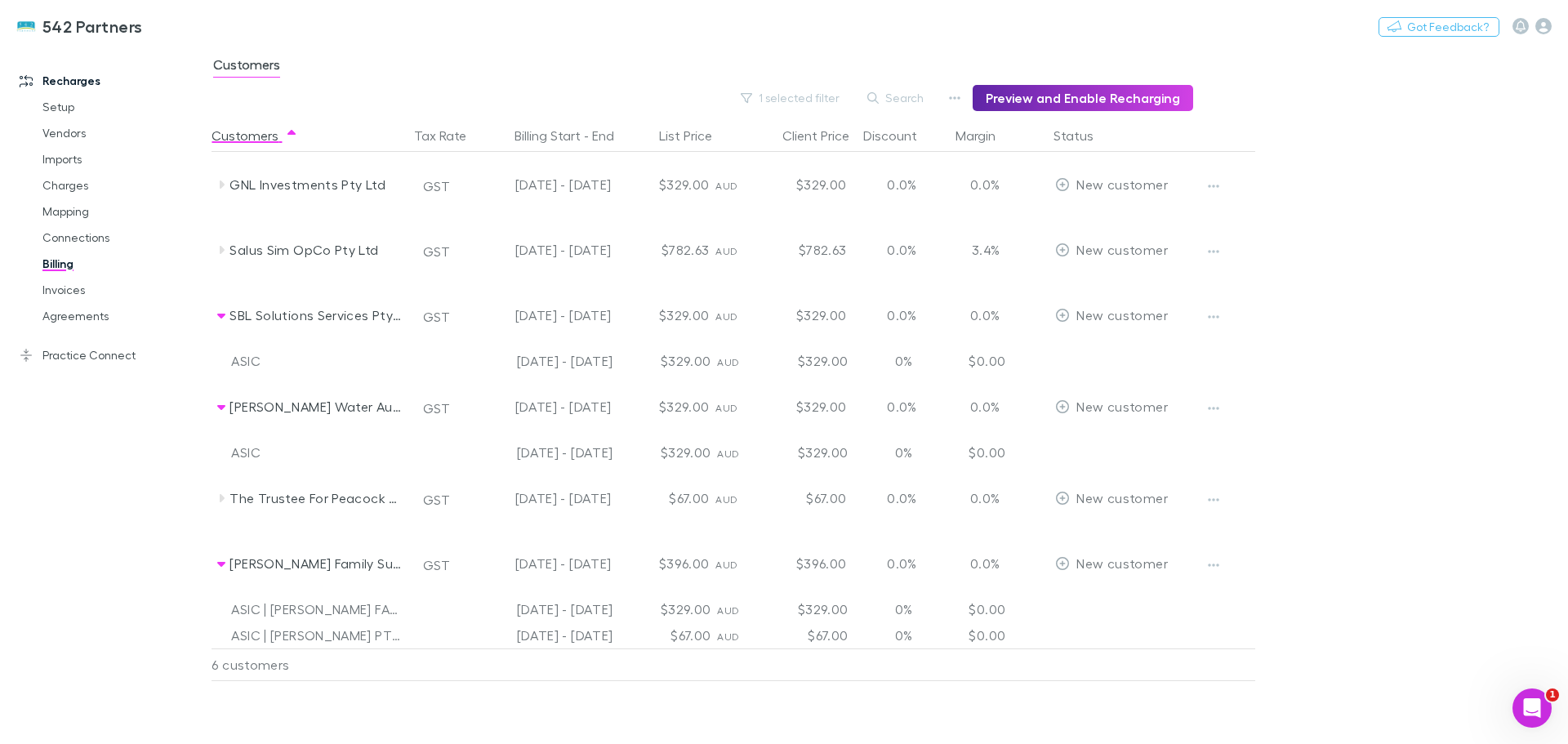
click at [1207, 410] on button "button" at bounding box center [1213, 409] width 23 height 23
click at [1140, 439] on p "Enable Customer" at bounding box center [1113, 441] width 198 height 19
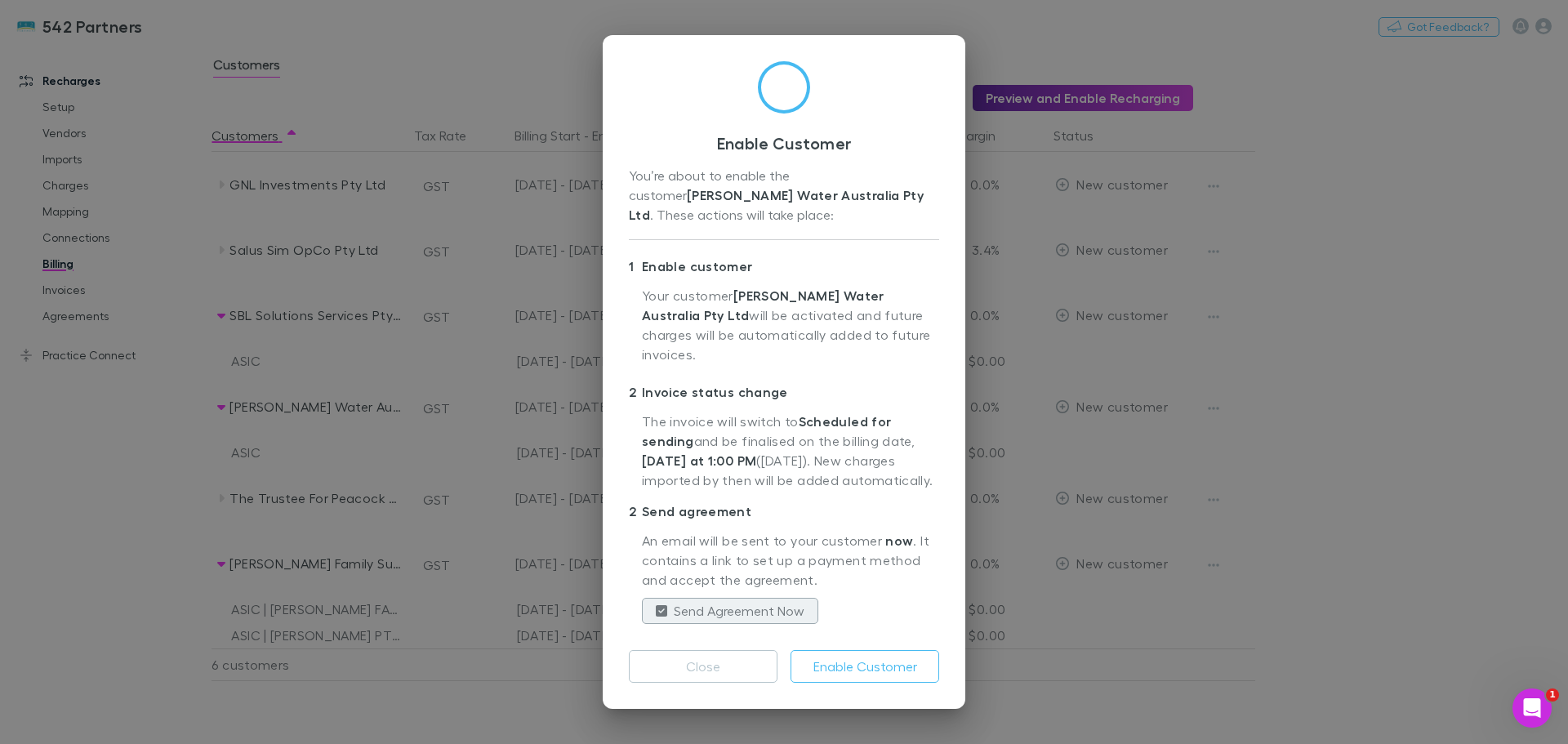
click at [905, 650] on button "Enable Customer" at bounding box center [865, 666] width 149 height 33
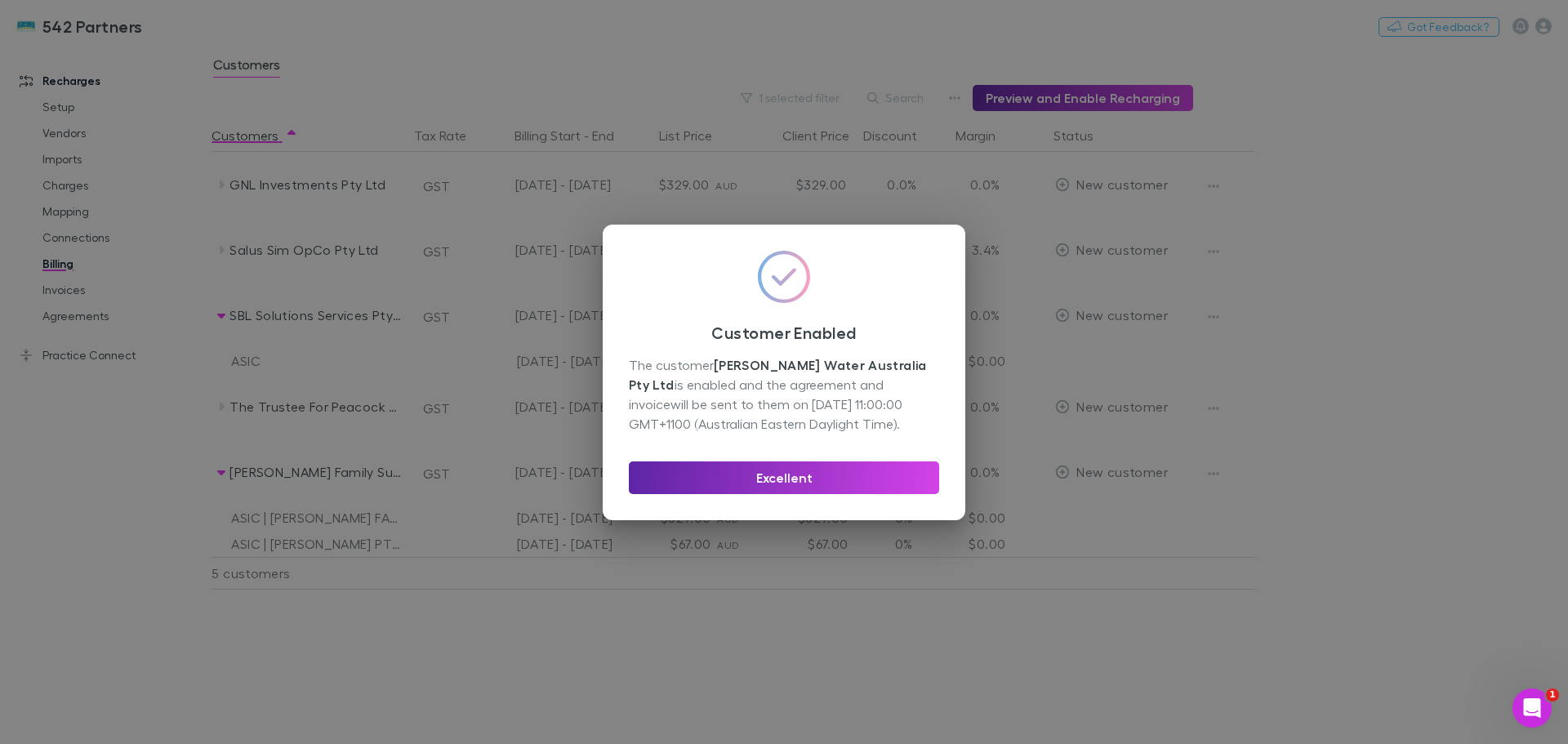
click at [794, 460] on div "Excellent" at bounding box center [784, 472] width 310 height 46
click at [796, 466] on button "Excellent" at bounding box center [784, 478] width 310 height 33
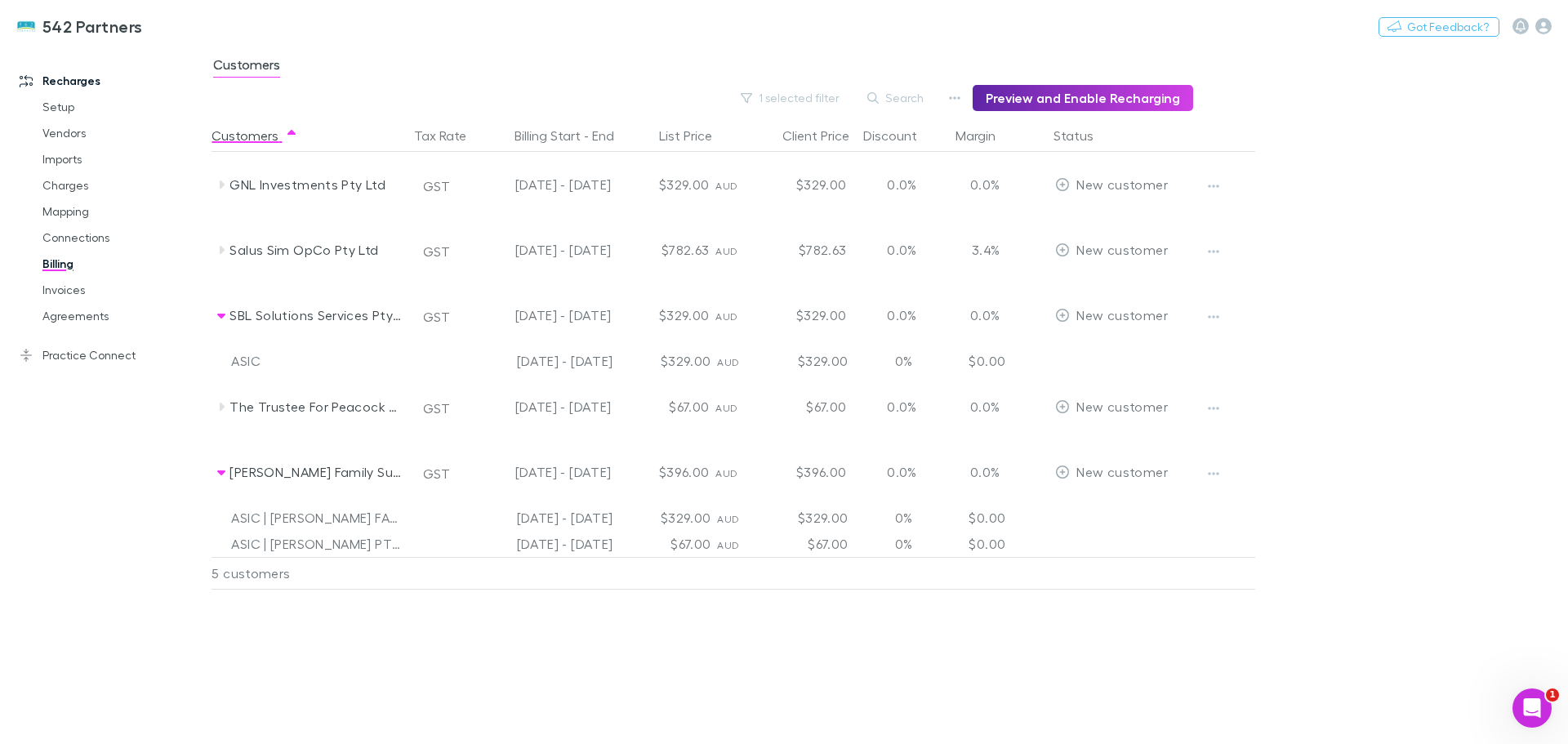
click at [221, 404] on icon at bounding box center [222, 406] width 5 height 8
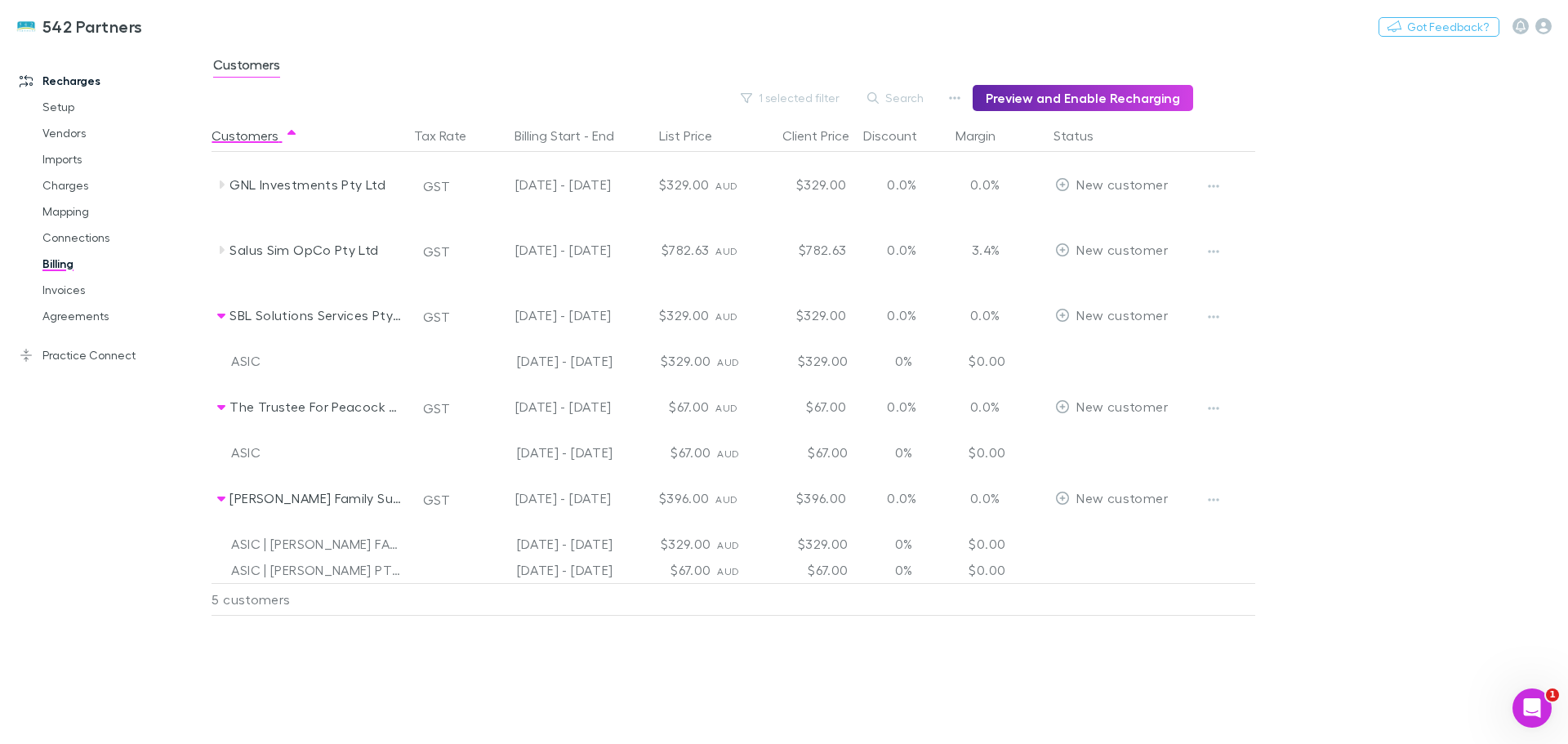
click at [1214, 410] on icon "button" at bounding box center [1213, 408] width 11 height 13
click at [1128, 441] on p "Enable Customer" at bounding box center [1113, 441] width 198 height 19
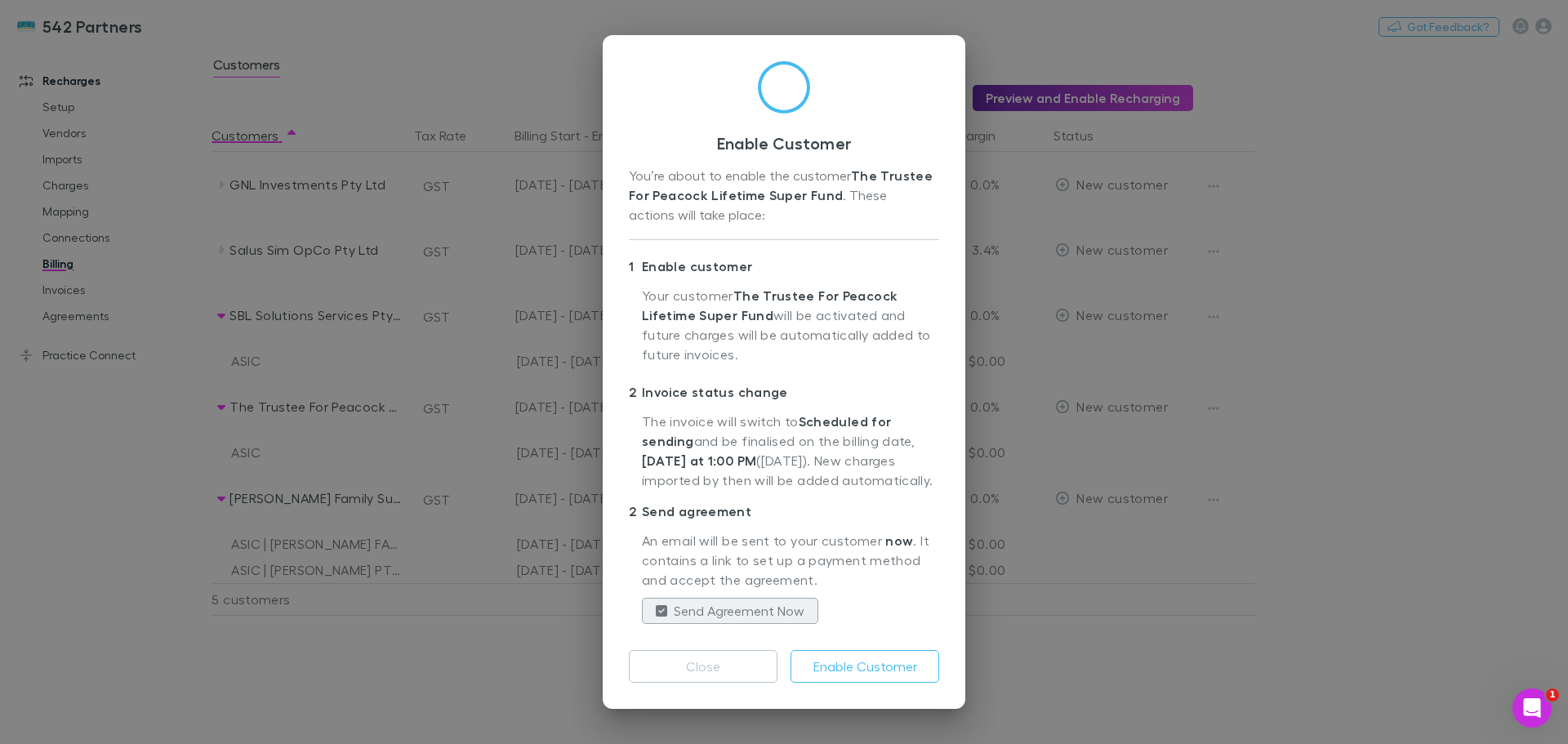
click at [866, 678] on button "Enable Customer" at bounding box center [865, 666] width 149 height 33
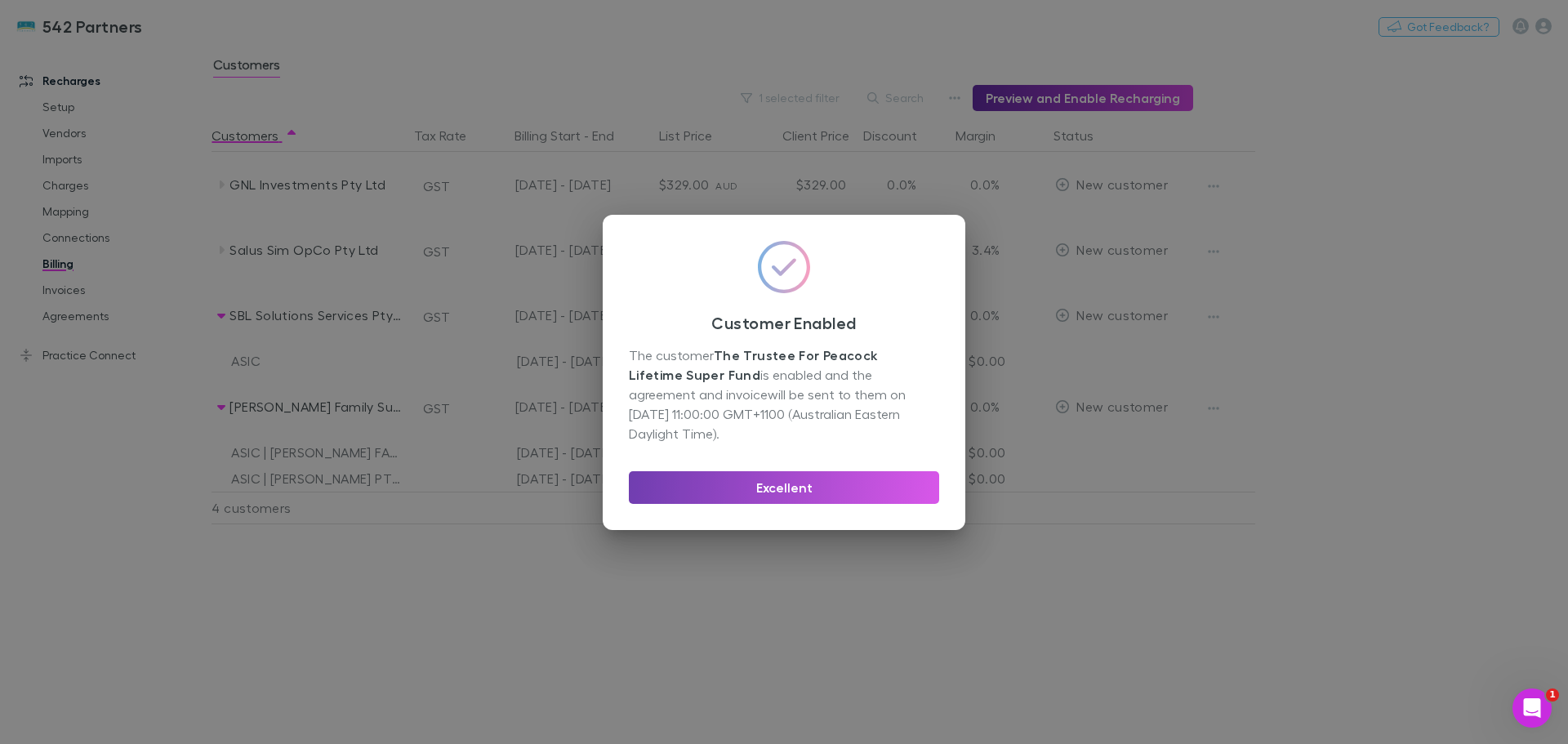
click at [810, 478] on button "Excellent" at bounding box center [784, 487] width 310 height 33
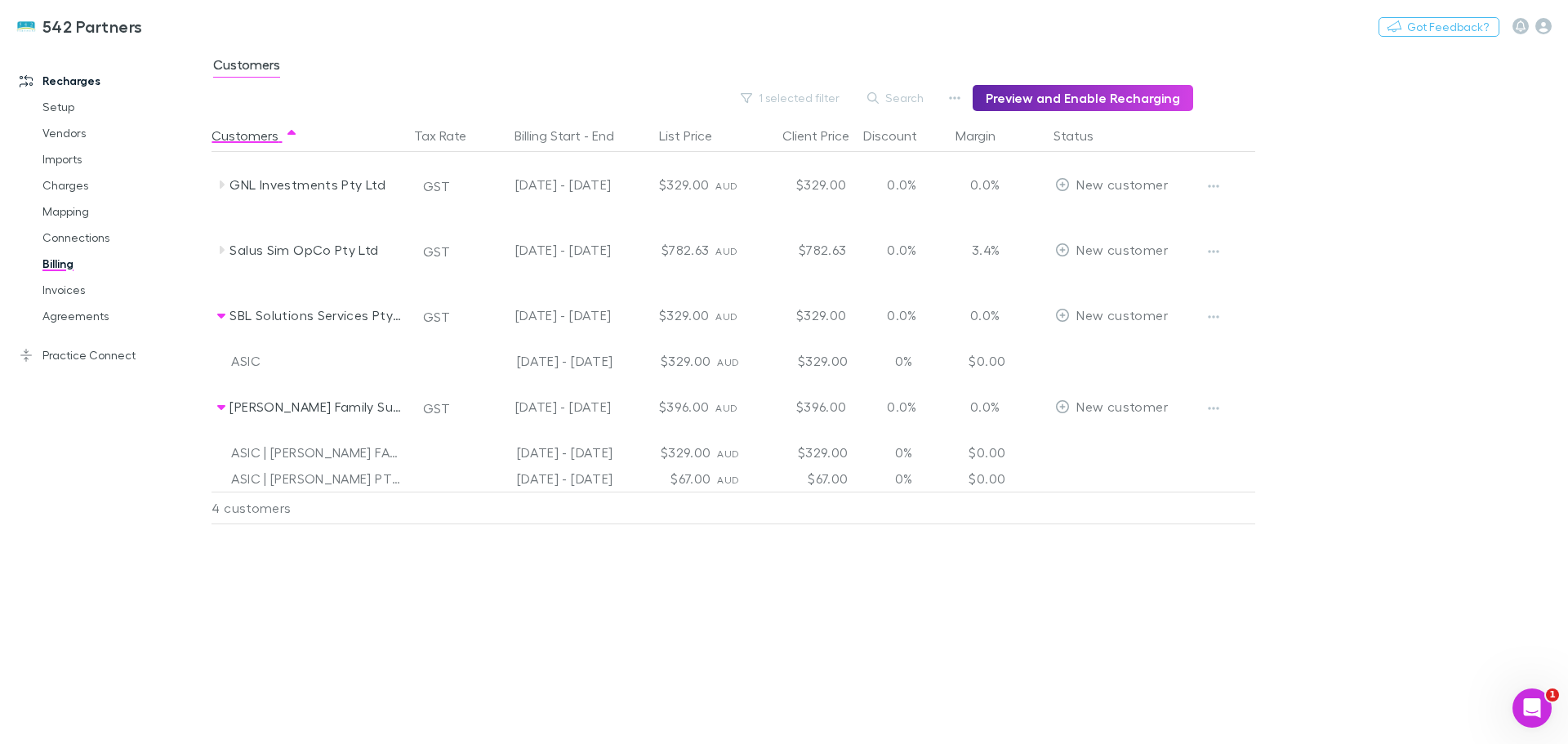
click at [1217, 318] on icon "button" at bounding box center [1213, 317] width 11 height 13
click at [1093, 349] on p "Enable Customer" at bounding box center [1113, 349] width 198 height 19
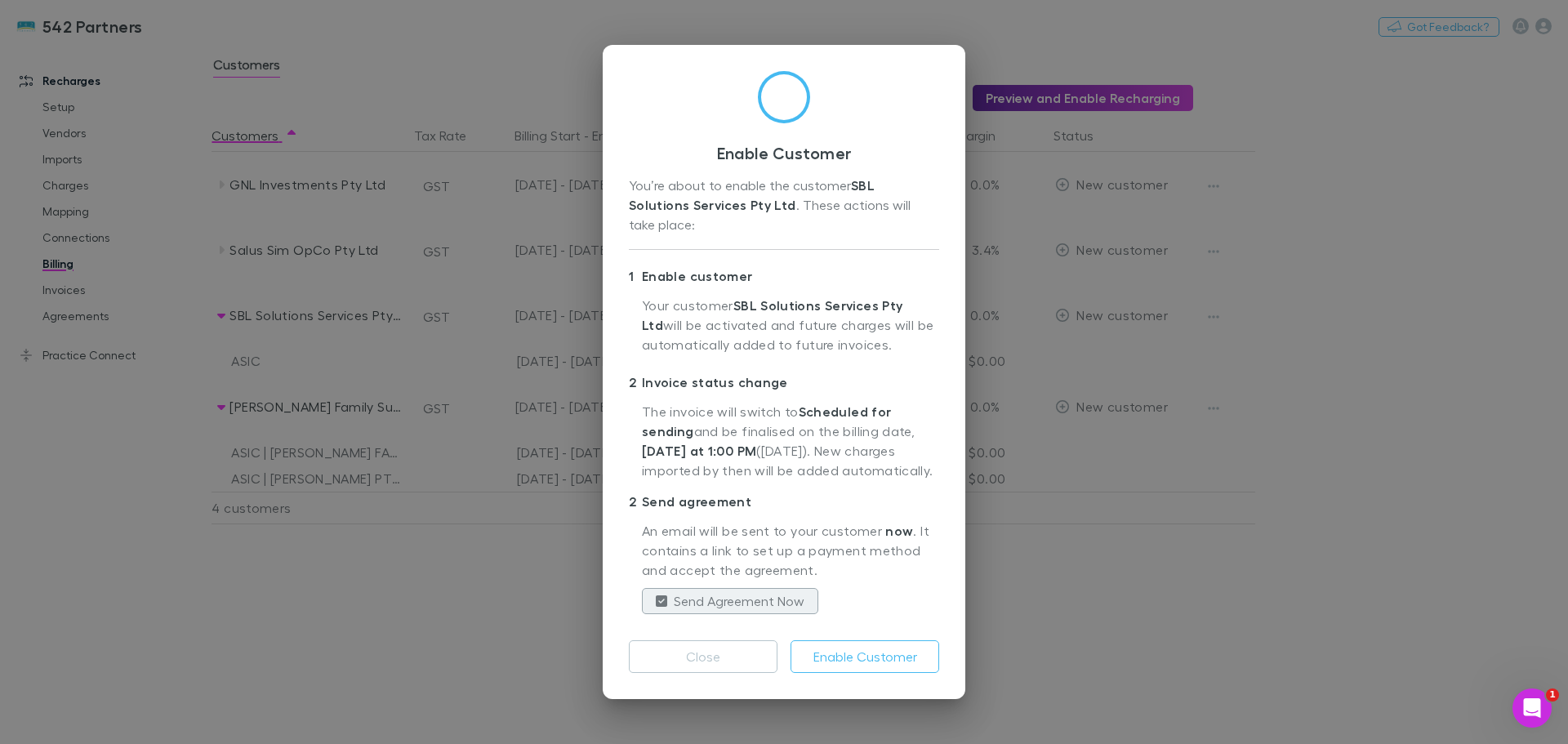
click at [835, 640] on button "Enable Customer" at bounding box center [865, 656] width 149 height 33
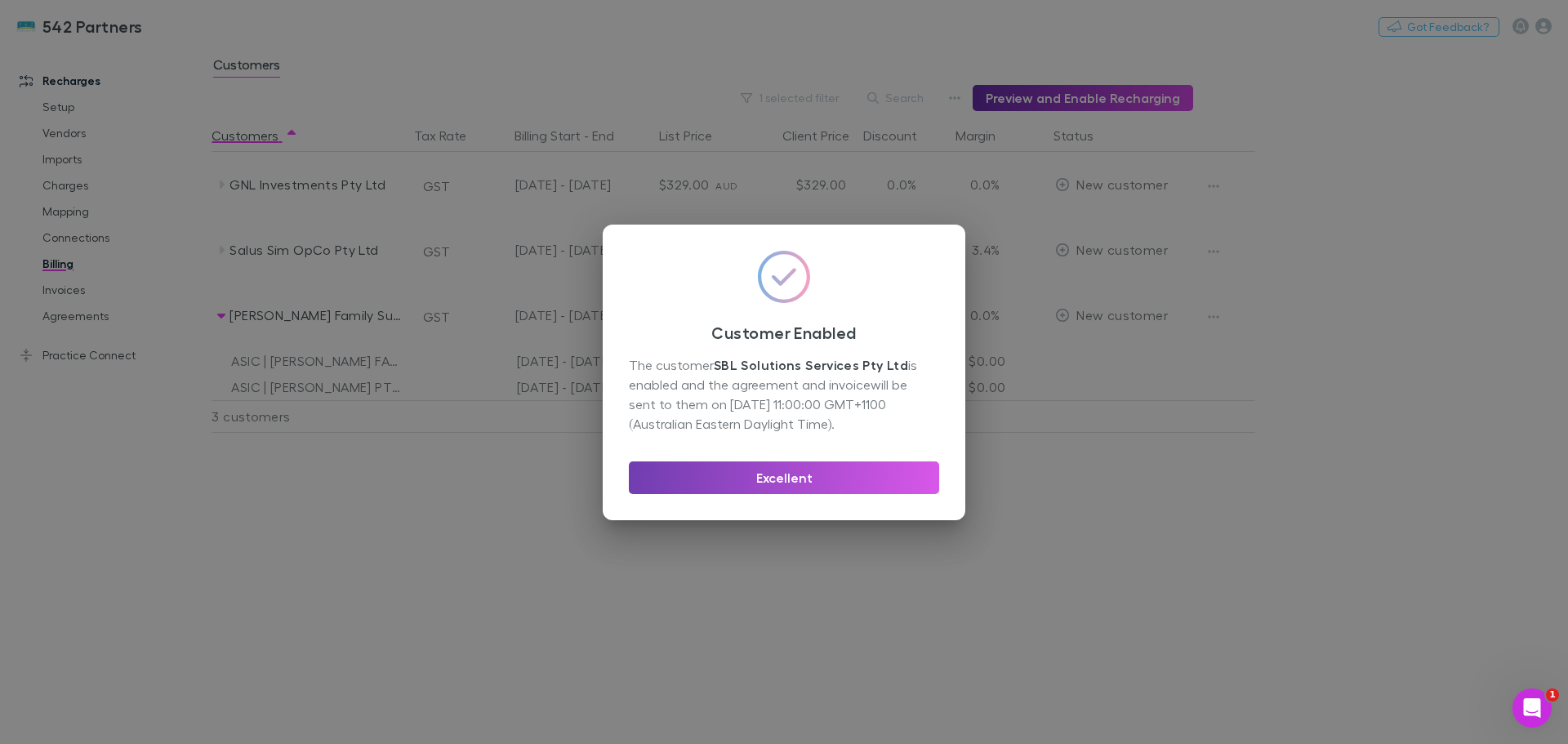
click at [786, 472] on button "Excellent" at bounding box center [784, 478] width 310 height 33
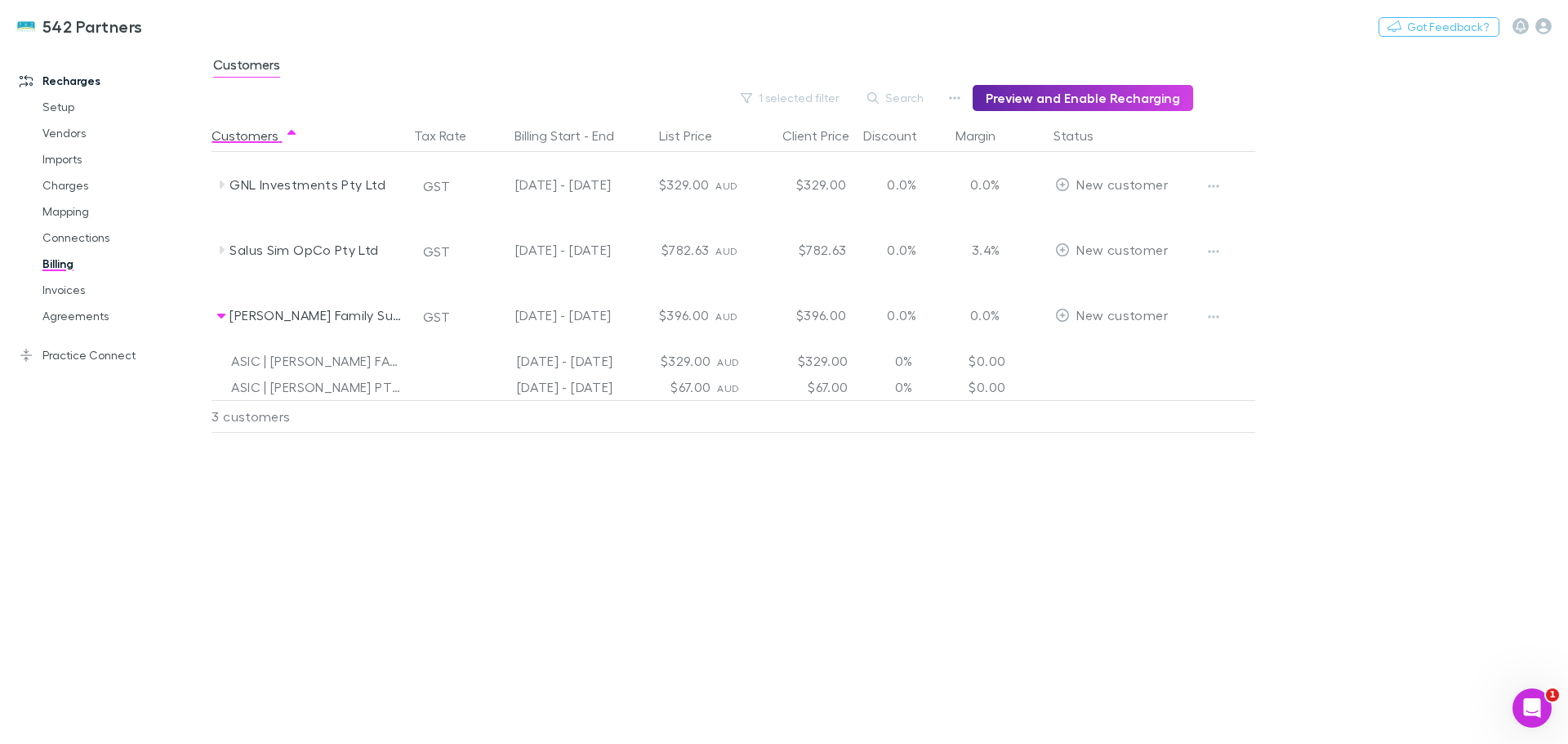
click at [221, 256] on icon at bounding box center [221, 249] width 13 height 13
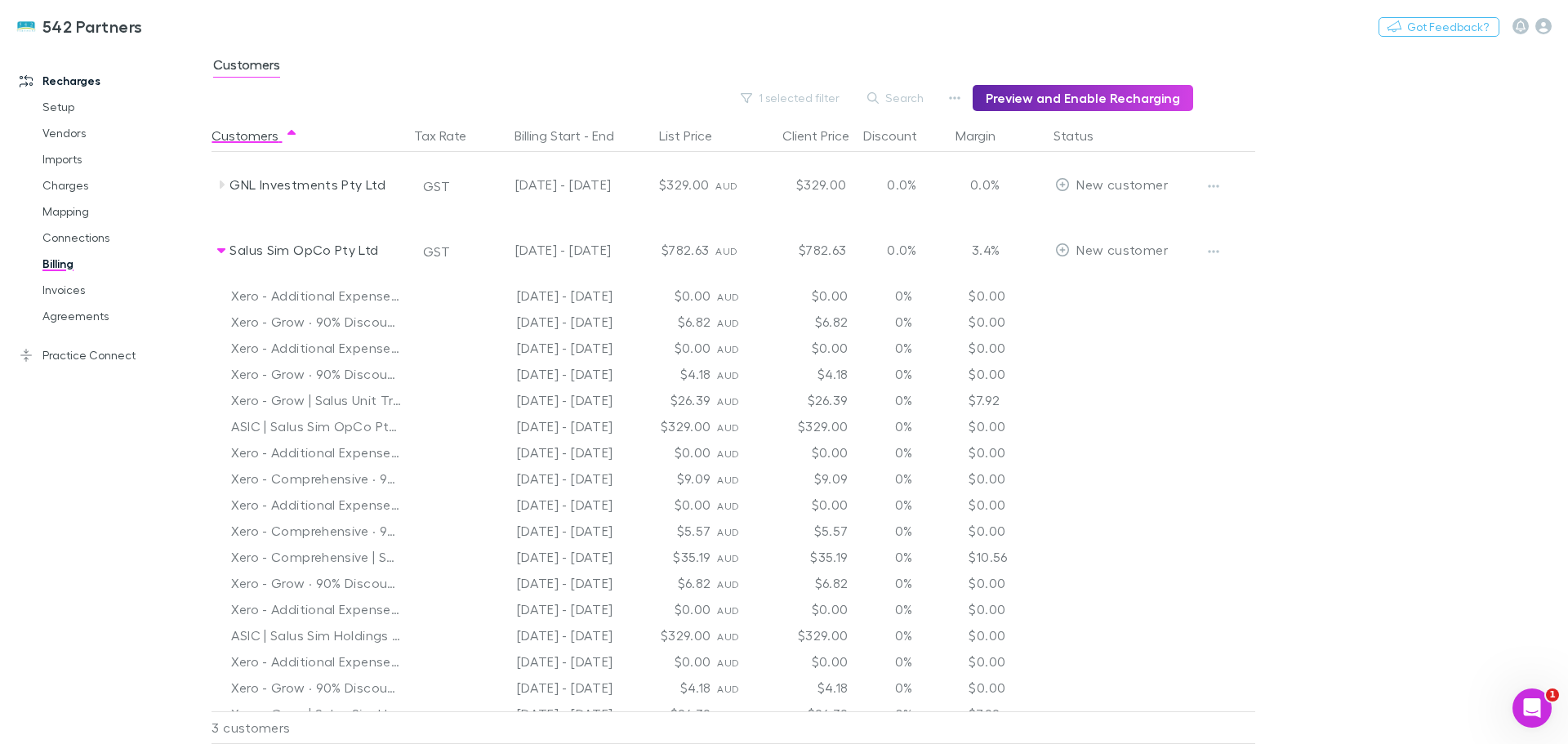
click at [1218, 253] on icon "button" at bounding box center [1213, 251] width 11 height 13
click at [1300, 375] on div at bounding box center [784, 372] width 1568 height 744
click at [70, 214] on link "Mapping" at bounding box center [124, 211] width 195 height 27
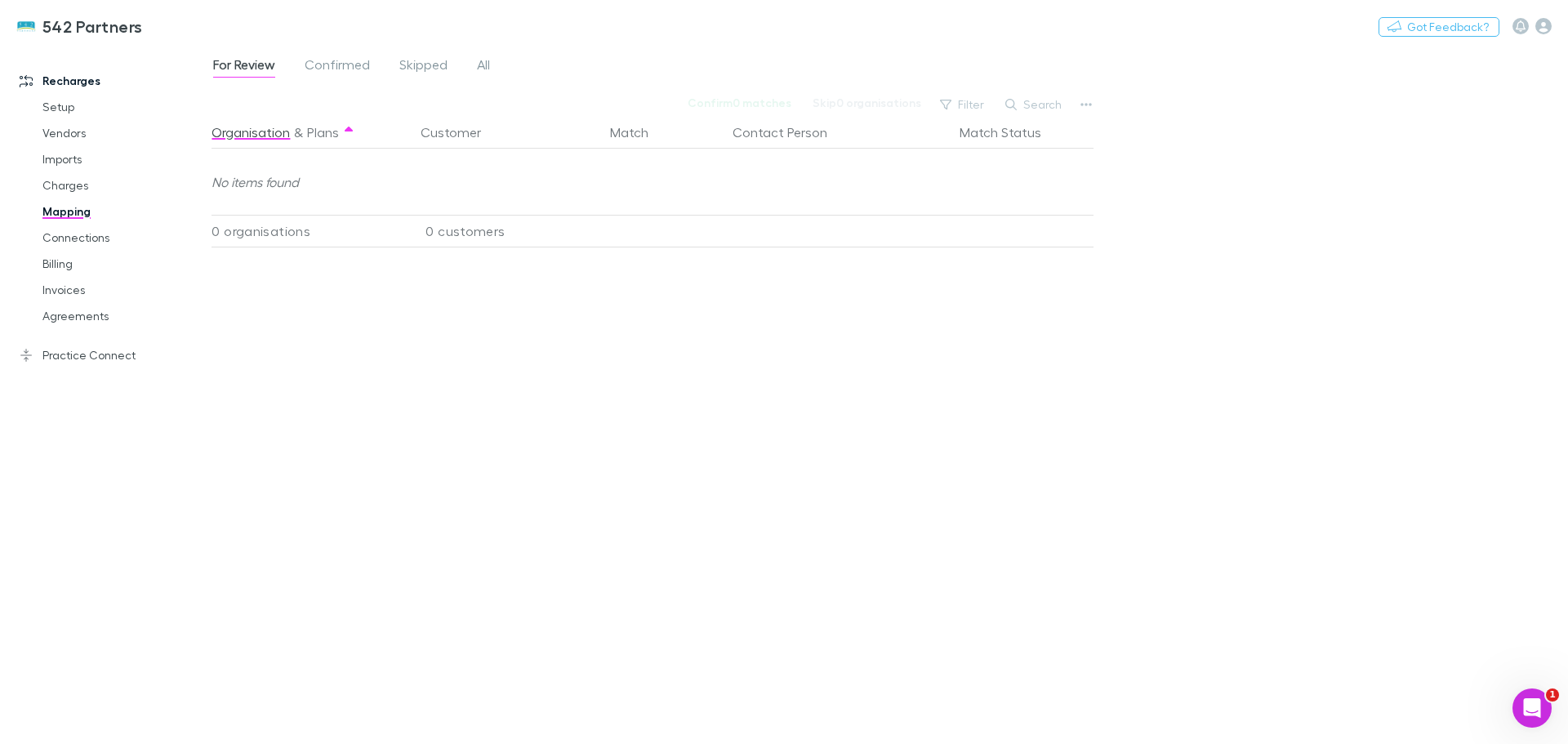
click at [486, 59] on span "All" at bounding box center [483, 67] width 13 height 21
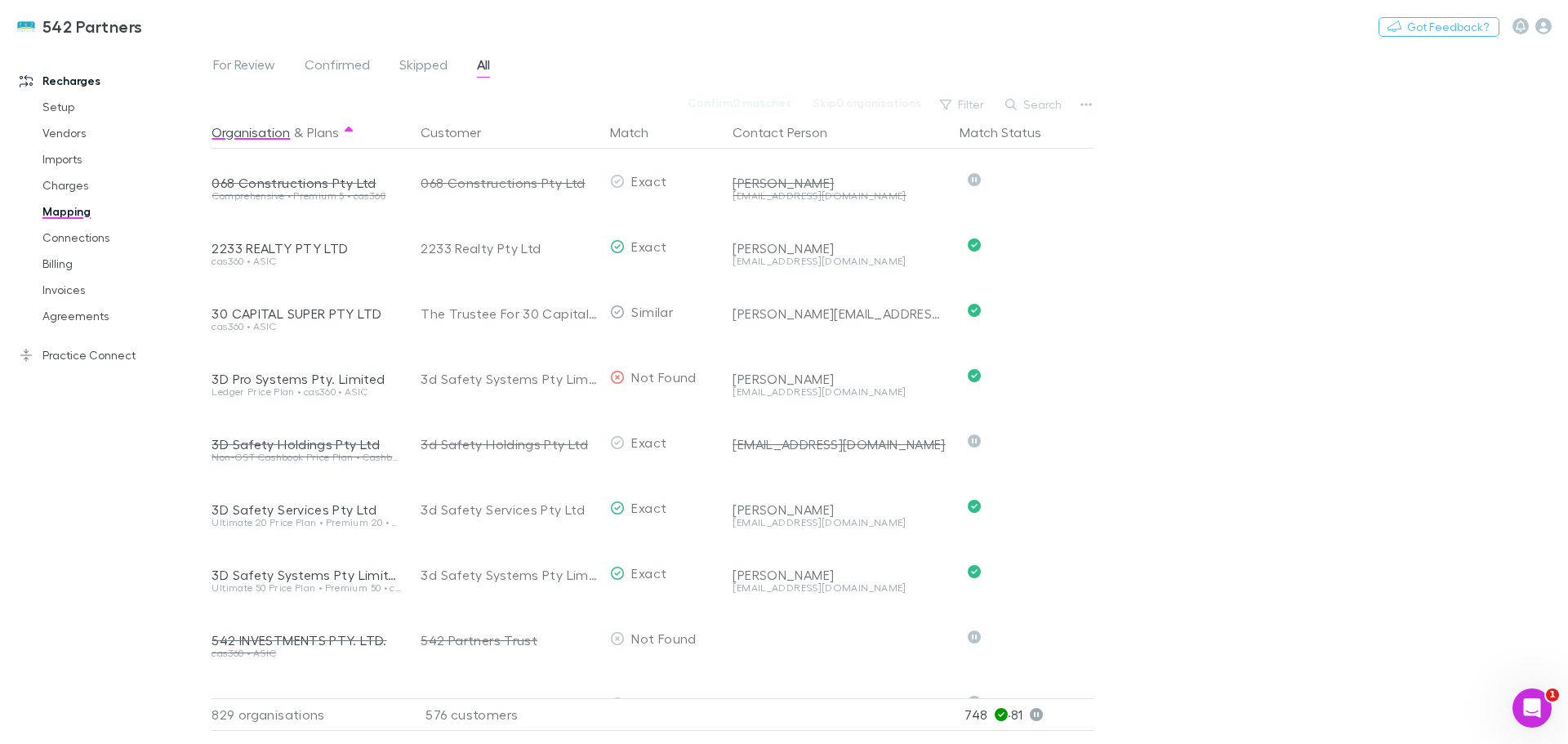
click at [1060, 103] on button "Search" at bounding box center [1035, 104] width 74 height 19
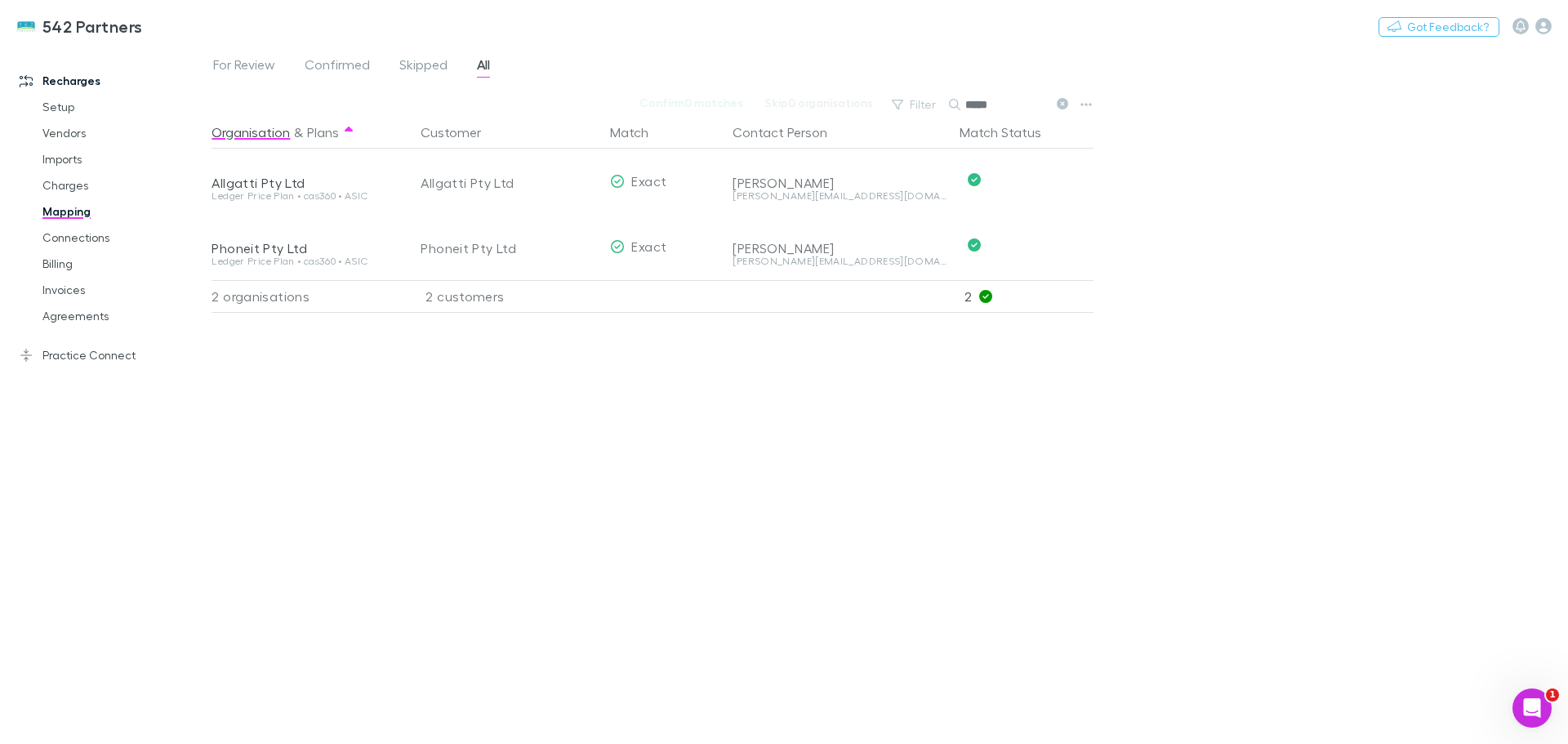
type input "*****"
